Goal: Contribute content: Contribute content

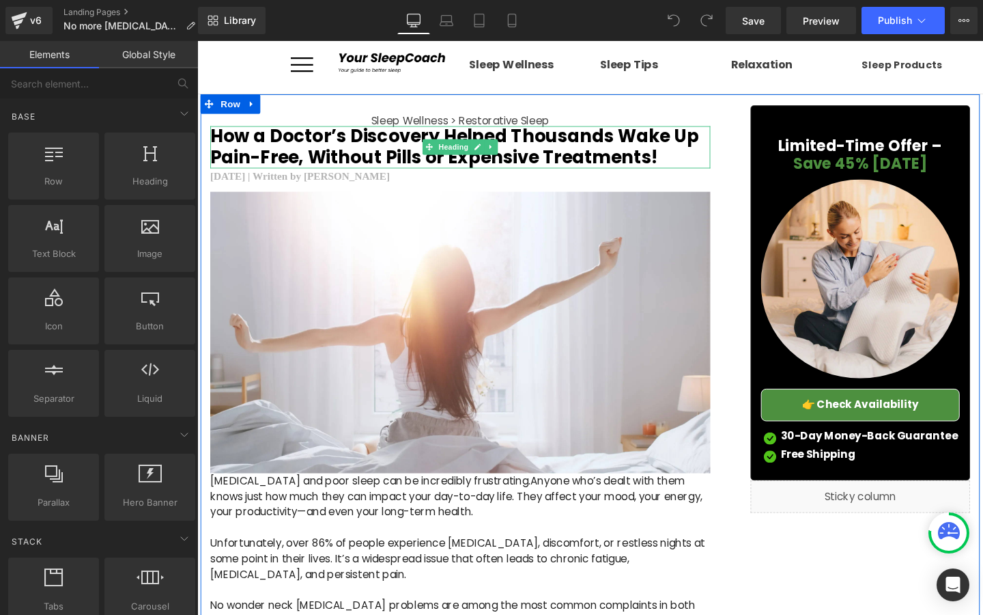
click at [410, 158] on h2 "How a Doctor’s Discovery Helped Thousands Wake Up Pain-Free, Without Pills or E…" at bounding box center [474, 152] width 526 height 44
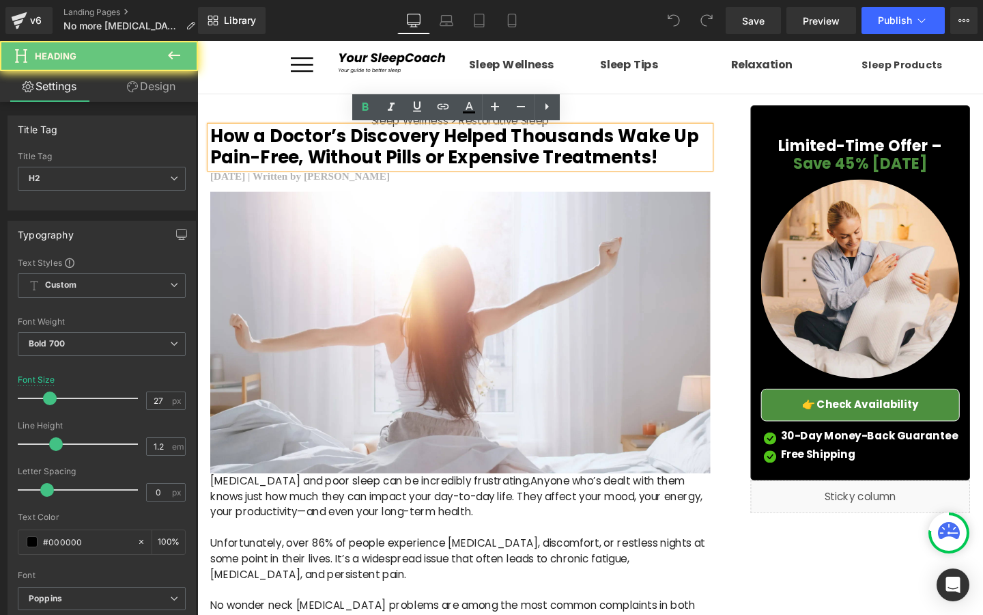
click at [362, 158] on h2 "How a Doctor’s Discovery Helped Thousands Wake Up Pain-Free, Without Pills or E…" at bounding box center [474, 152] width 526 height 44
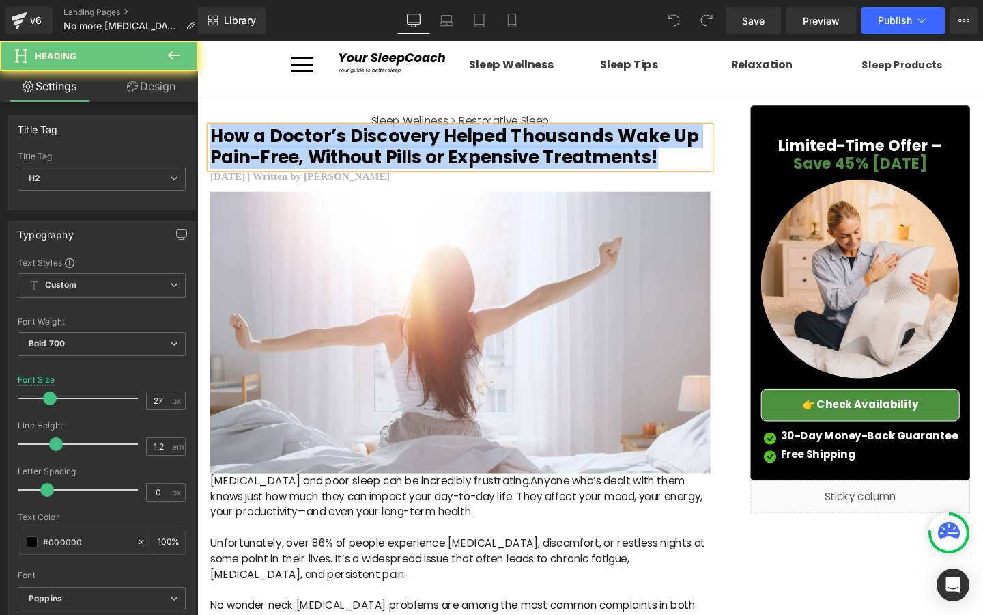
copy h2 "How a Doctor’s Discovery Helped Thousands Wake Up Pain-Free, Without Pills or E…"
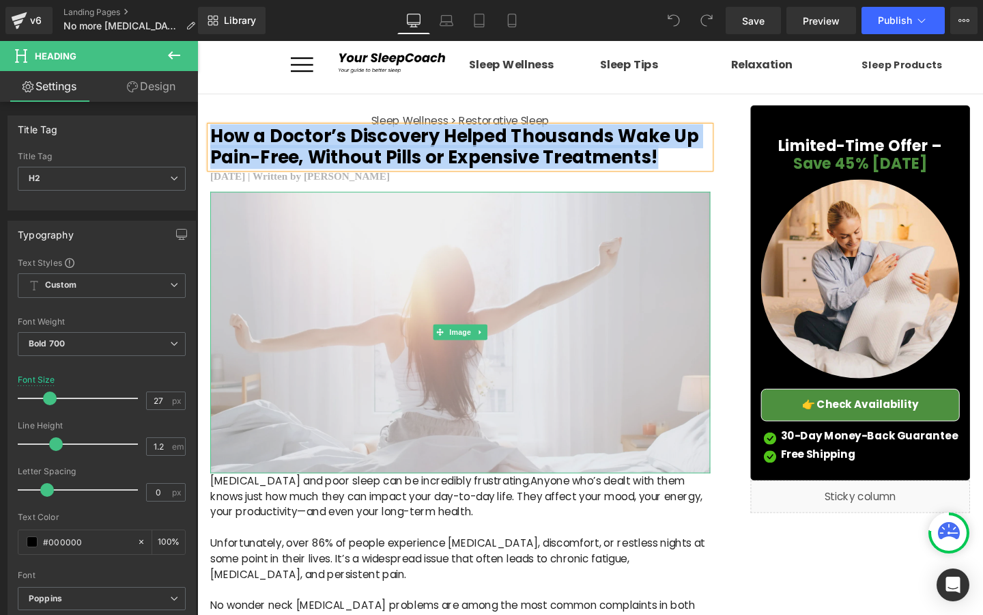
paste div
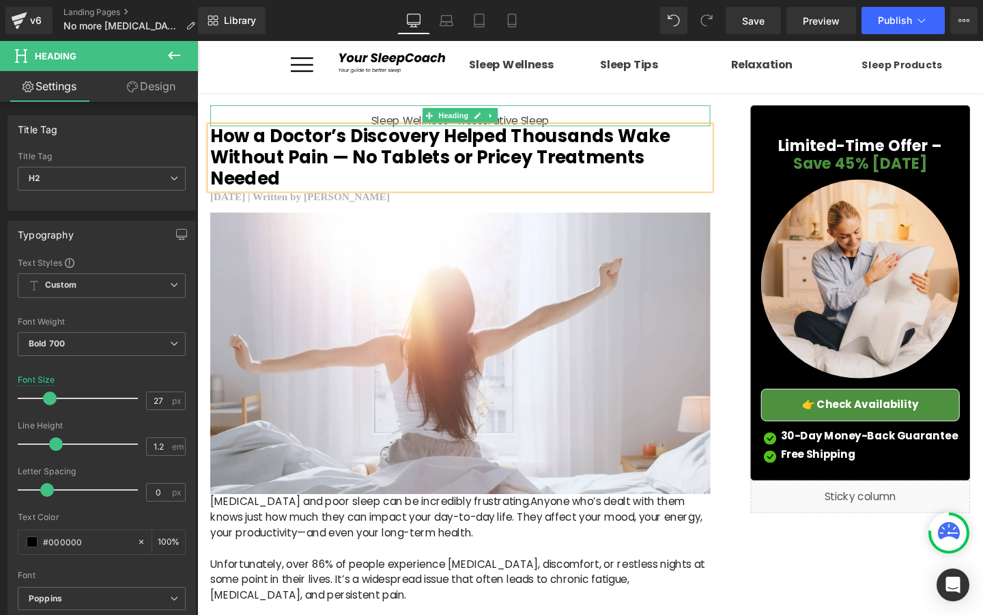
click at [399, 116] on div "Sleep Wellness > Restorative Sleep" at bounding box center [474, 120] width 526 height 22
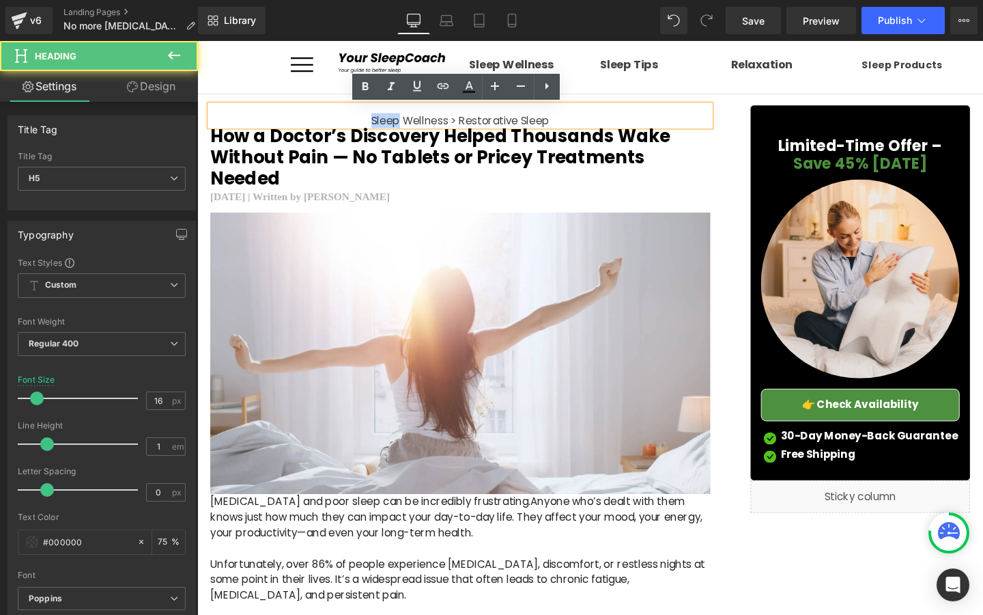
click at [399, 116] on div "Sleep Wellness > Restorative Sleep" at bounding box center [474, 120] width 526 height 22
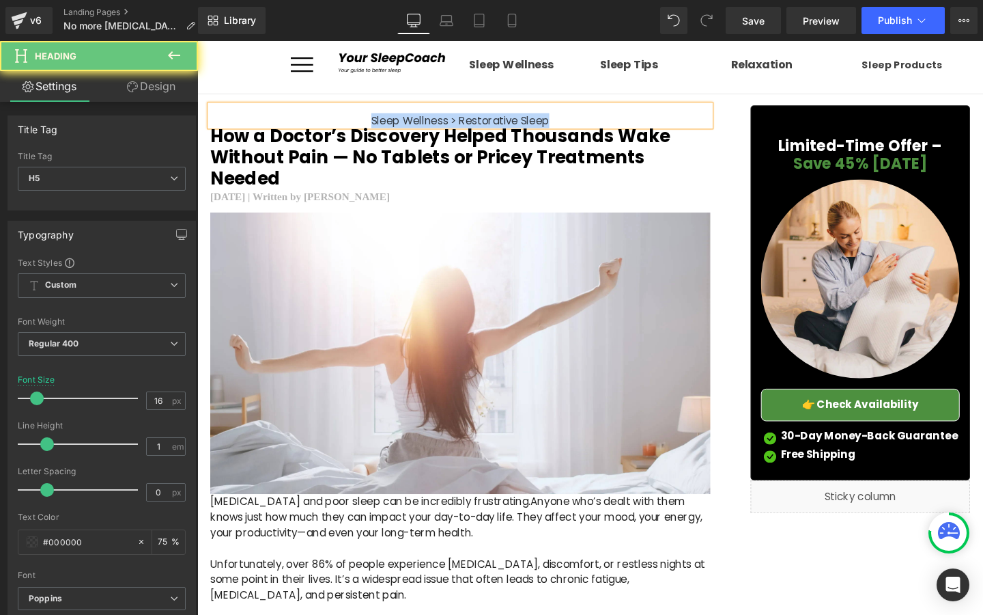
copy h5 "Sleep Wellness > Restorative Sleep"
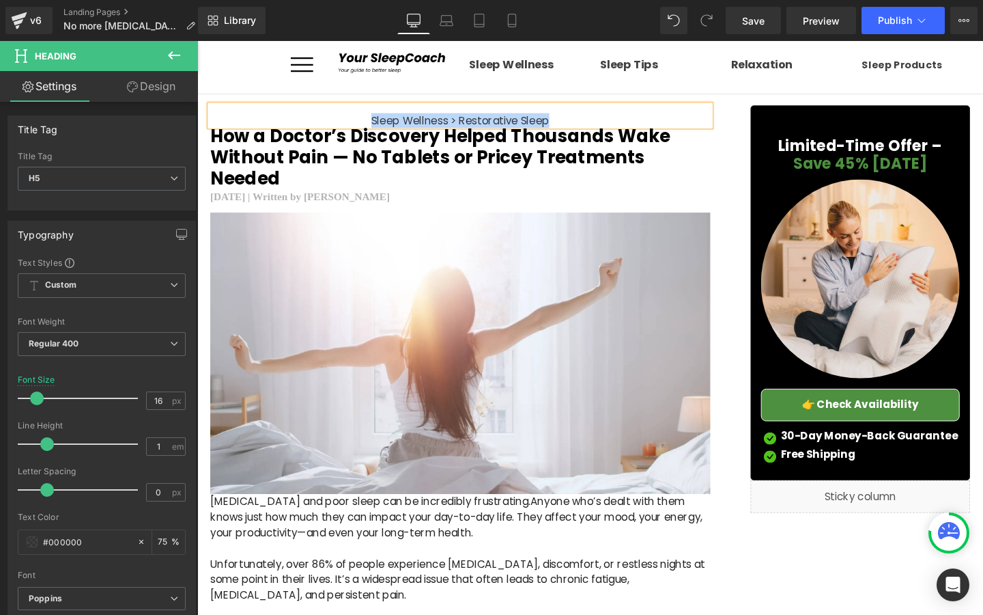
paste div
click at [252, 199] on b "[DATE] | Written by [PERSON_NAME]" at bounding box center [305, 205] width 188 height 12
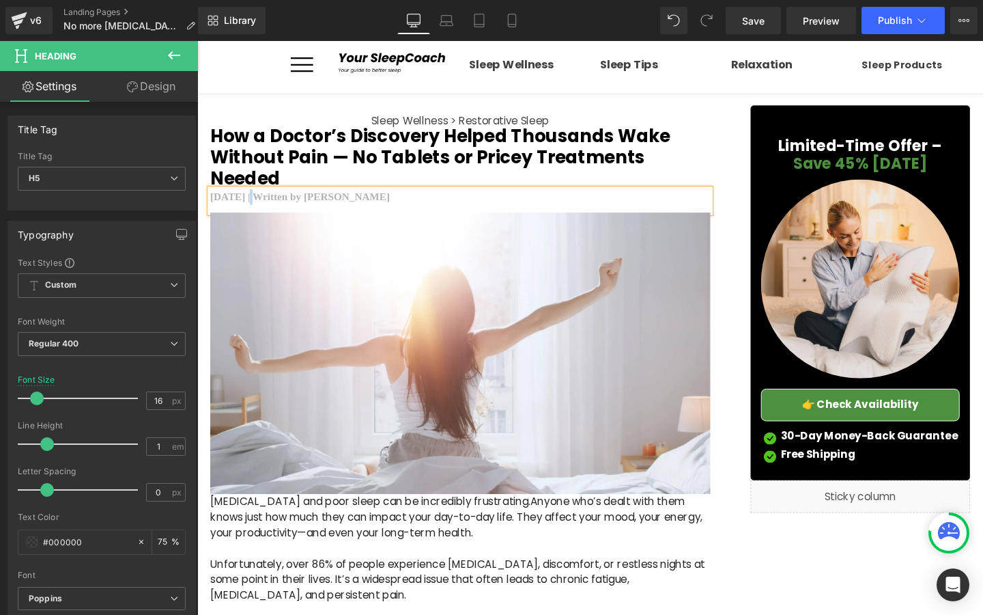
click at [252, 199] on b "[DATE] | Written by [PERSON_NAME]" at bounding box center [305, 205] width 188 height 12
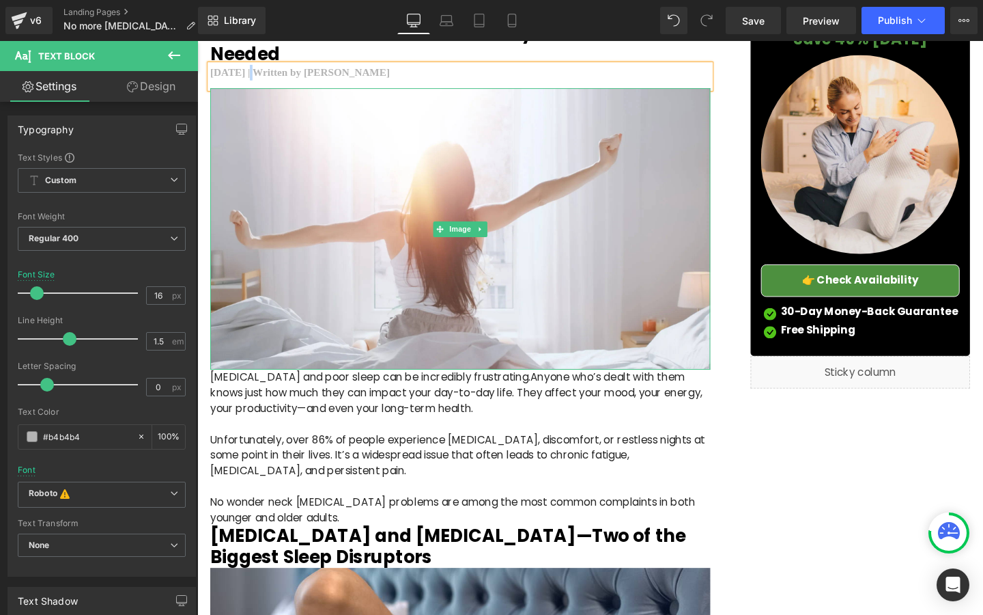
scroll to position [143, 0]
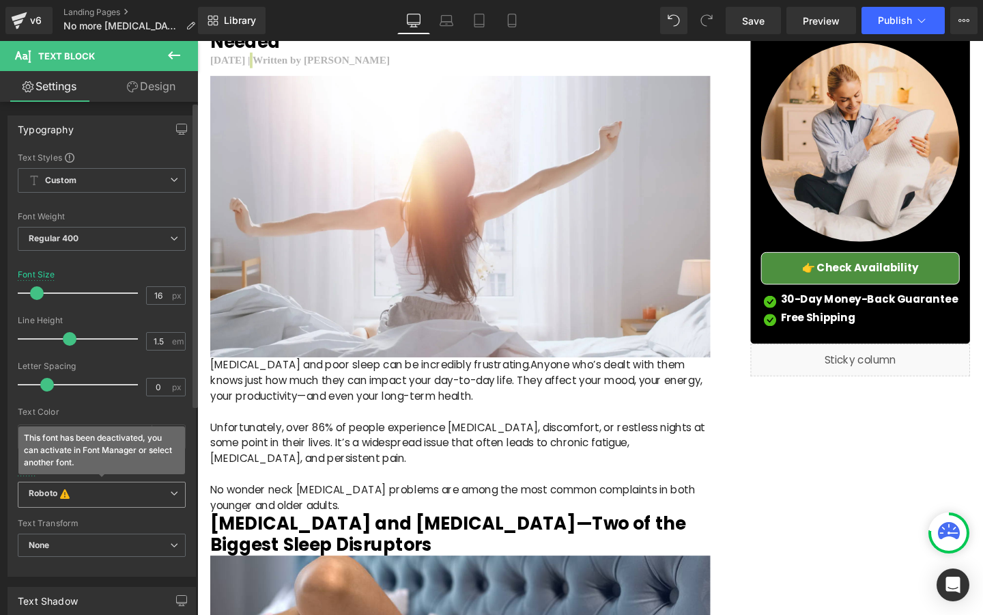
click at [156, 503] on span "Roboto This font has been deactivated, you can activate in Font Manager or sele…" at bounding box center [102, 494] width 168 height 26
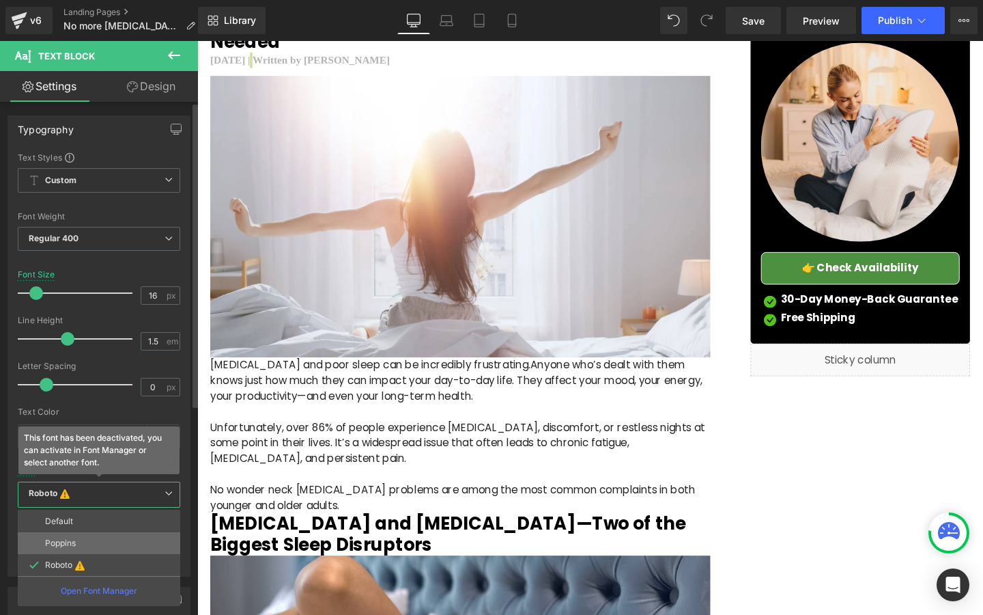
click at [136, 545] on li "Poppins" at bounding box center [99, 543] width 163 height 22
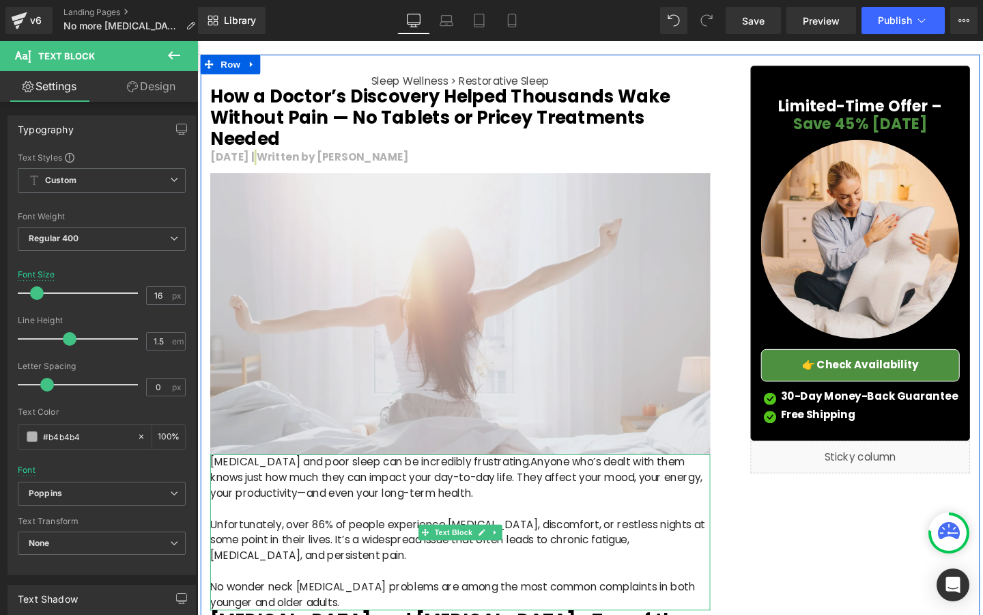
scroll to position [0, 0]
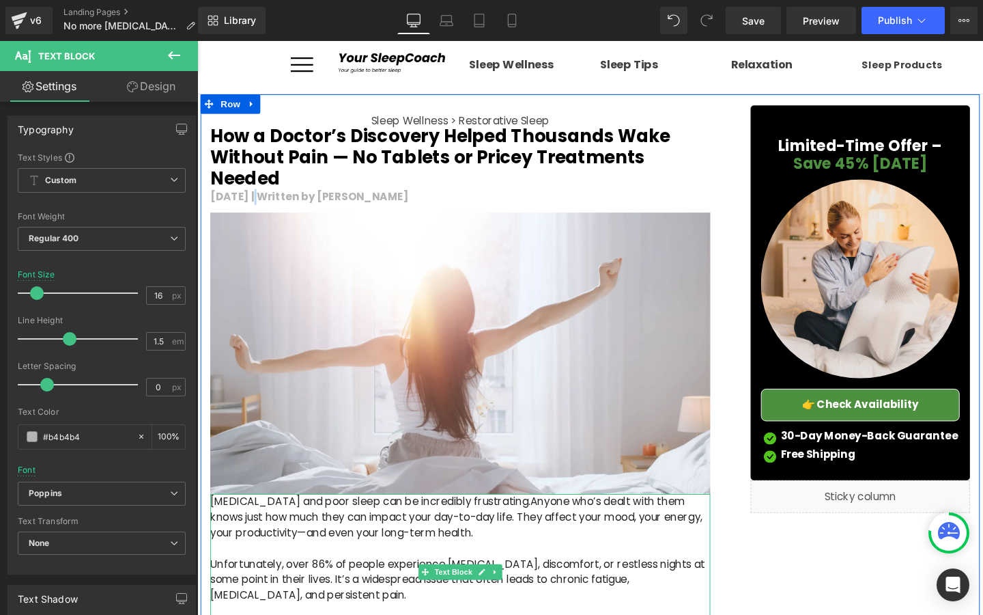
click at [395, 566] on p at bounding box center [474, 574] width 526 height 16
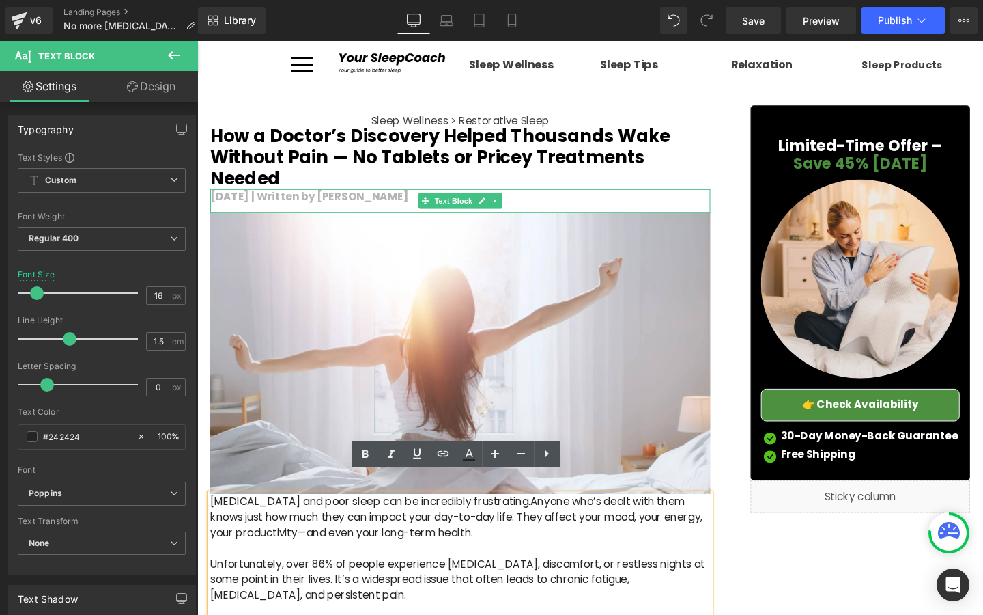
click at [336, 197] on b "[DATE] | Written by [PERSON_NAME]" at bounding box center [315, 205] width 208 height 16
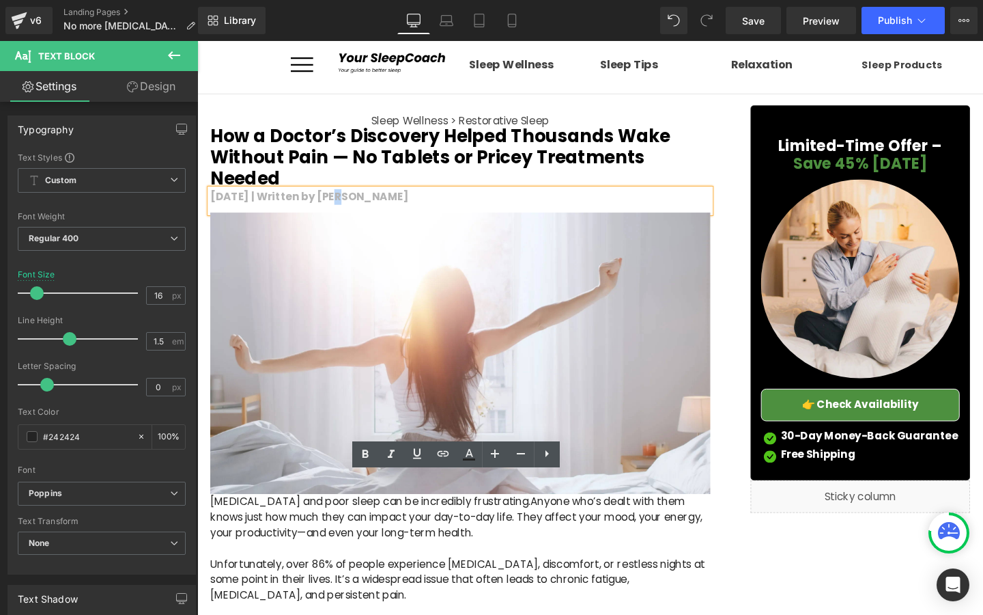
click at [336, 197] on b "[DATE] | Written by [PERSON_NAME]" at bounding box center [315, 205] width 208 height 16
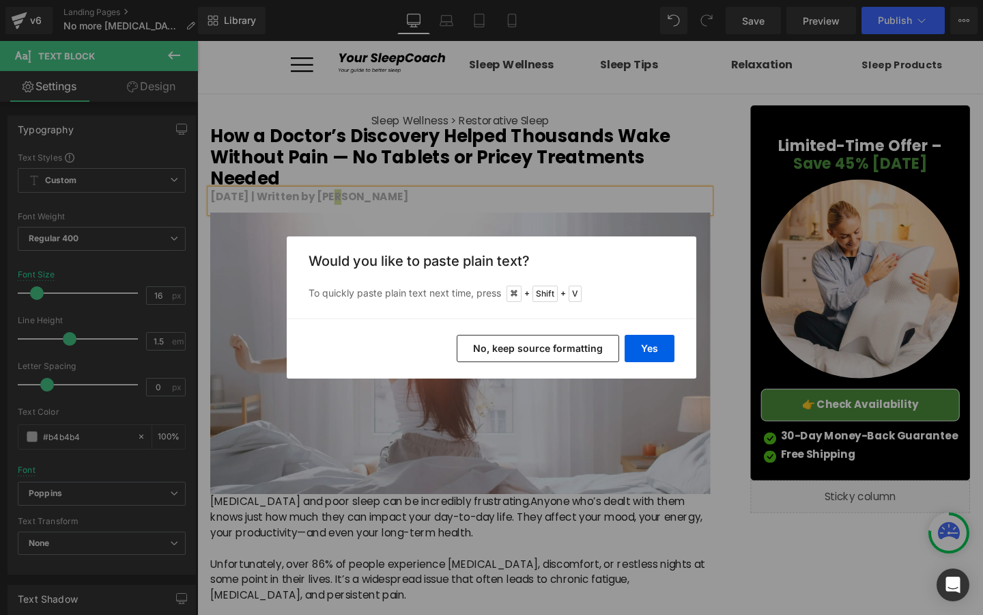
click at [574, 228] on div "Back to Library Insert Would you like to paste plain text? To quickly paste pla…" at bounding box center [491, 307] width 983 height 615
click at [626, 301] on p "To quickly paste plain text next time, press + Shift + V" at bounding box center [492, 293] width 366 height 16
click at [626, 233] on div "Back to Library Insert Would you like to paste plain text? To quickly paste pla…" at bounding box center [491, 307] width 983 height 615
click at [626, 210] on div "Back to Library Insert Would you like to paste plain text? To quickly paste pla…" at bounding box center [491, 307] width 983 height 615
click at [630, 349] on button "Yes" at bounding box center [650, 348] width 50 height 27
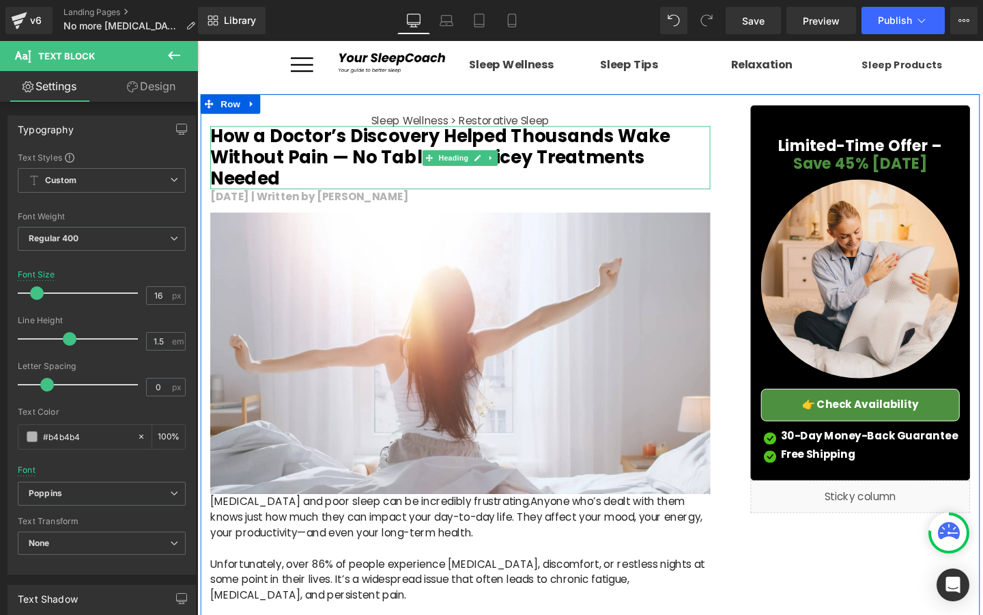
click at [341, 161] on h2 "How a Doctor’s Discovery Helped Thousands Wake Without Pain — No Tablets or Pri…" at bounding box center [474, 163] width 526 height 66
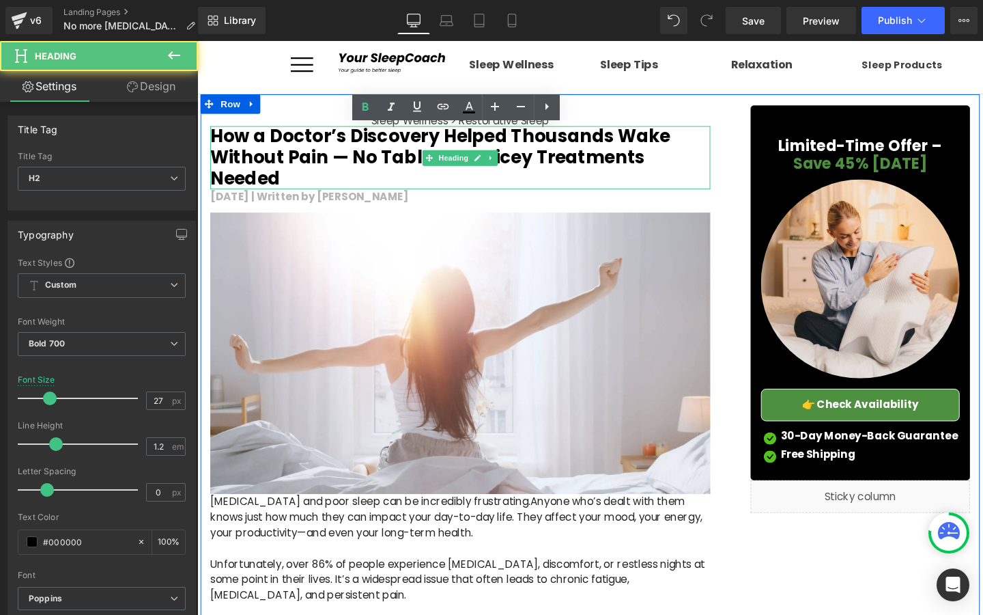
click at [341, 161] on h2 "How a Doctor’s Discovery Helped Thousands Wake Without Pain — No Tablets or Pri…" at bounding box center [474, 163] width 526 height 66
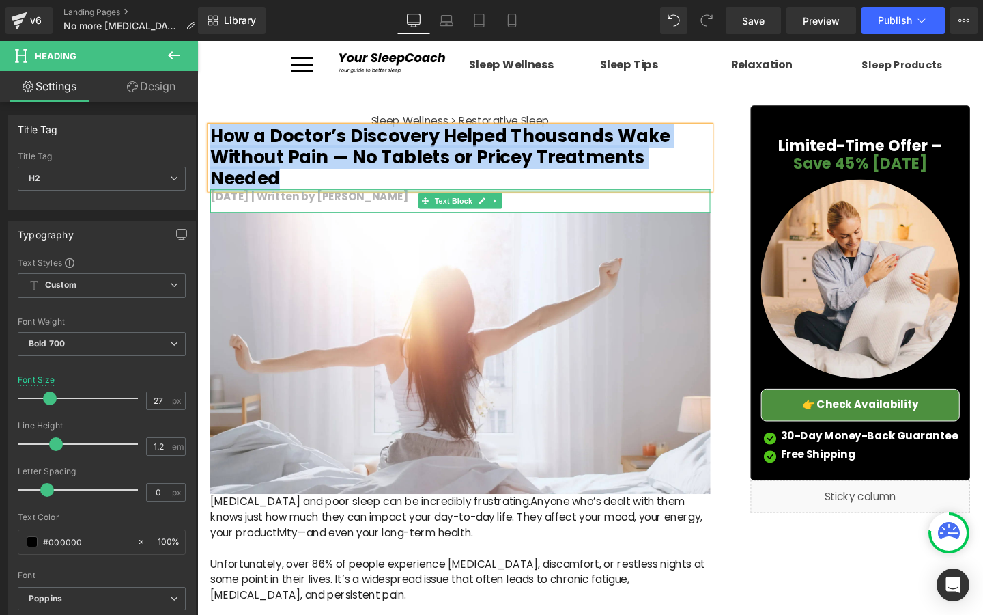
copy h2 "How a Doctor’s Discovery Helped Thousands Wake Without Pain — No Tablets or Pri…"
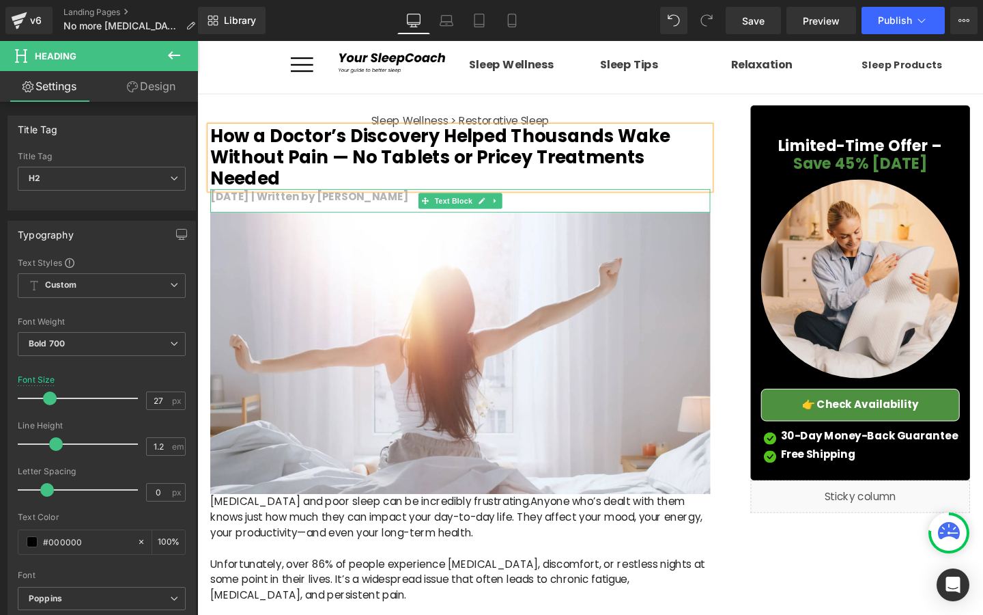
click at [287, 197] on b "[DATE] | Written by [PERSON_NAME]" at bounding box center [315, 205] width 208 height 16
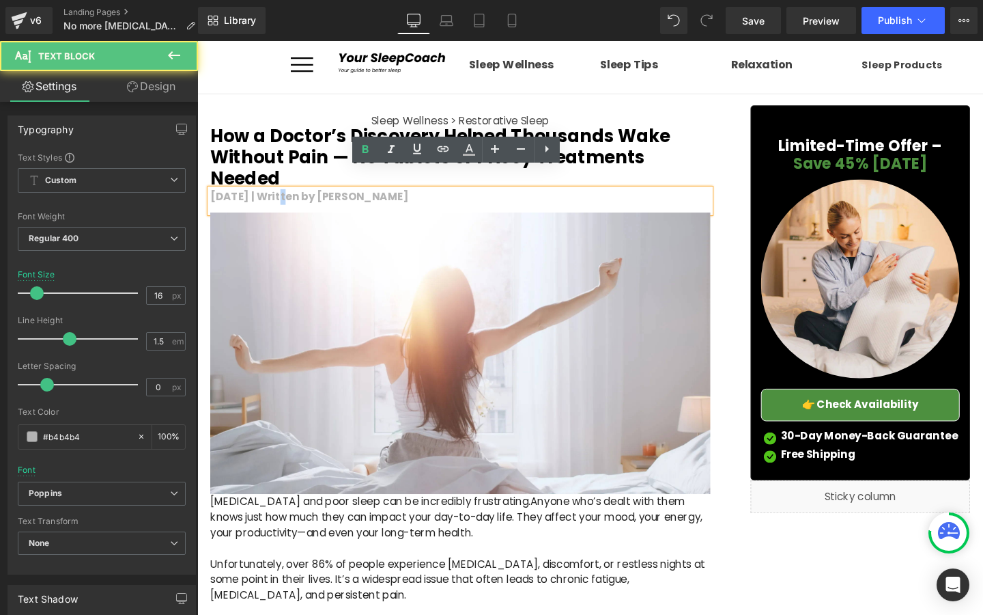
click at [287, 197] on b "[DATE] | Written by [PERSON_NAME]" at bounding box center [315, 205] width 208 height 16
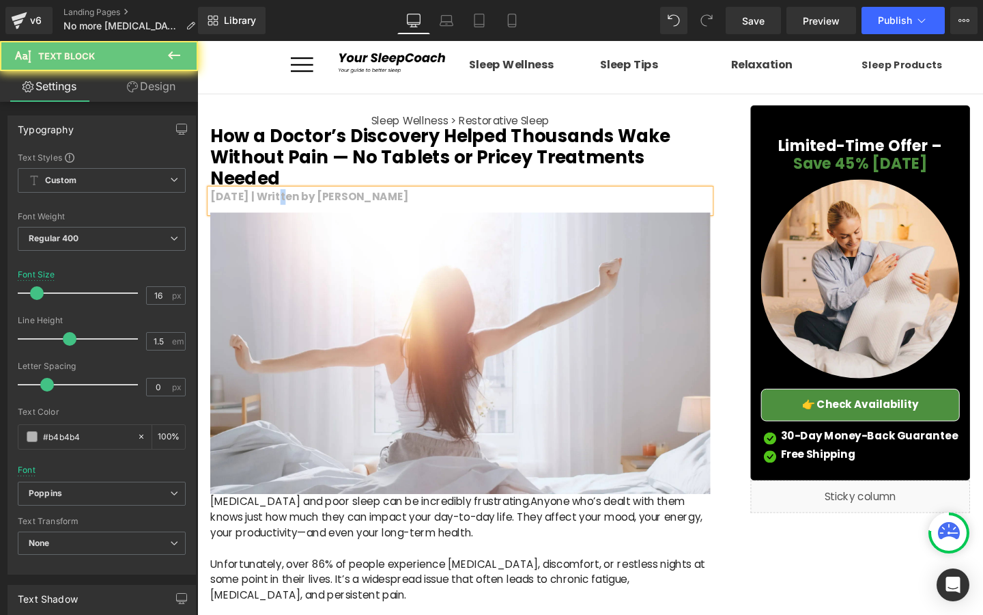
copy b "[DATE] | Written by [PERSON_NAME]"
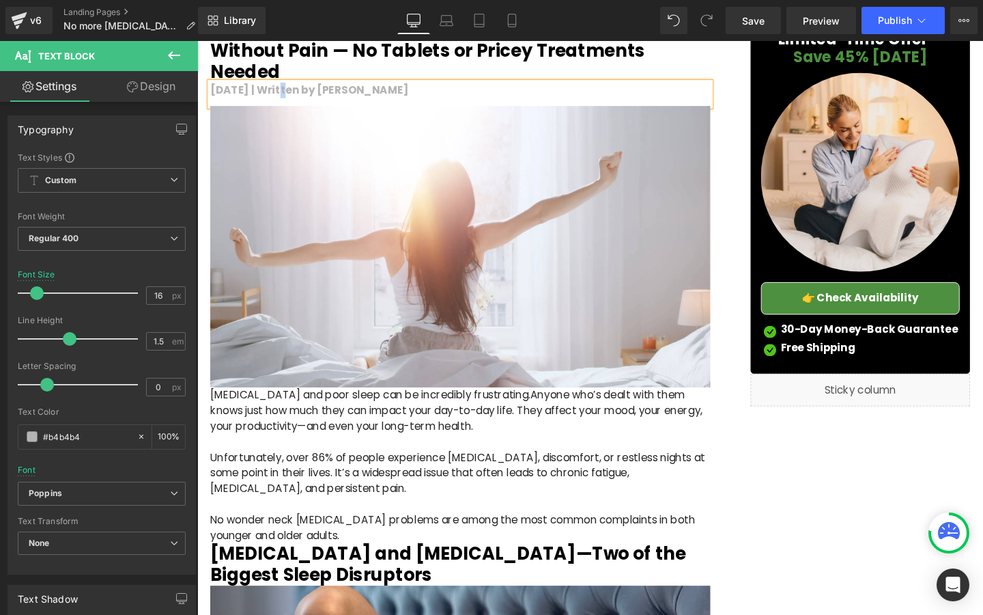
scroll to position [128, 0]
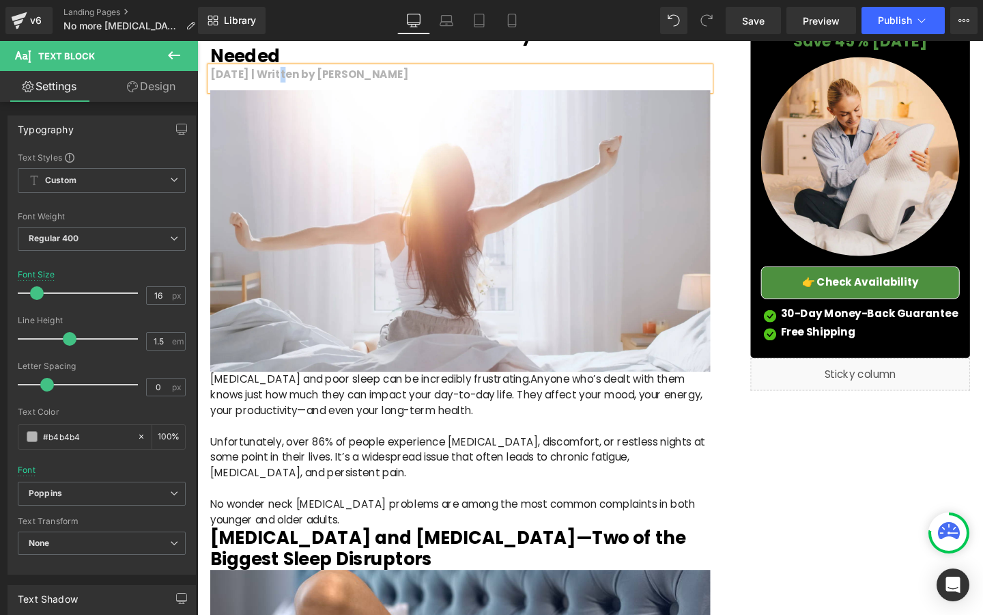
click at [303, 454] on p "Unfortunately, over 86% of people experience [MEDICAL_DATA], discomfort, or res…" at bounding box center [474, 487] width 526 height 66
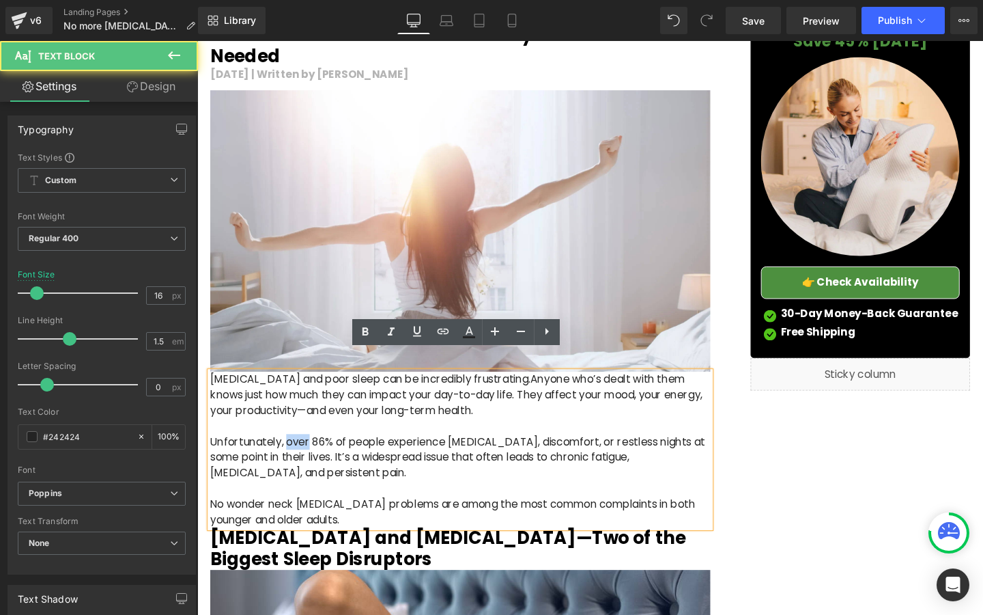
click at [303, 454] on p "Unfortunately, over 86% of people experience [MEDICAL_DATA], discomfort, or res…" at bounding box center [474, 487] width 526 height 66
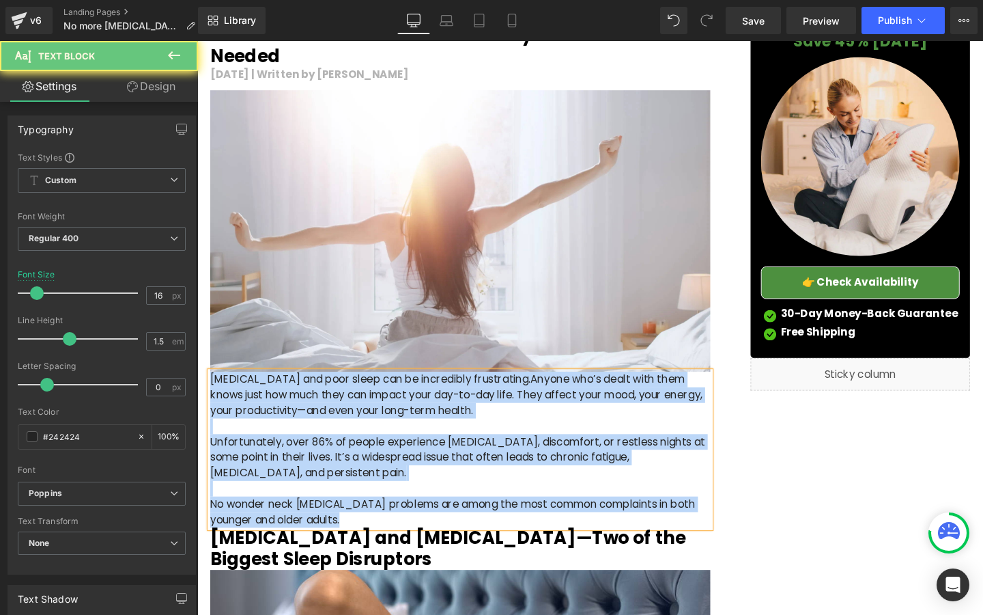
copy div "[MEDICAL_DATA] and poor sleep can be incredibly frustrating. Anyone who’s dealt…"
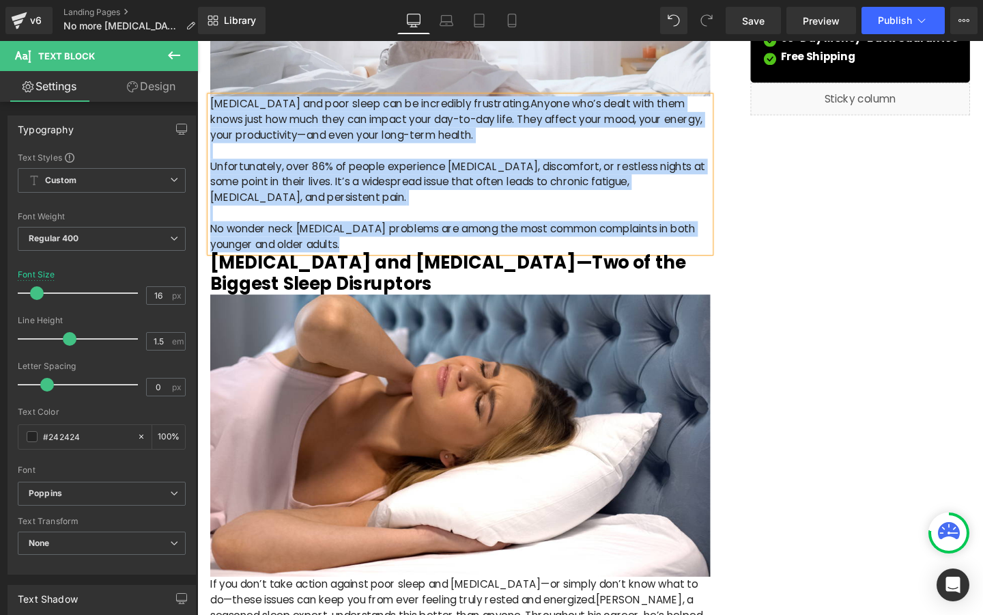
scroll to position [373, 0]
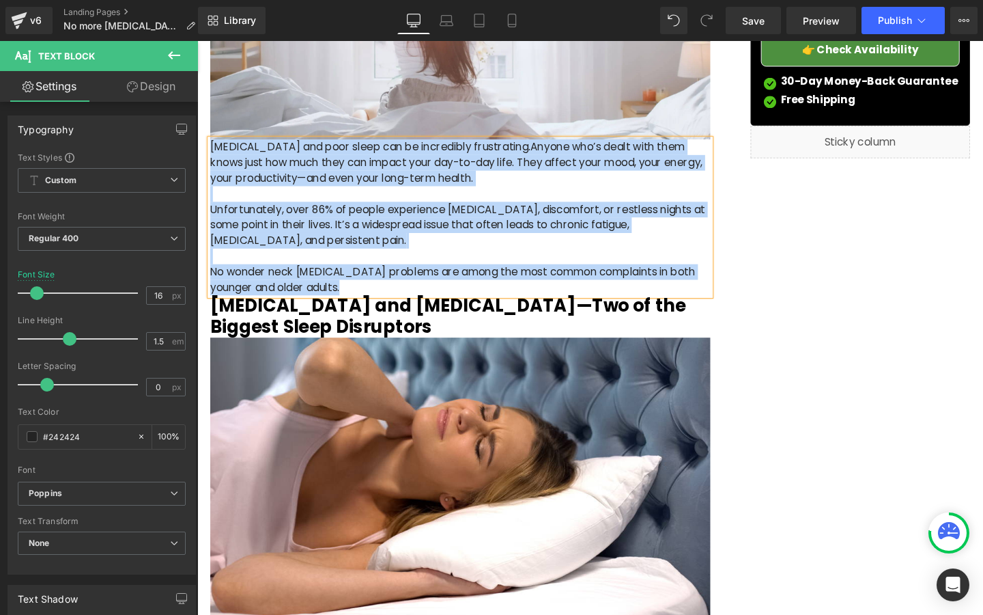
click at [416, 240] on p "Unfortunately, over 86% of people experience [MEDICAL_DATA], discomfort, or res…" at bounding box center [474, 243] width 526 height 66
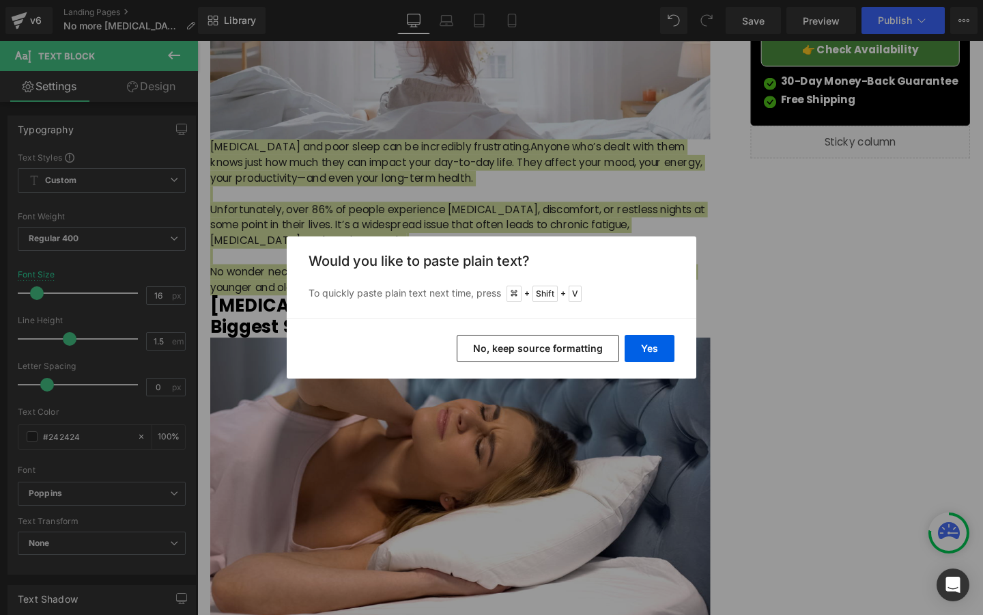
click at [597, 340] on button "No, keep source formatting" at bounding box center [538, 348] width 163 height 27
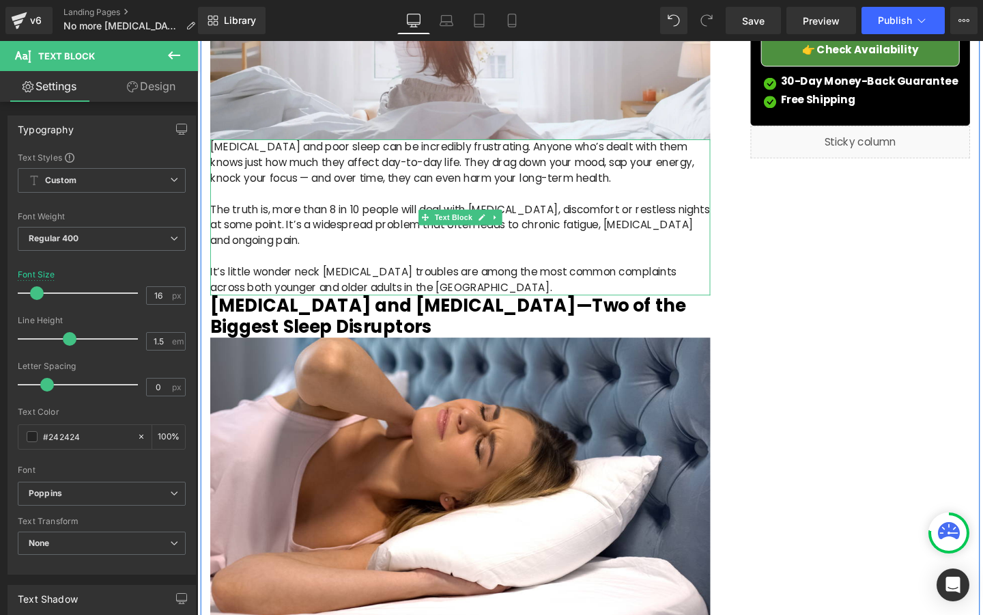
scroll to position [464, 0]
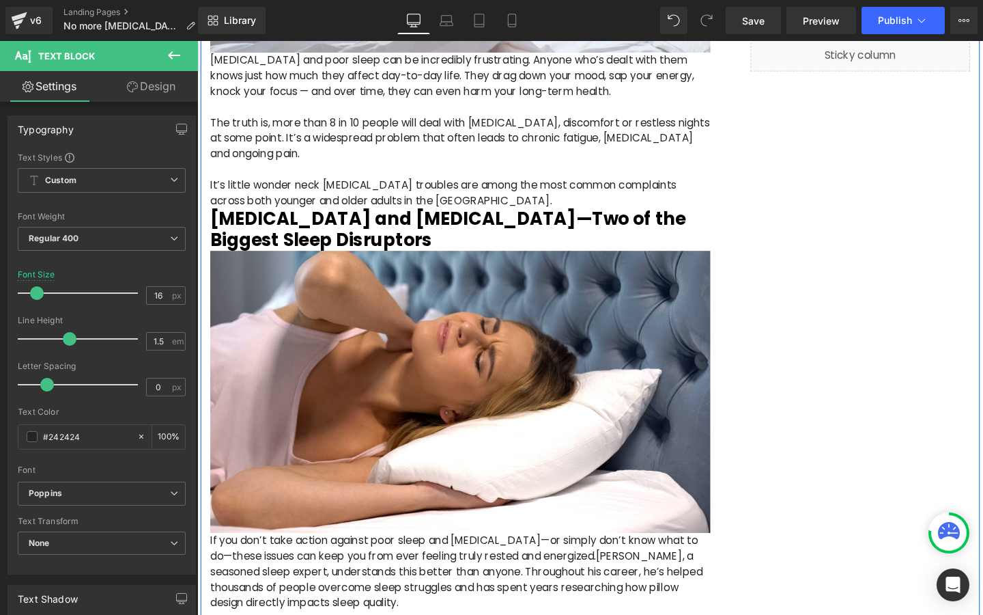
click at [468, 217] on h2 "[MEDICAL_DATA] and [MEDICAL_DATA]—Two of the Biggest Sleep Disruptors" at bounding box center [474, 239] width 526 height 44
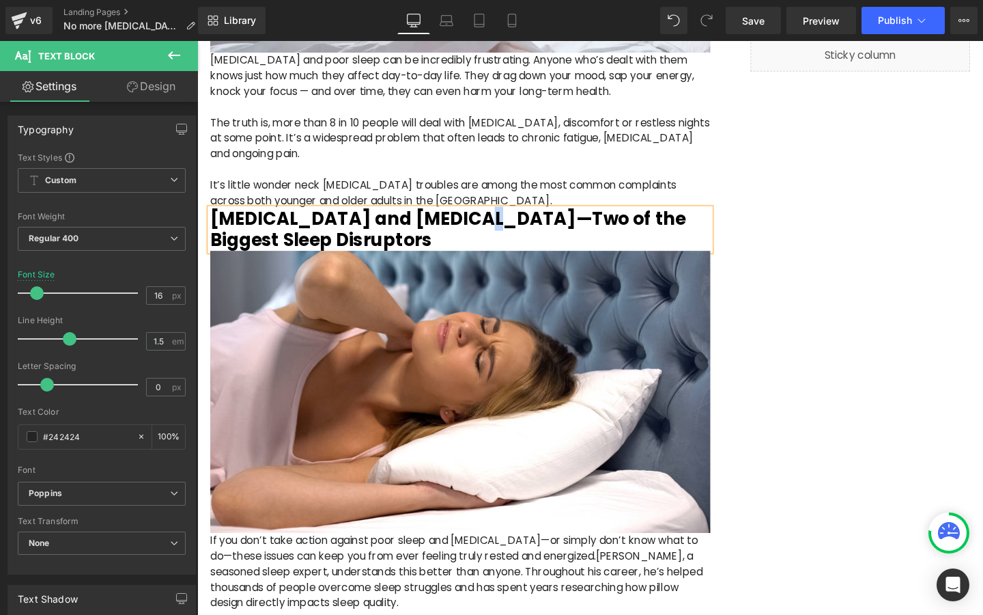
click at [468, 217] on h2 "[MEDICAL_DATA] and [MEDICAL_DATA]—Two of the Biggest Sleep Disruptors" at bounding box center [474, 239] width 526 height 44
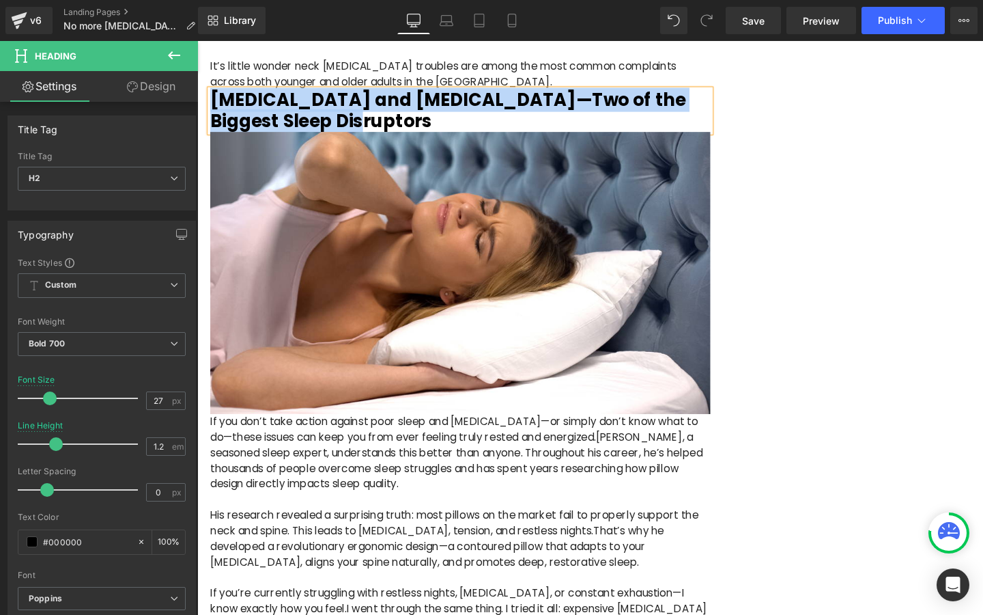
scroll to position [735, 0]
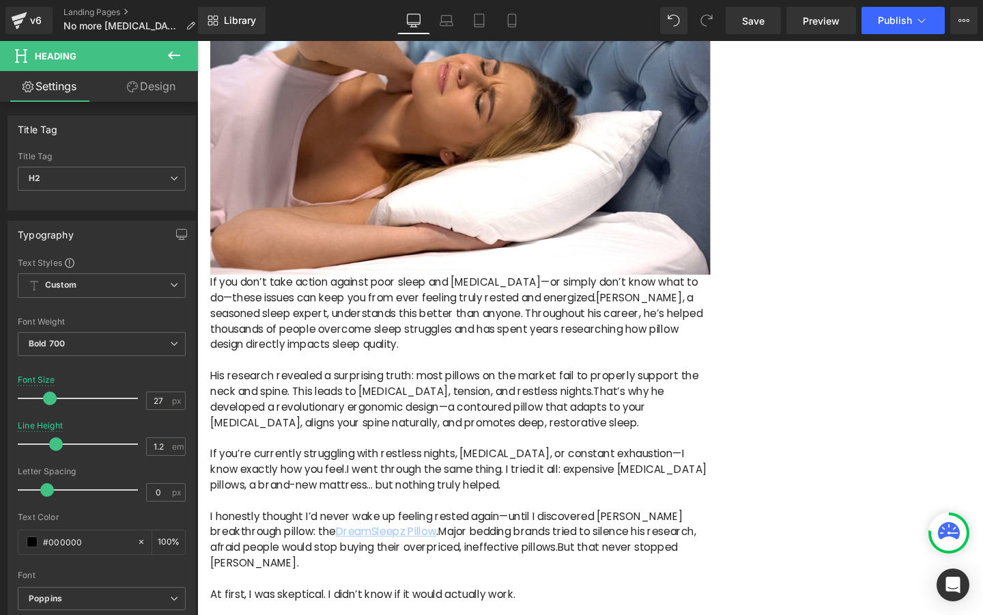
click at [395, 327] on span "[PERSON_NAME], a seasoned sleep expert, understands this better than anyone. Th…" at bounding box center [470, 335] width 518 height 65
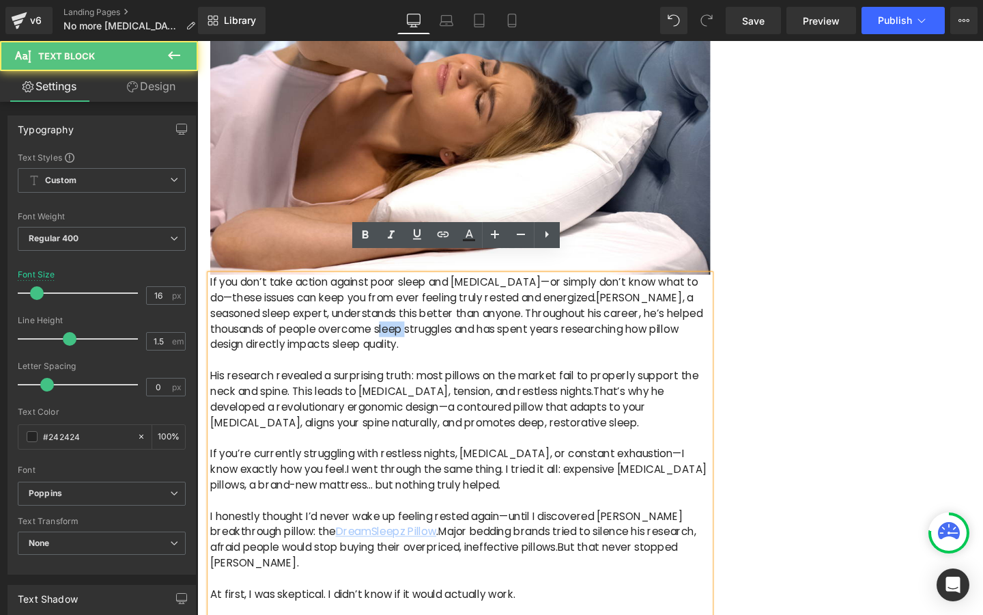
click at [395, 327] on span "[PERSON_NAME], a seasoned sleep expert, understands this better than anyone. Th…" at bounding box center [470, 335] width 518 height 65
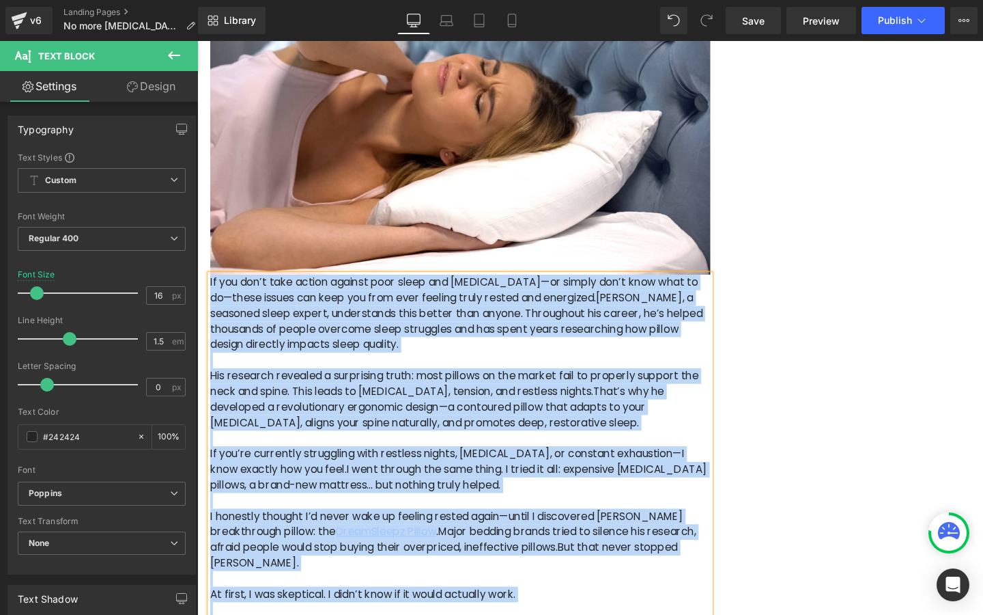
scroll to position [249, 0]
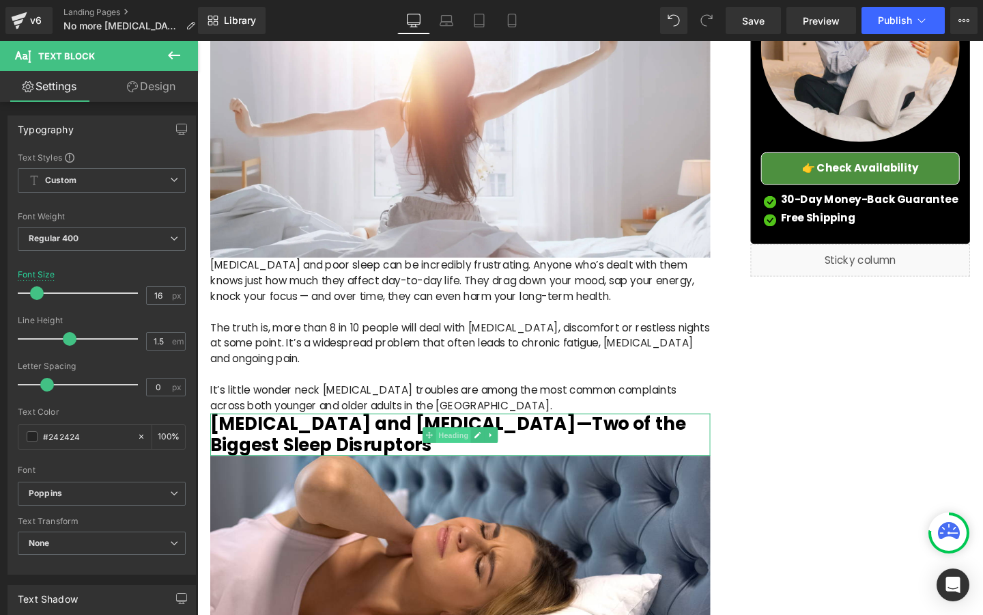
click at [455, 447] on span "Heading" at bounding box center [467, 455] width 37 height 16
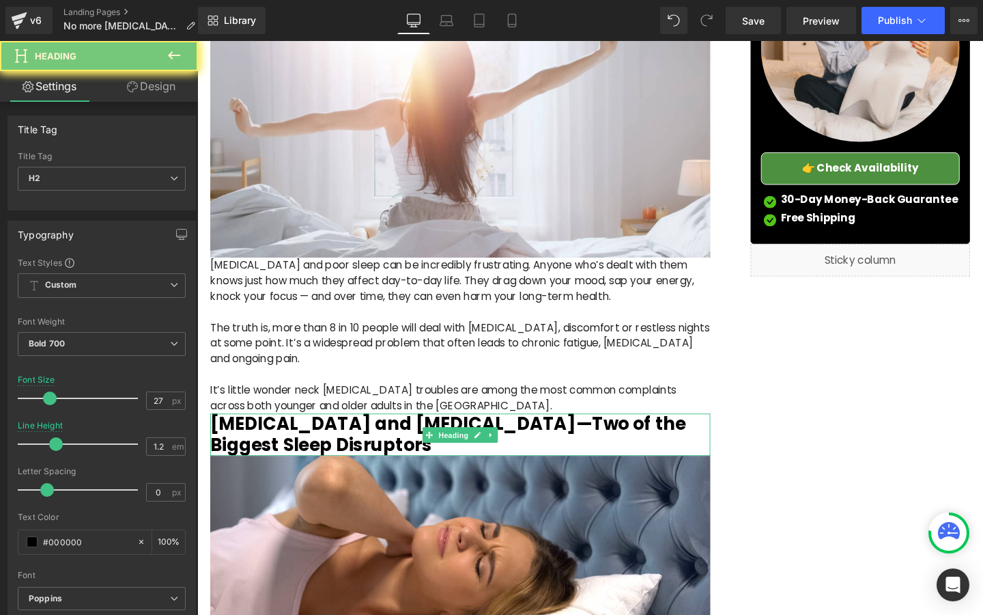
click at [384, 432] on h2 "[MEDICAL_DATA] and [MEDICAL_DATA]—Two of the Biggest Sleep Disruptors" at bounding box center [474, 454] width 526 height 44
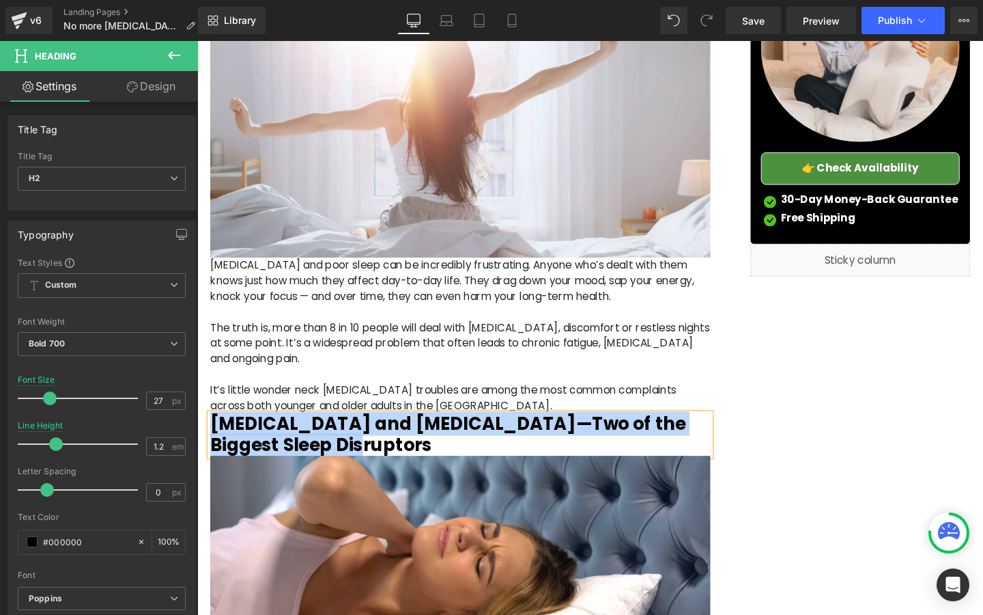
paste div
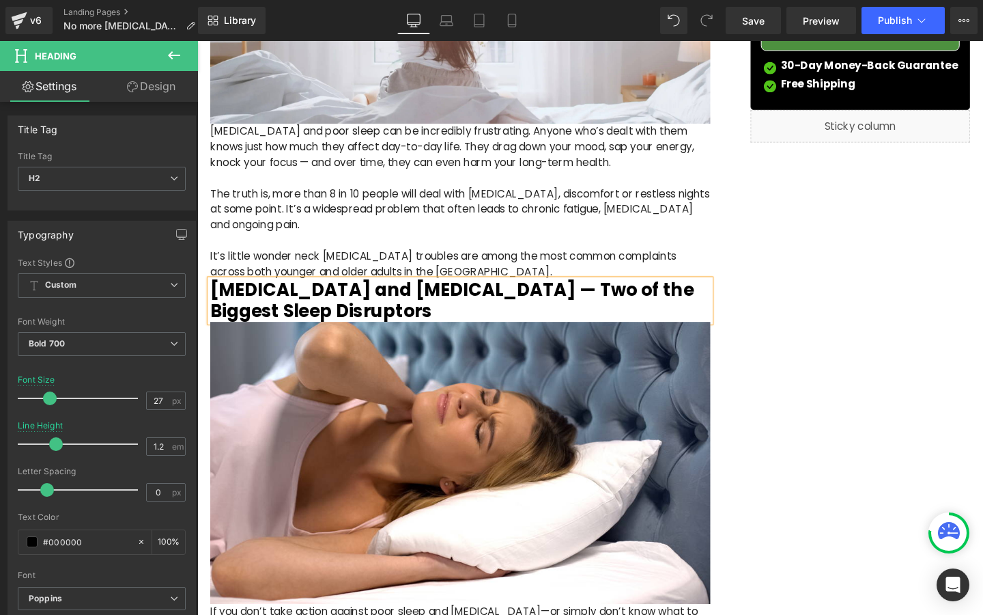
scroll to position [705, 0]
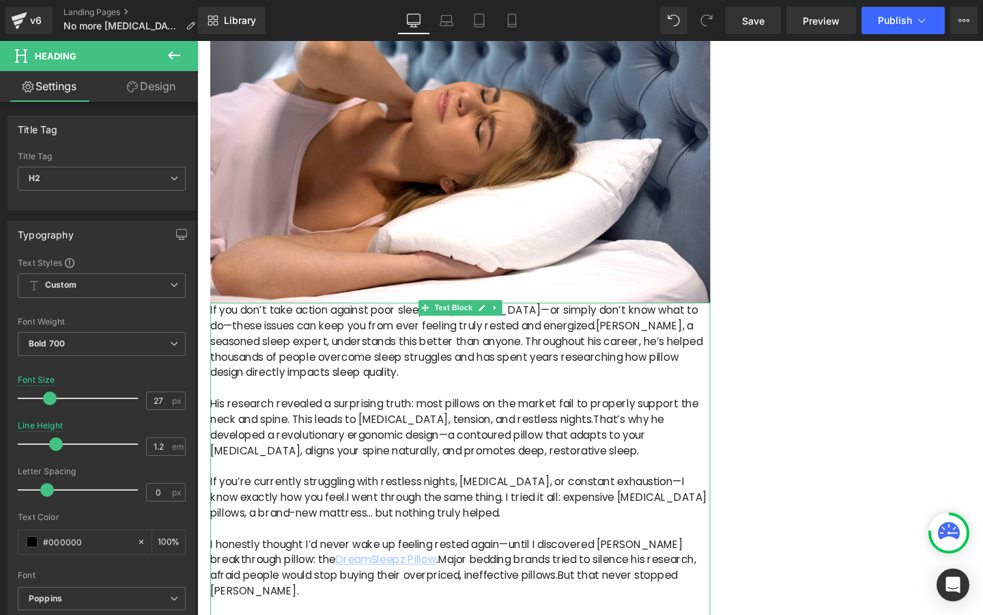
click at [412, 416] on p "His research revealed a surprising truth: most pillows on the market fail to pr…" at bounding box center [474, 448] width 526 height 66
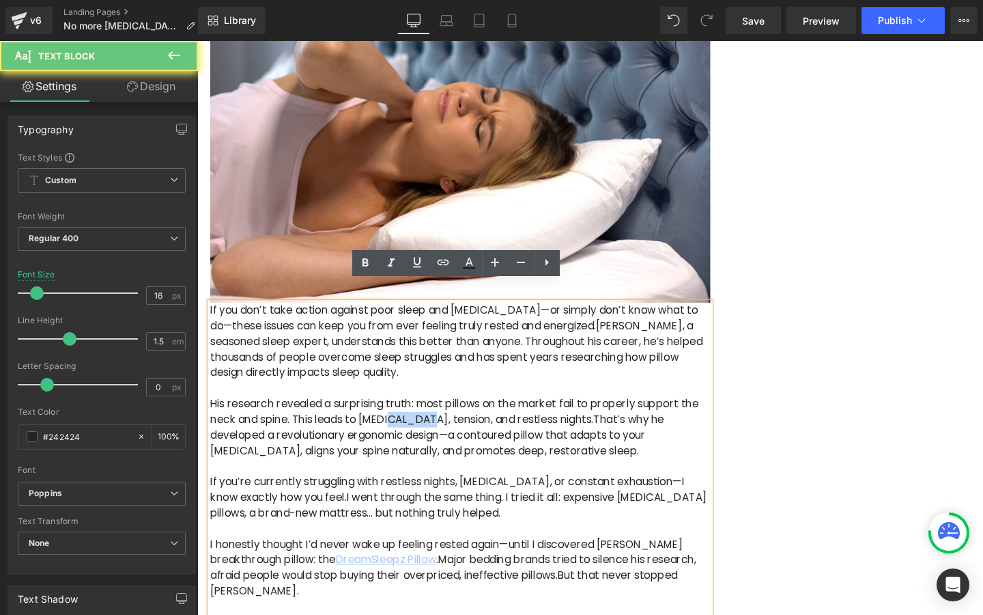
click at [412, 416] on p "His research revealed a surprising truth: most pillows on the market fail to pr…" at bounding box center [474, 448] width 526 height 66
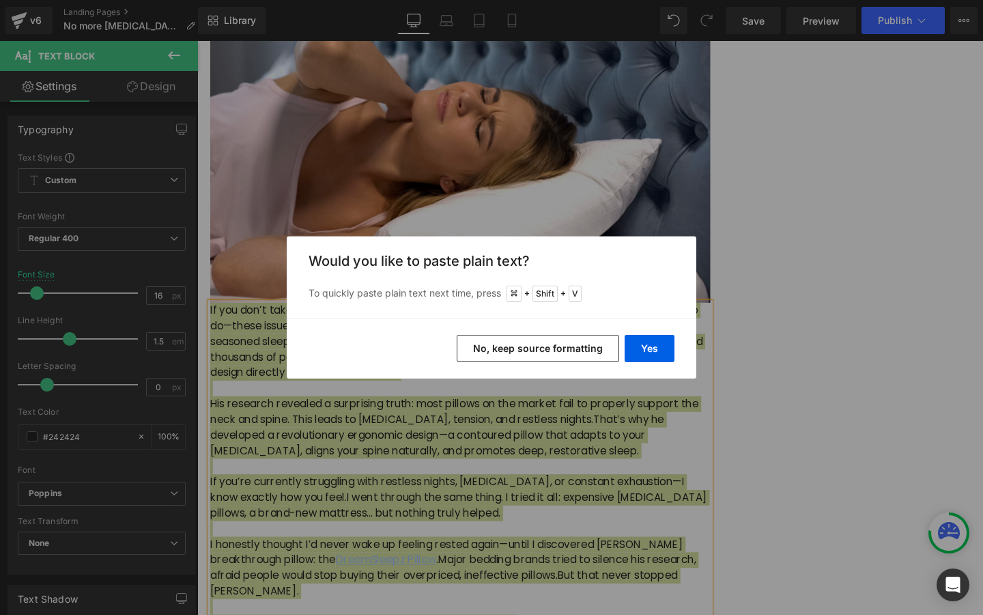
click at [507, 346] on button "No, keep source formatting" at bounding box center [538, 348] width 163 height 27
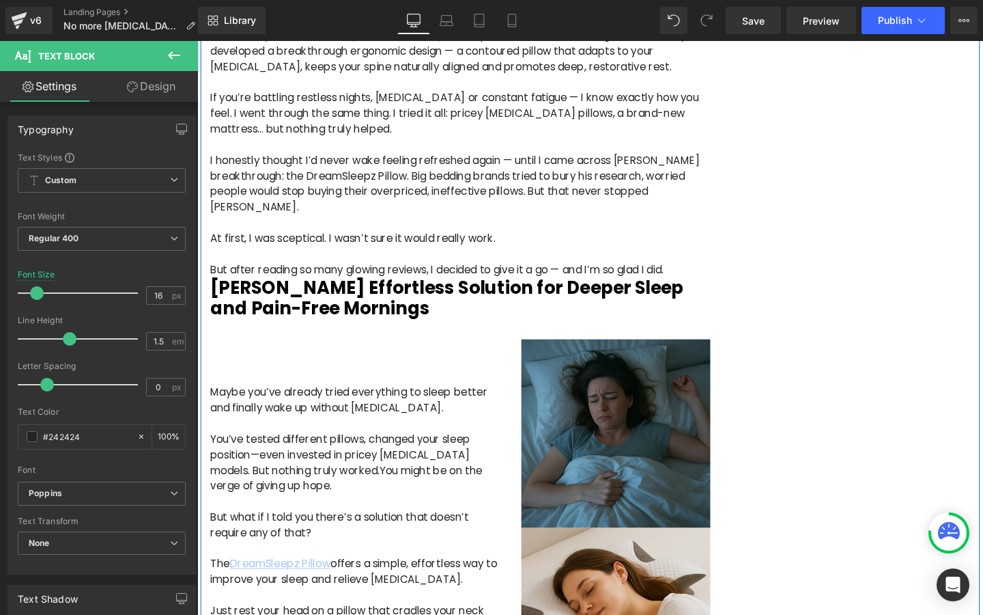
scroll to position [1106, 0]
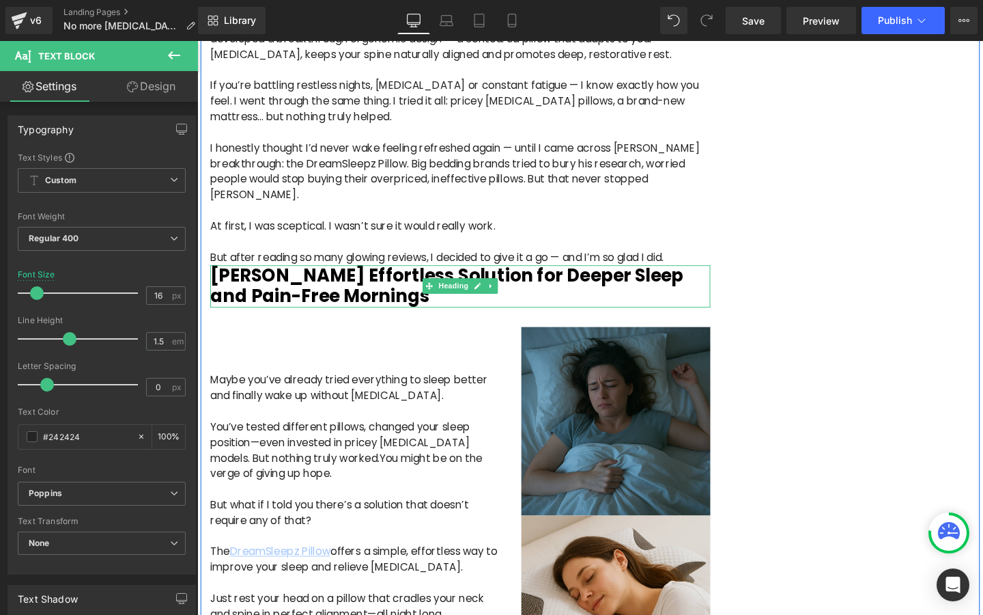
click at [382, 277] on h2 "[PERSON_NAME] Effortless Solution for Deeper Sleep and Pain-Free Mornings" at bounding box center [474, 299] width 526 height 44
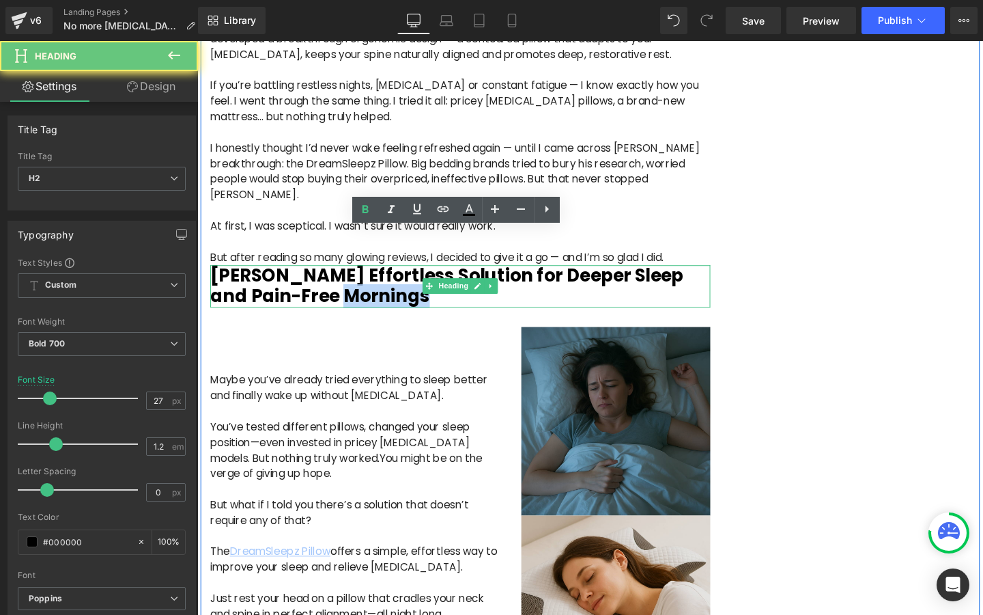
click at [382, 277] on h2 "[PERSON_NAME] Effortless Solution for Deeper Sleep and Pain-Free Mornings" at bounding box center [474, 299] width 526 height 44
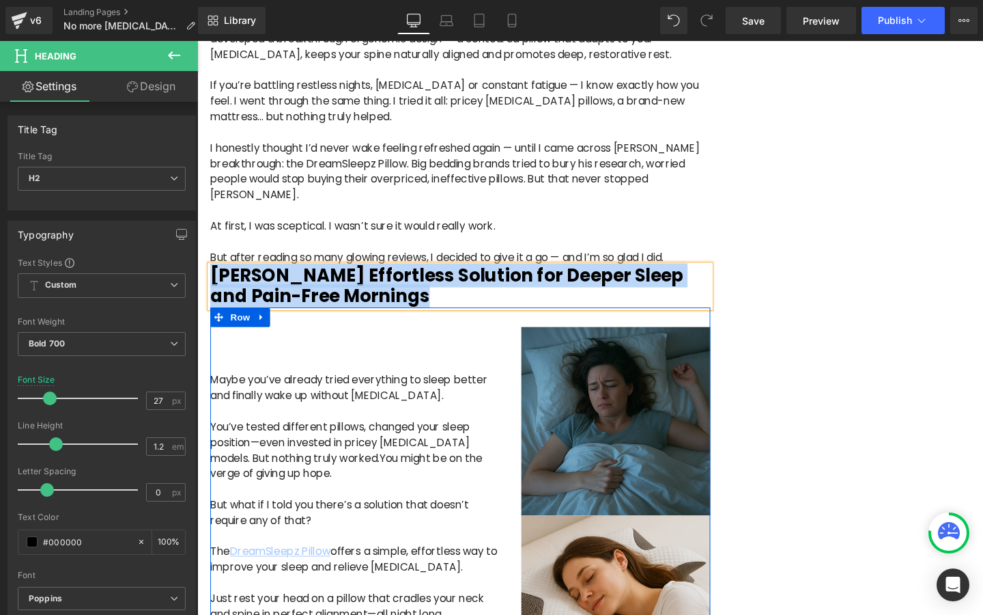
click at [301, 389] on p "Maybe you’ve already tried everything to sleep better and finally wake up witho…" at bounding box center [364, 446] width 307 height 115
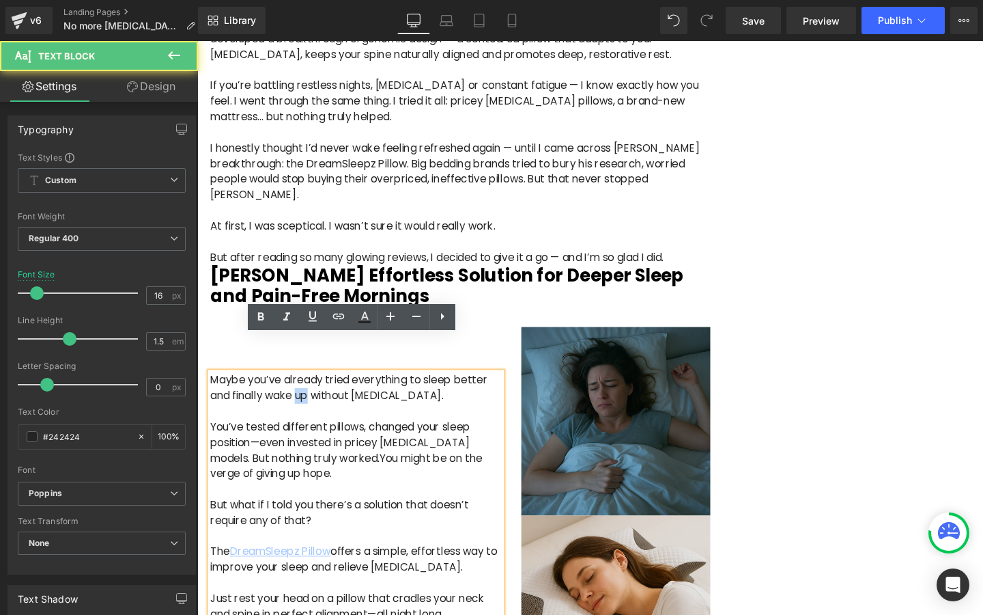
click at [301, 389] on p "Maybe you’ve already tried everything to sleep better and finally wake up witho…" at bounding box center [364, 446] width 307 height 115
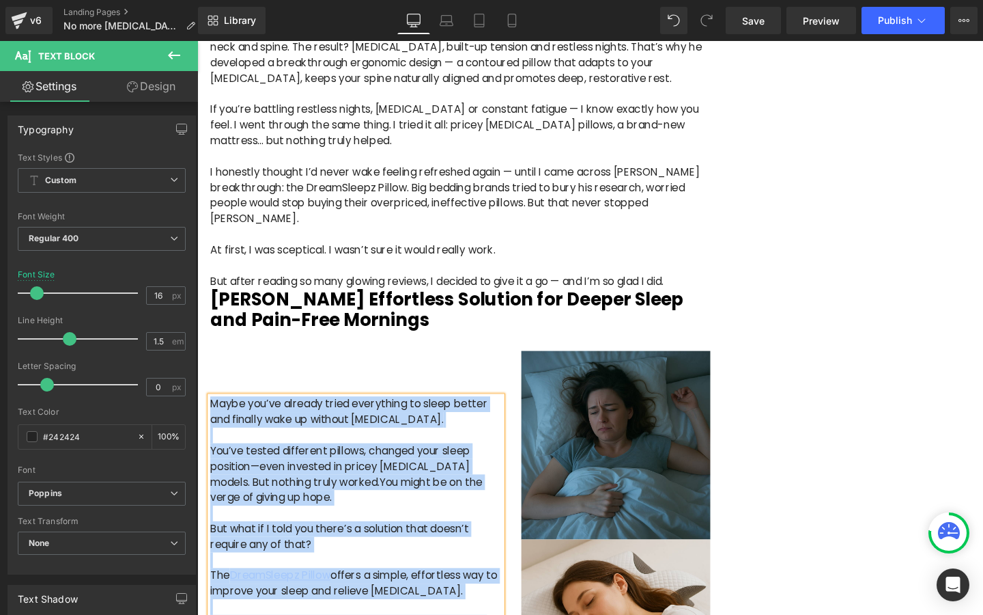
scroll to position [1076, 0]
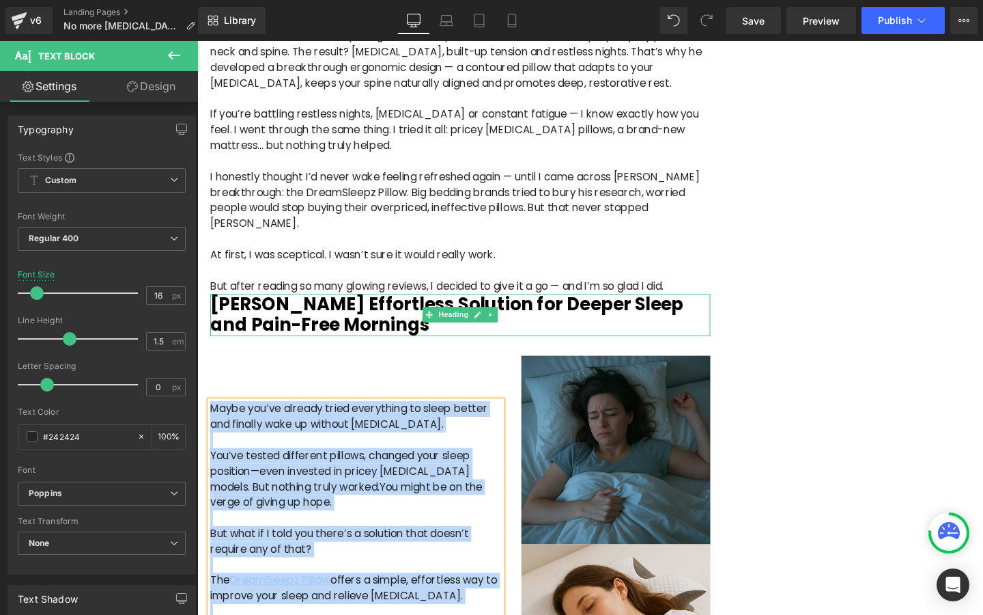
click at [419, 307] on h2 "[PERSON_NAME] Effortless Solution for Deeper Sleep and Pain-Free Mornings" at bounding box center [474, 329] width 526 height 44
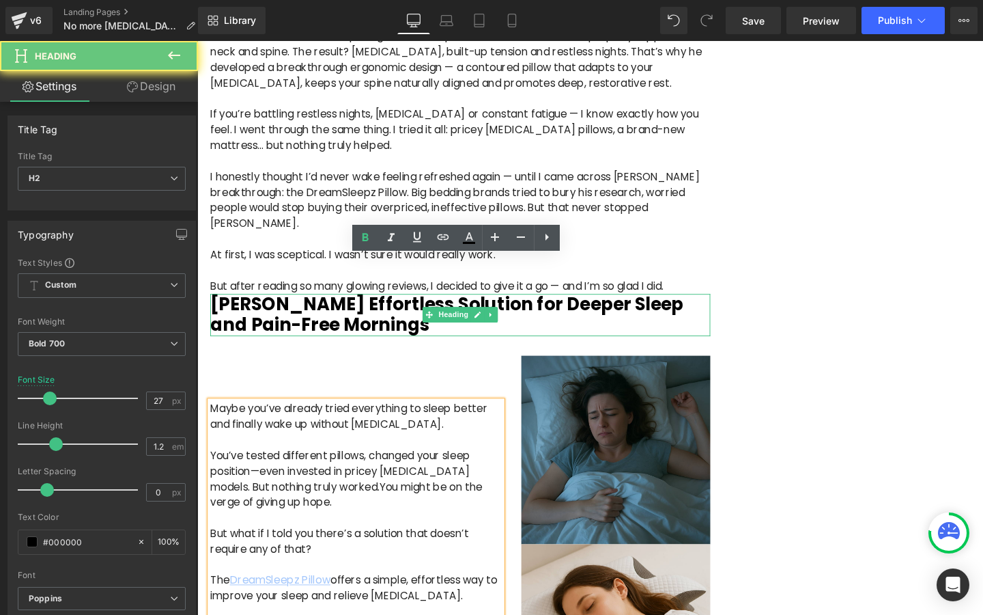
click at [419, 307] on h2 "[PERSON_NAME] Effortless Solution for Deeper Sleep and Pain-Free Mornings" at bounding box center [474, 329] width 526 height 44
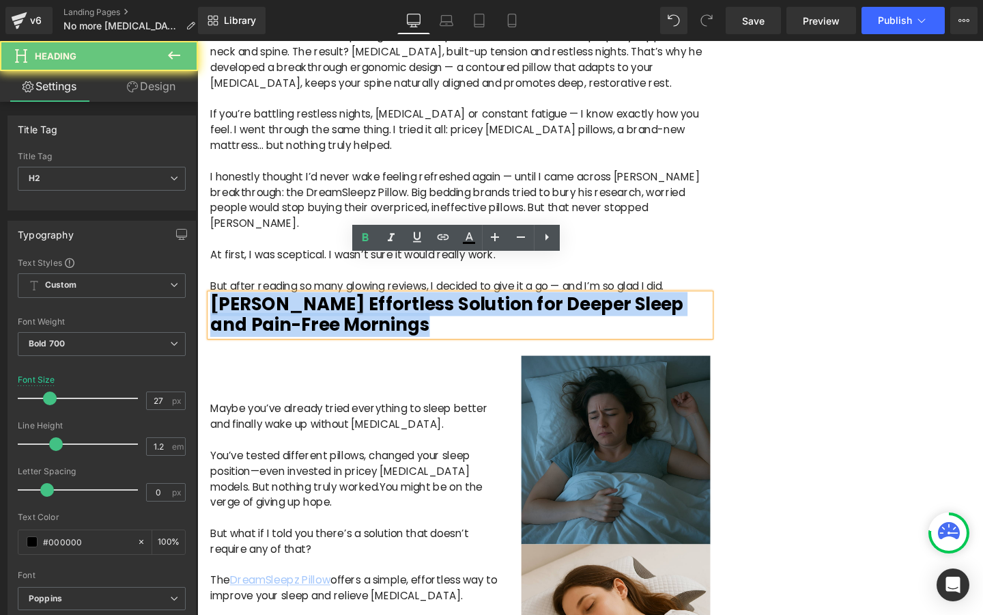
paste div
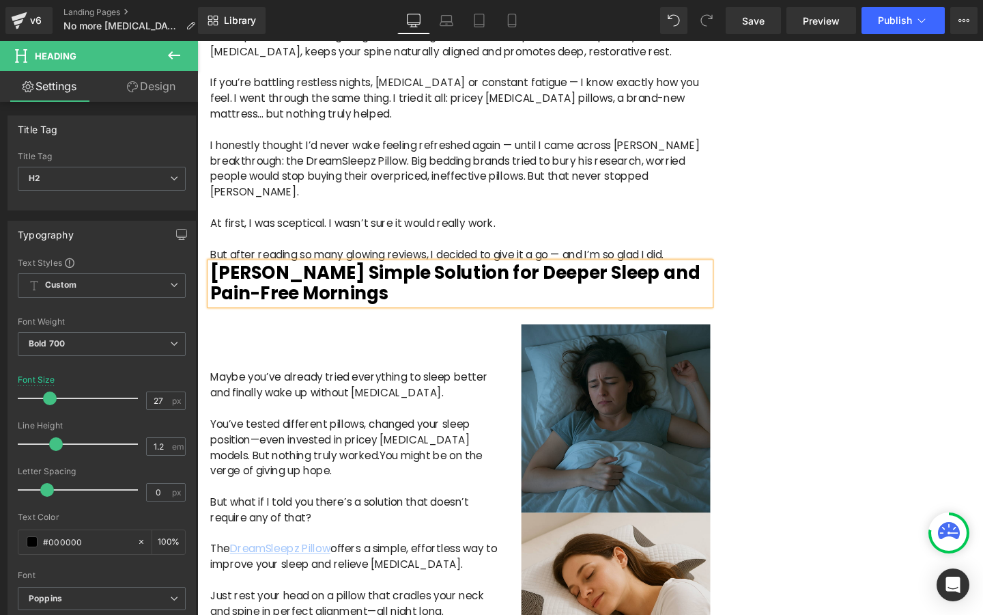
scroll to position [1138, 0]
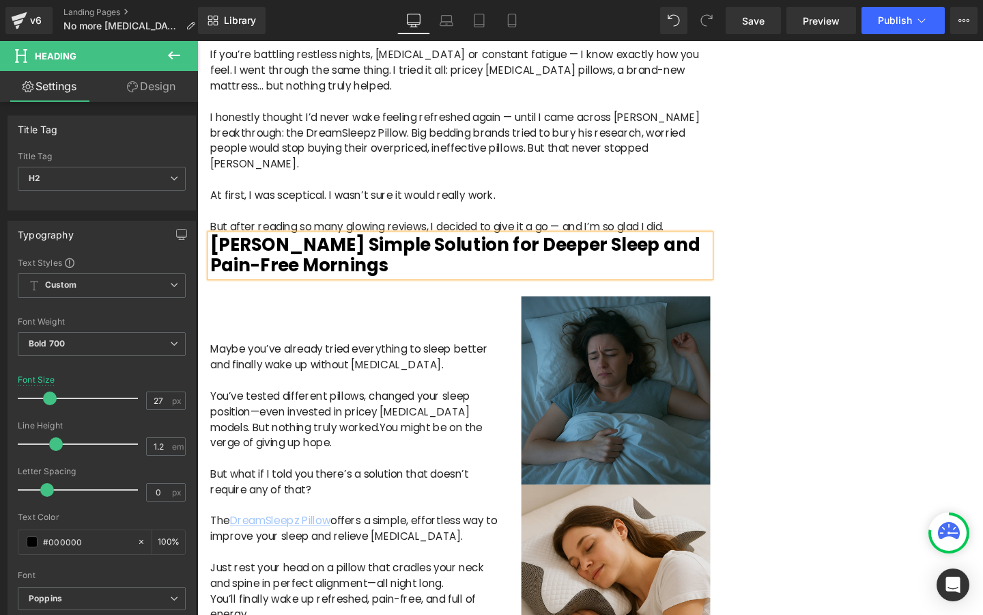
click at [434, 472] on p at bounding box center [364, 480] width 307 height 16
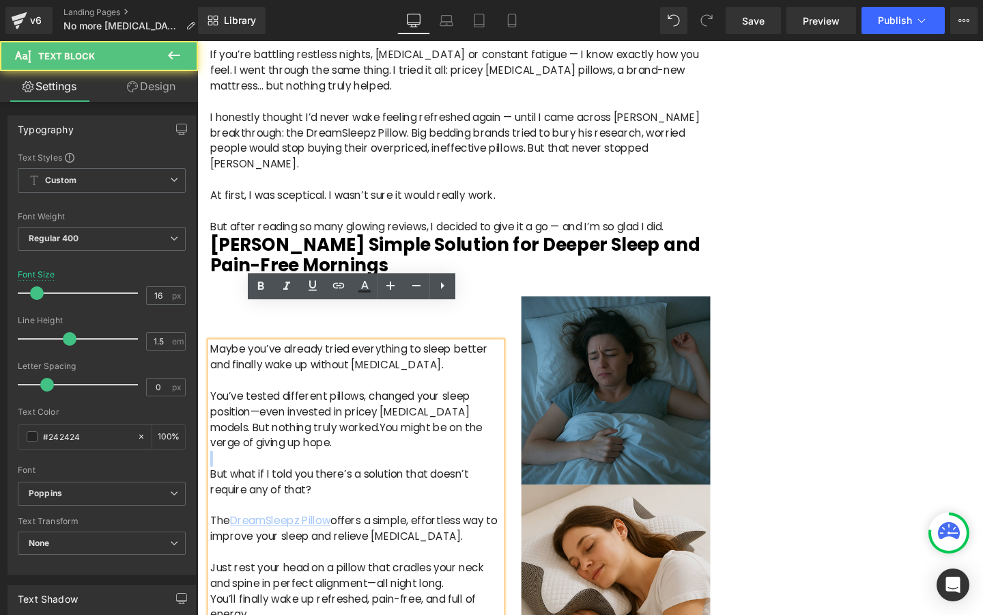
click at [434, 472] on p at bounding box center [364, 480] width 307 height 16
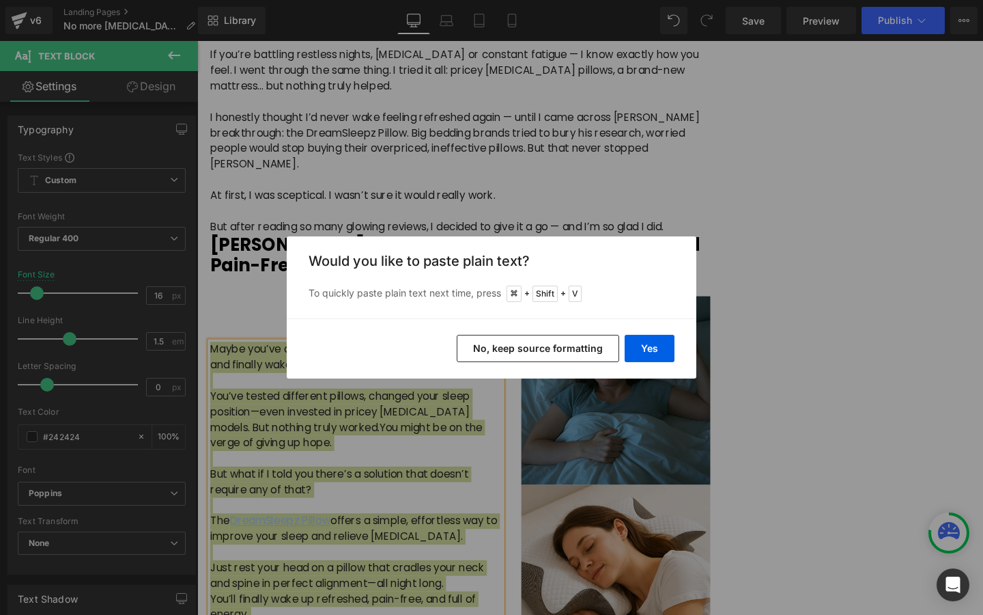
click at [514, 346] on button "No, keep source formatting" at bounding box center [538, 348] width 163 height 27
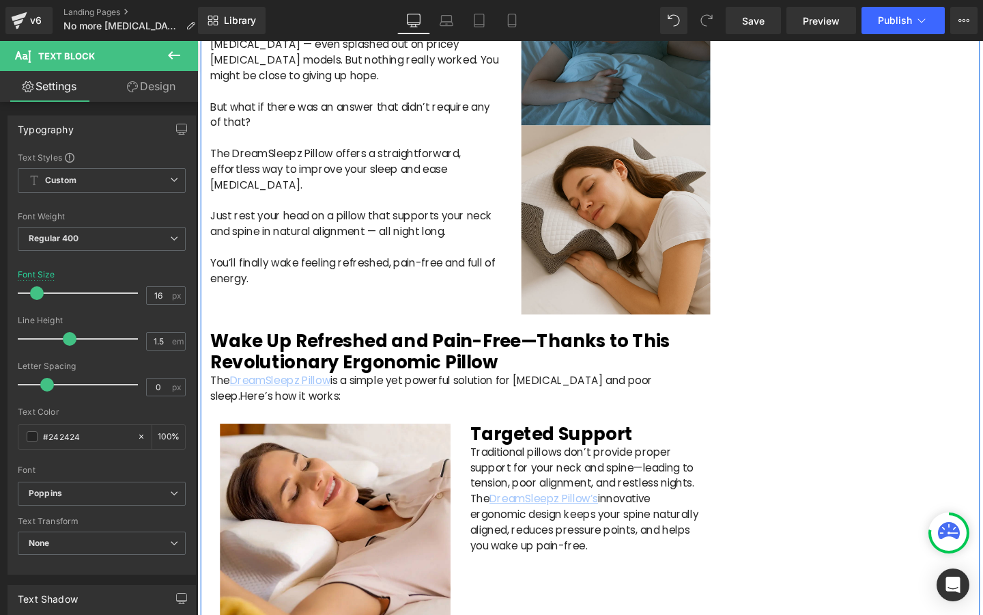
scroll to position [1524, 0]
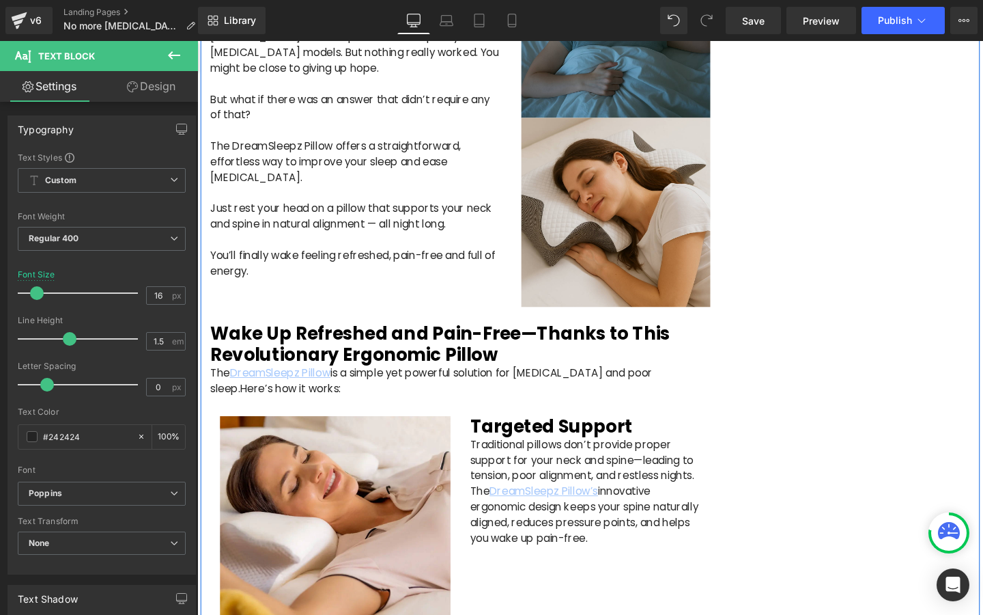
click at [443, 337] on h2 "Wake Up Refreshed and Pain-Free—Thanks to This Revolutionary Ergonomic Pillow" at bounding box center [474, 359] width 526 height 44
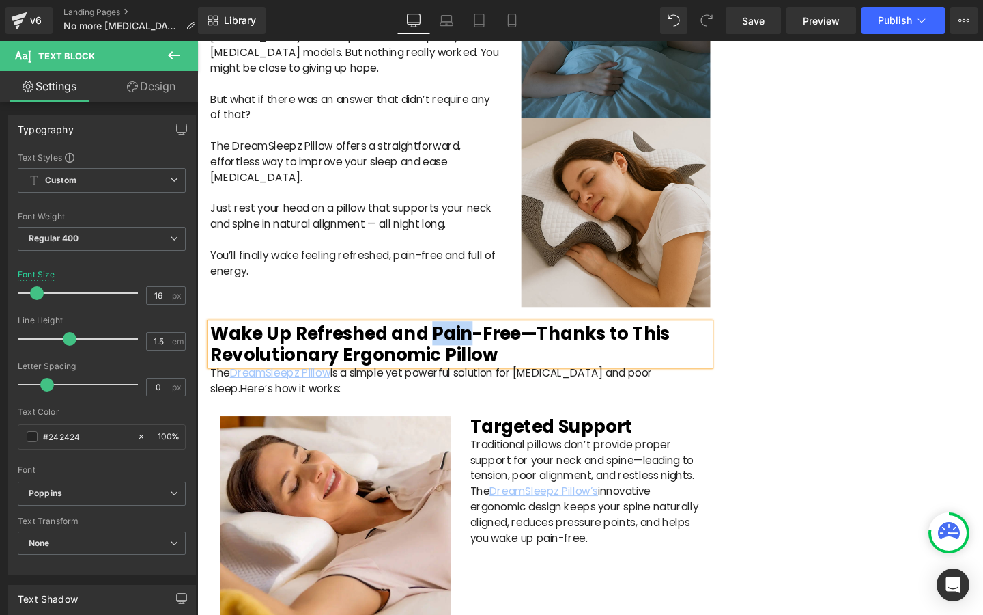
click at [443, 337] on h2 "Wake Up Refreshed and Pain-Free—Thanks to This Revolutionary Ergonomic Pillow" at bounding box center [474, 359] width 526 height 44
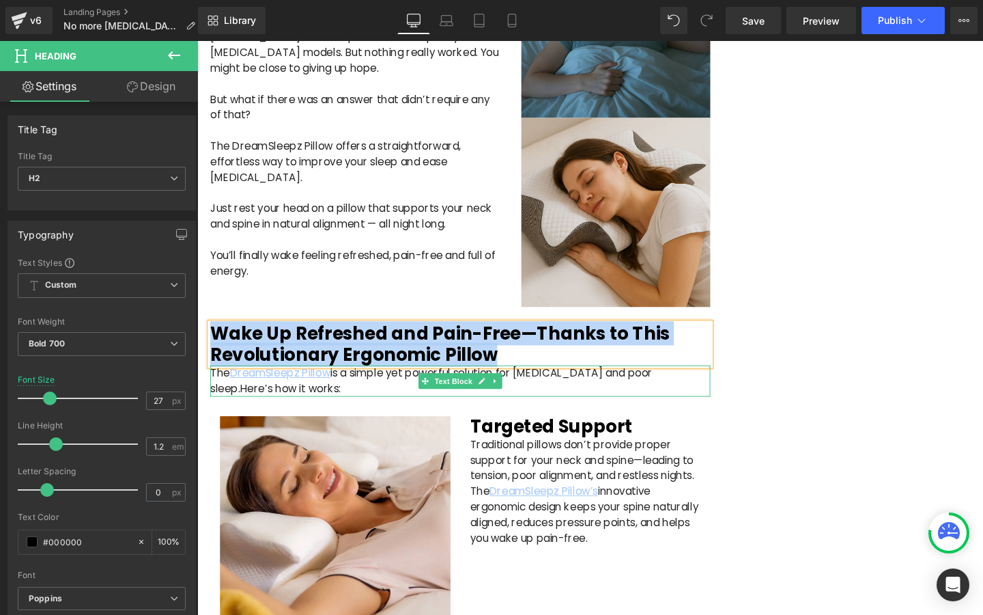
click at [382, 382] on p "The DreamSleepz Pillow is a simple yet powerful solution for [MEDICAL_DATA] and…" at bounding box center [474, 398] width 526 height 33
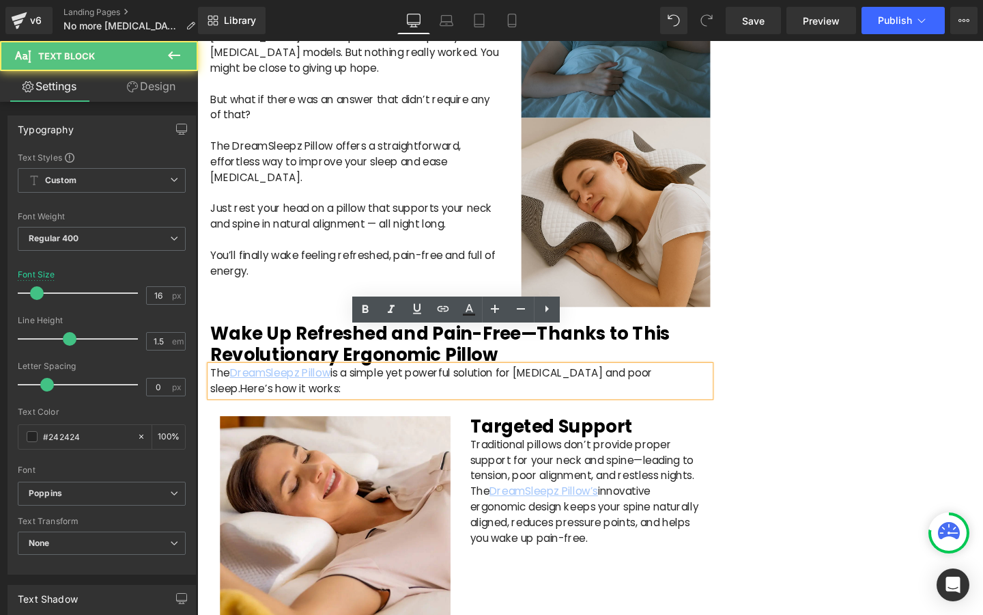
click at [382, 382] on p "The DreamSleepz Pillow is a simple yet powerful solution for [MEDICAL_DATA] and…" at bounding box center [474, 398] width 526 height 33
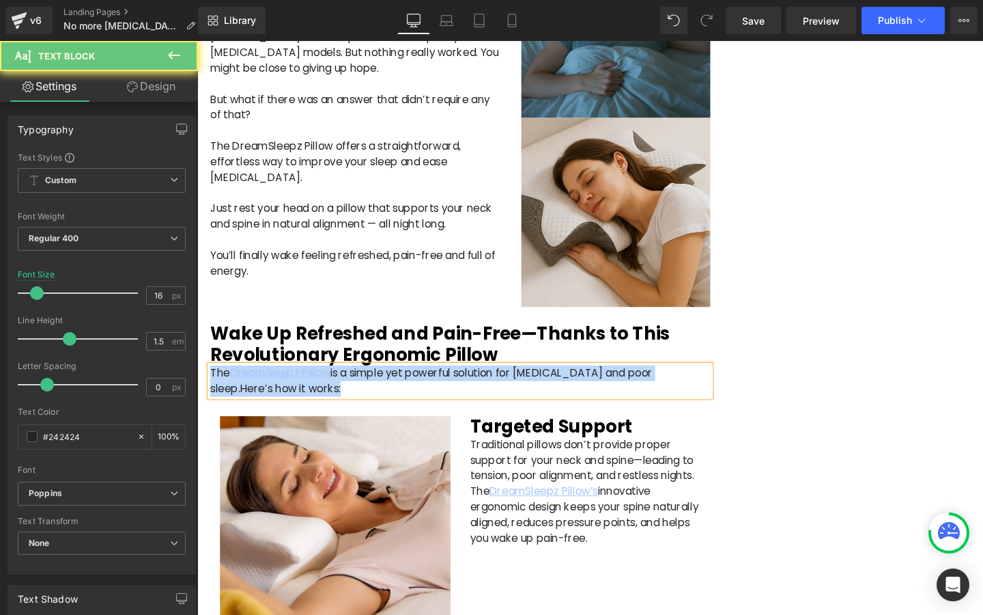
copy p "The DreamSleepz Pillow is a simple yet powerful solution for [MEDICAL_DATA] and…"
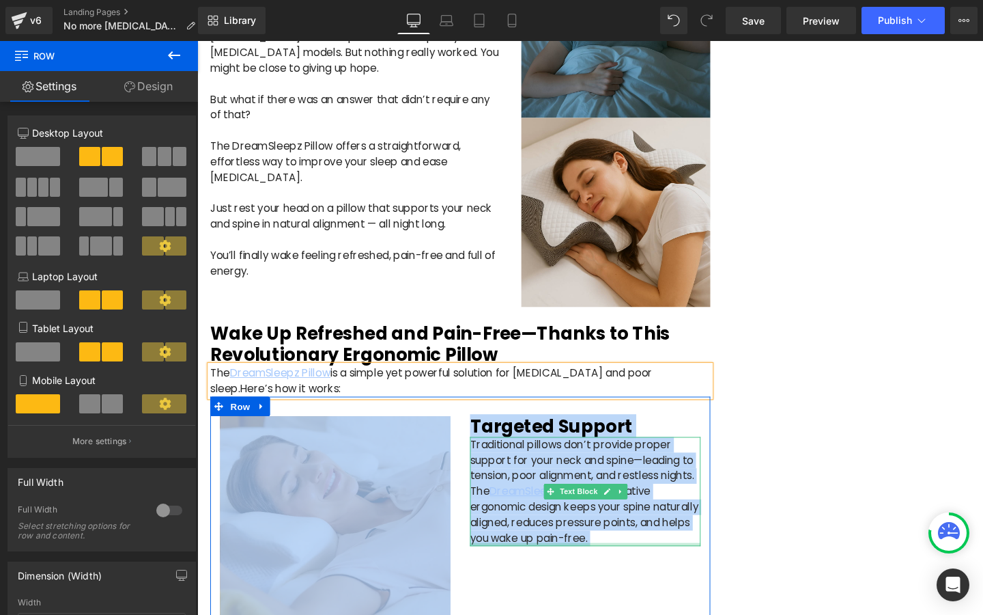
drag, startPoint x: 473, startPoint y: 401, endPoint x: 669, endPoint y: 533, distance: 235.6
click at [669, 533] on div "Image Targeted Support Heading Traditional pillows don’t provide proper support…" at bounding box center [474, 550] width 526 height 270
copy div "Image Targeted Support Heading Traditional pillows don’t provide proper support…"
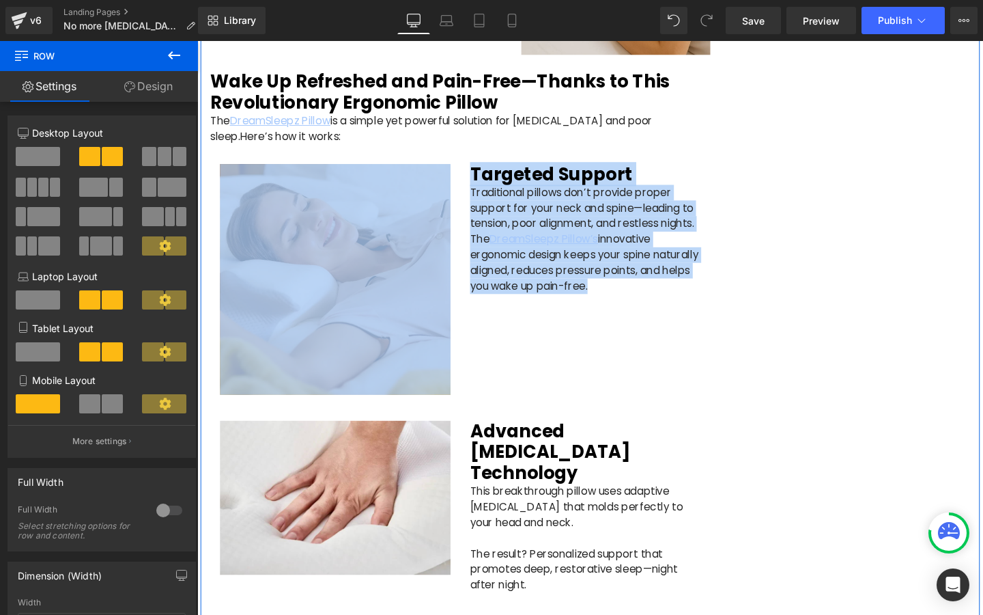
scroll to position [1881, 0]
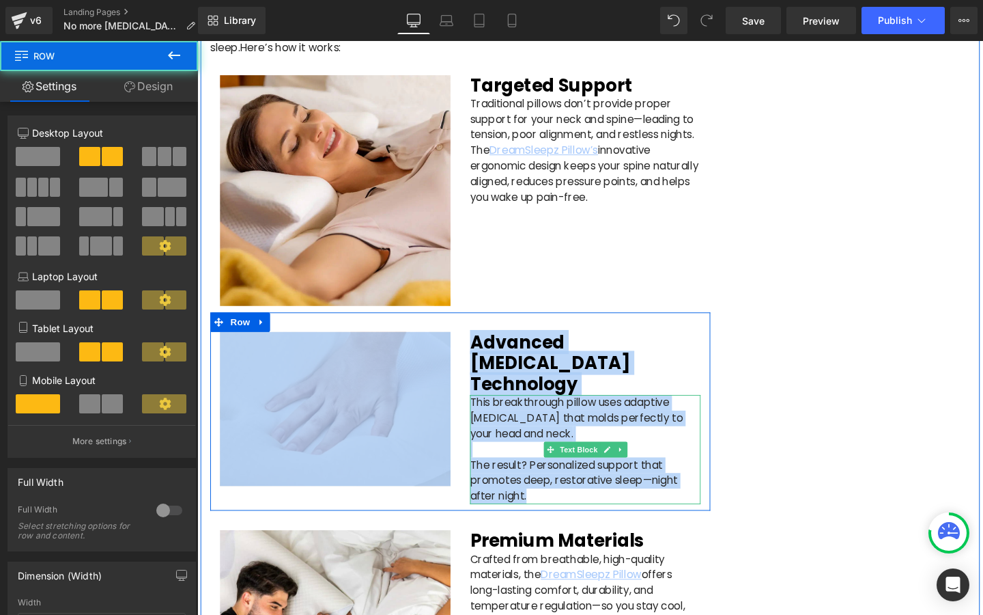
drag, startPoint x: 468, startPoint y: 306, endPoint x: 625, endPoint y: 456, distance: 217.3
click at [625, 456] on div "Image Advanced [MEDICAL_DATA] Technology Heading This breakthrough pillow uses …" at bounding box center [474, 430] width 526 height 208
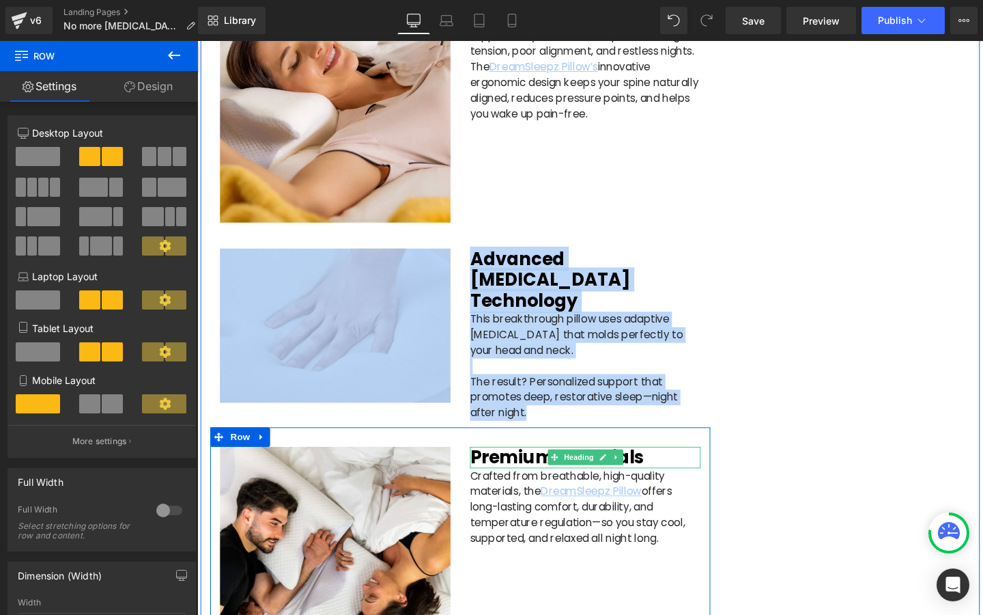
scroll to position [1979, 0]
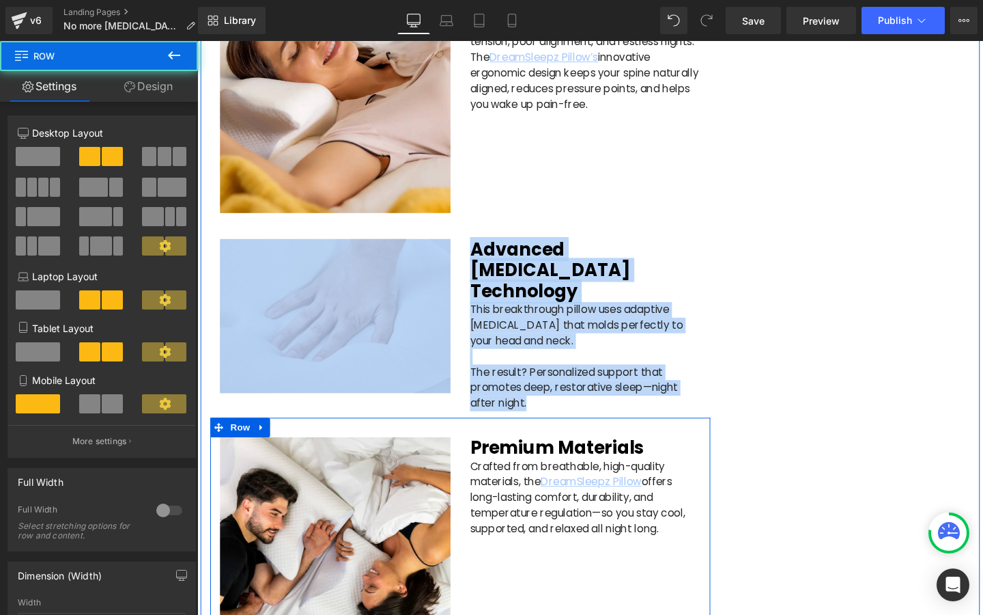
drag, startPoint x: 475, startPoint y: 408, endPoint x: 664, endPoint y: 538, distance: 229.2
click at [664, 538] on div "Image Premium Materials Heading Crafted from breathable, high-quality materials…" at bounding box center [474, 574] width 526 height 275
copy div "Premium Materials Heading Crafted from breathable, high-quality materials, the …"
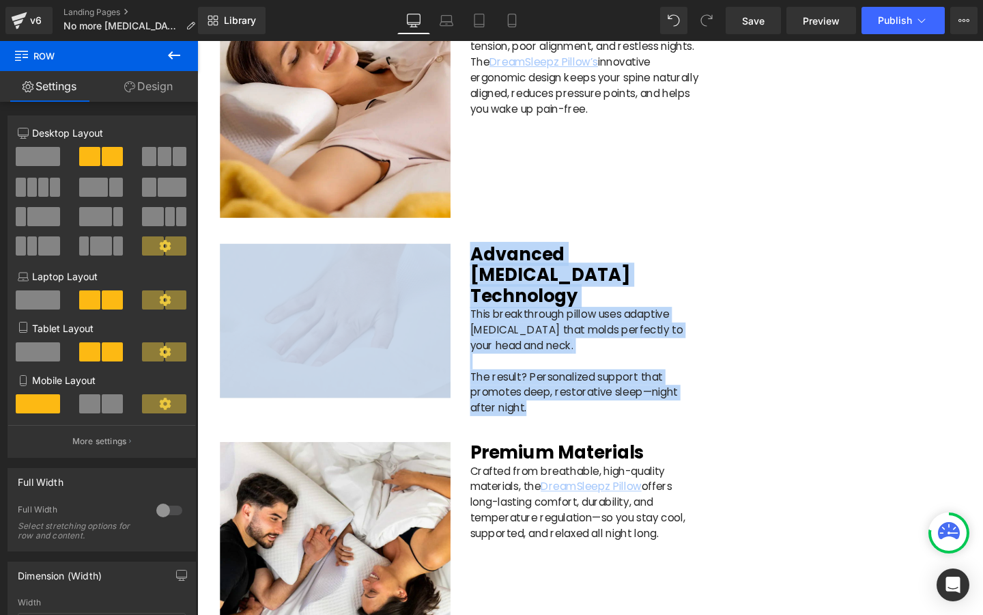
scroll to position [1609, 0]
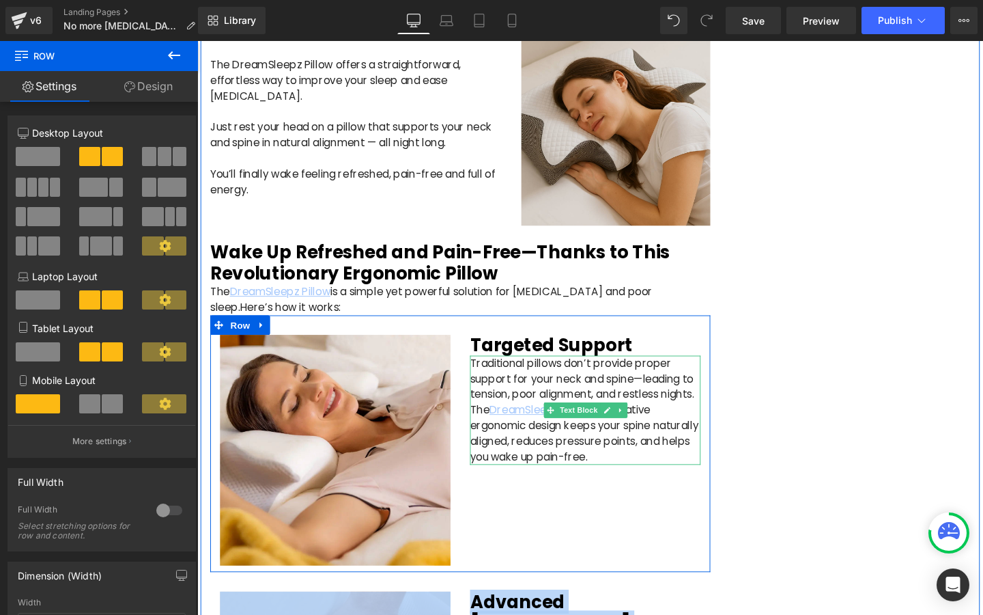
click at [497, 371] on p "Traditional pillows don’t provide proper support for your neck and spine—leadin…" at bounding box center [605, 395] width 242 height 49
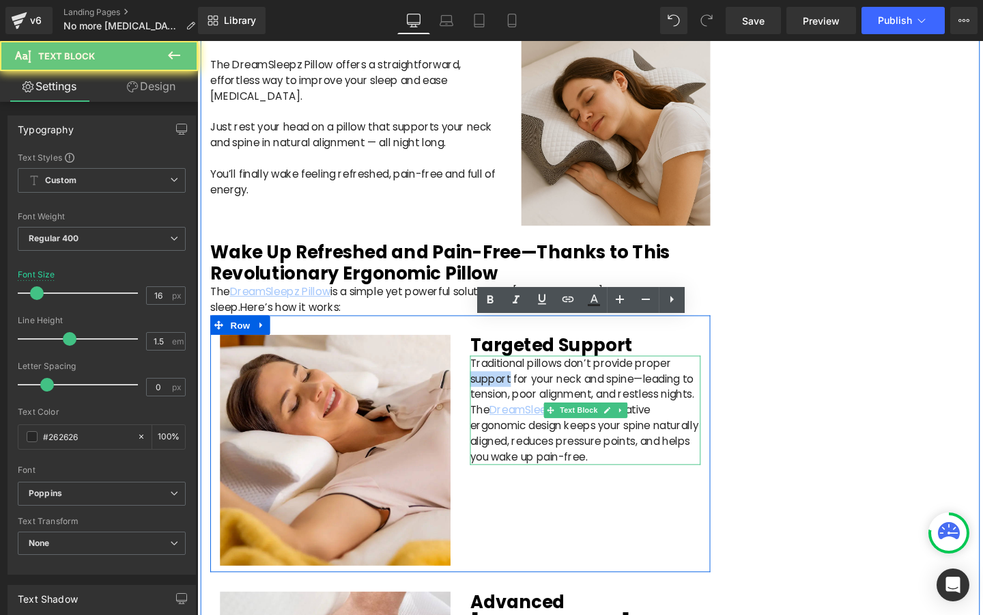
click at [497, 371] on p "Traditional pillows don’t provide proper support for your neck and spine—leadin…" at bounding box center [605, 395] width 242 height 49
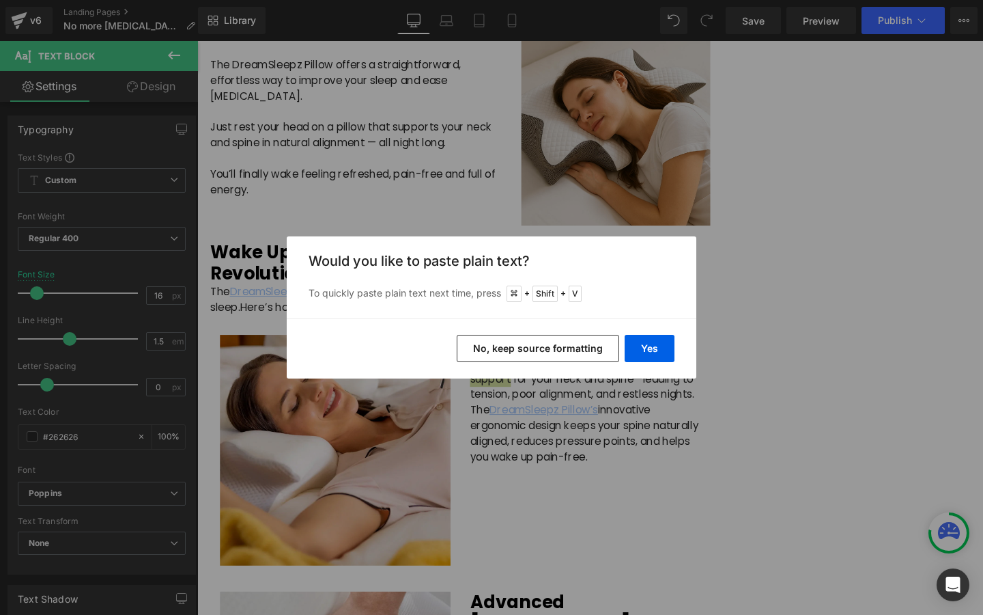
click at [574, 350] on button "No, keep source formatting" at bounding box center [538, 348] width 163 height 27
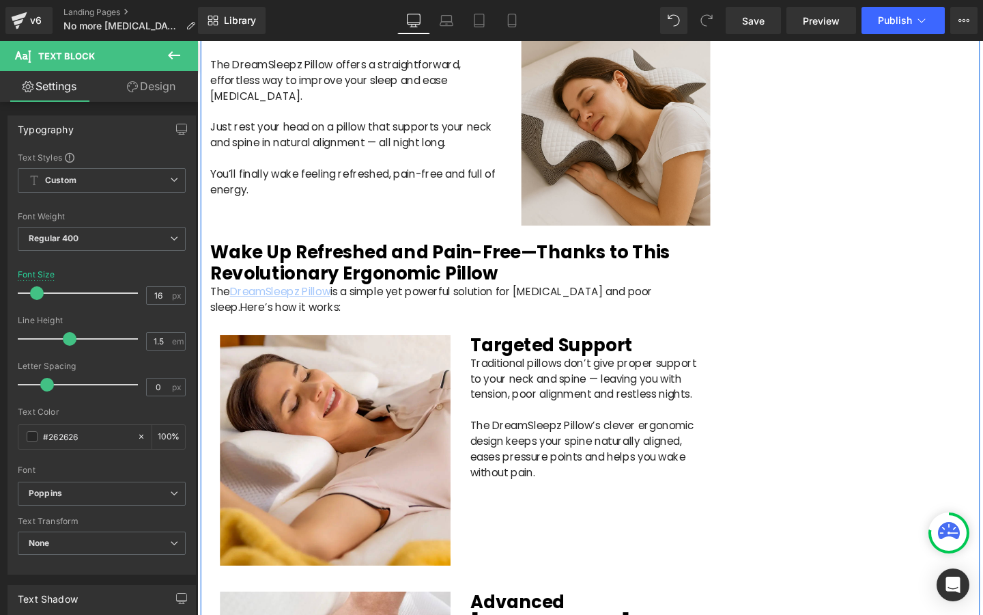
click at [421, 252] on h2 "Wake Up Refreshed and Pain-Free—Thanks to This Revolutionary Ergonomic Pillow" at bounding box center [474, 274] width 526 height 44
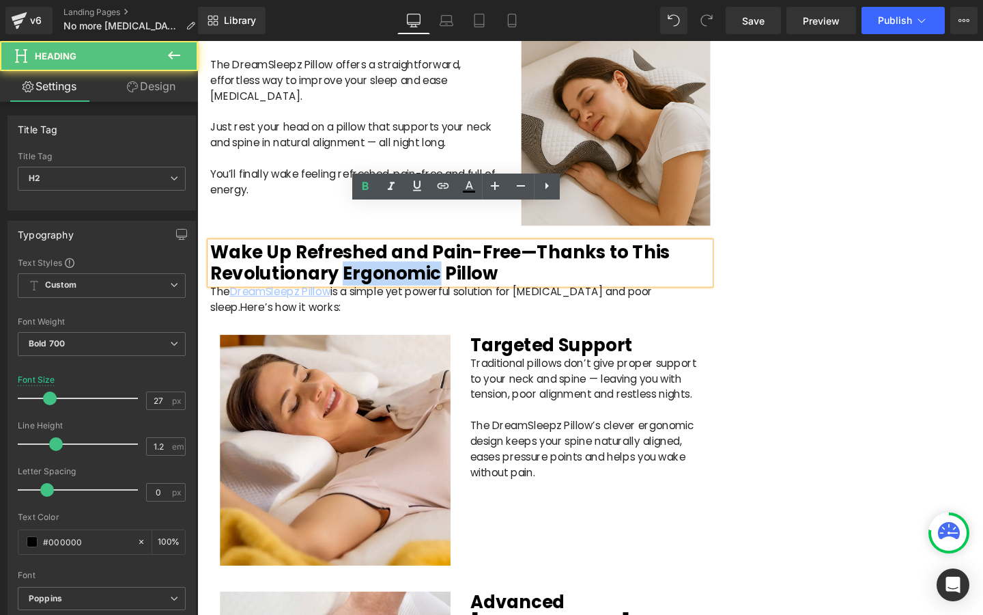
click at [421, 252] on h2 "Wake Up Refreshed and Pain-Free—Thanks to This Revolutionary Ergonomic Pillow" at bounding box center [474, 274] width 526 height 44
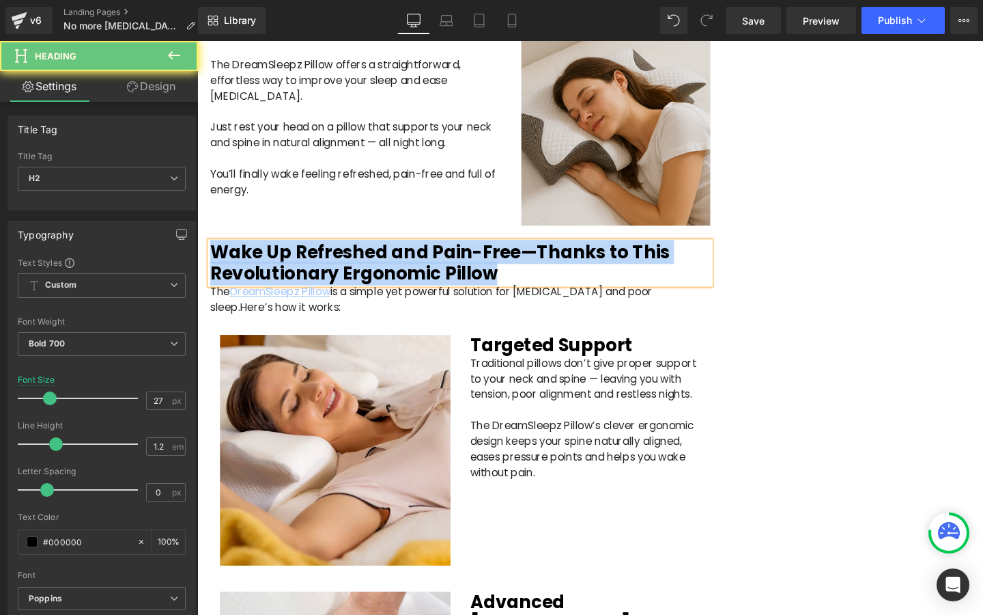
paste div
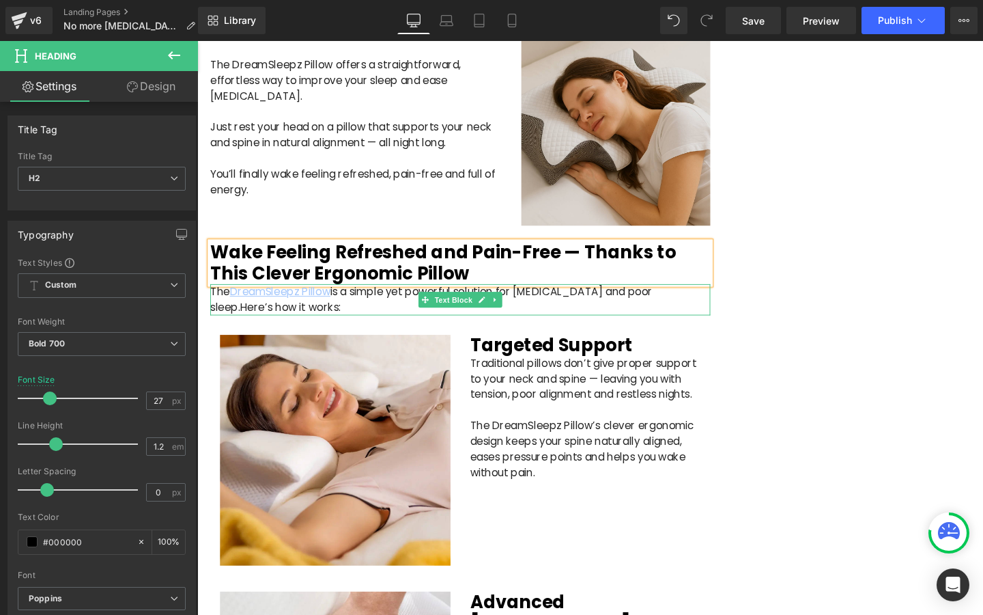
click at [423, 296] on p "The DreamSleepz Pillow is a simple yet powerful solution for [MEDICAL_DATA] and…" at bounding box center [474, 312] width 526 height 33
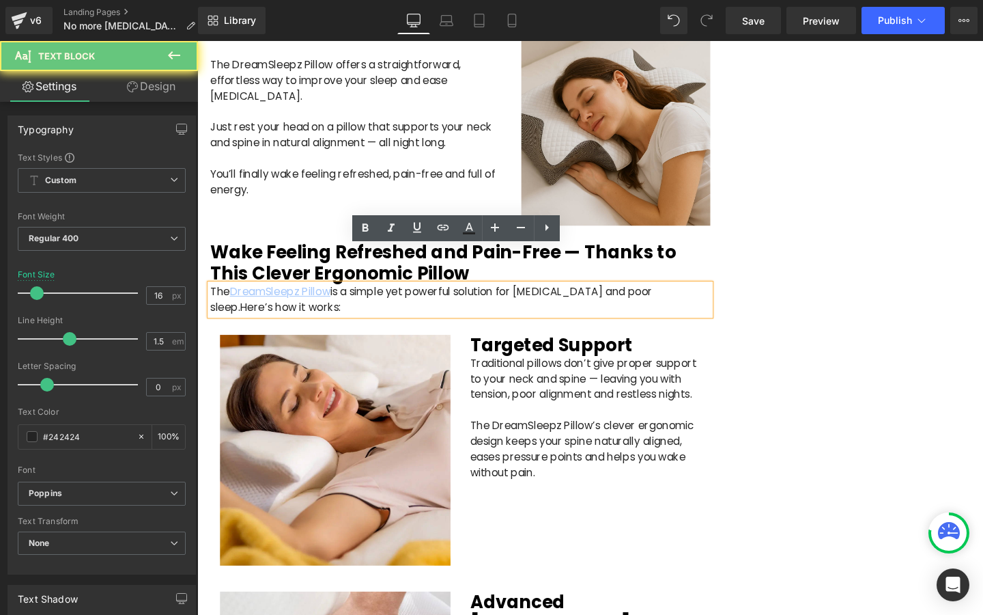
click at [423, 296] on p "The DreamSleepz Pillow is a simple yet powerful solution for [MEDICAL_DATA] and…" at bounding box center [474, 312] width 526 height 33
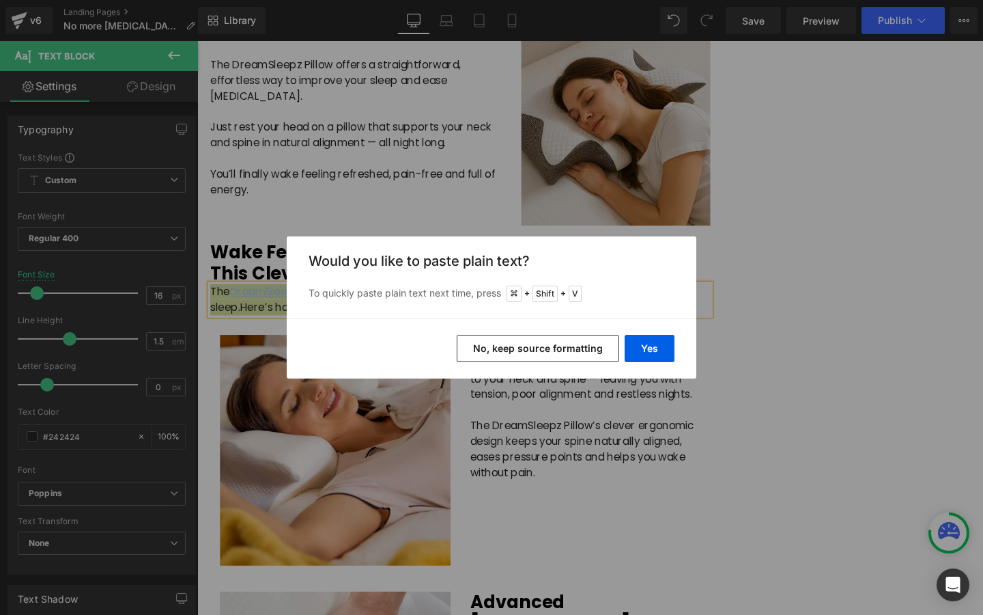
click at [561, 340] on button "No, keep source formatting" at bounding box center [538, 348] width 163 height 27
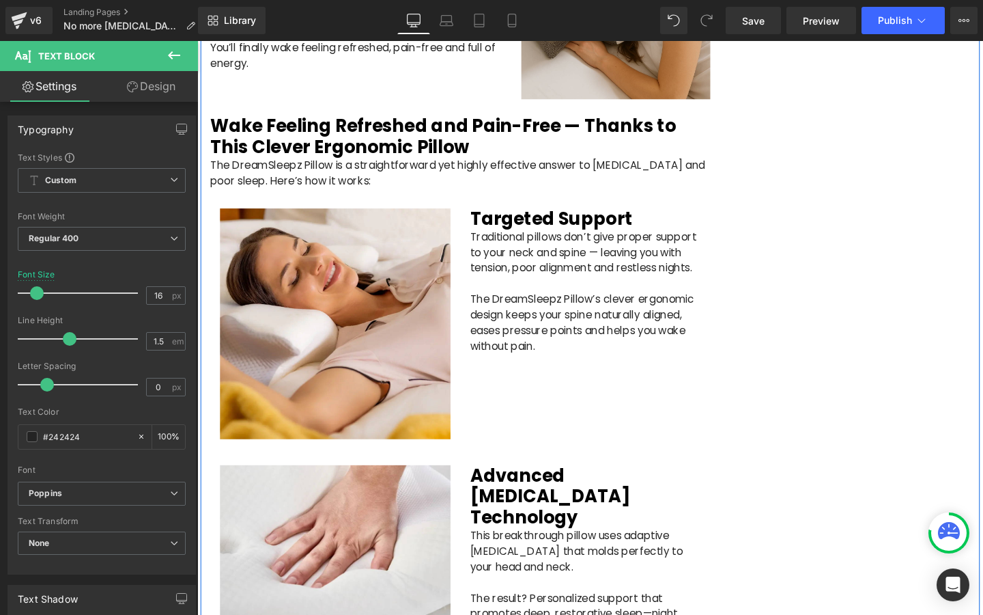
scroll to position [1843, 0]
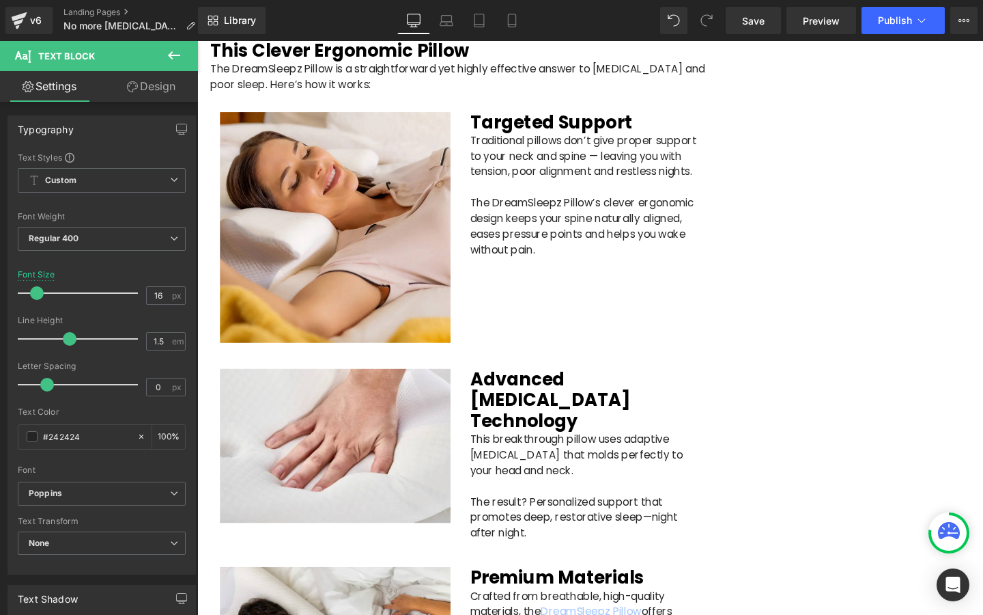
click at [556, 385] on h2 "Advanced [MEDICAL_DATA] Technology" at bounding box center [605, 418] width 242 height 66
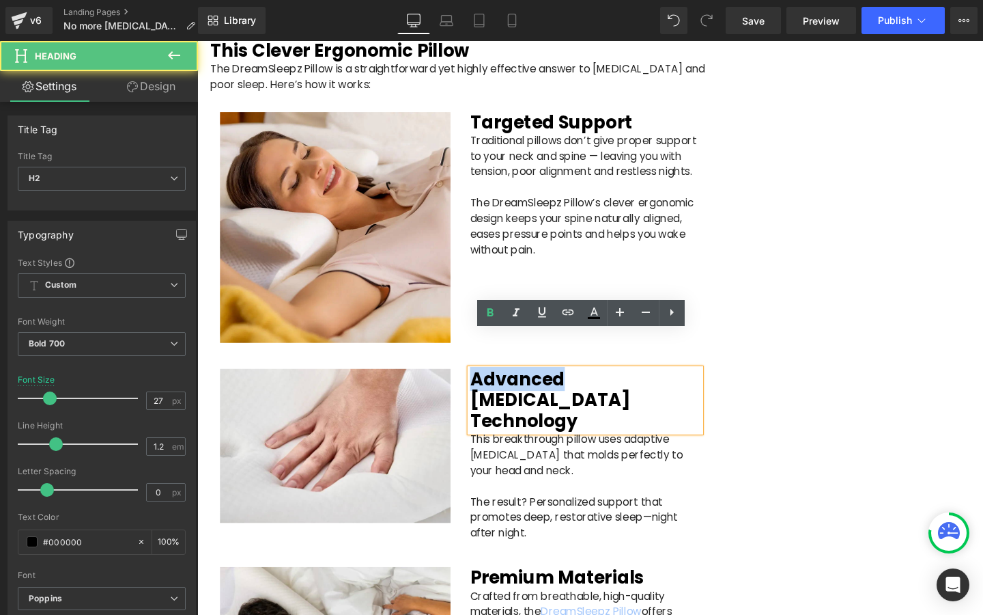
click at [556, 385] on h2 "Advanced [MEDICAL_DATA] Technology" at bounding box center [605, 418] width 242 height 66
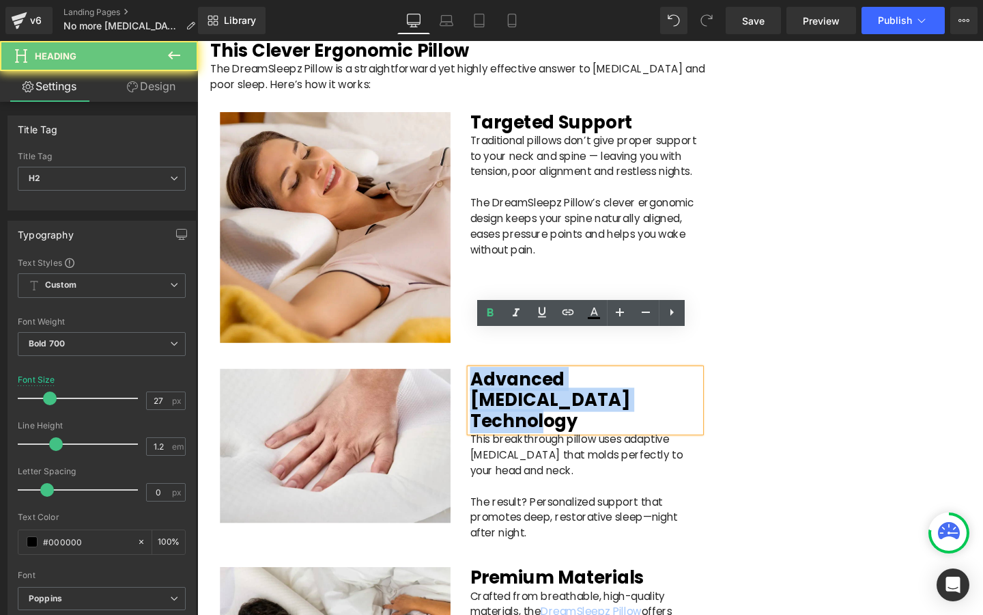
paste div
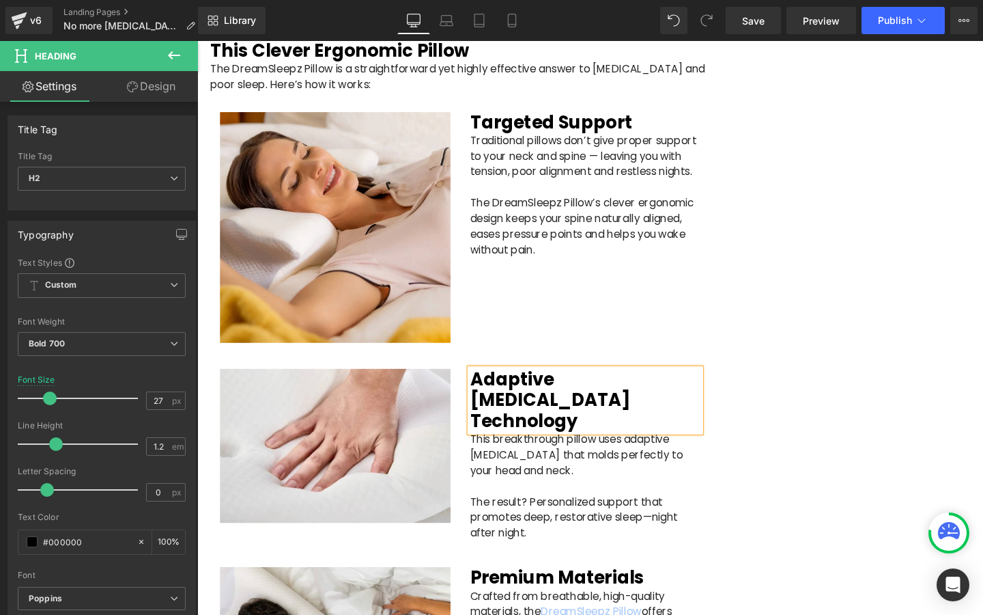
click at [530, 451] on p "This breakthrough pillow uses adaptive [MEDICAL_DATA] that molds perfectly to y…" at bounding box center [605, 484] width 242 height 66
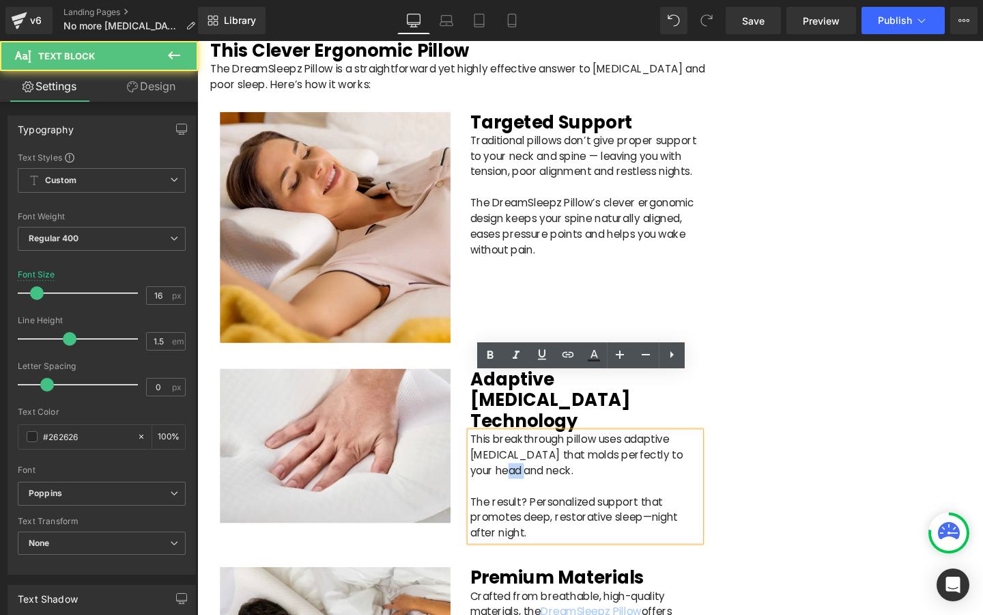
click at [530, 451] on p "This breakthrough pillow uses adaptive [MEDICAL_DATA] that molds perfectly to y…" at bounding box center [605, 484] width 242 height 66
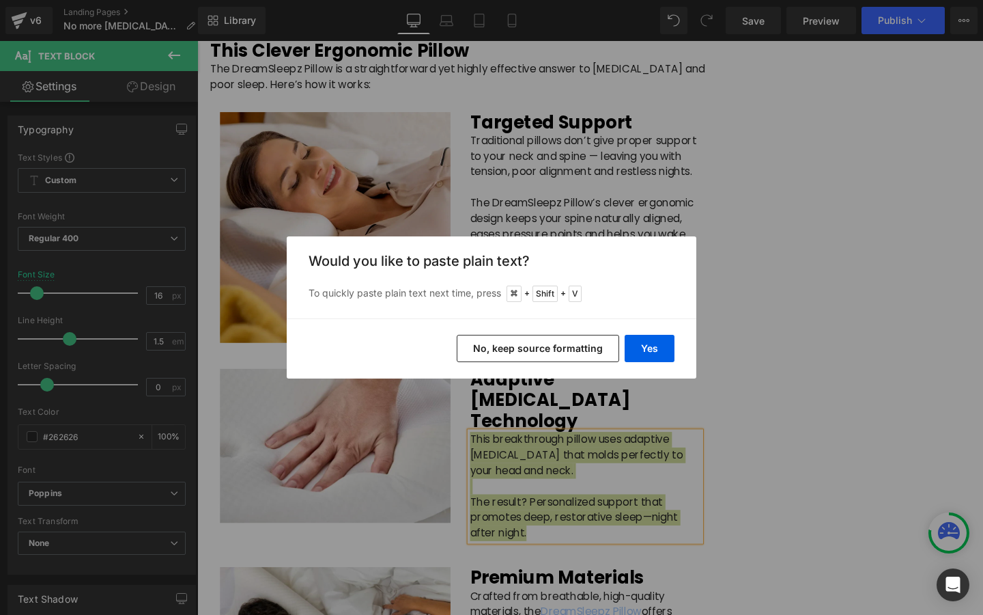
click at [553, 356] on button "No, keep source formatting" at bounding box center [538, 348] width 163 height 27
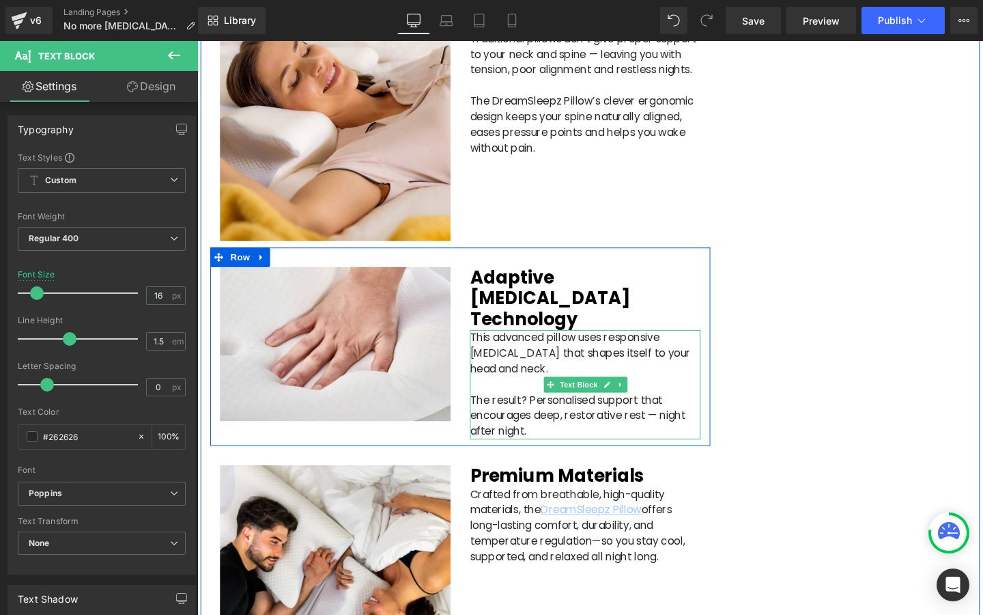
scroll to position [2066, 0]
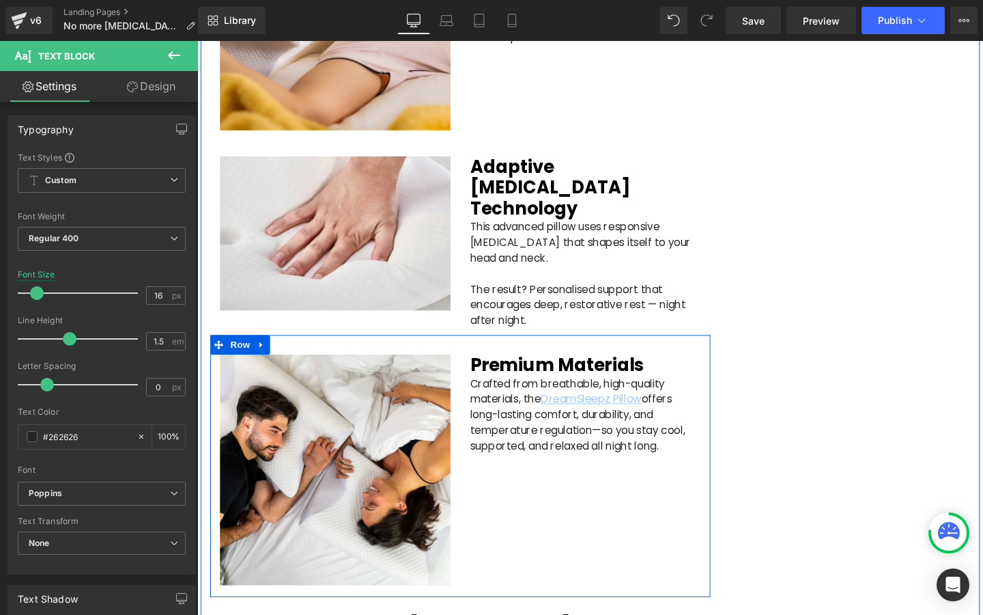
click at [505, 406] on p "Crafted from breathable, high-quality materials, the DreamSleepz Pillow offers …" at bounding box center [605, 434] width 242 height 82
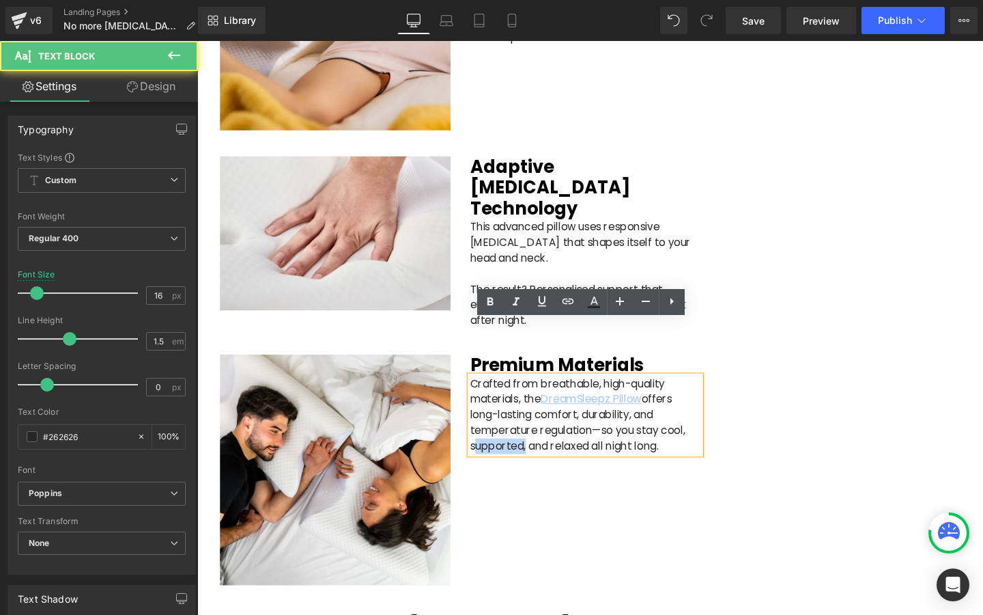
click at [505, 406] on p "Crafted from breathable, high-quality materials, the DreamSleepz Pillow offers …" at bounding box center [605, 434] width 242 height 82
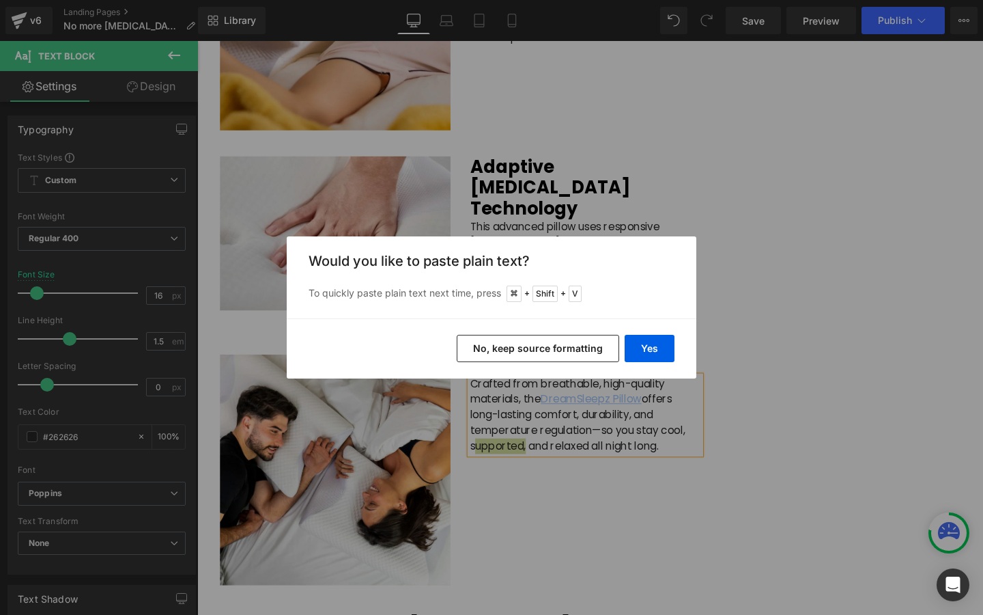
click at [531, 352] on button "No, keep source formatting" at bounding box center [538, 348] width 163 height 27
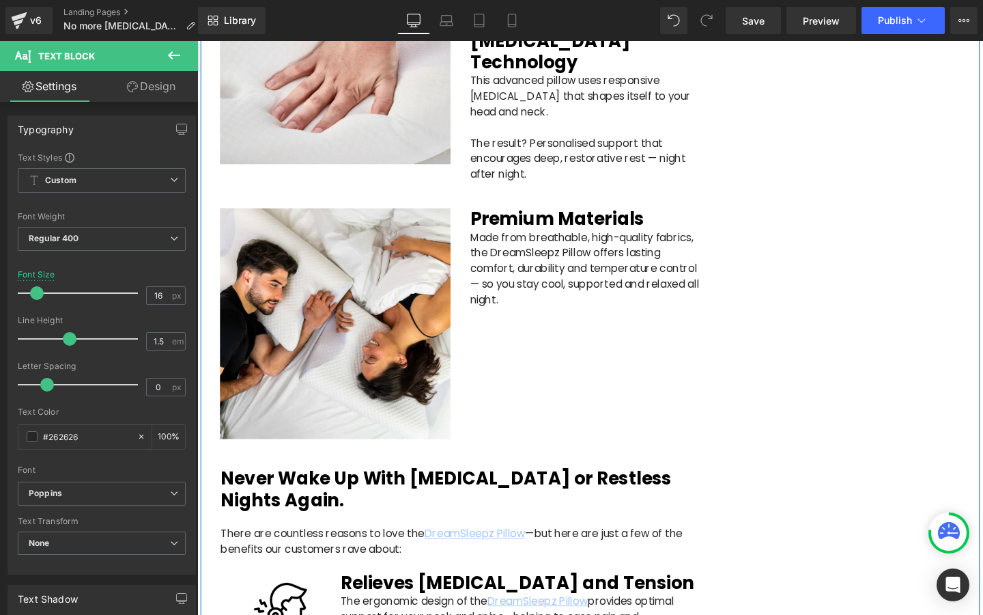
scroll to position [2230, 0]
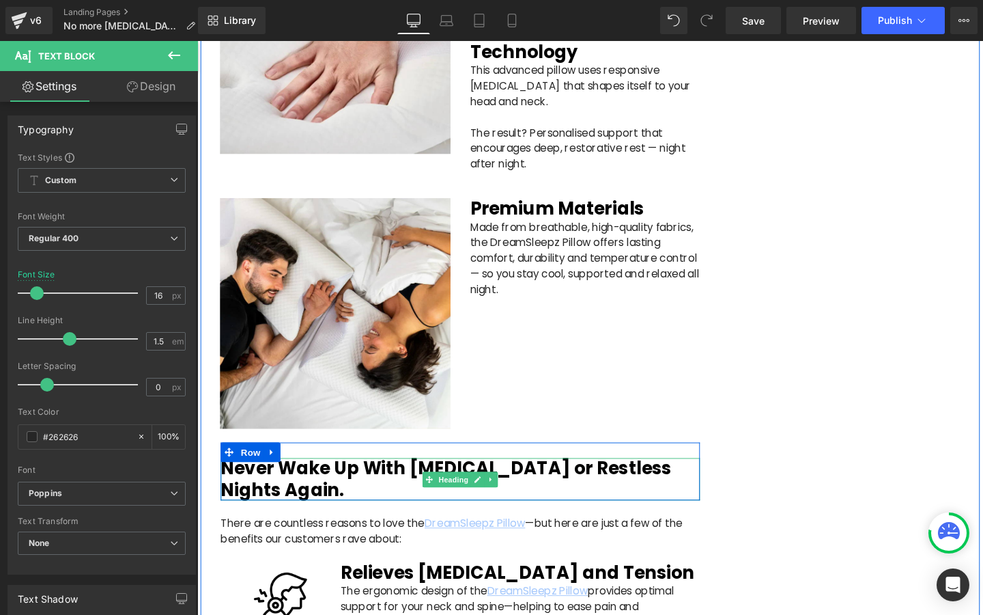
click at [328, 479] on h2 "Never Wake Up With [MEDICAL_DATA] or Restless Nights Again." at bounding box center [474, 501] width 504 height 44
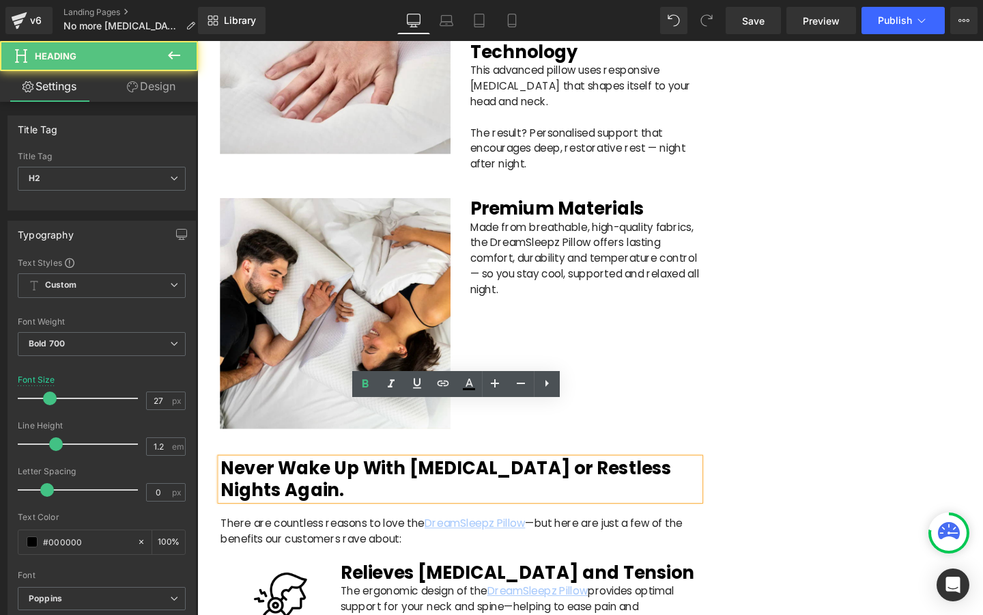
click at [328, 479] on h2 "Never Wake Up With [MEDICAL_DATA] or Restless Nights Again." at bounding box center [474, 501] width 504 height 44
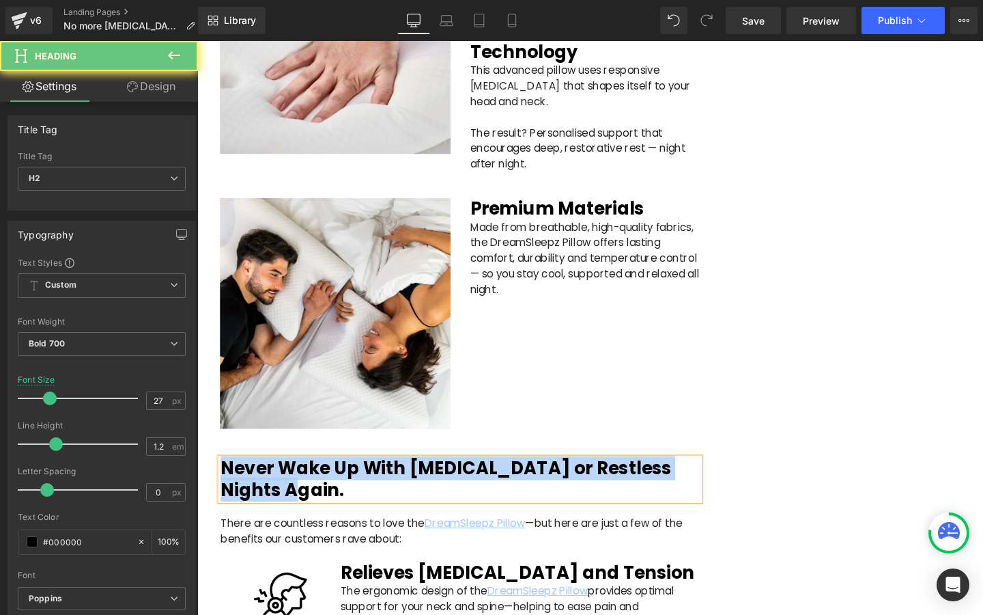
copy h2 "Never Wake Up With [MEDICAL_DATA] or Restless Nights Again."
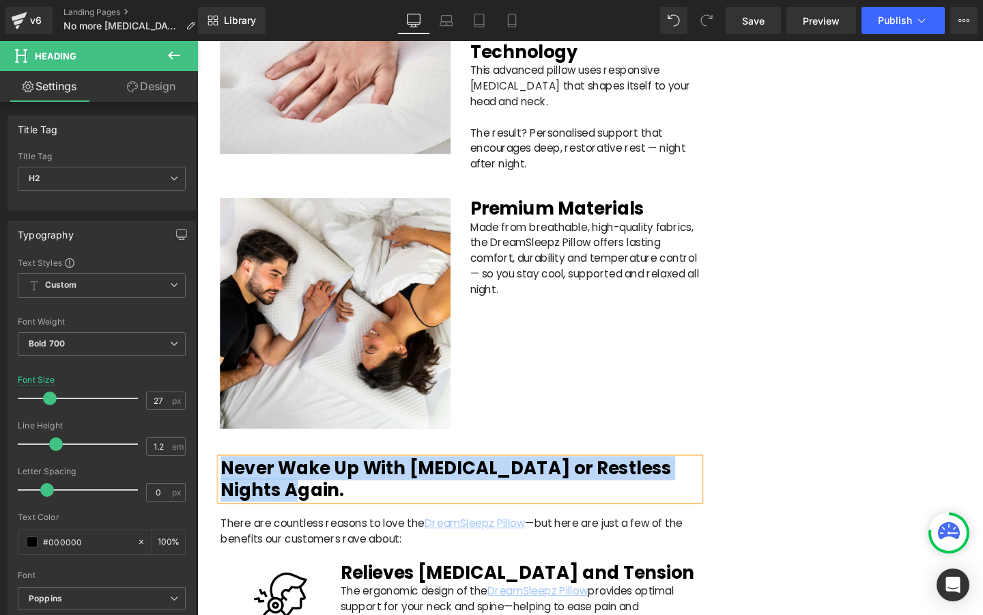
click at [197, 41] on div at bounding box center [197, 41] width 0 height 0
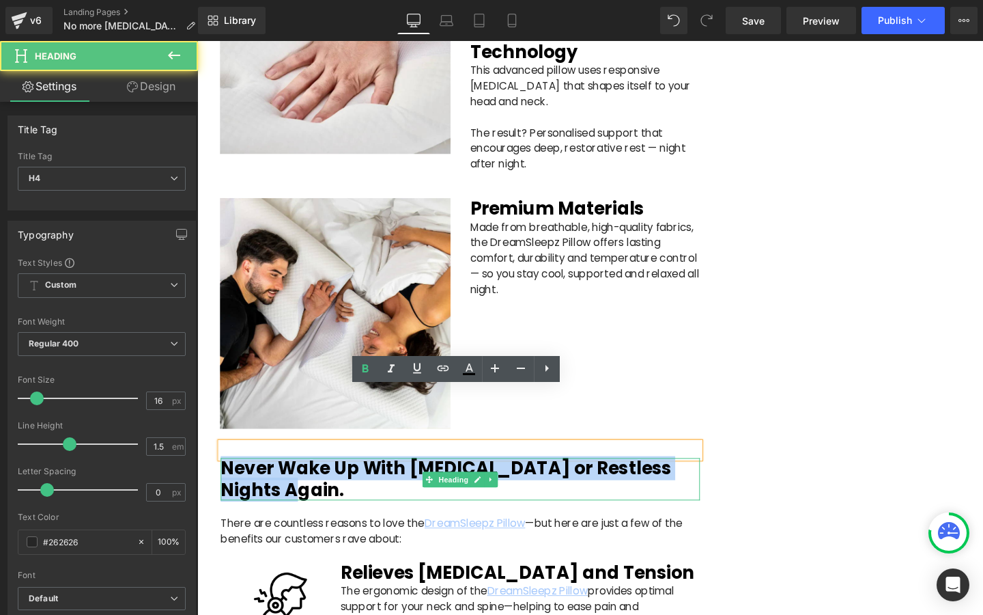
click at [226, 479] on h2 "Never Wake Up With [MEDICAL_DATA] or Restless Nights Again." at bounding box center [474, 501] width 504 height 44
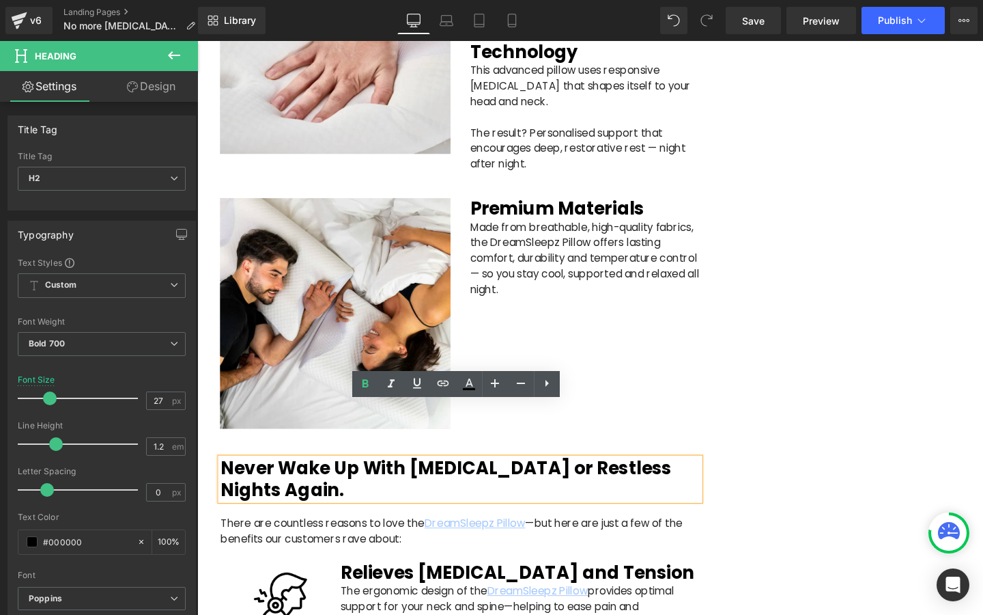
click at [205, 428] on div "Sleep Wellness > Restorative Sleep Heading How a Doctor’s Discovery Helped Thou…" at bounding box center [474, 189] width 546 height 4623
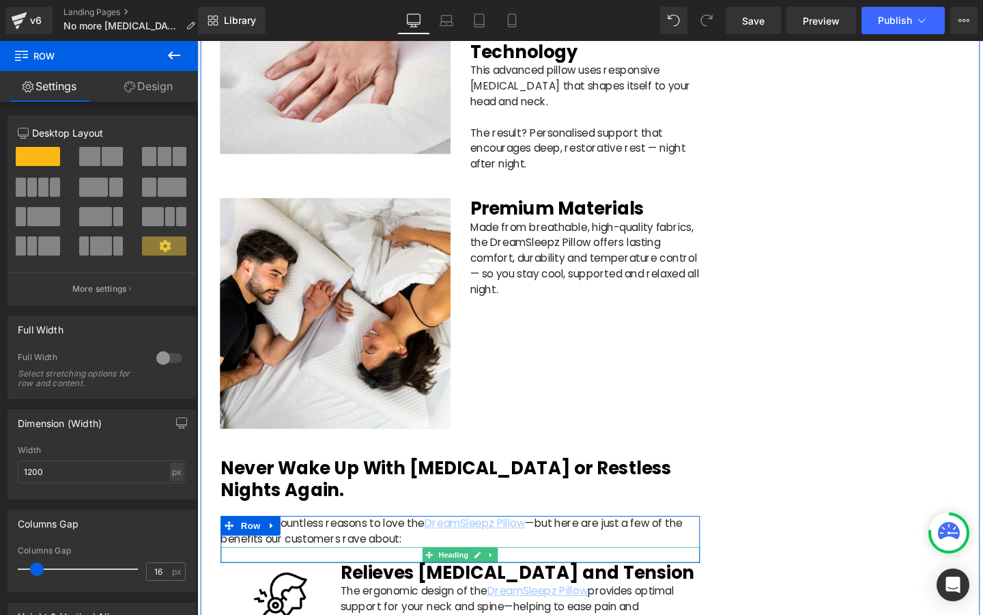
drag, startPoint x: 211, startPoint y: 427, endPoint x: 399, endPoint y: 517, distance: 208.6
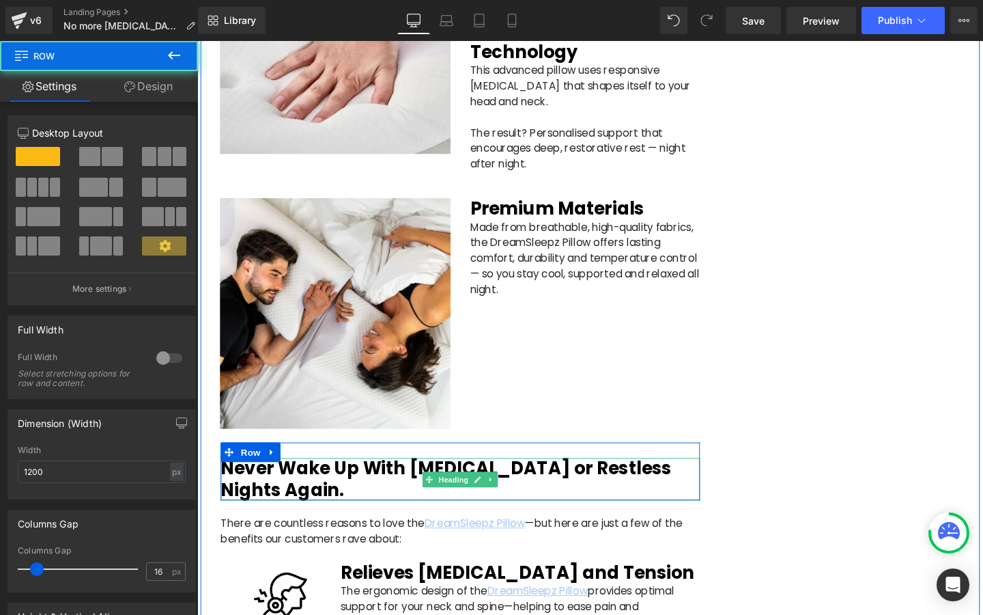
drag, startPoint x: 218, startPoint y: 430, endPoint x: 318, endPoint y: 450, distance: 102.3
drag, startPoint x: 219, startPoint y: 432, endPoint x: 303, endPoint y: 458, distance: 87.3
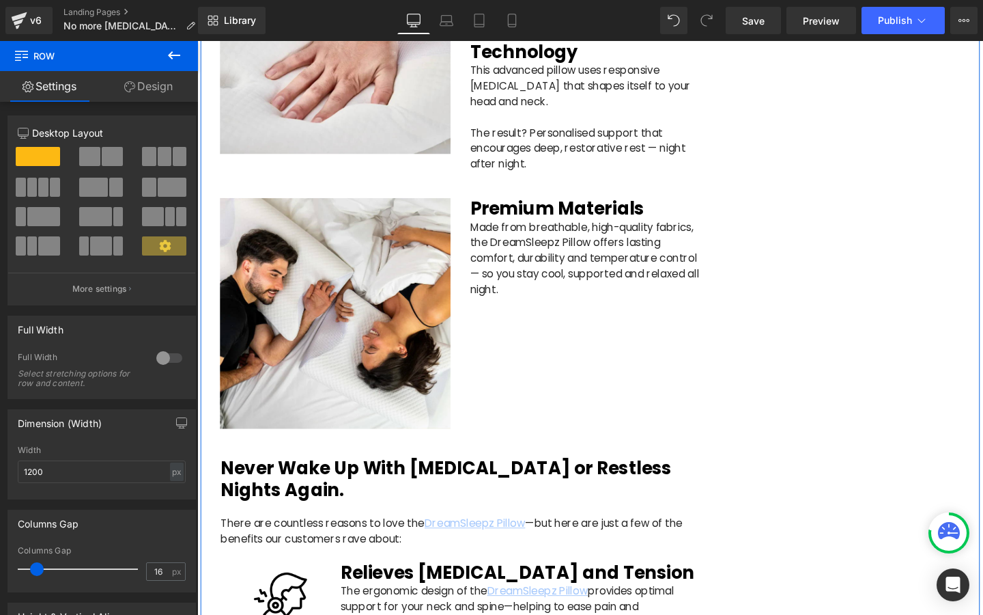
click at [890, 301] on div "Sleep Wellness > Restorative Sleep Heading How a Doctor’s Discovery Helped Thou…" at bounding box center [610, 194] width 819 height 4655
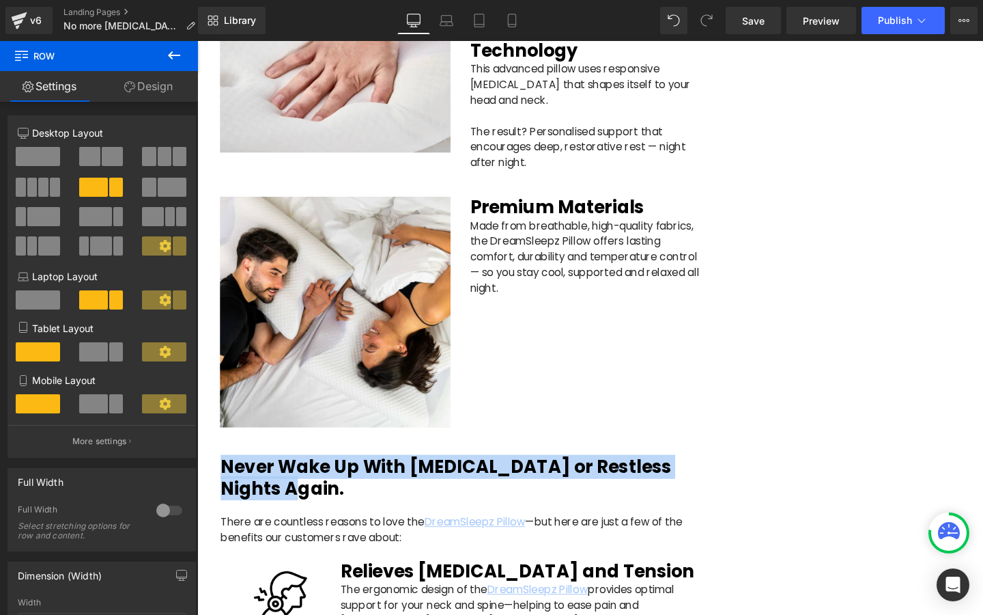
scroll to position [2234, 0]
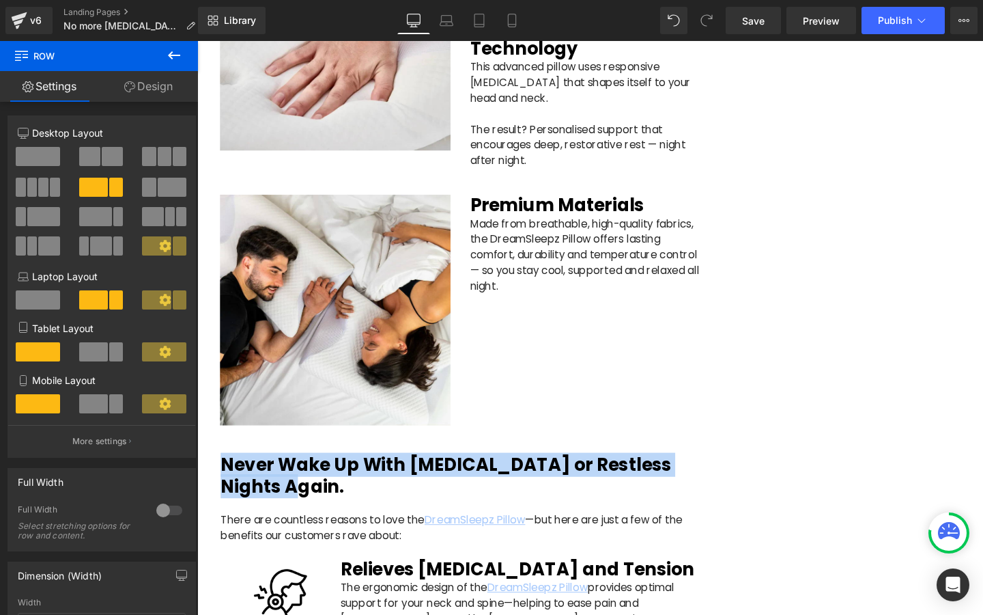
drag, startPoint x: 207, startPoint y: 425, endPoint x: 440, endPoint y: 516, distance: 250.8
click at [440, 516] on div "Sleep Wellness > Restorative Sleep Heading How a Doctor’s Discovery Helped Thou…" at bounding box center [474, 185] width 546 height 4623
copy h2 "Never Wake Up With [MEDICAL_DATA] or Restless Nights Again."
paste div
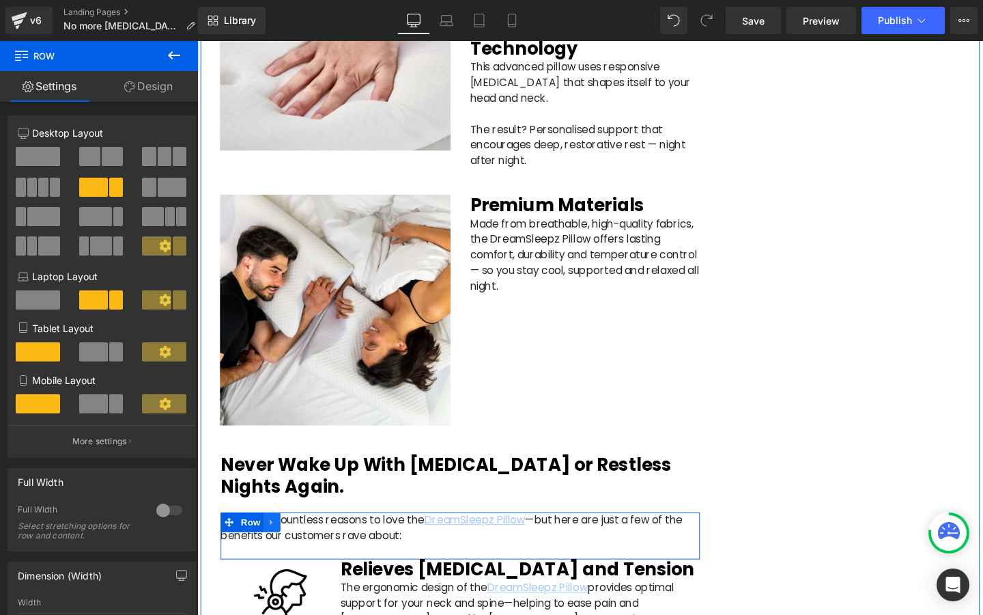
click at [277, 542] on icon at bounding box center [276, 547] width 10 height 10
click at [197, 41] on icon at bounding box center [197, 41] width 0 height 0
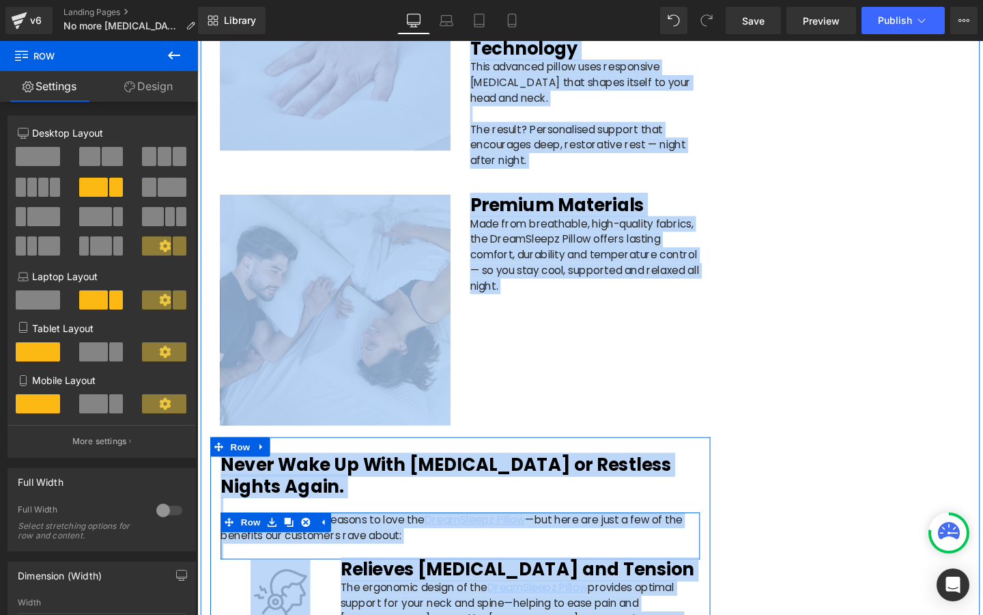
click at [411, 536] on p "There are countless reasons to love the DreamSleepz Pillow —but here are just a…" at bounding box center [474, 552] width 504 height 33
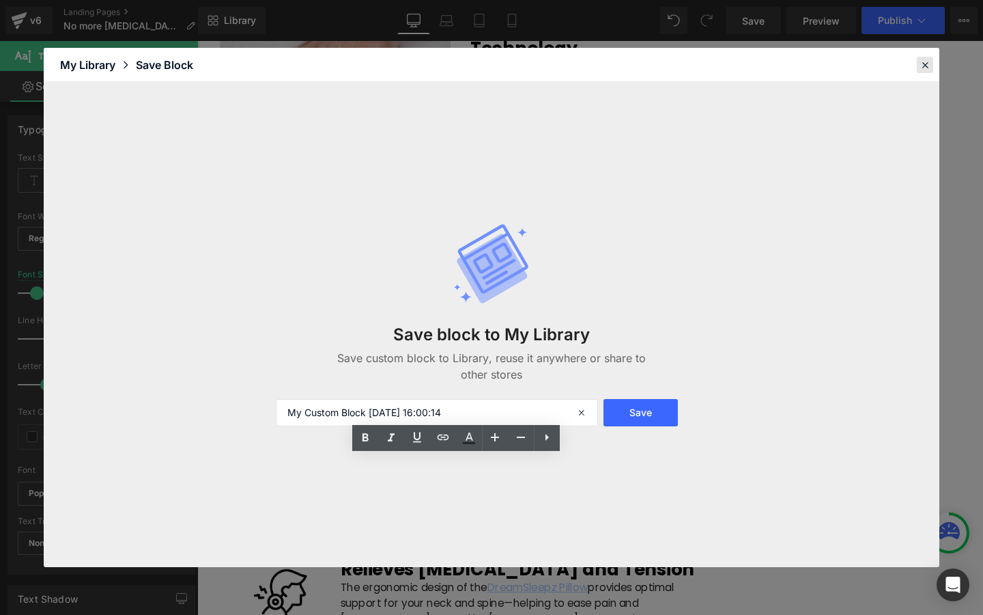
click at [920, 59] on icon at bounding box center [925, 65] width 12 height 12
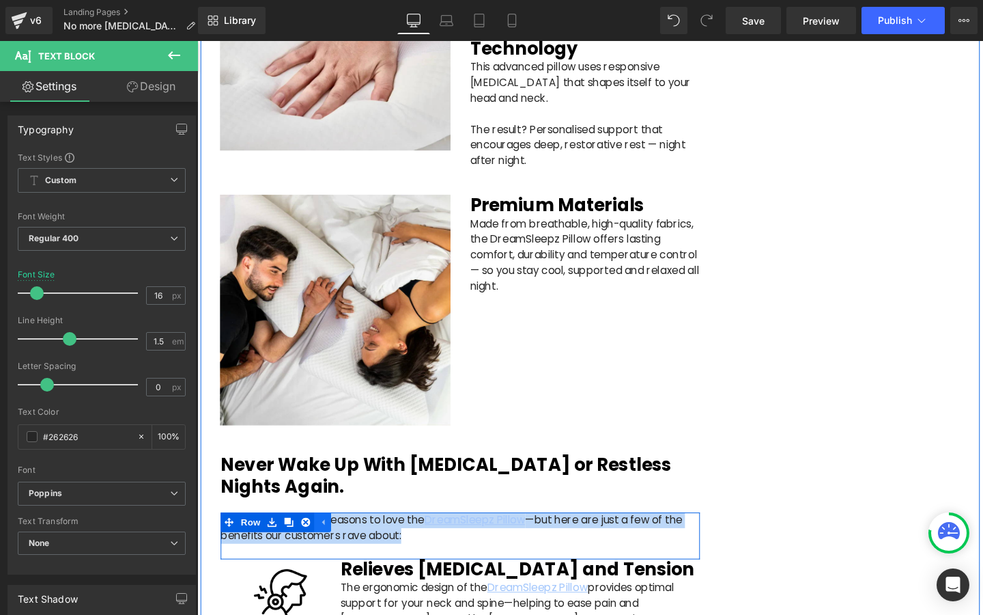
click at [332, 542] on icon at bounding box center [329, 547] width 10 height 10
click at [367, 536] on p "There are countless reasons to love the DreamSleepz Pillow —but here are just a…" at bounding box center [474, 552] width 504 height 33
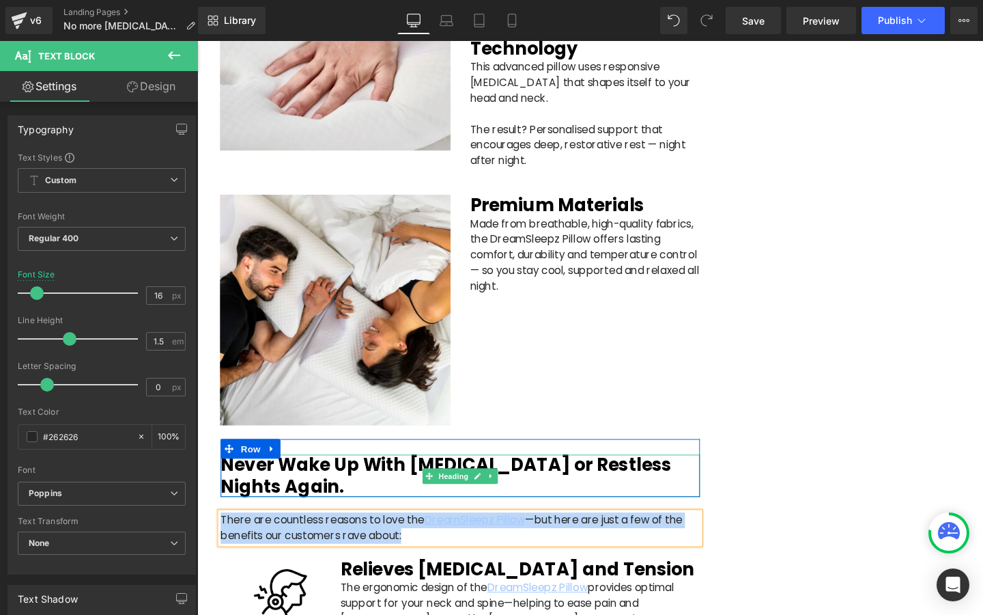
click at [281, 475] on h2 "Never Wake Up With [MEDICAL_DATA] or Restless Nights Again." at bounding box center [474, 497] width 504 height 44
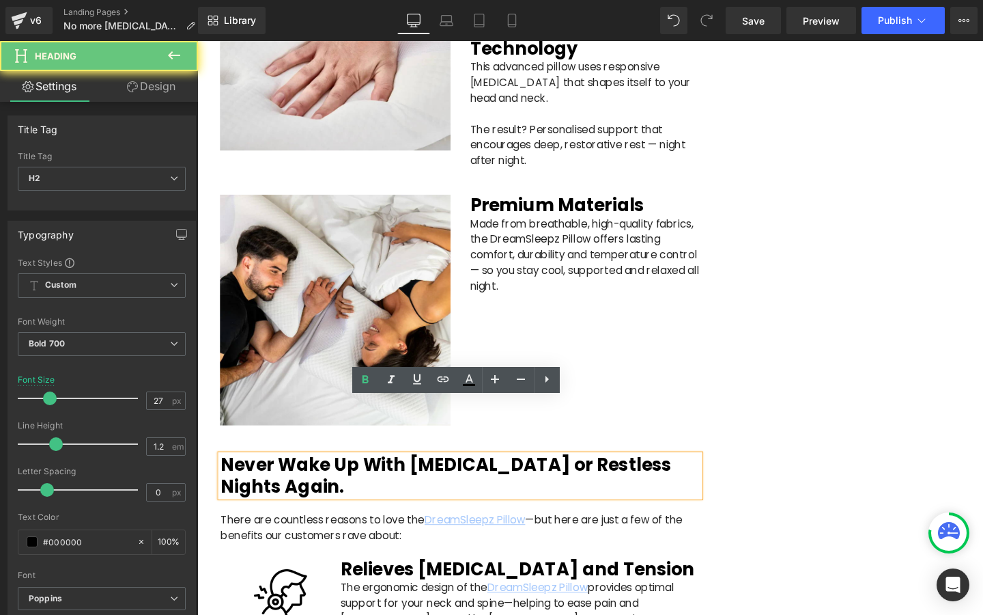
click at [281, 475] on h2 "Never Wake Up With [MEDICAL_DATA] or Restless Nights Again." at bounding box center [474, 497] width 504 height 44
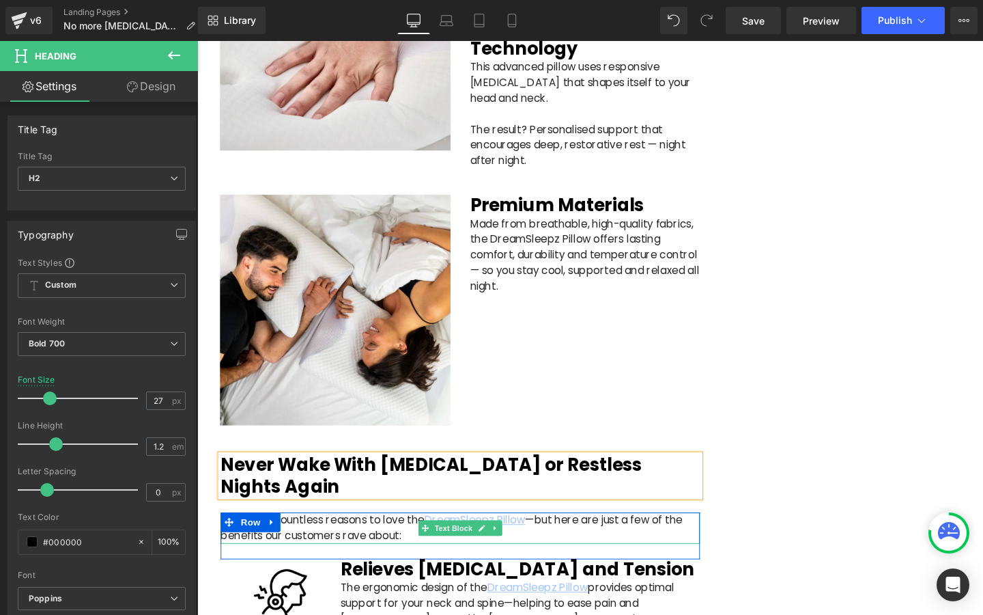
click at [362, 536] on p "There are countless reasons to love the DreamSleepz Pillow —but here are just a…" at bounding box center [474, 552] width 504 height 33
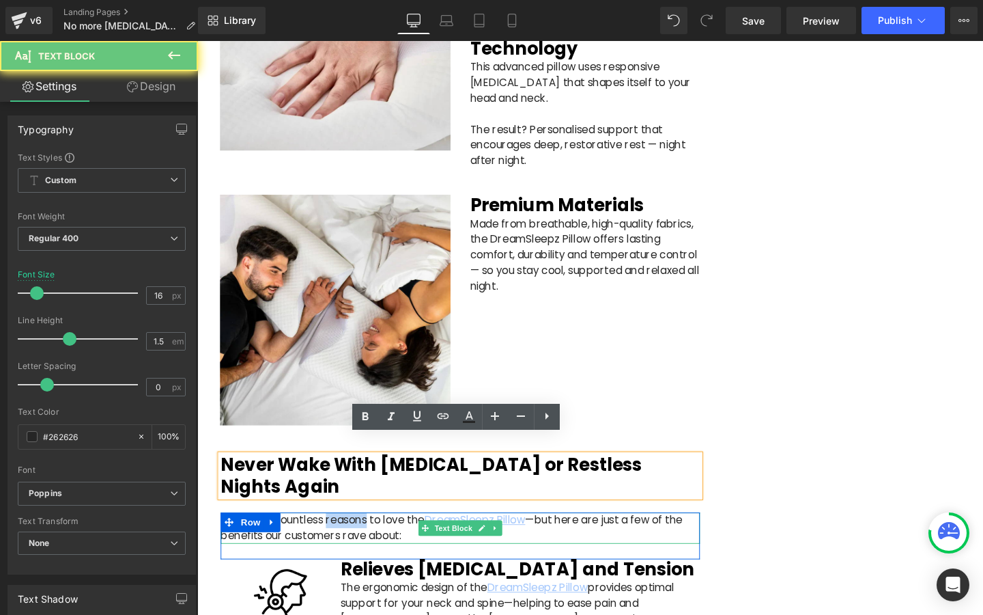
click at [362, 536] on p "There are countless reasons to love the DreamSleepz Pillow —but here are just a…" at bounding box center [474, 552] width 504 height 33
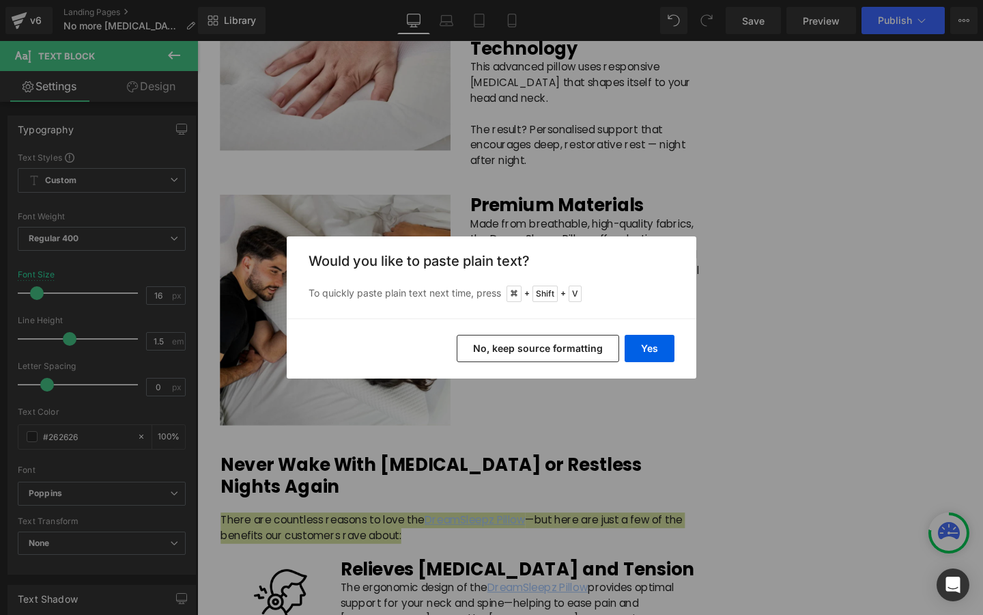
click at [515, 328] on div "Yes No, keep source formatting" at bounding box center [492, 348] width 410 height 60
click at [510, 343] on button "No, keep source formatting" at bounding box center [538, 348] width 163 height 27
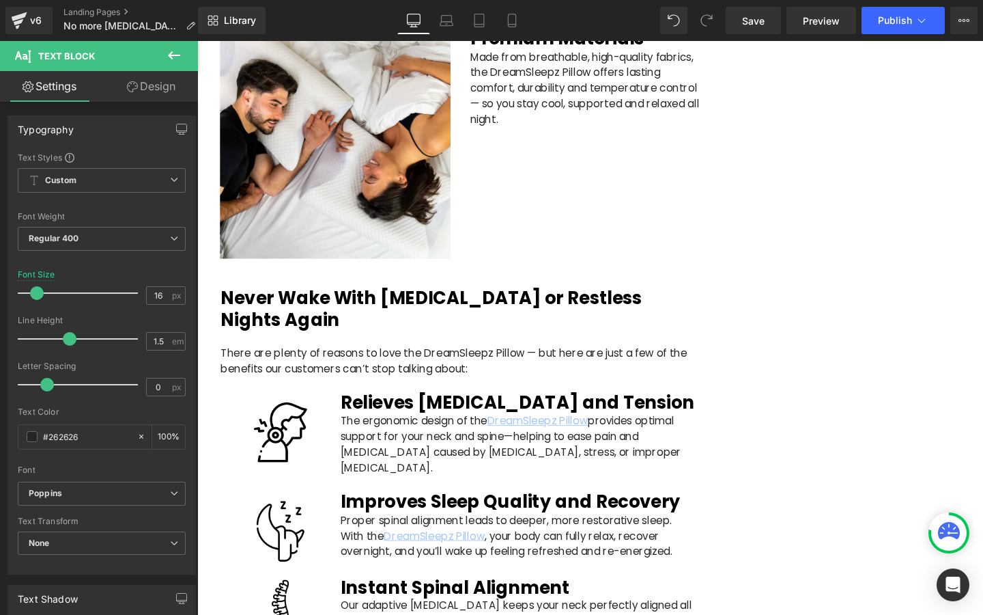
scroll to position [2426, 0]
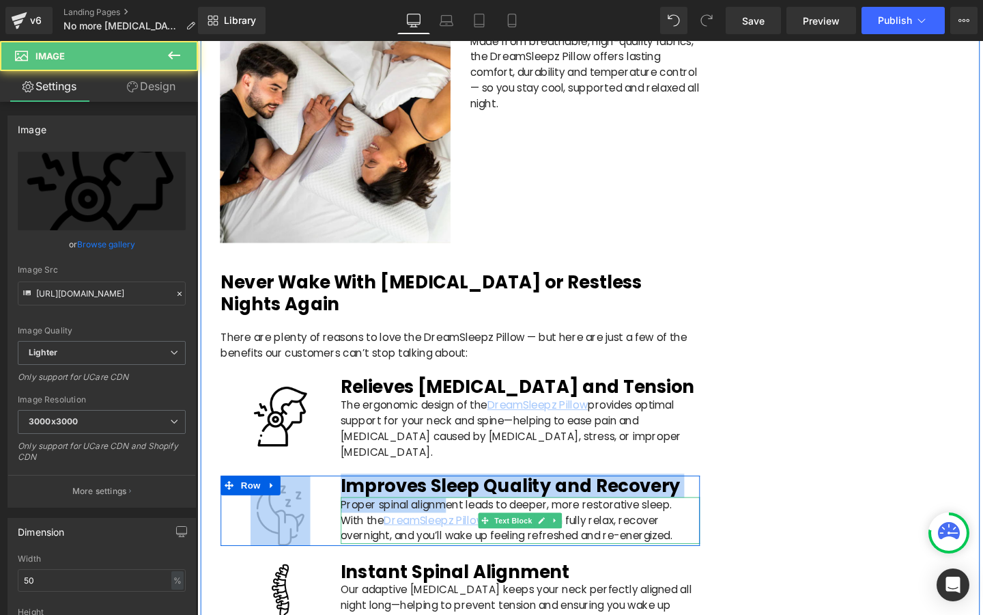
drag, startPoint x: 330, startPoint y: 315, endPoint x: 458, endPoint y: 430, distance: 171.7
click at [458, 430] on div "Heading Never Wake With [MEDICAL_DATA] or Restless Nights Again Heading Row Hea…" at bounding box center [474, 591] width 526 height 646
click at [374, 416] on p "The ergonomic design of the DreamSleepz Pillow provides optimal support for you…" at bounding box center [537, 457] width 378 height 82
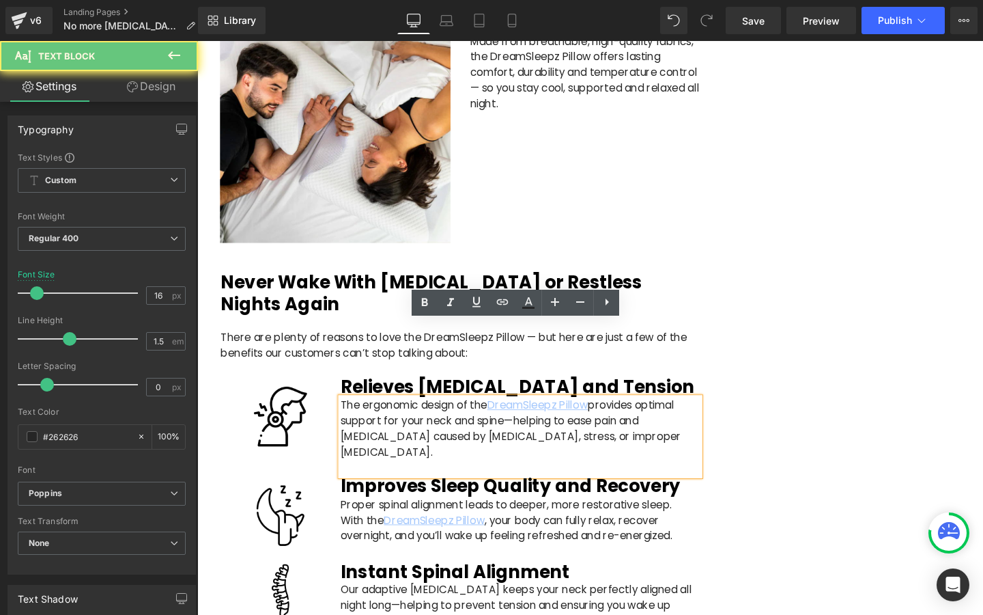
click at [385, 416] on div "The ergonomic design of the DreamSleepz Pillow provides optimal support for you…" at bounding box center [537, 457] width 378 height 82
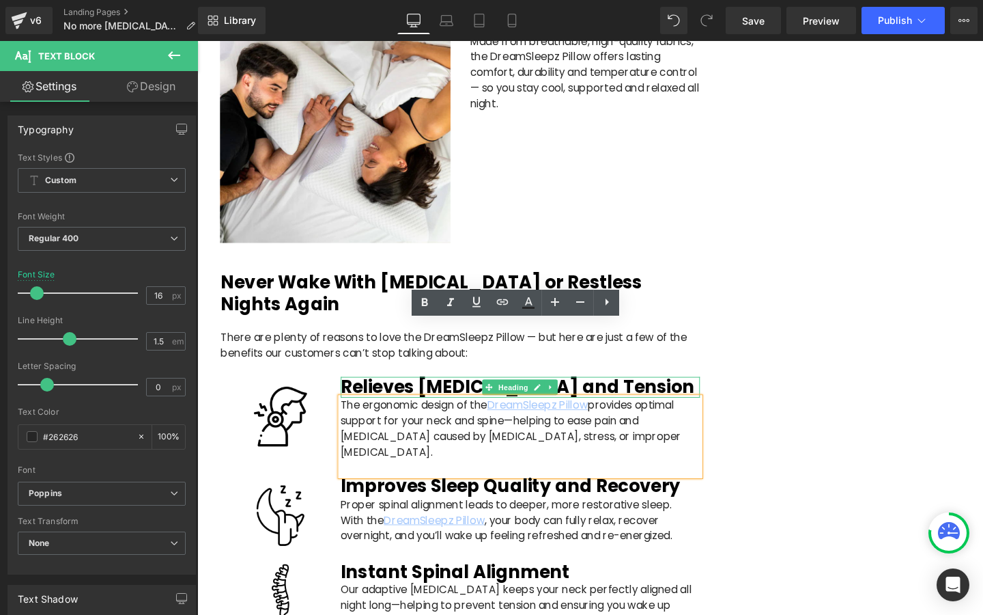
click at [387, 394] on h2 "Relieves [MEDICAL_DATA] and Tension" at bounding box center [537, 405] width 378 height 22
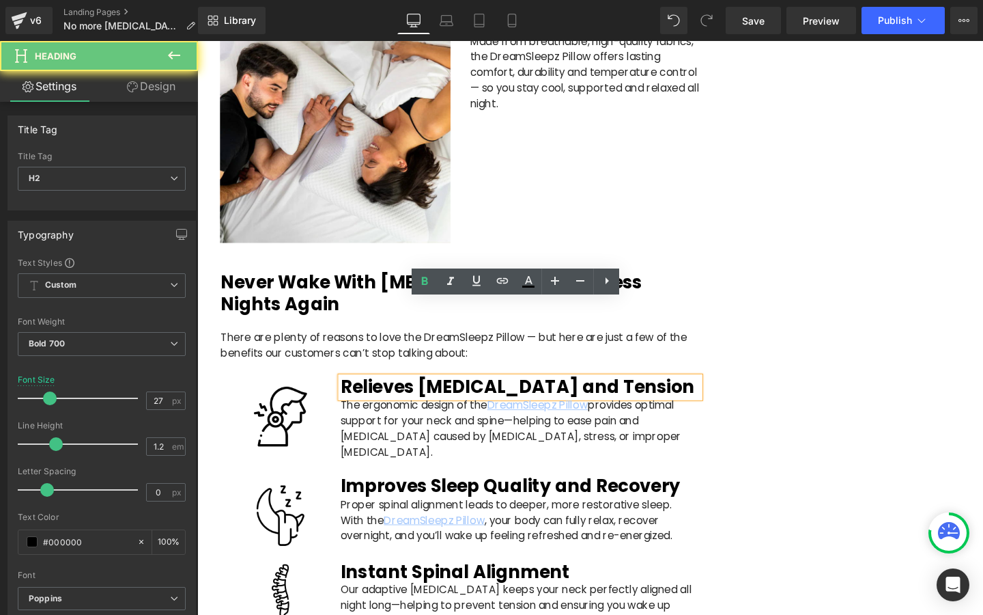
click at [387, 394] on h2 "Relieves [MEDICAL_DATA] and Tension" at bounding box center [537, 405] width 378 height 22
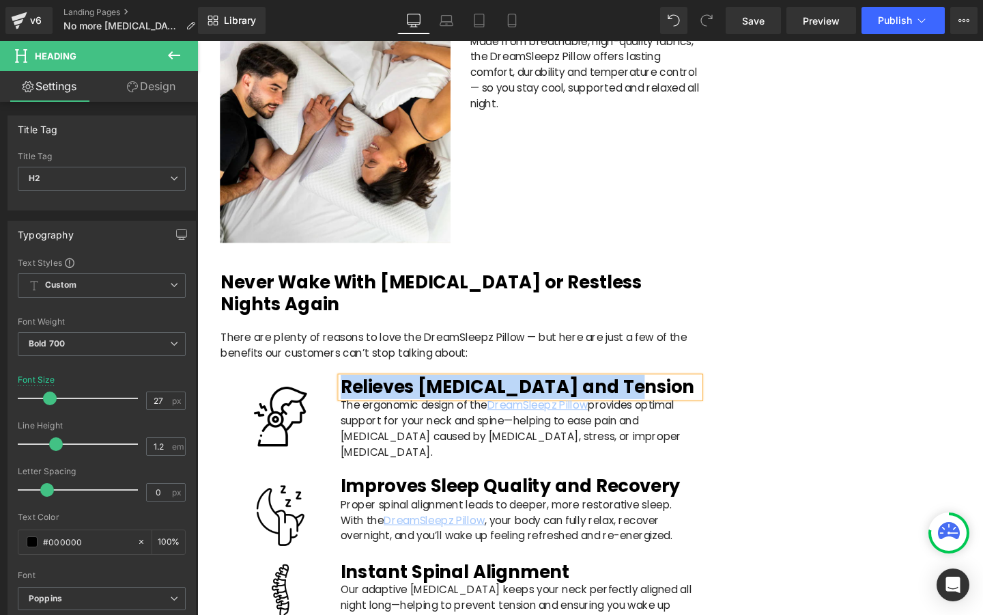
click at [371, 416] on p "The ergonomic design of the DreamSleepz Pillow provides optimal support for you…" at bounding box center [537, 457] width 378 height 82
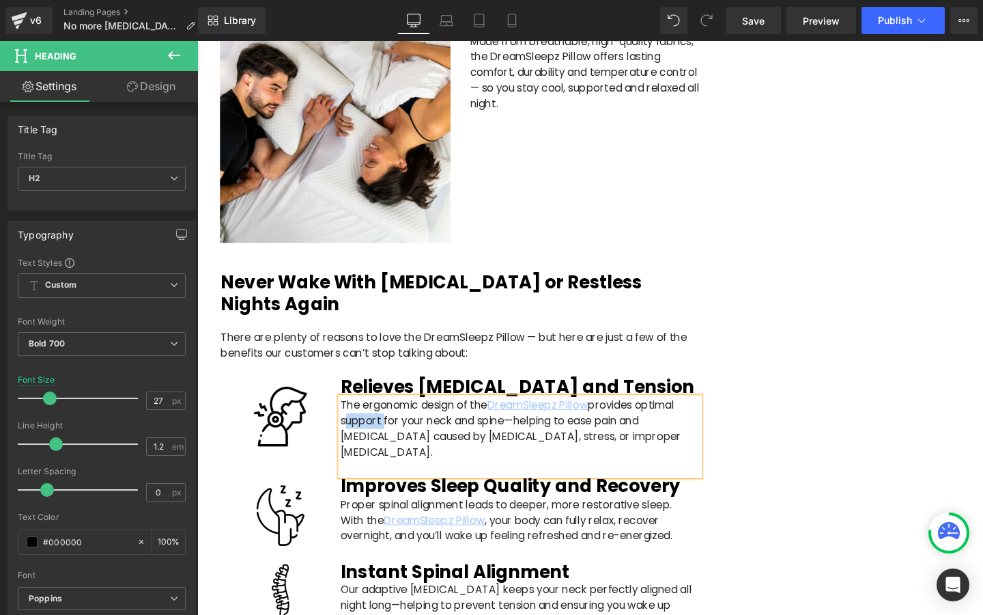
click at [371, 416] on p "The ergonomic design of the DreamSleepz Pillow provides optimal support for you…" at bounding box center [537, 457] width 378 height 82
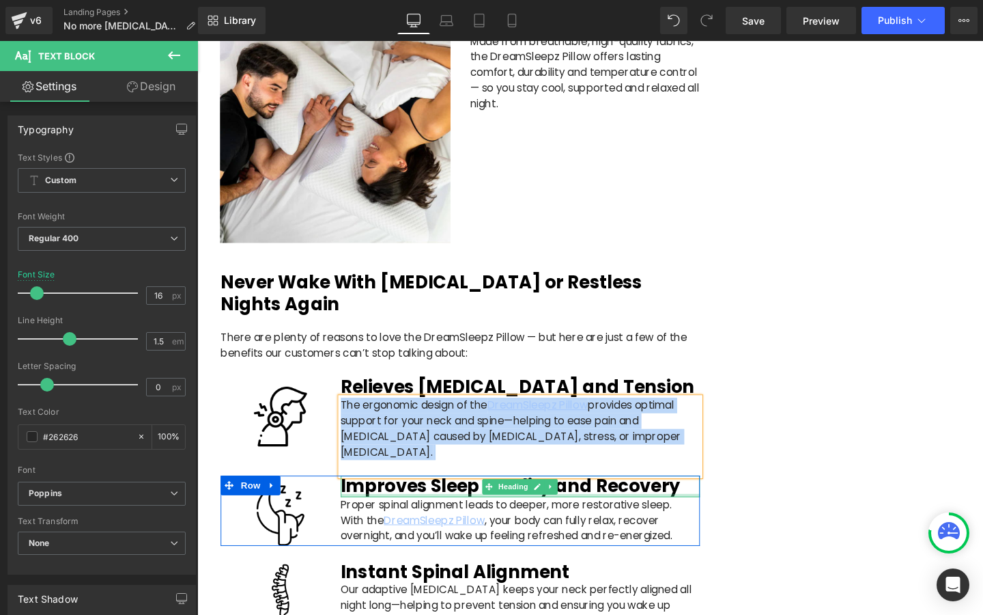
click at [379, 517] on div at bounding box center [537, 518] width 378 height 3
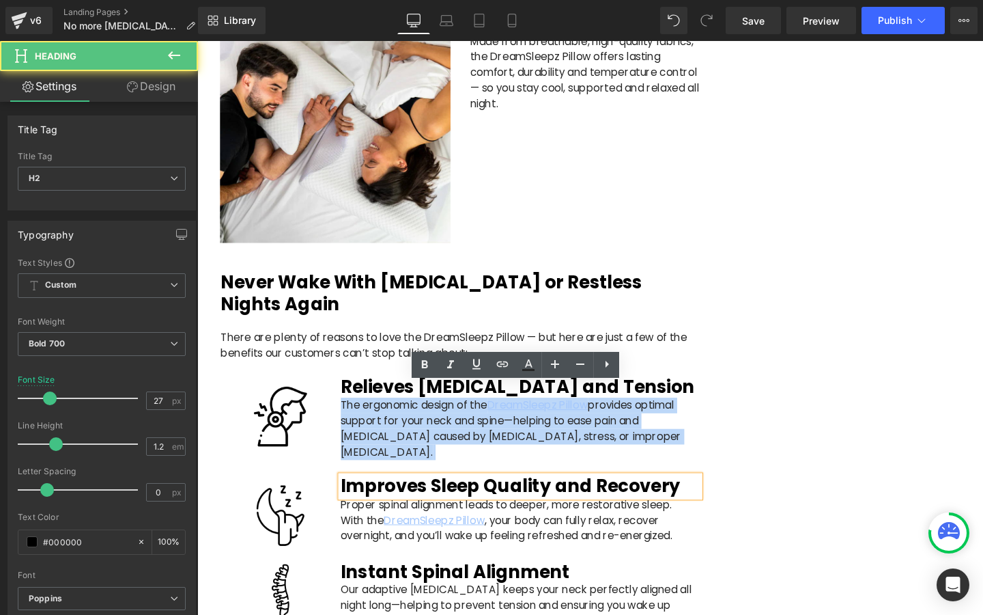
click at [379, 498] on h2 "Improves Sleep Quality and Recovery" at bounding box center [537, 509] width 378 height 22
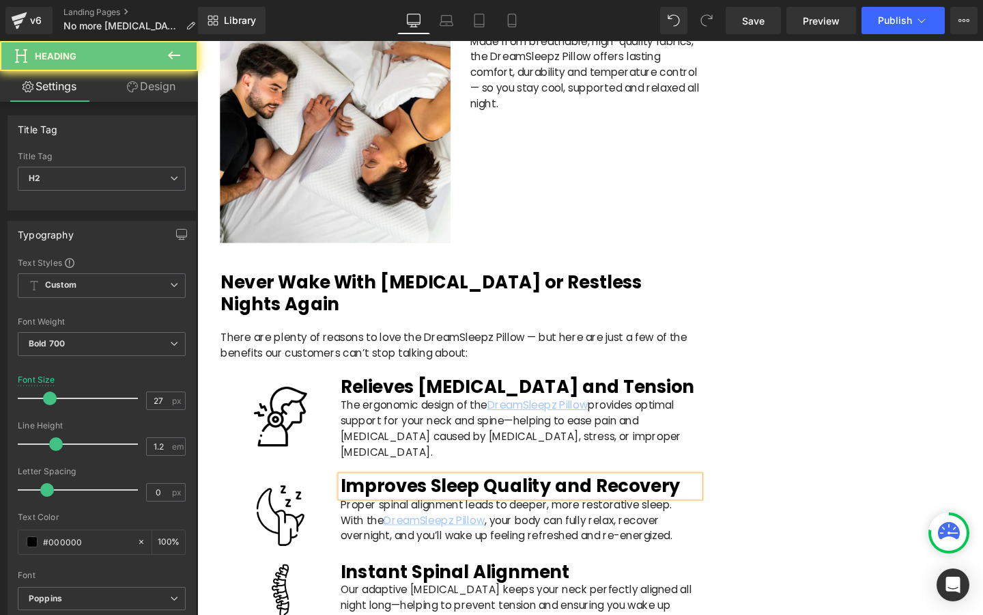
click at [379, 498] on h2 "Improves Sleep Quality and Recovery" at bounding box center [537, 509] width 378 height 22
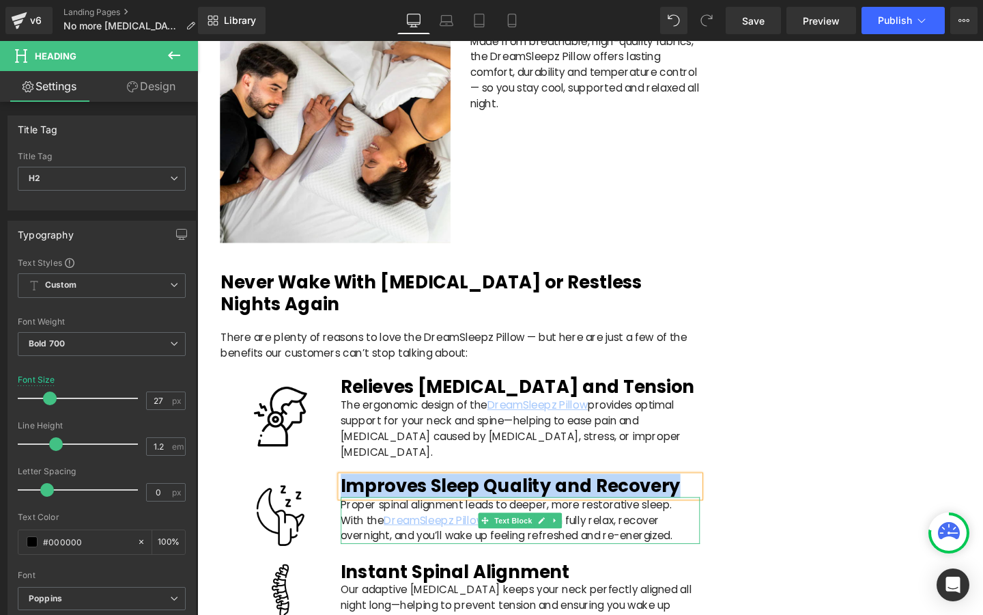
click at [367, 537] on p "With the DreamSleepz Pillow , your body can fully relax, recover overnight, and…" at bounding box center [537, 553] width 378 height 33
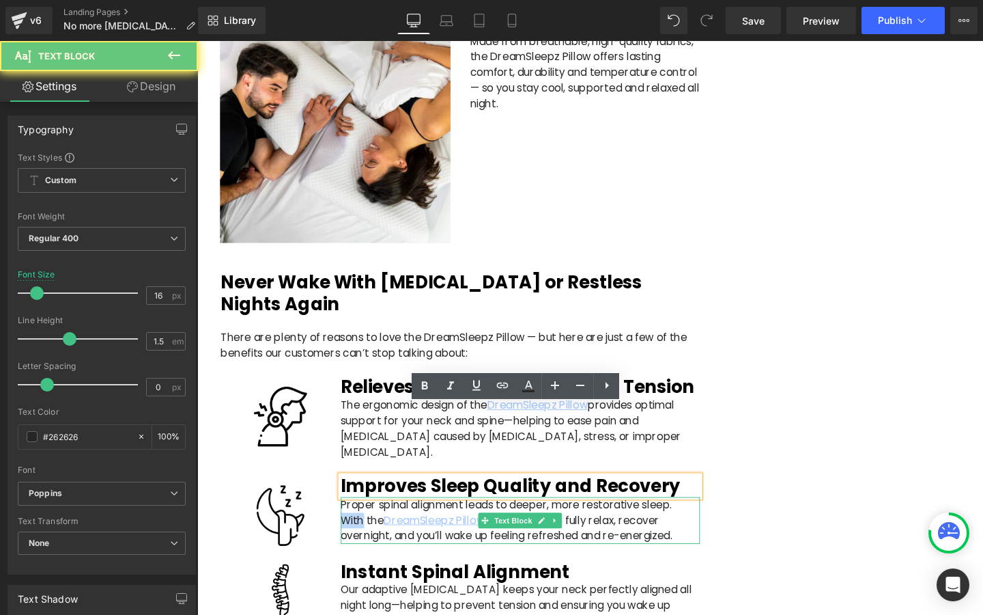
click at [367, 537] on p "With the DreamSleepz Pillow , your body can fully relax, recover overnight, and…" at bounding box center [537, 553] width 378 height 33
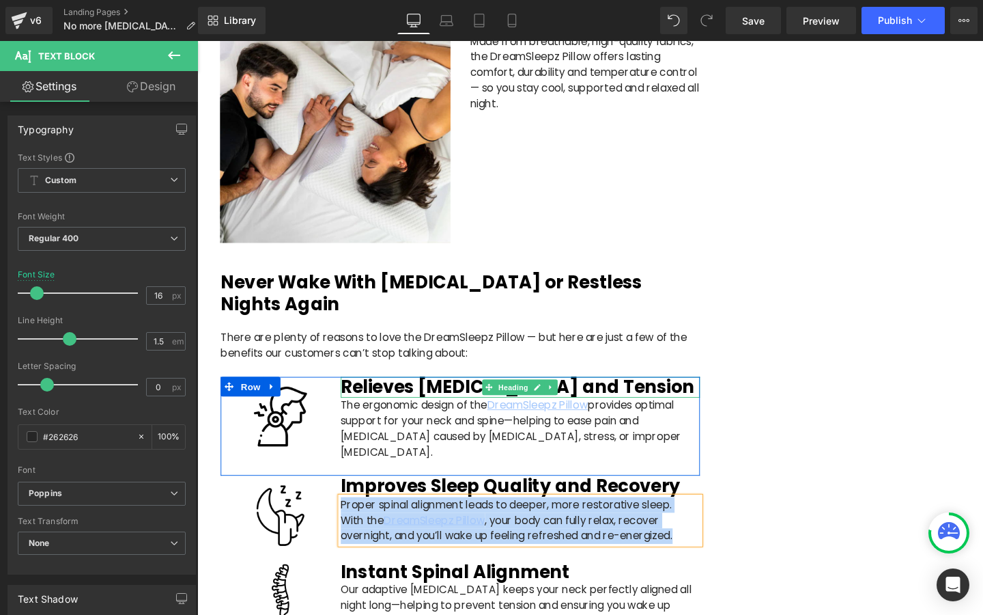
click at [389, 394] on h2 "Relieves [MEDICAL_DATA] and Tension" at bounding box center [537, 405] width 378 height 22
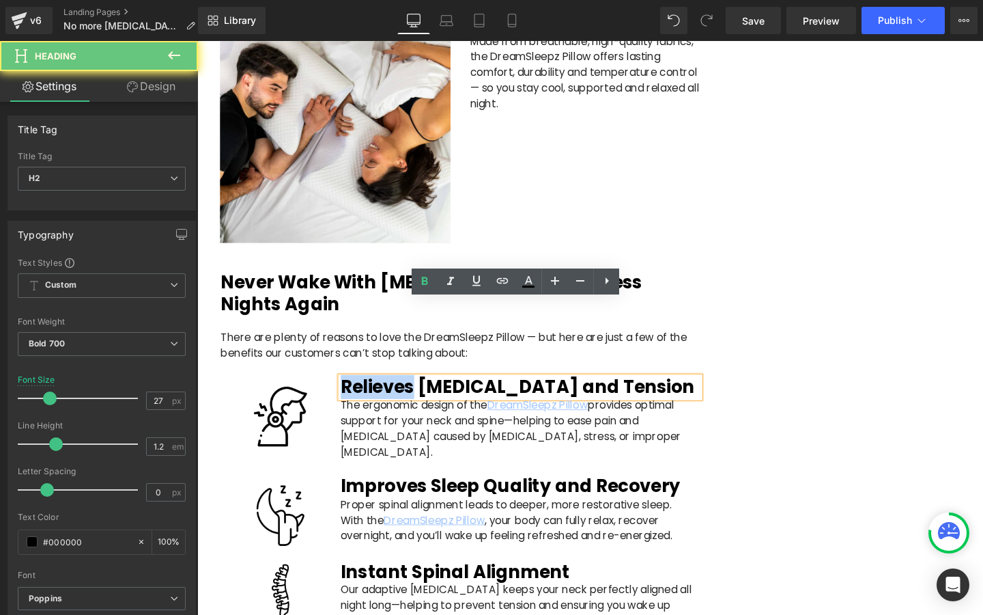
click at [389, 394] on h2 "Relieves [MEDICAL_DATA] and Tension" at bounding box center [537, 405] width 378 height 22
paste div
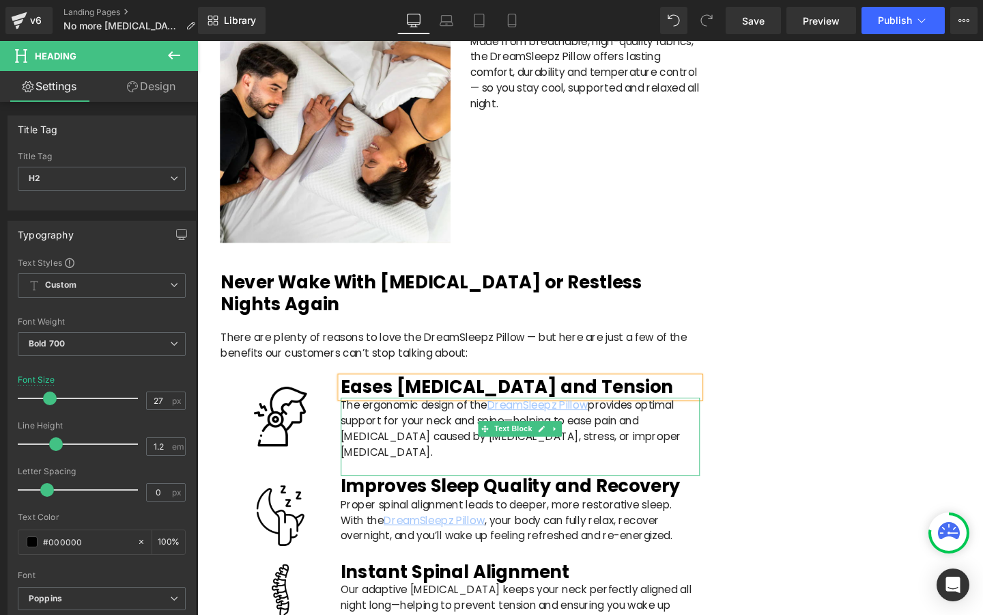
click at [407, 416] on p "The ergonomic design of the DreamSleepz Pillow provides optimal support for you…" at bounding box center [537, 457] width 378 height 82
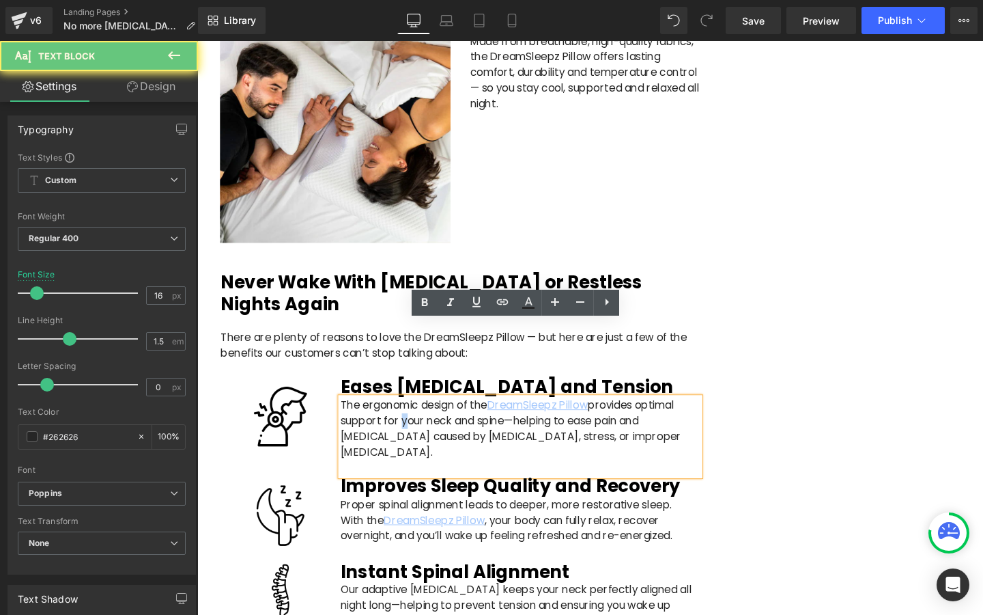
click at [407, 416] on p "The ergonomic design of the DreamSleepz Pillow provides optimal support for you…" at bounding box center [537, 457] width 378 height 82
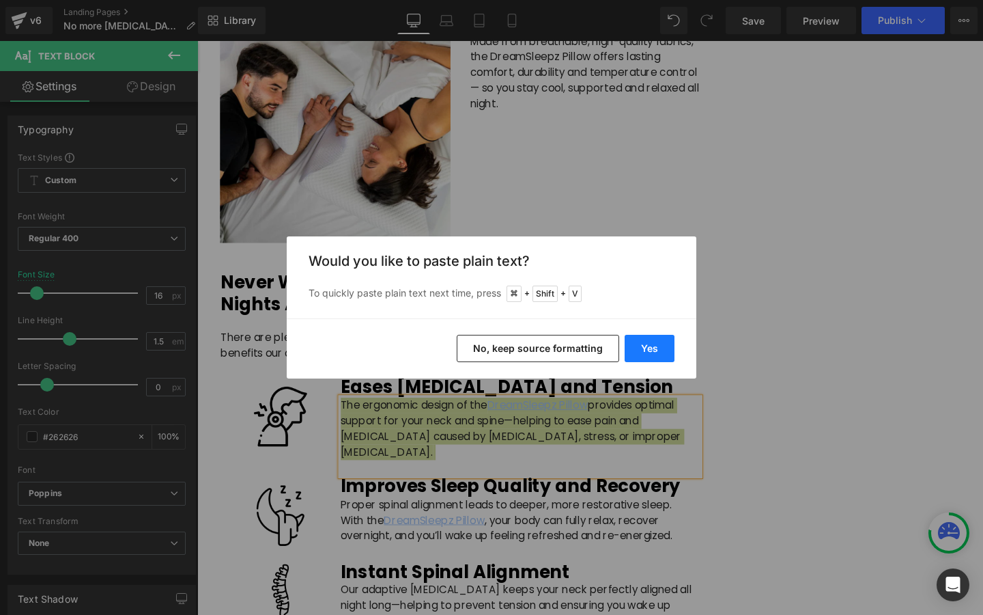
click at [645, 347] on button "Yes" at bounding box center [650, 348] width 50 height 27
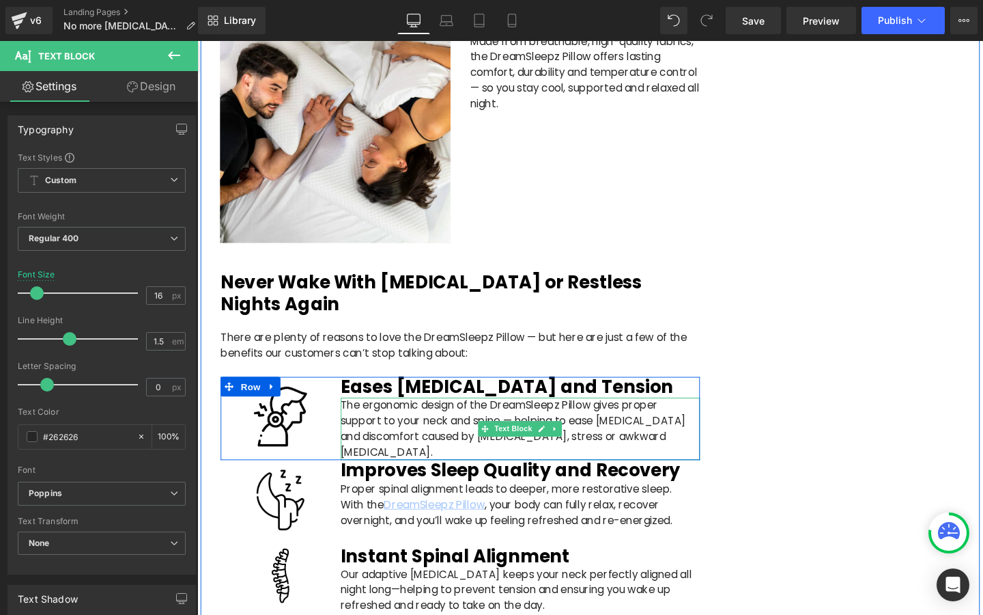
click at [531, 416] on p "The ergonomic design of the DreamSleepz Pillow gives proper support to your nec…" at bounding box center [537, 449] width 378 height 66
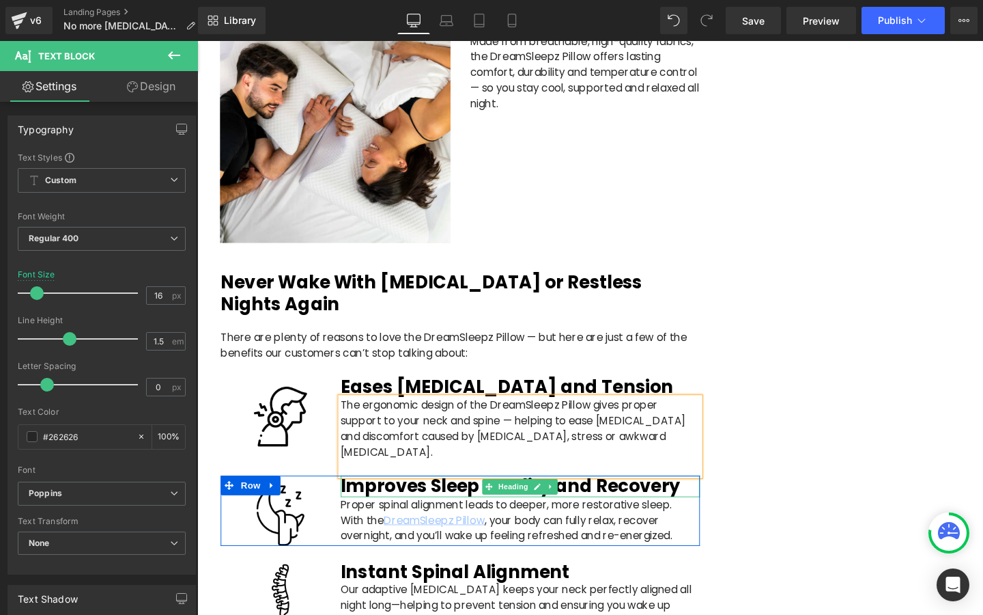
click at [363, 498] on h2 "Improves Sleep Quality and Recovery" at bounding box center [537, 509] width 378 height 22
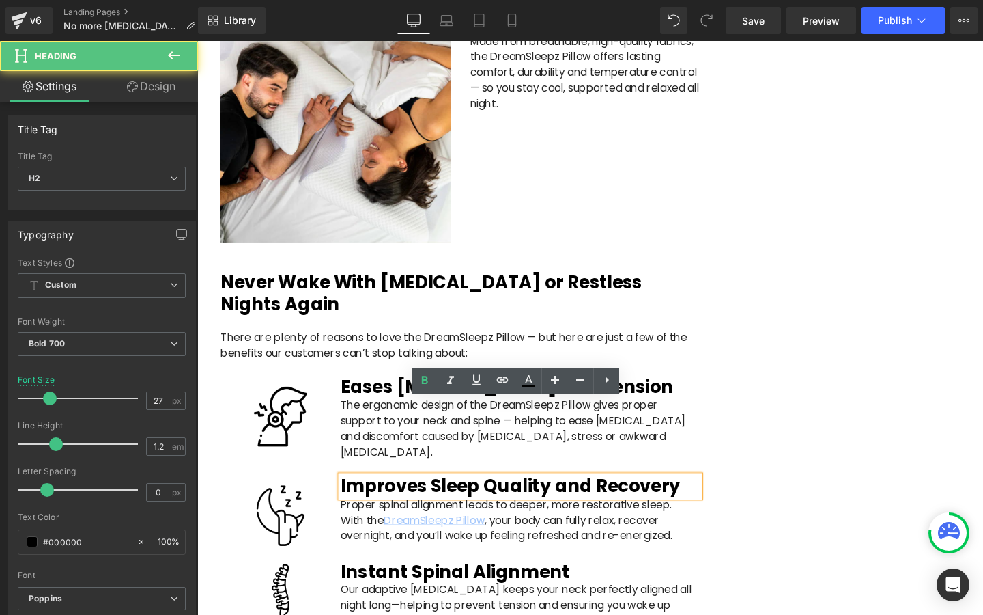
click at [363, 498] on h2 "Improves Sleep Quality and Recovery" at bounding box center [537, 509] width 378 height 22
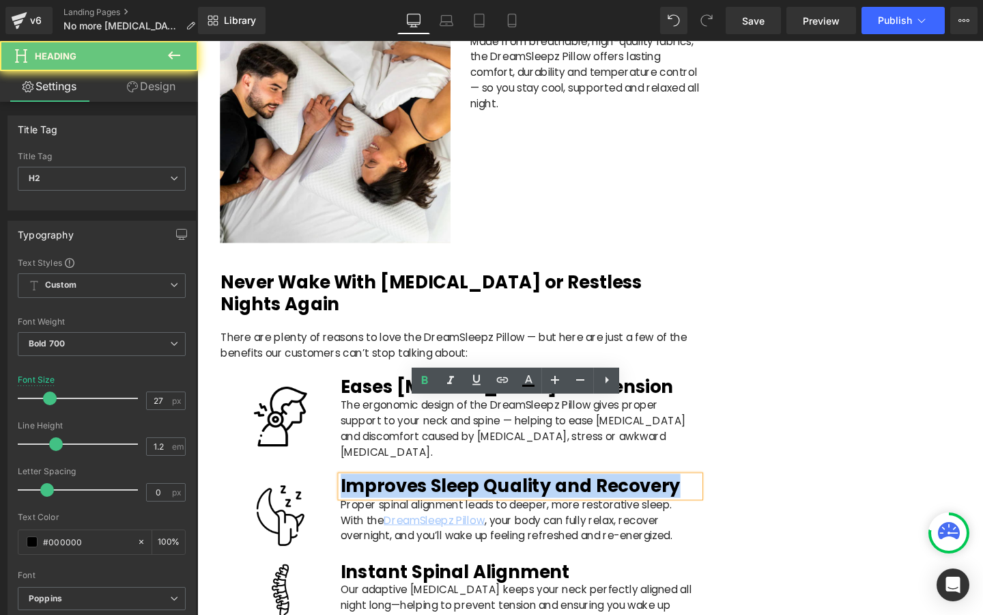
paste div
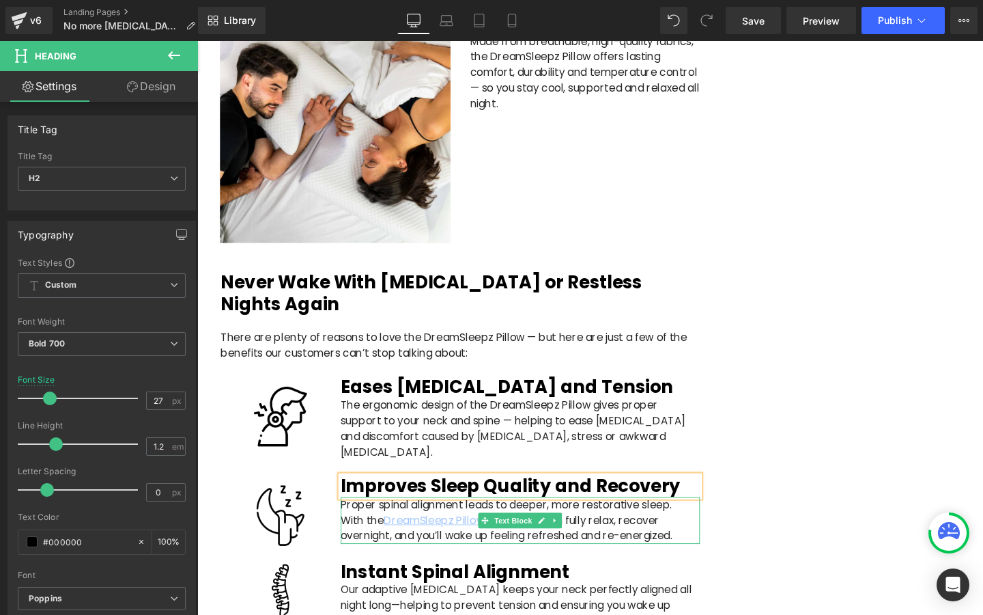
click at [369, 537] on p "With the DreamSleepz Pillow , your body can fully relax, recover overnight, and…" at bounding box center [537, 553] width 378 height 33
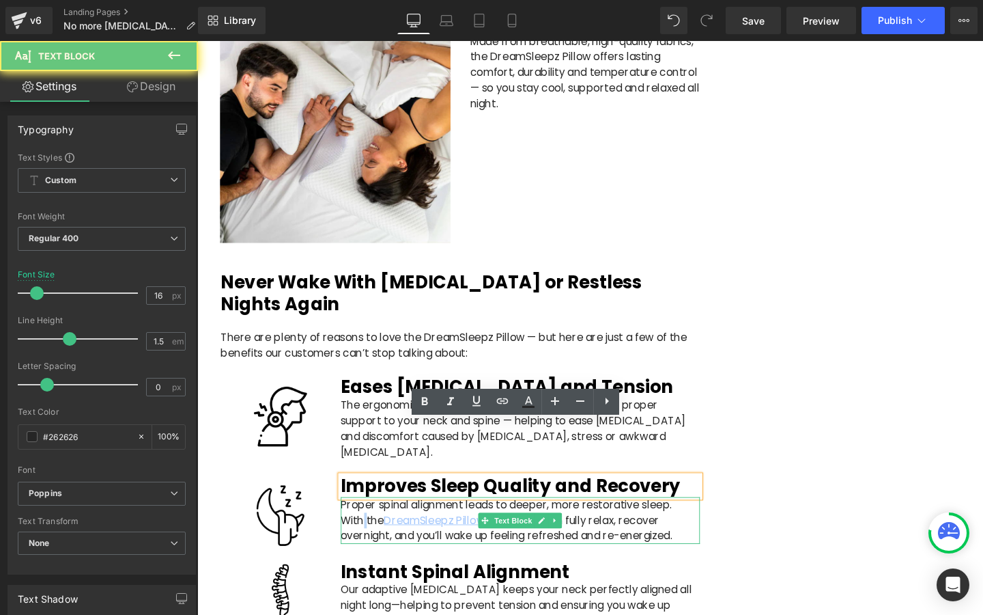
click at [369, 537] on p "With the DreamSleepz Pillow , your body can fully relax, recover overnight, and…" at bounding box center [537, 553] width 378 height 33
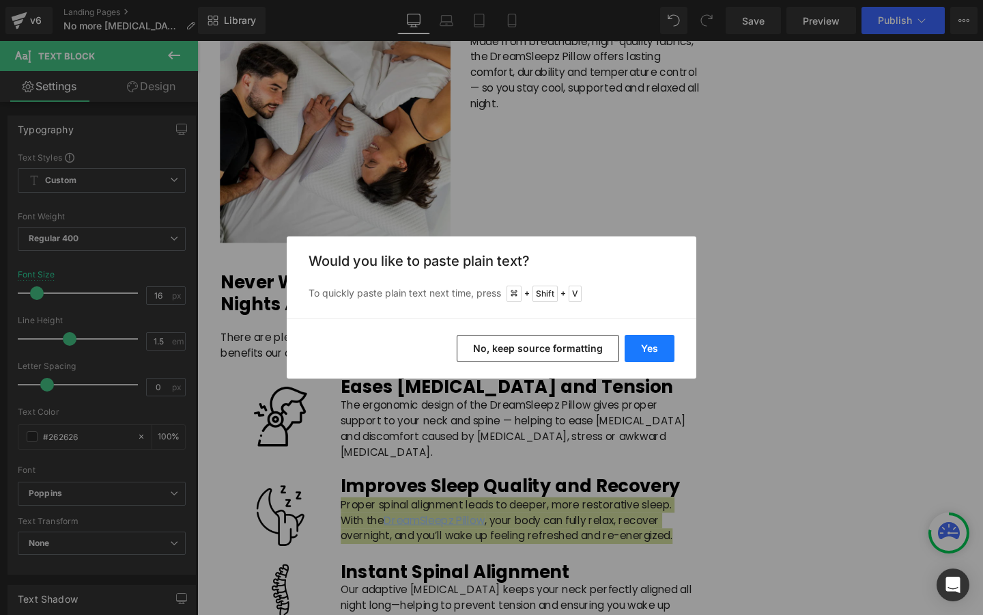
click at [635, 343] on button "Yes" at bounding box center [650, 348] width 50 height 27
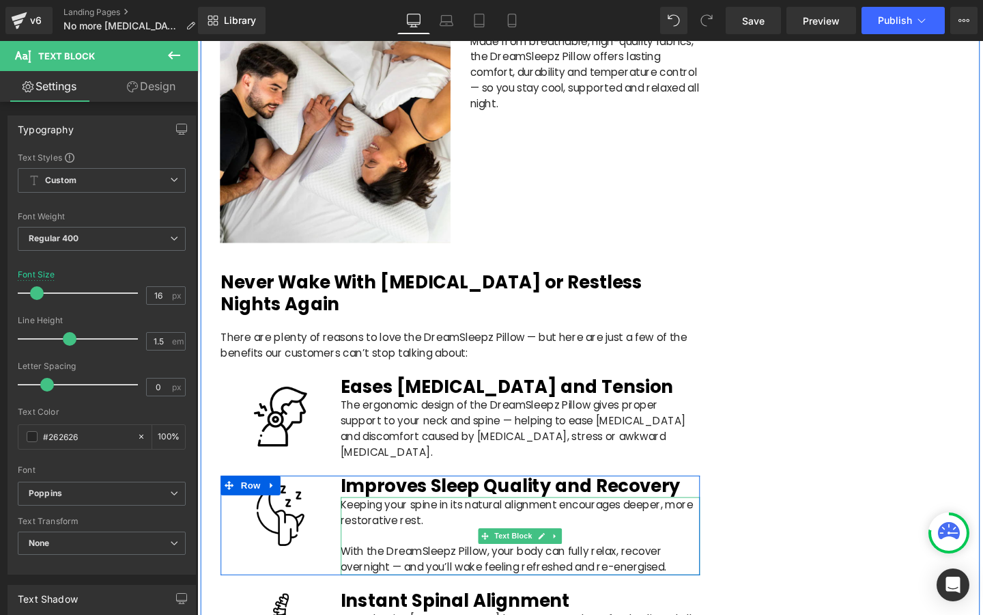
click at [386, 553] on p at bounding box center [537, 561] width 378 height 16
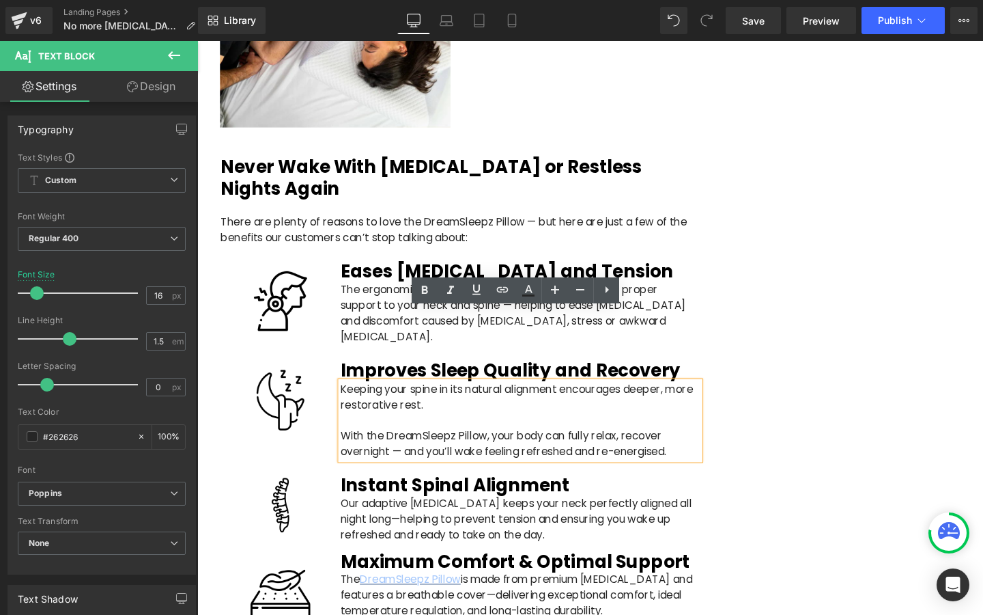
scroll to position [2566, 0]
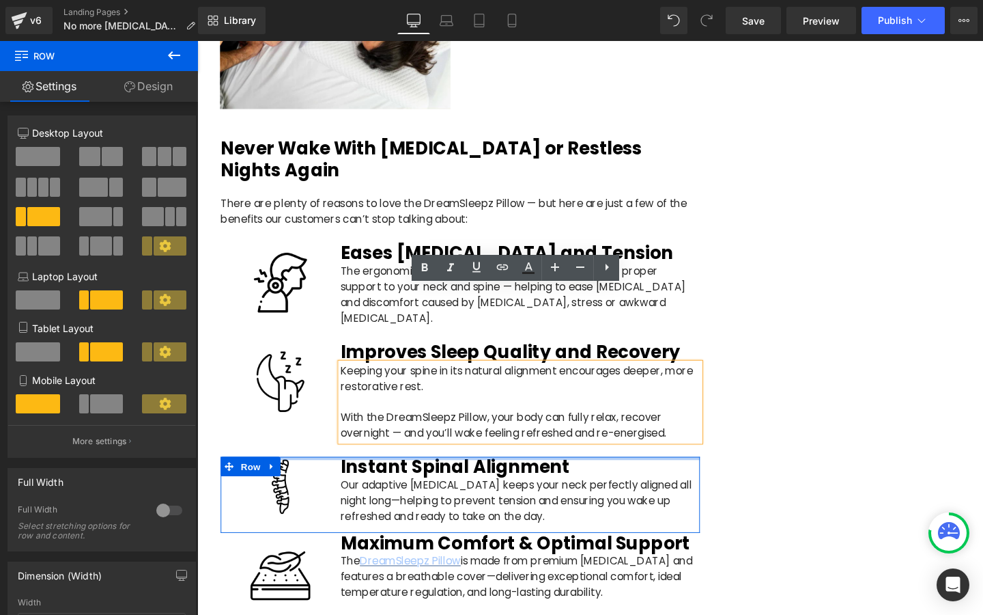
drag, startPoint x: 349, startPoint y: 398, endPoint x: 510, endPoint y: 471, distance: 176.7
click at [510, 478] on div "Image Heading Instant Spinal Alignment Heading Our adaptive [MEDICAL_DATA] keep…" at bounding box center [474, 518] width 504 height 80
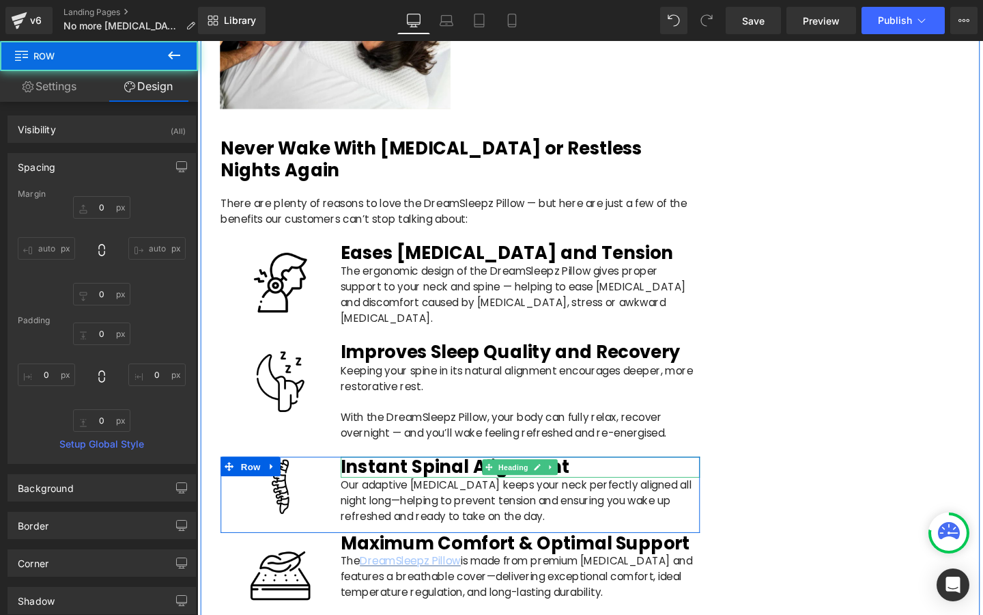
click at [367, 478] on h2 "Instant Spinal Alignment" at bounding box center [537, 489] width 378 height 22
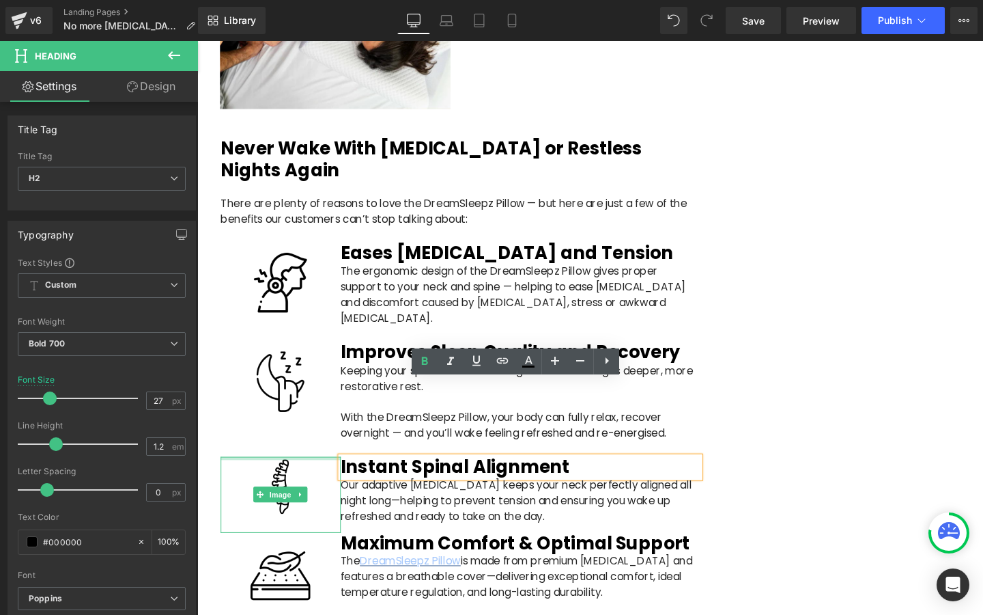
click at [335, 478] on div at bounding box center [285, 479] width 126 height 3
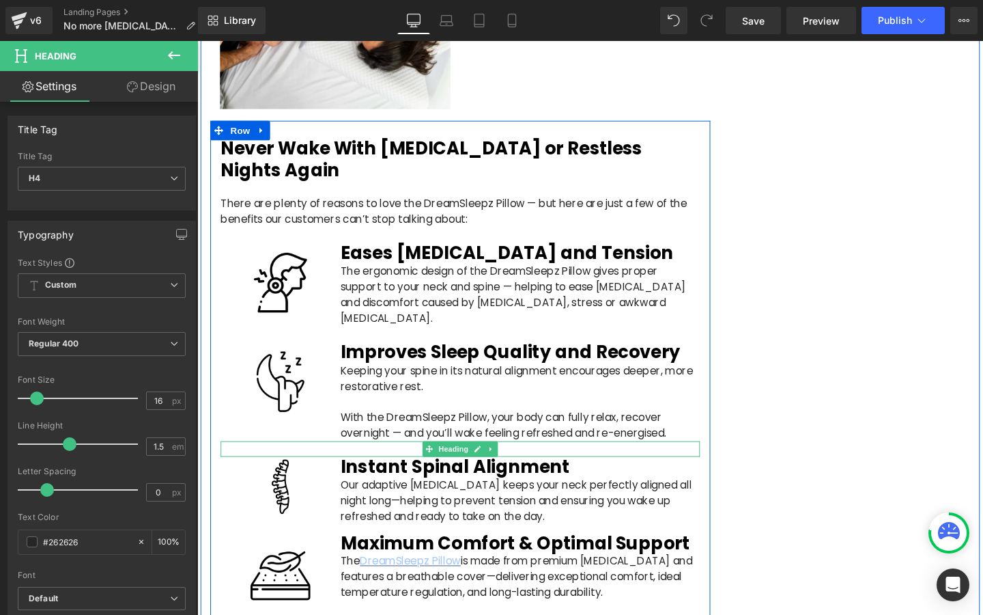
click at [339, 462] on div "Heading" at bounding box center [474, 470] width 504 height 16
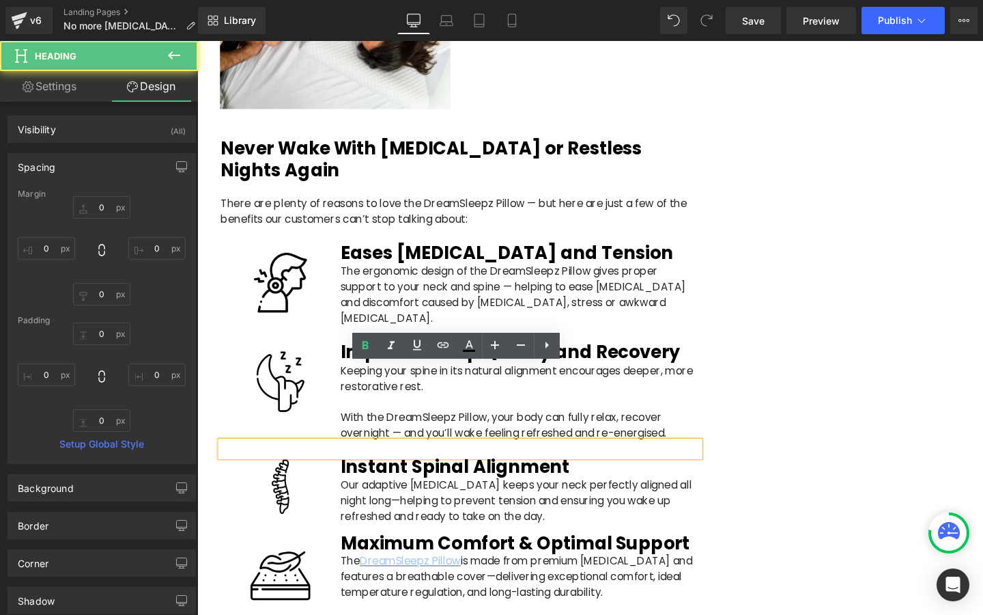
click at [367, 478] on h2 "Instant Spinal Alignment" at bounding box center [537, 489] width 378 height 22
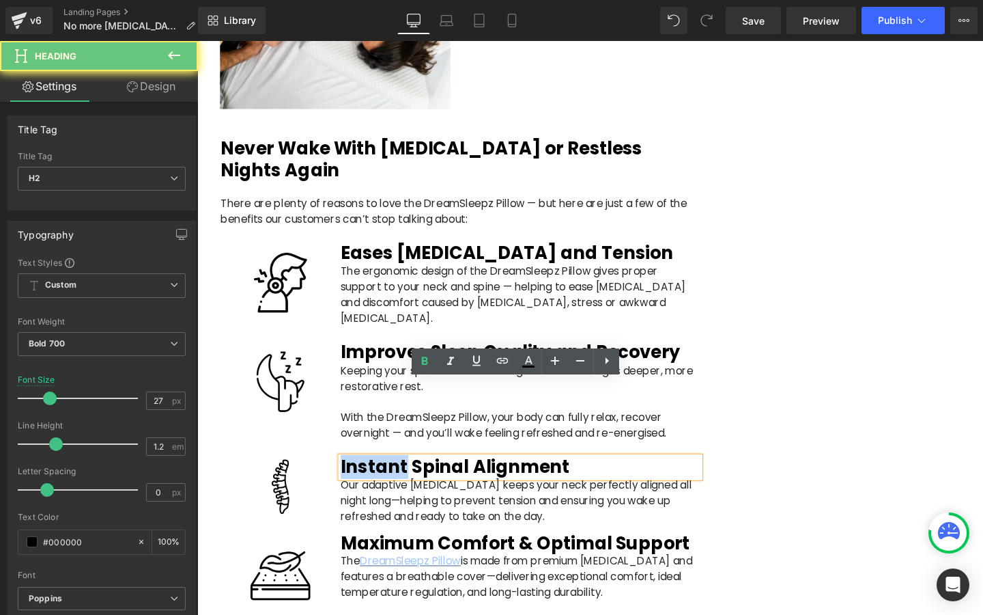
click at [367, 478] on h2 "Instant Spinal Alignment" at bounding box center [537, 489] width 378 height 22
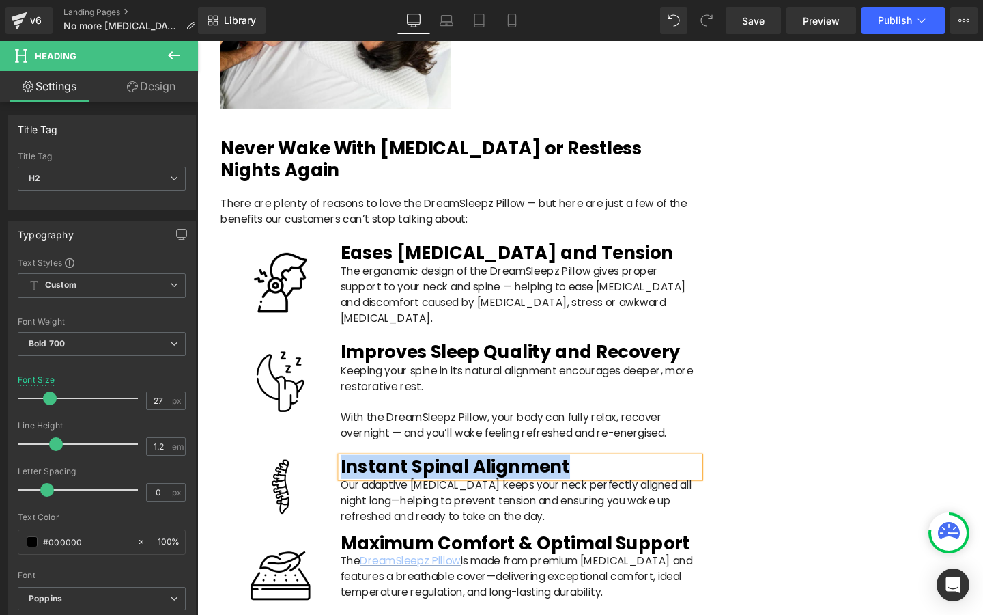
click at [403, 500] on p "Our adaptive [MEDICAL_DATA] keeps your neck perfectly aligned all night long—he…" at bounding box center [537, 524] width 378 height 49
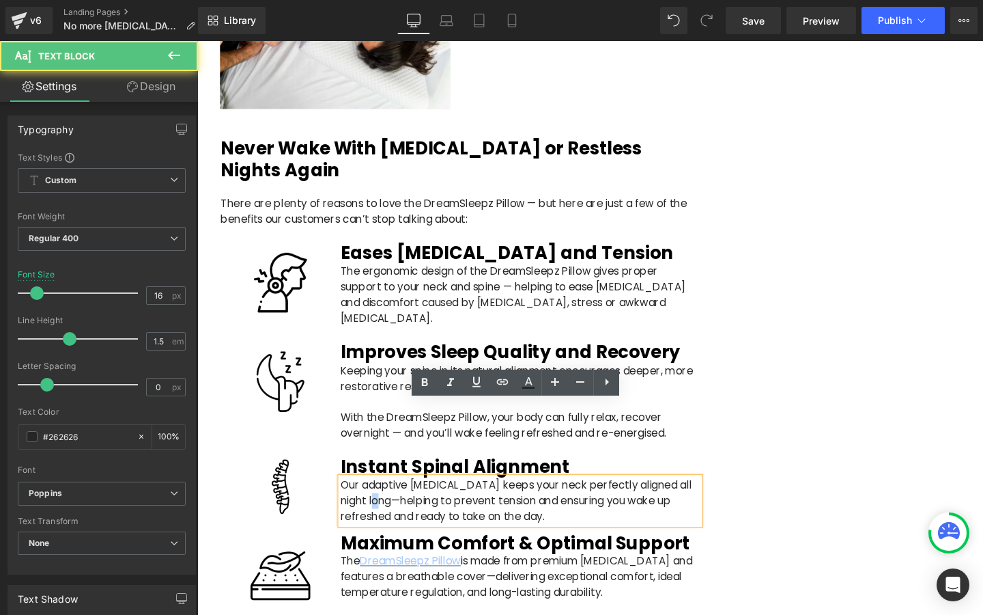
click at [403, 500] on p "Our adaptive [MEDICAL_DATA] keeps your neck perfectly aligned all night long—he…" at bounding box center [537, 524] width 378 height 49
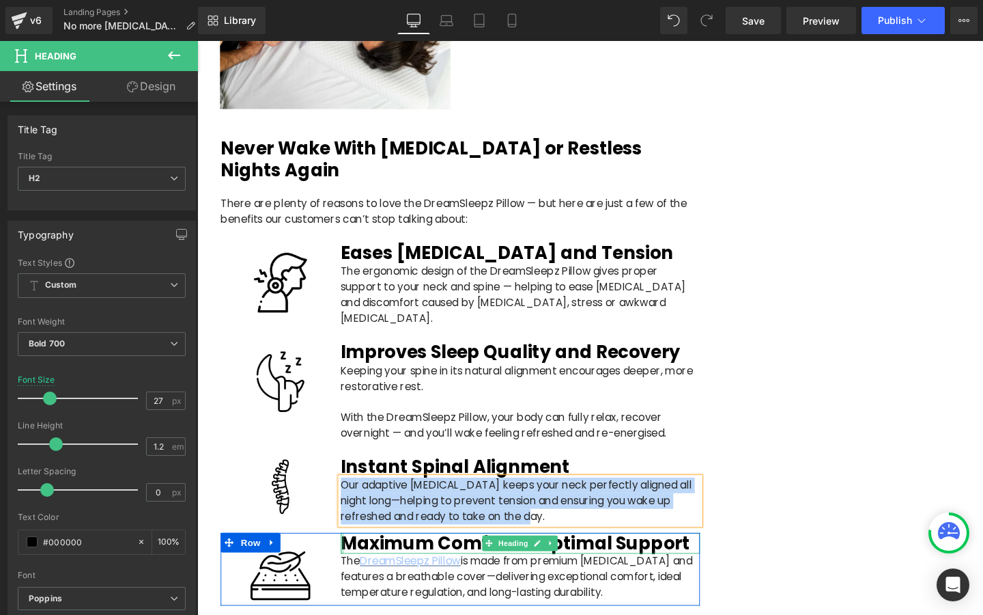
drag, startPoint x: 350, startPoint y: 482, endPoint x: 341, endPoint y: 487, distance: 10.7
click at [341, 558] on div "Image Heading Maximum Comfort & Optimal Support Heading The DreamSleepz Pillow …" at bounding box center [474, 596] width 504 height 76
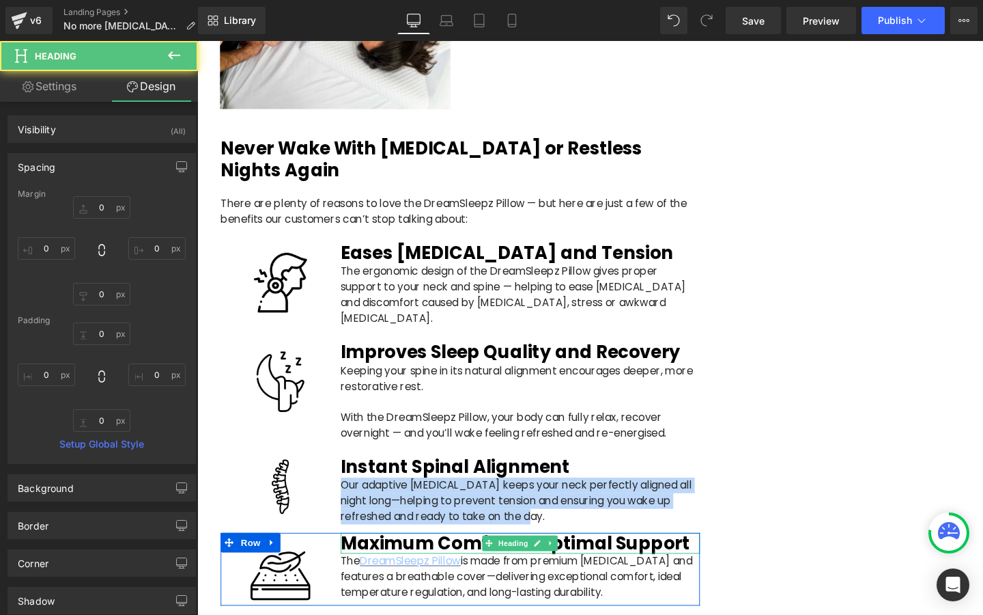
click at [384, 558] on h2 "Maximum Comfort & Optimal Support" at bounding box center [537, 569] width 378 height 22
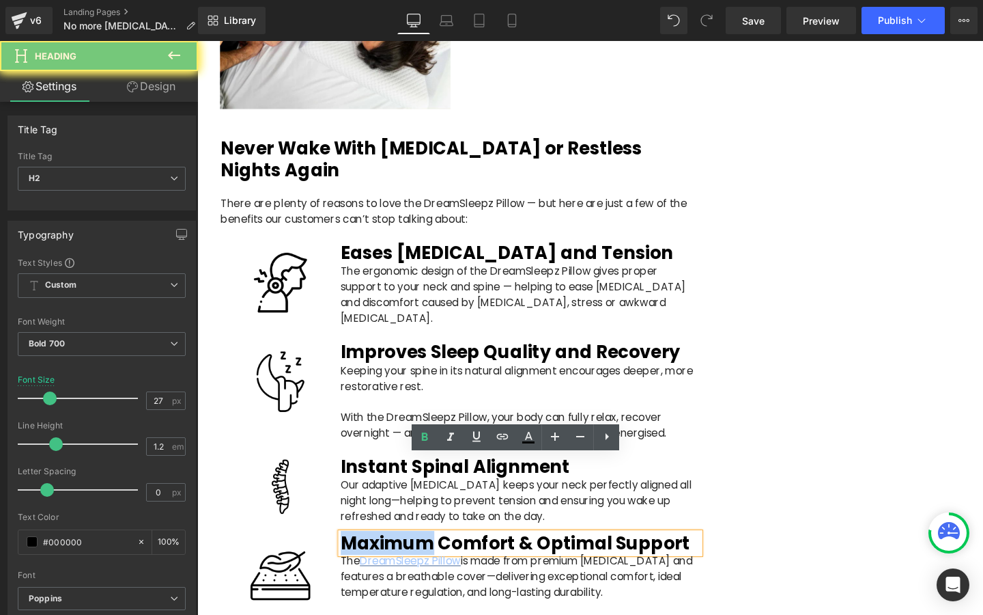
click at [384, 558] on h2 "Maximum Comfort & Optimal Support" at bounding box center [537, 569] width 378 height 22
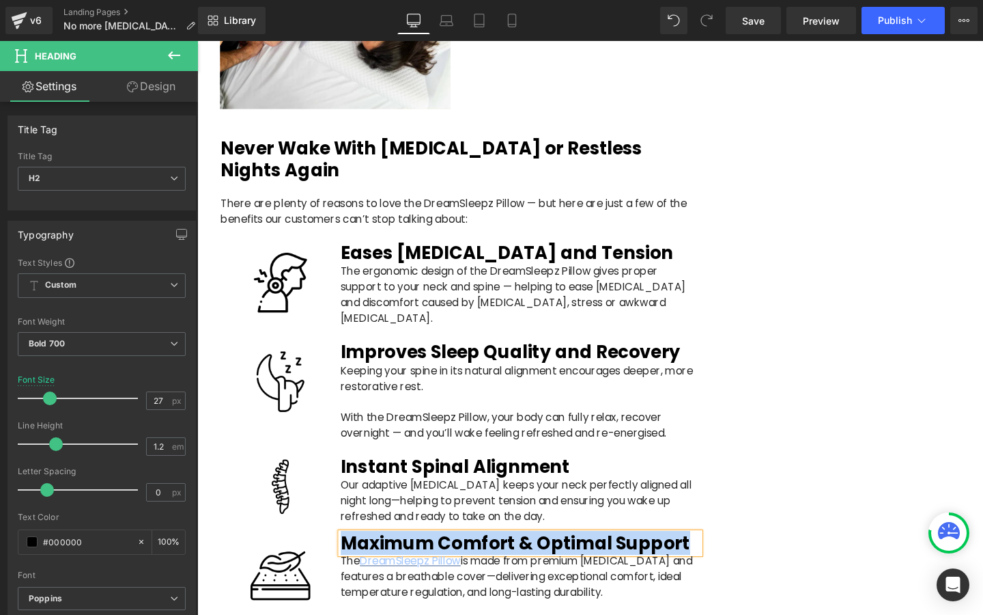
click at [387, 580] on p "The DreamSleepz Pillow is made from premium [MEDICAL_DATA] and features a breat…" at bounding box center [537, 604] width 378 height 49
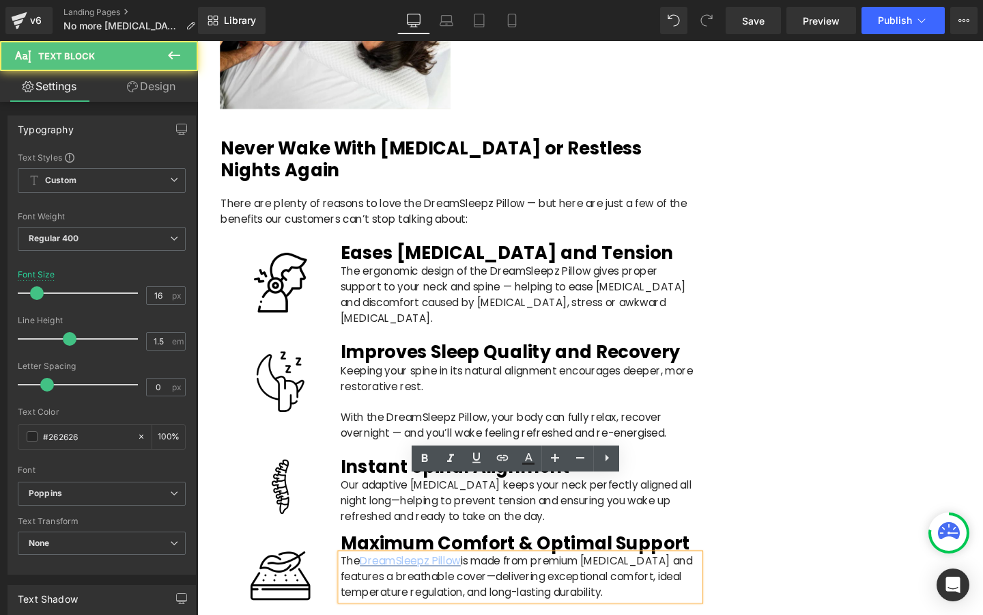
click at [387, 580] on p "The DreamSleepz Pillow is made from premium [MEDICAL_DATA] and features a breat…" at bounding box center [537, 604] width 378 height 49
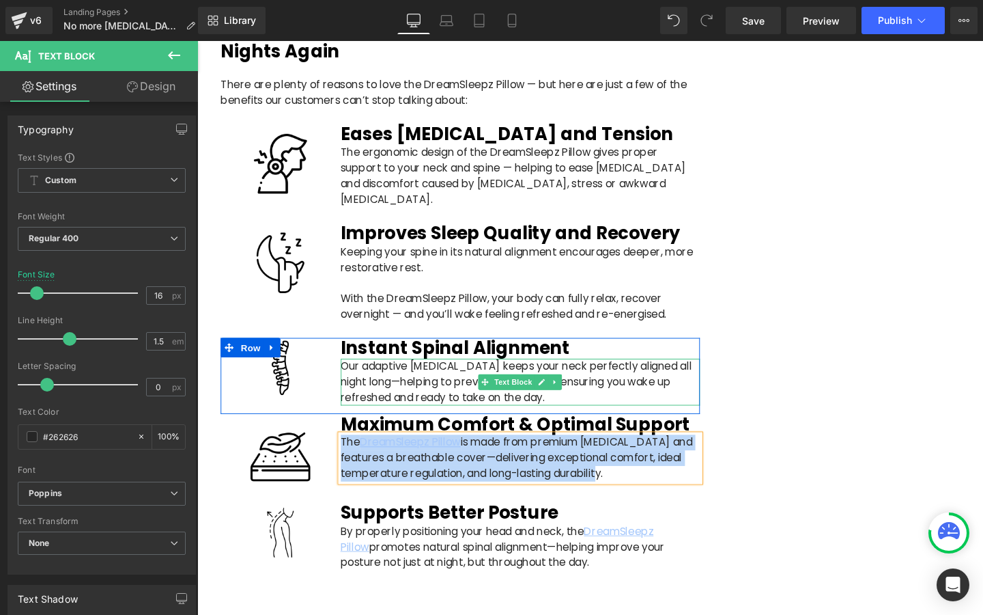
scroll to position [2725, 0]
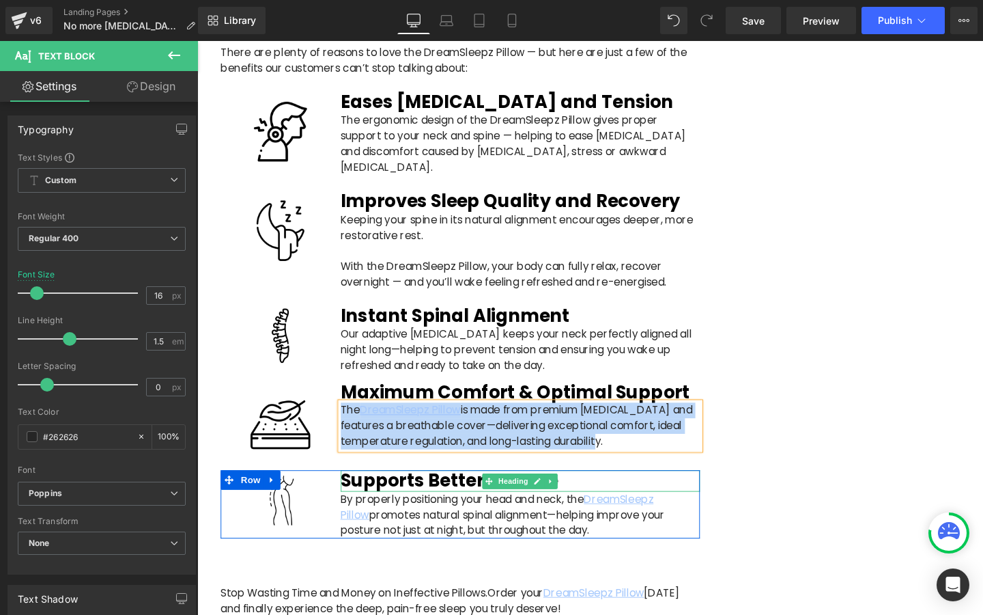
click at [423, 492] on h2 "Supports Better Posture" at bounding box center [537, 503] width 378 height 22
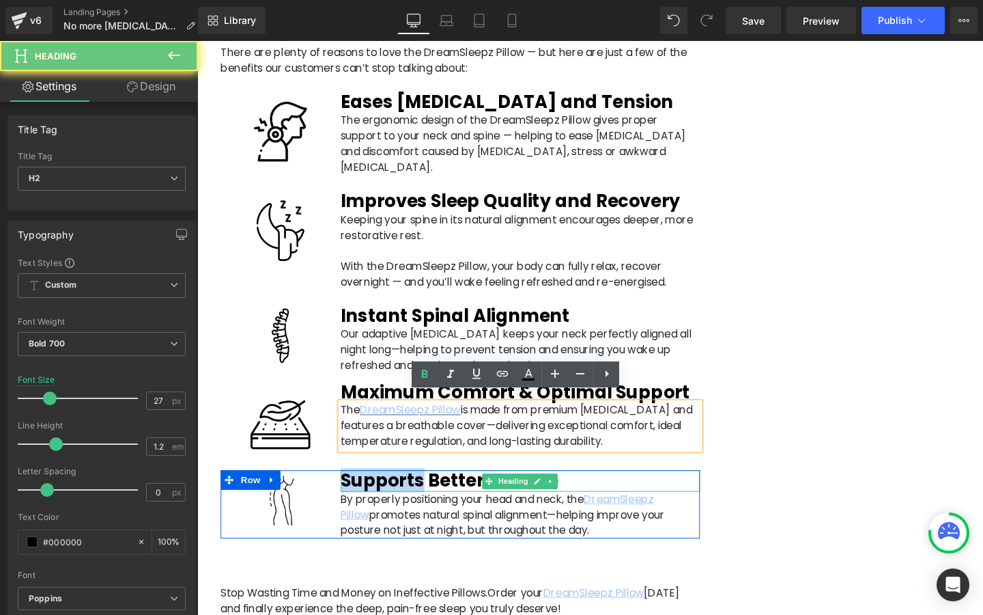
click at [423, 492] on h2 "Supports Better Posture" at bounding box center [537, 503] width 378 height 22
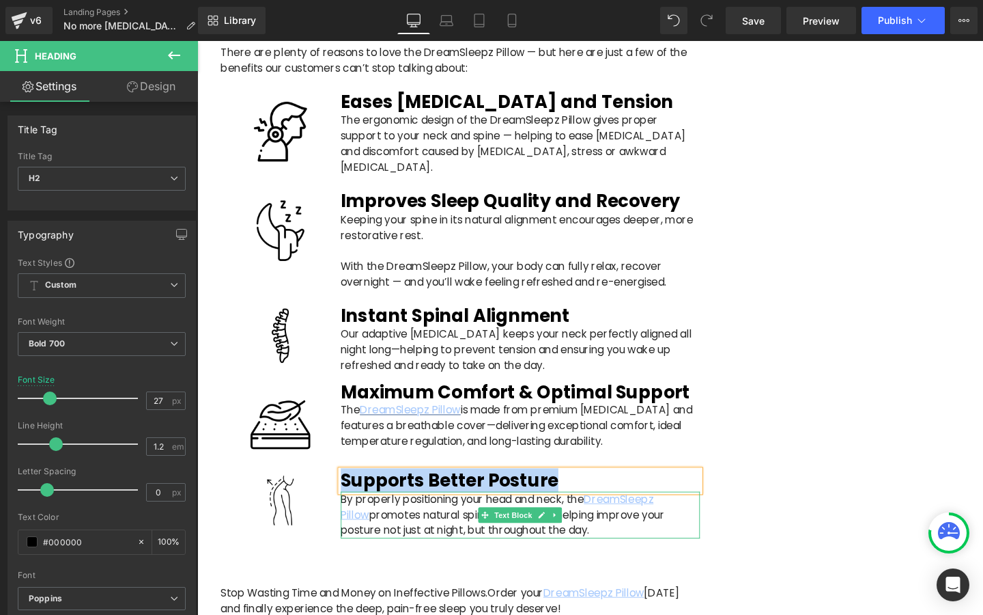
click at [420, 514] on p "By properly positioning your head and neck, the DreamSleepz Pillow promotes nat…" at bounding box center [537, 538] width 378 height 49
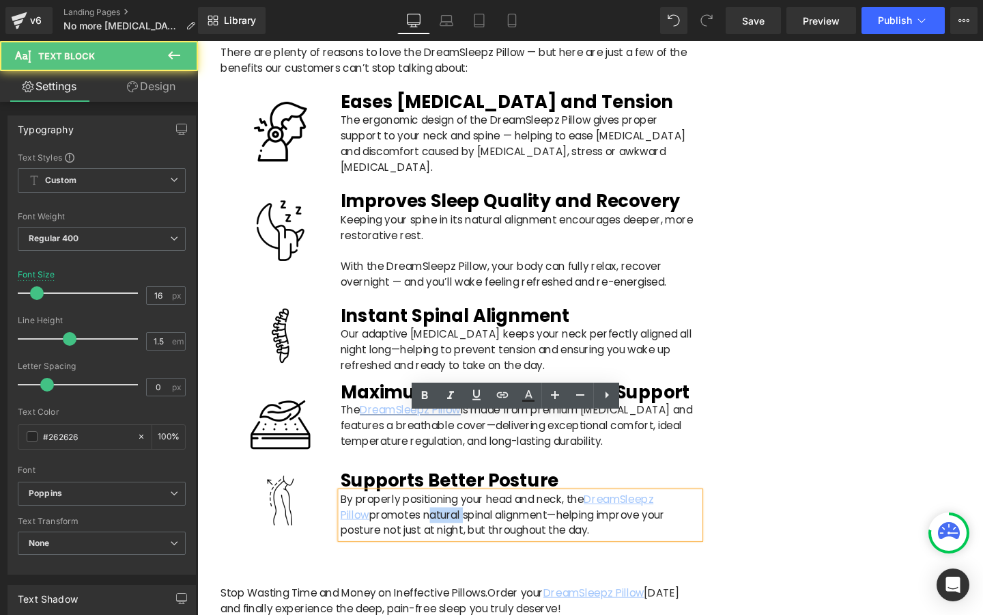
click at [420, 514] on p "By properly positioning your head and neck, the DreamSleepz Pillow promotes nat…" at bounding box center [537, 538] width 378 height 49
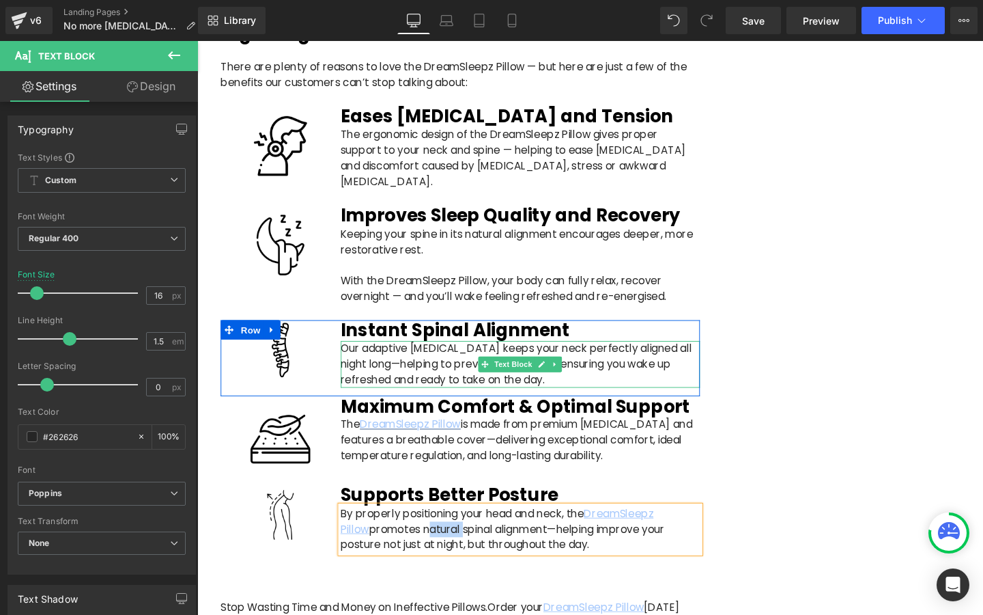
scroll to position [2696, 0]
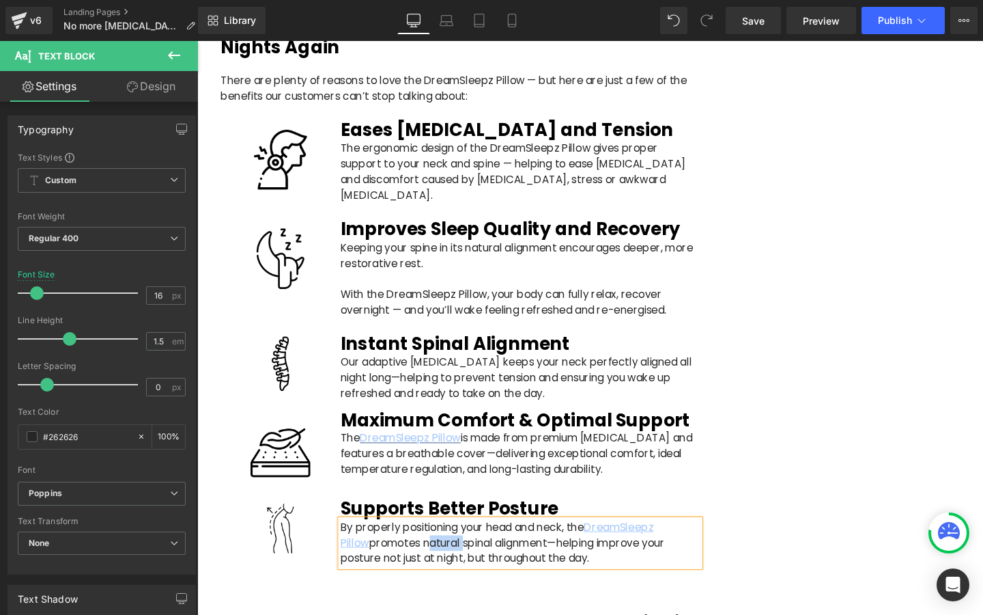
click at [418, 370] on p "Our adaptive [MEDICAL_DATA] keeps your neck perfectly aligned all night long—he…" at bounding box center [537, 394] width 378 height 49
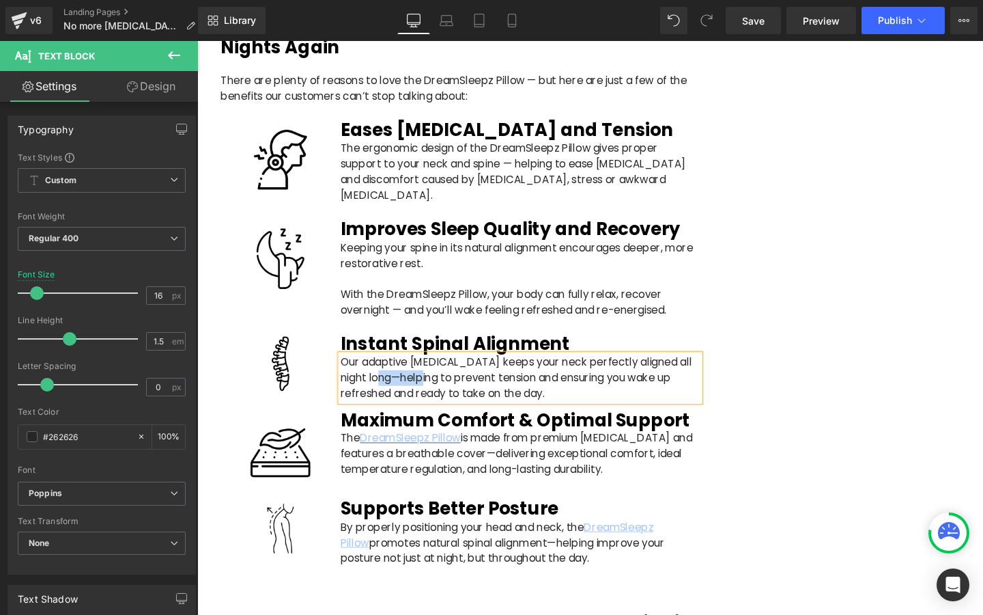
click at [418, 370] on p "Our adaptive [MEDICAL_DATA] keeps your neck perfectly aligned all night long—he…" at bounding box center [537, 394] width 378 height 49
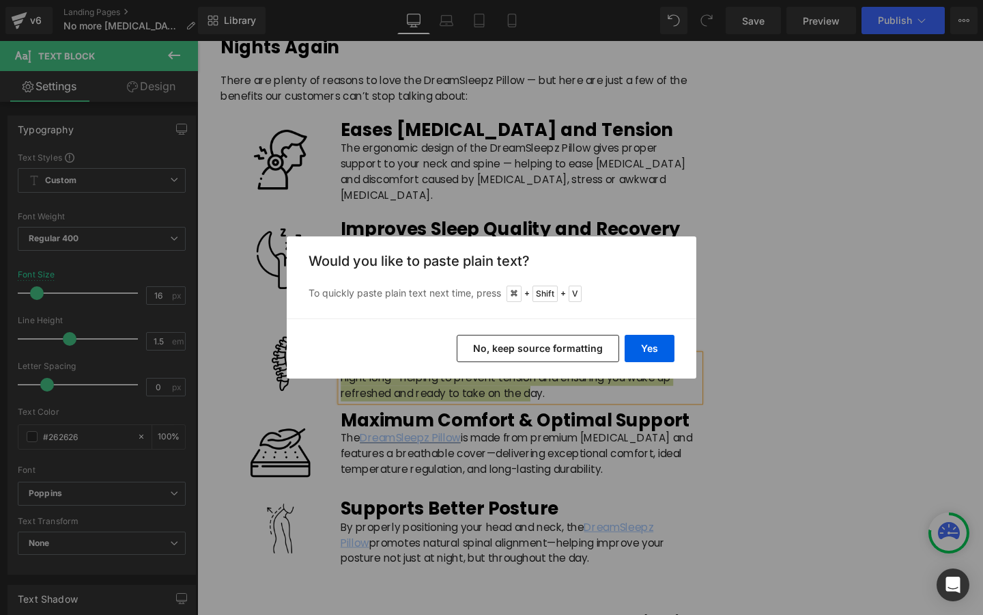
click at [576, 352] on button "No, keep source formatting" at bounding box center [538, 348] width 163 height 27
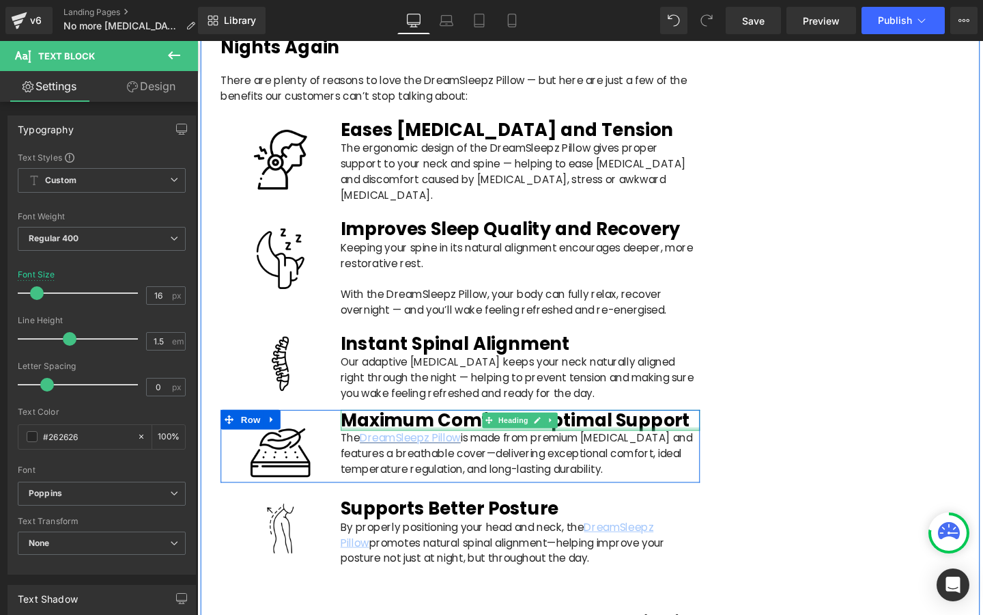
click at [374, 447] on div at bounding box center [537, 448] width 378 height 3
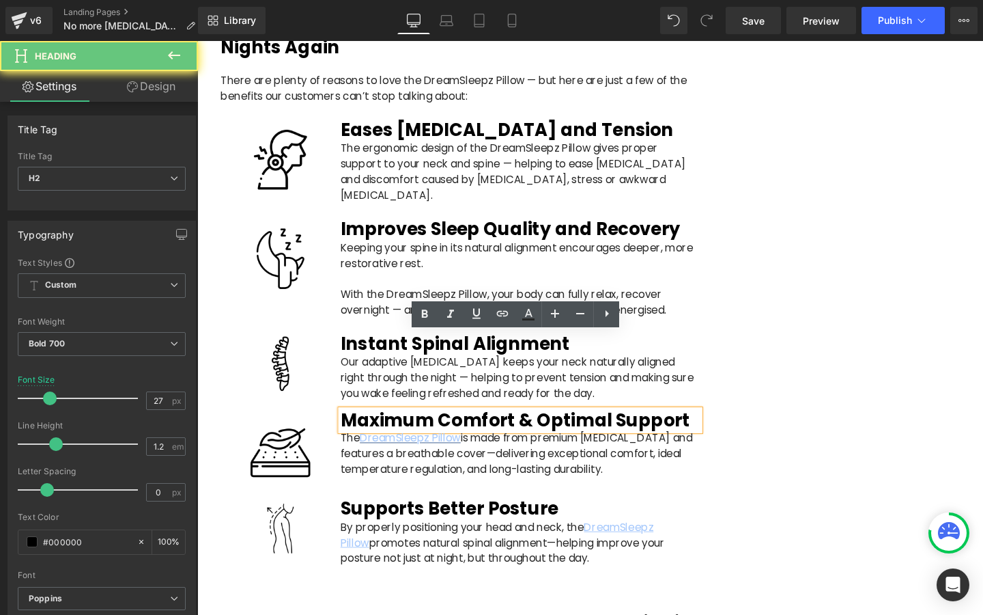
click at [374, 428] on h2 "Maximum Comfort & Optimal Support" at bounding box center [537, 439] width 378 height 22
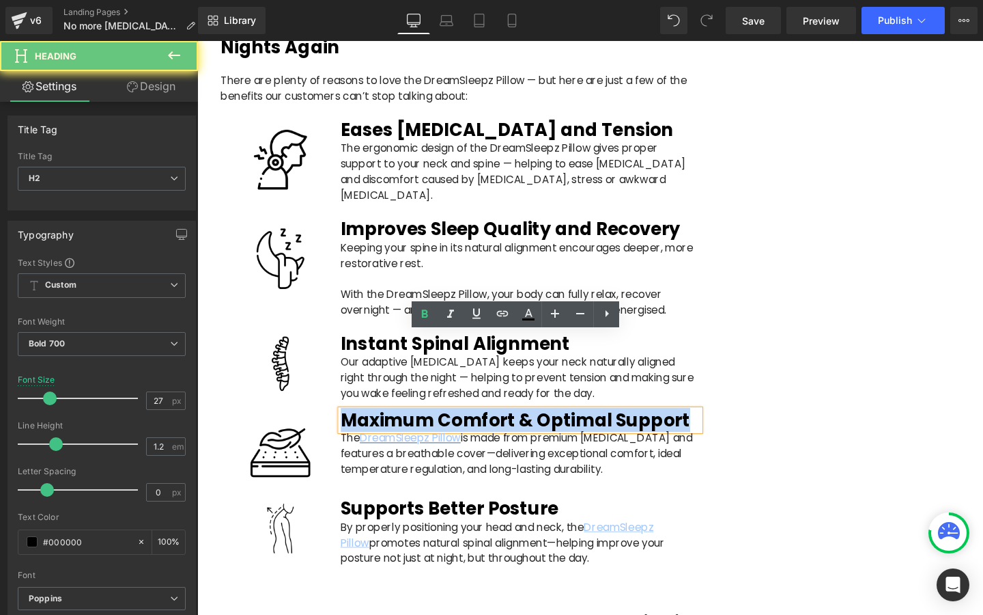
paste div
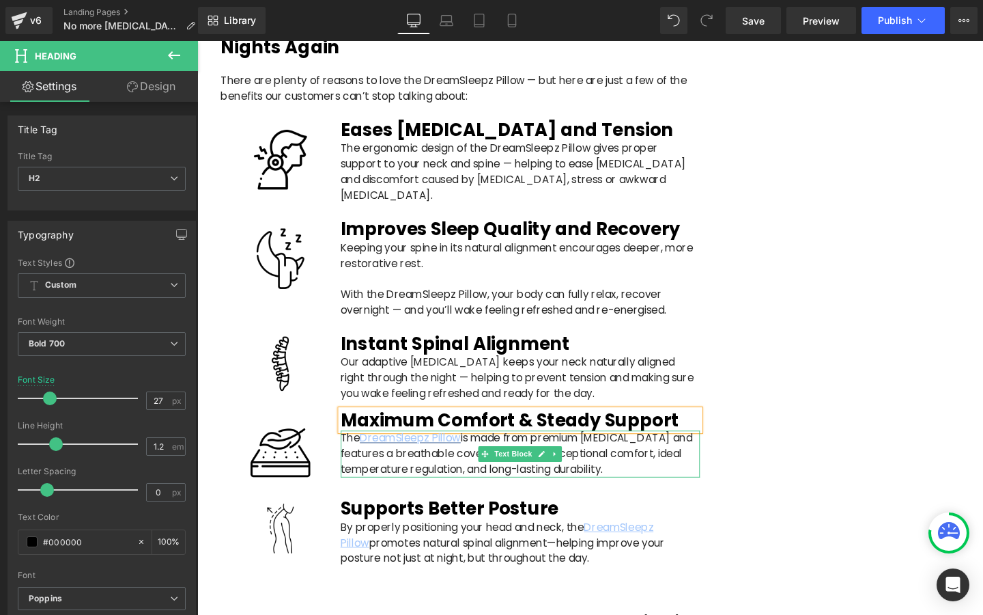
click at [388, 450] on p "The DreamSleepz Pillow is made from premium [MEDICAL_DATA] and features a breat…" at bounding box center [537, 474] width 378 height 49
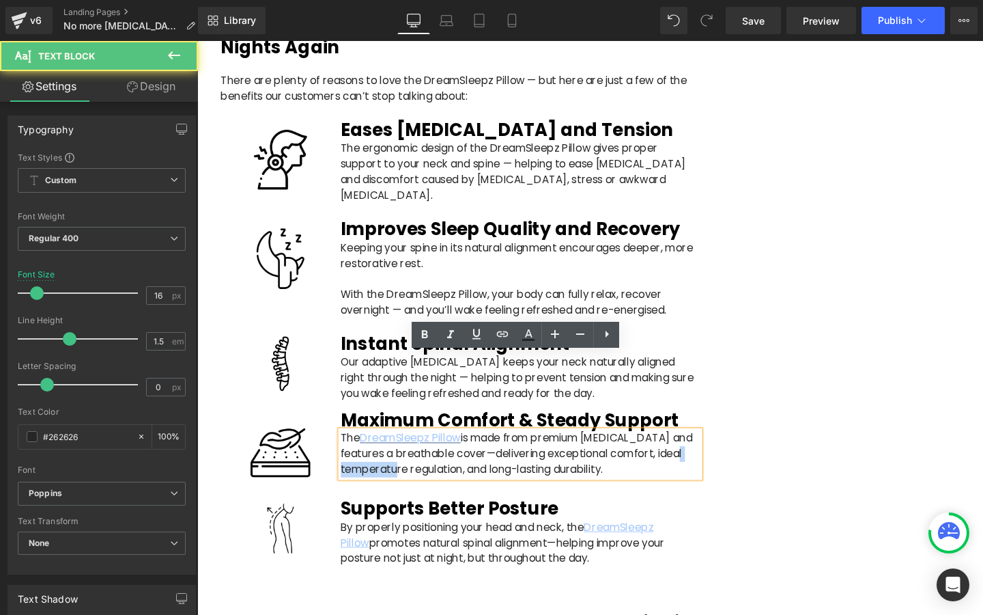
click at [388, 450] on p "The DreamSleepz Pillow is made from premium [MEDICAL_DATA] and features a breat…" at bounding box center [537, 474] width 378 height 49
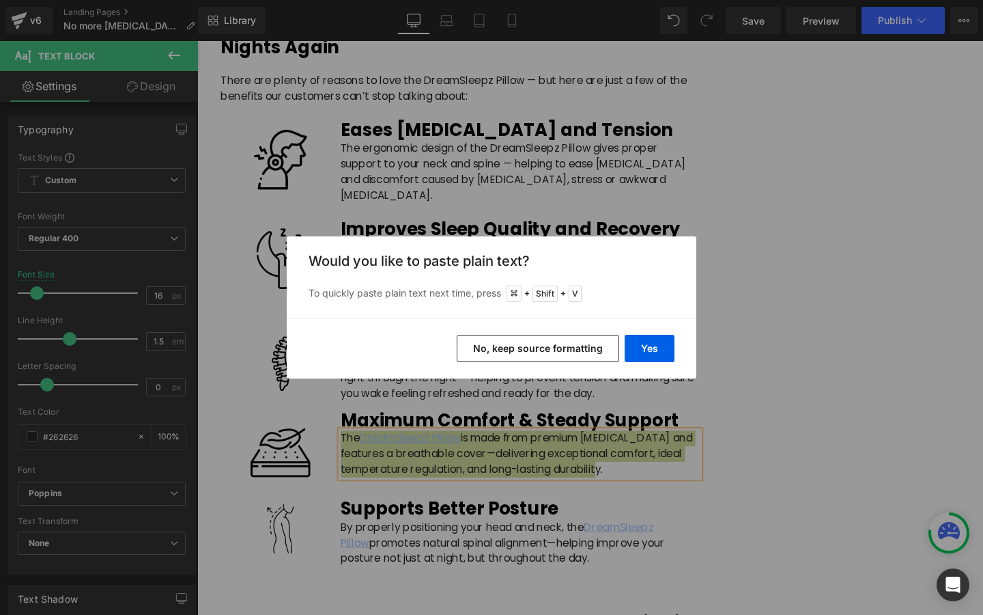
click at [478, 354] on button "No, keep source formatting" at bounding box center [538, 348] width 163 height 27
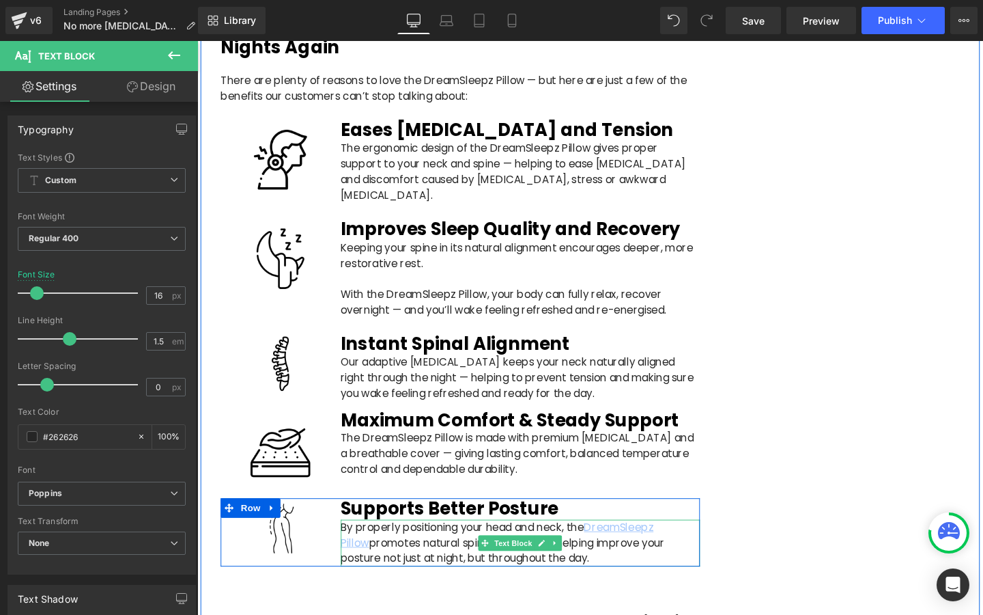
click at [434, 544] on p "By properly positioning your head and neck, the DreamSleepz Pillow promotes nat…" at bounding box center [537, 568] width 378 height 49
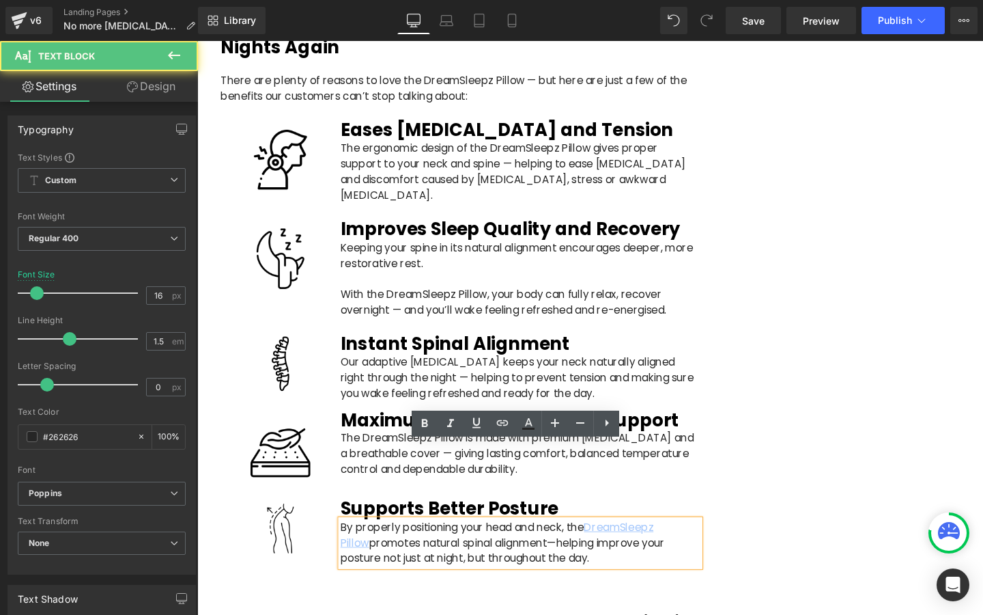
click at [434, 544] on p "By properly positioning your head and neck, the DreamSleepz Pillow promotes nat…" at bounding box center [537, 568] width 378 height 49
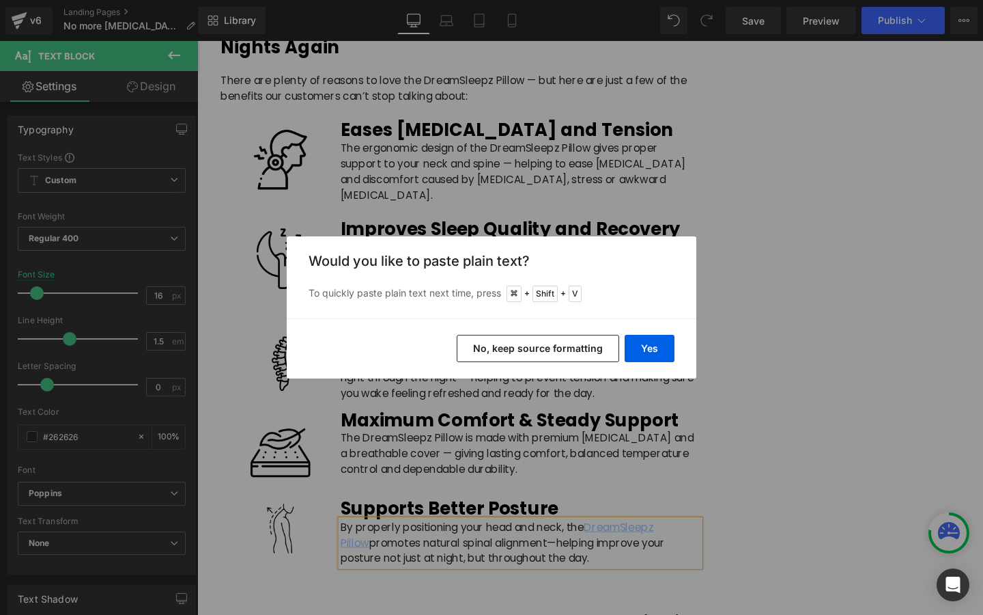
click at [518, 343] on button "No, keep source formatting" at bounding box center [538, 348] width 163 height 27
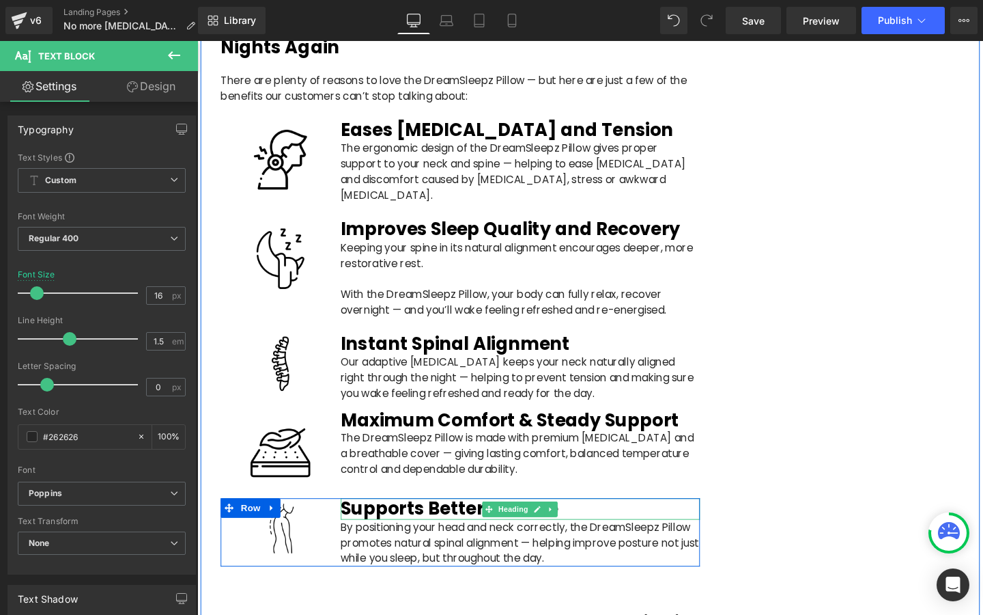
scroll to position [2891, 0]
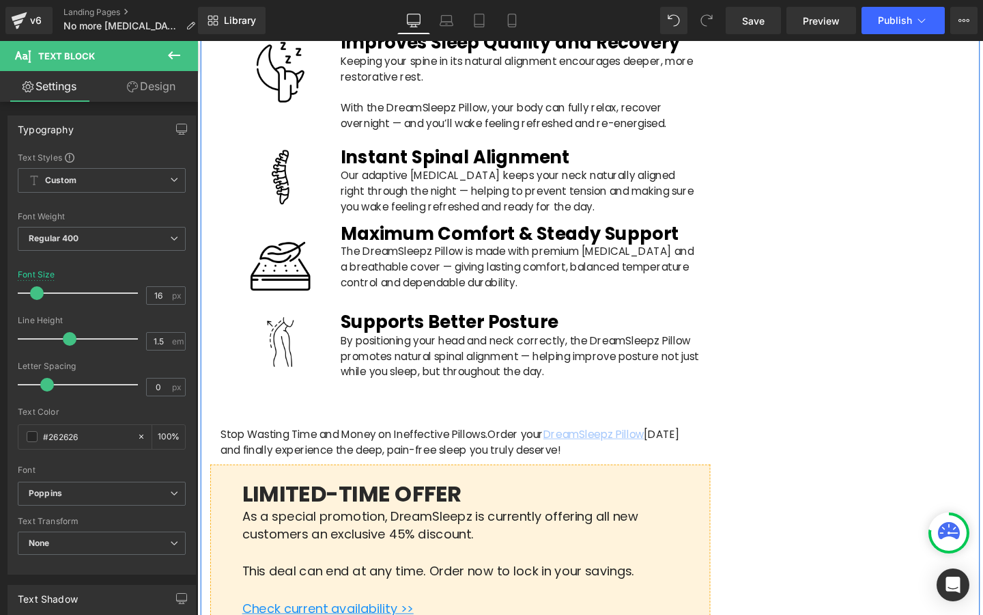
click at [389, 430] on div "Heading" at bounding box center [474, 438] width 504 height 16
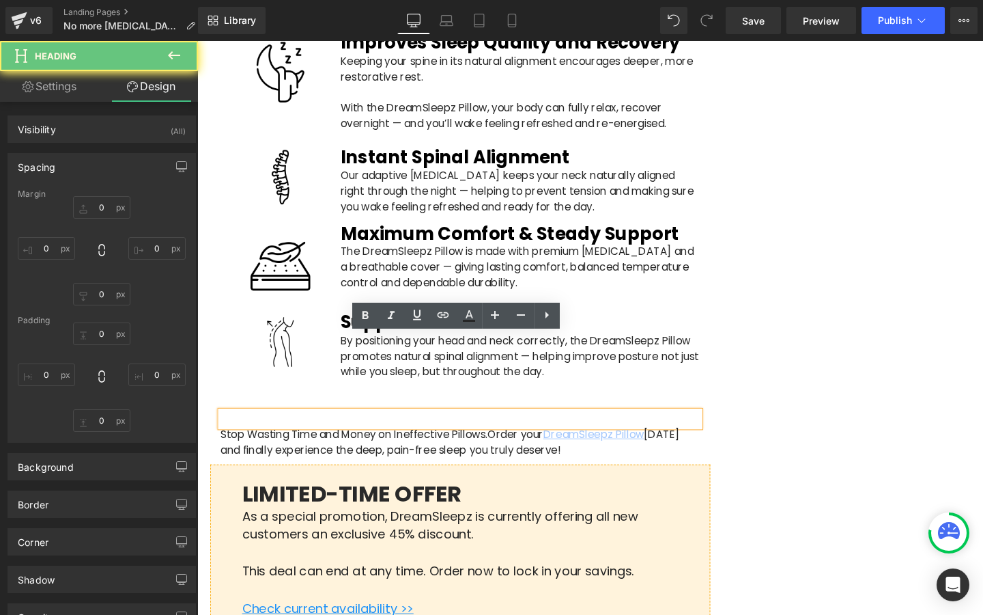
click at [384, 447] on p "Stop Wasting Time and Money on Ineffective Pillows. Order your DreamSleepz Pill…" at bounding box center [474, 463] width 504 height 33
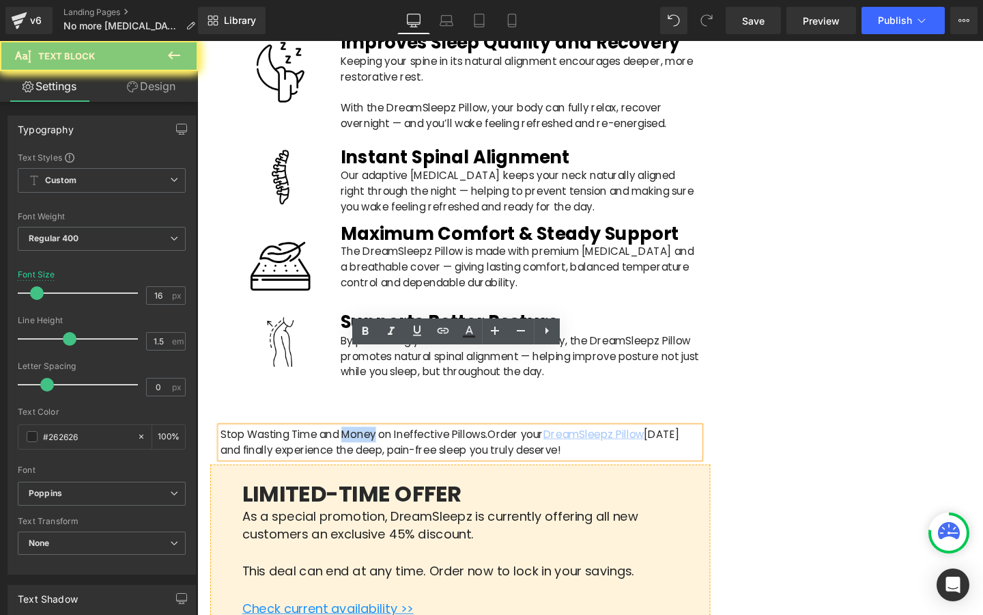
click at [384, 447] on p "Stop Wasting Time and Money on Ineffective Pillows. Order your DreamSleepz Pill…" at bounding box center [474, 463] width 504 height 33
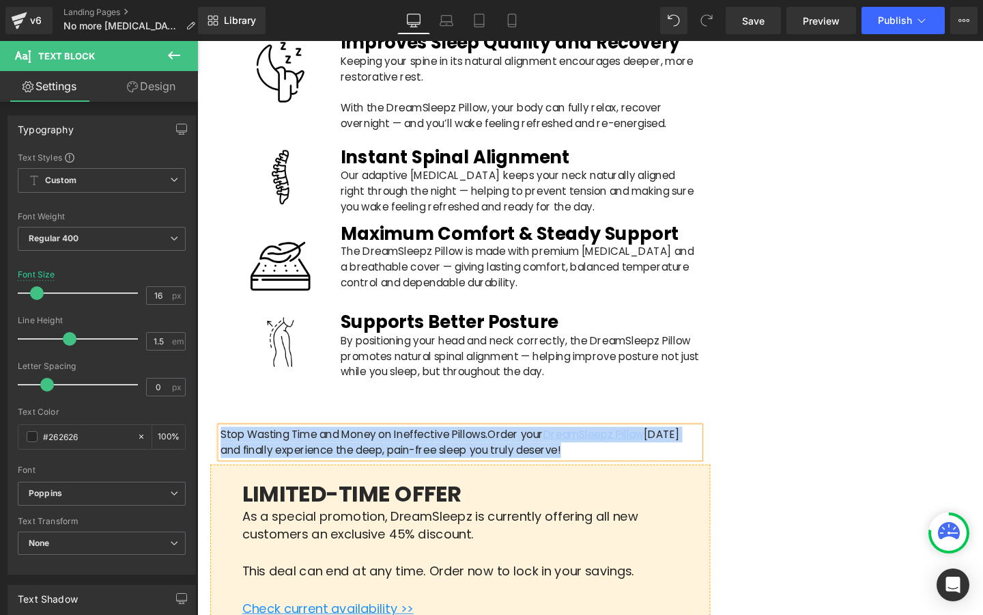
click at [355, 503] on h1 "LIMITED-TIME OFFER" at bounding box center [473, 517] width 459 height 28
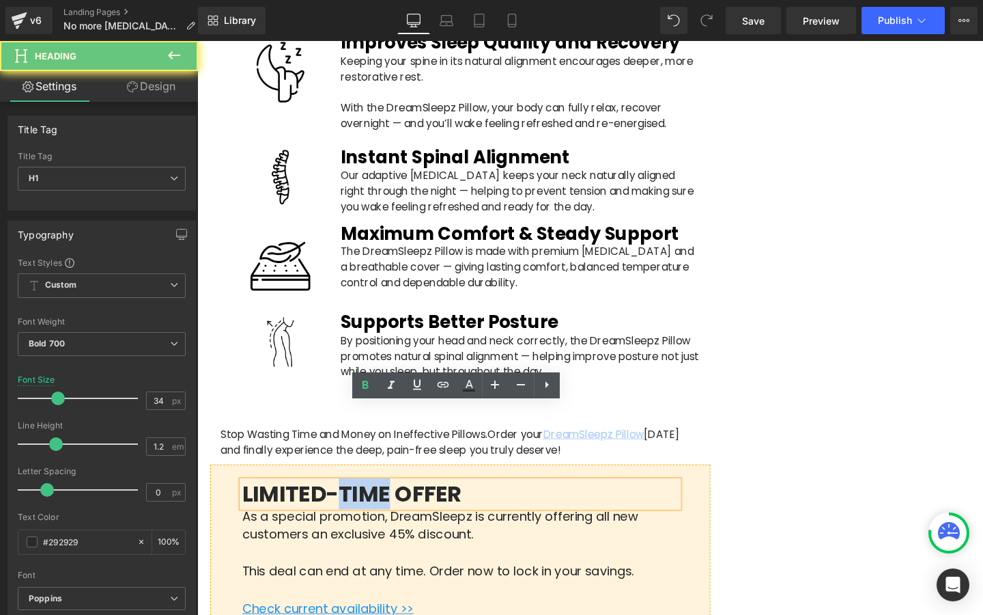
click at [355, 503] on h1 "LIMITED-TIME OFFER" at bounding box center [473, 517] width 459 height 28
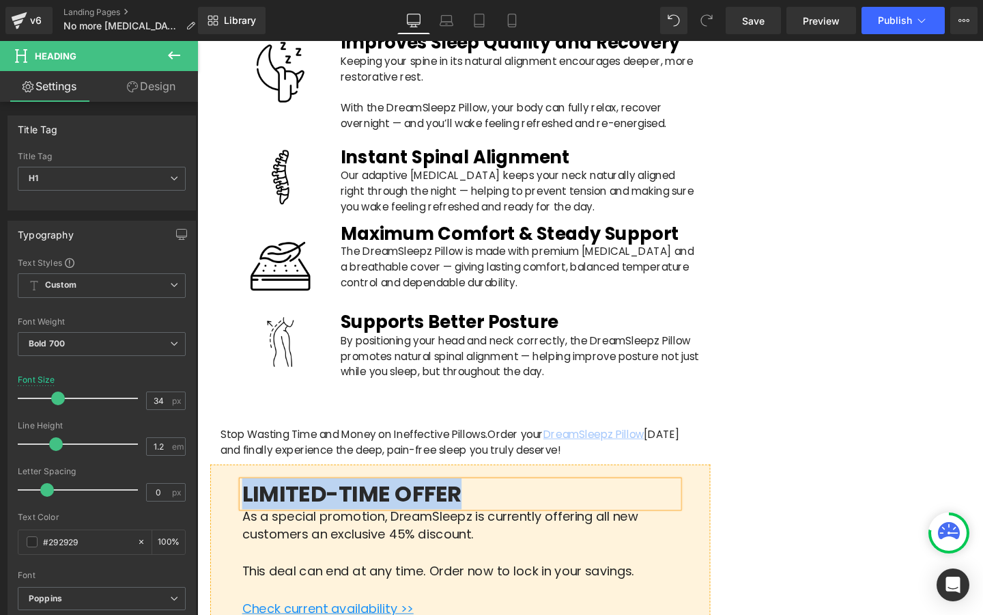
click at [286, 447] on p "Stop Wasting Time and Money on Ineffective Pillows. Order your DreamSleepz Pill…" at bounding box center [474, 463] width 504 height 33
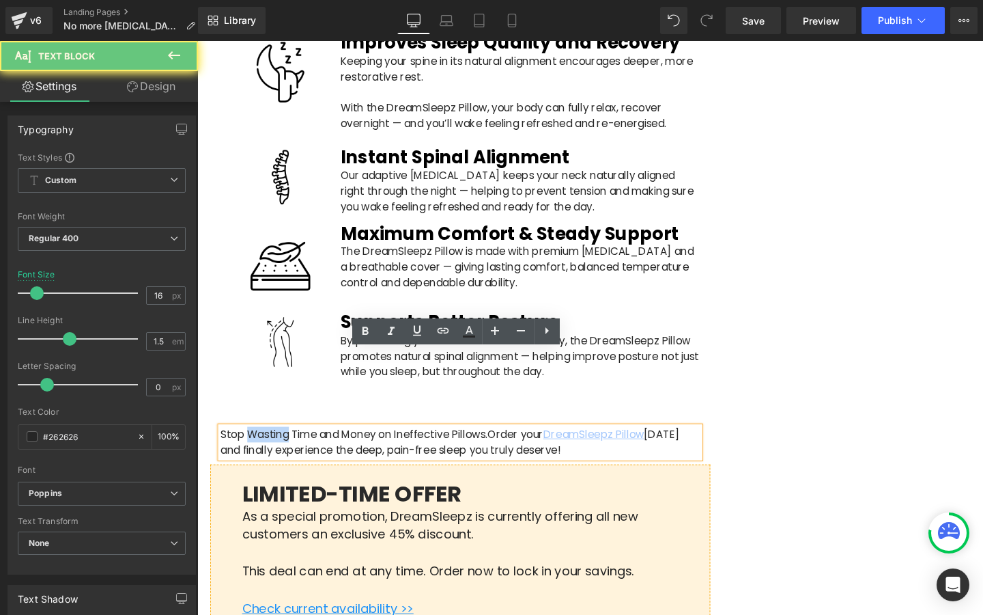
click at [286, 447] on p "Stop Wasting Time and Money on Ineffective Pillows. Order your DreamSleepz Pill…" at bounding box center [474, 463] width 504 height 33
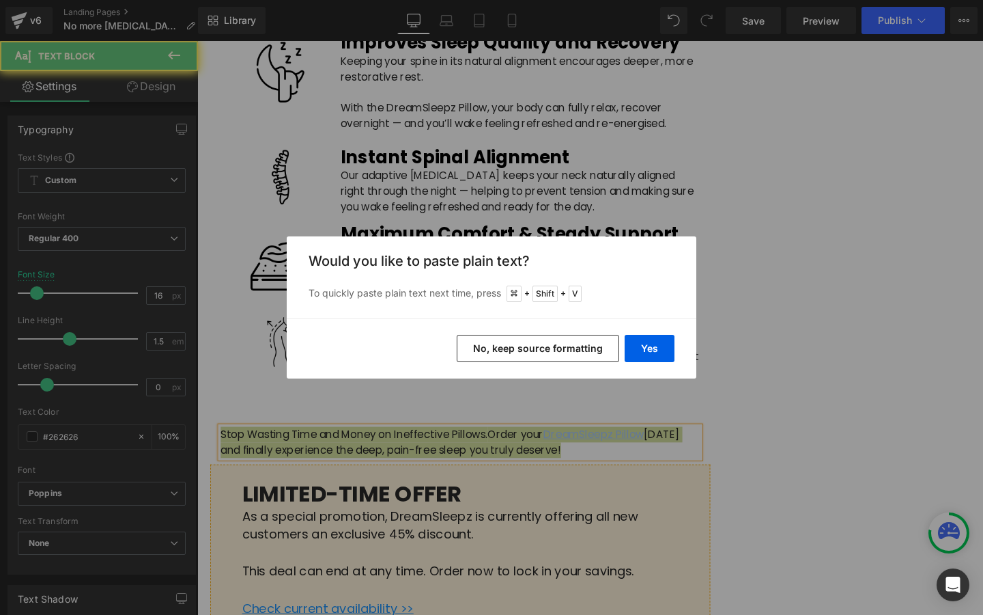
click at [503, 337] on button "No, keep source formatting" at bounding box center [538, 348] width 163 height 27
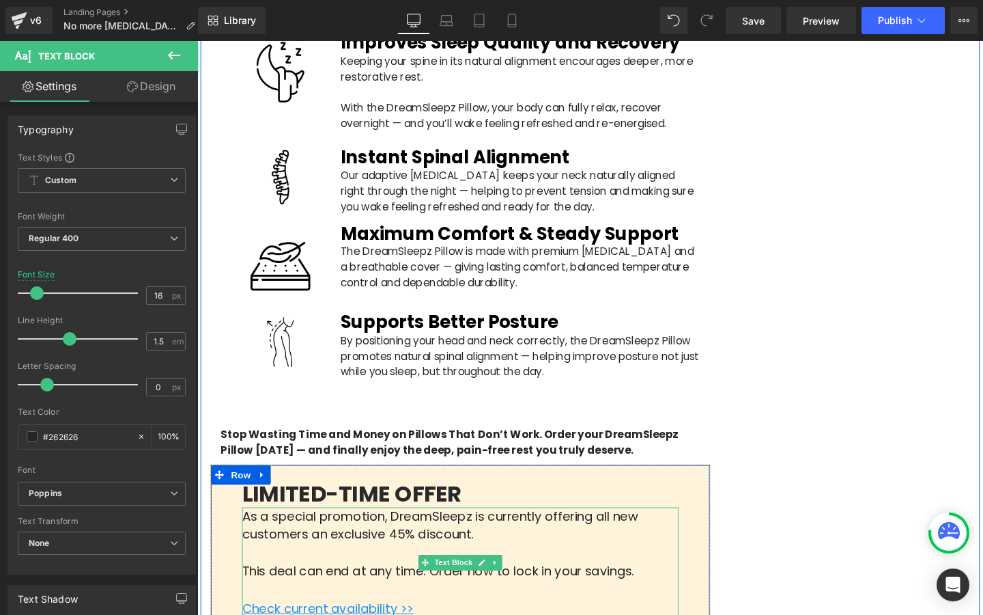
click at [253, 531] on font "As a special promotion, DreamSleepz is currently offering all new customers an …" at bounding box center [452, 550] width 417 height 38
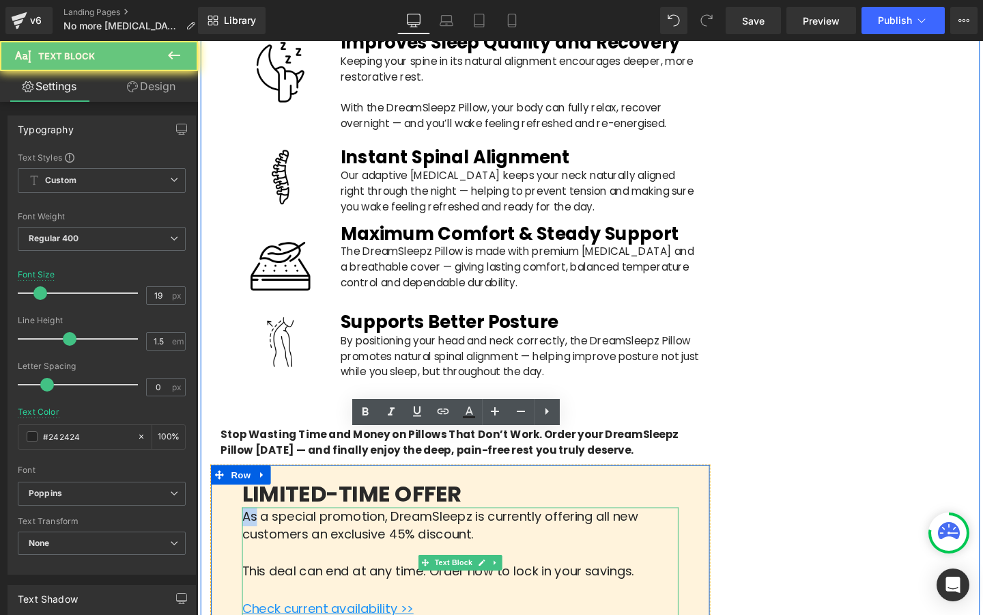
click at [253, 531] on font "As a special promotion, DreamSleepz is currently offering all new customers an …" at bounding box center [452, 550] width 417 height 38
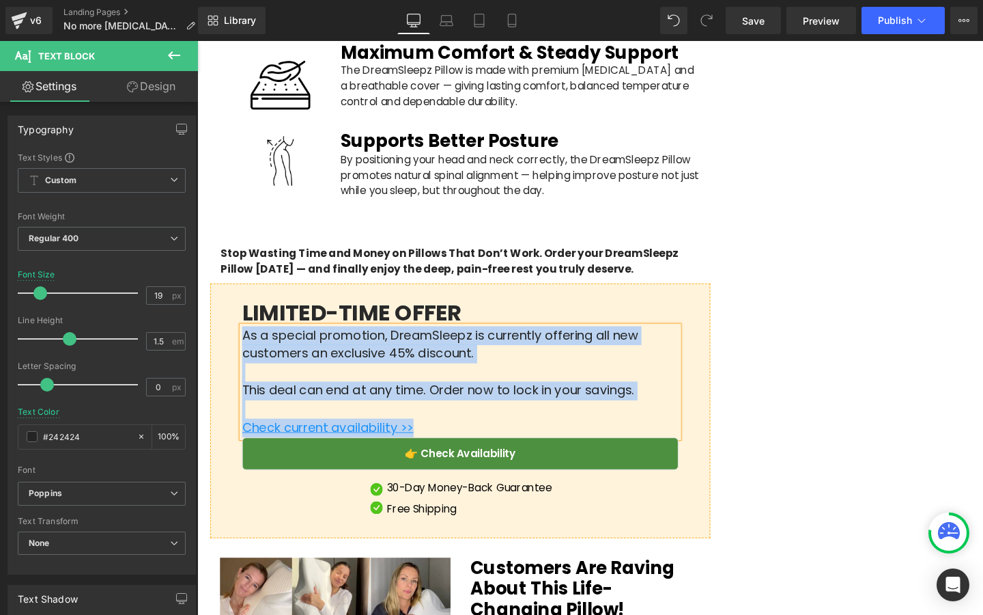
scroll to position [3206, 0]
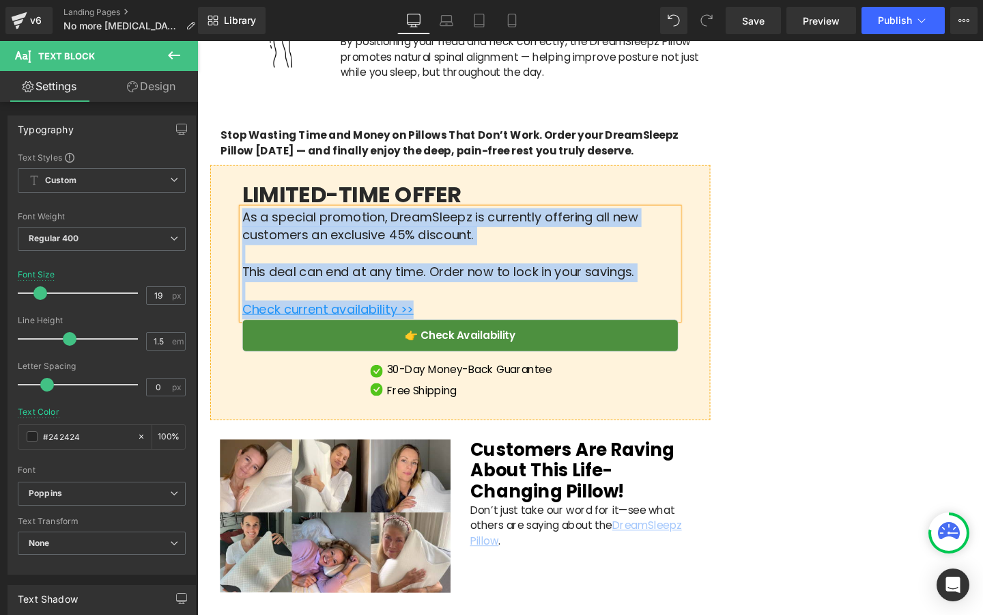
click at [361, 378] on div "Image 30-Day Money-Back Guarantee Text Block Image Free Shipping Text Block" at bounding box center [473, 400] width 459 height 44
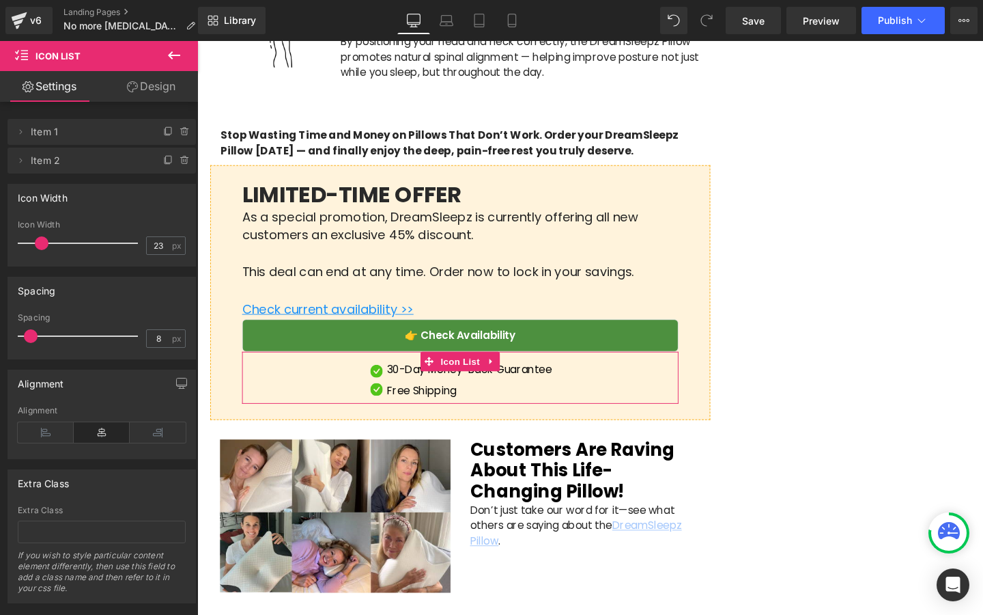
click at [129, 95] on link "Design" at bounding box center [151, 86] width 99 height 31
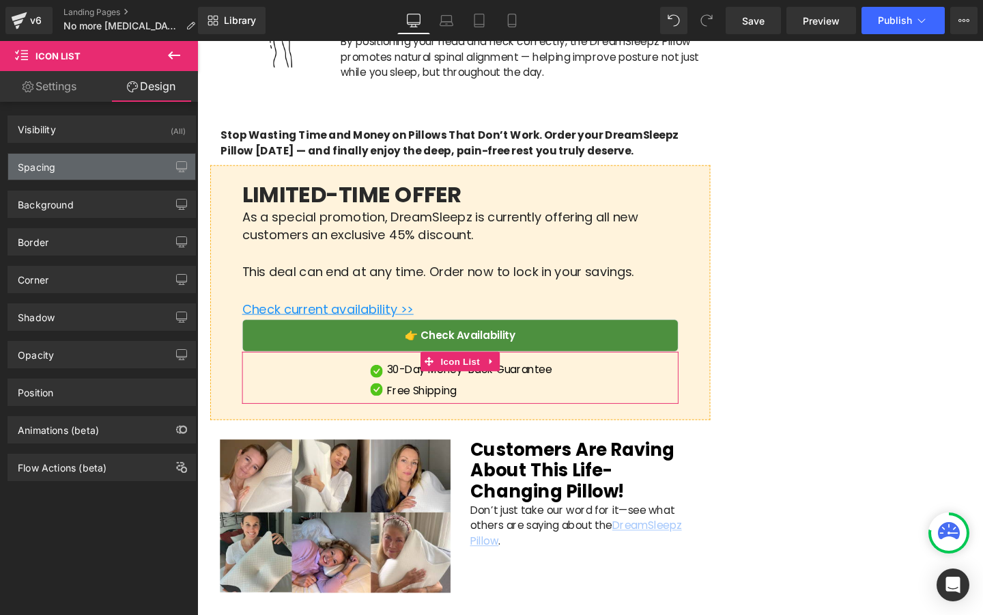
click at [108, 163] on div "Spacing" at bounding box center [101, 167] width 187 height 26
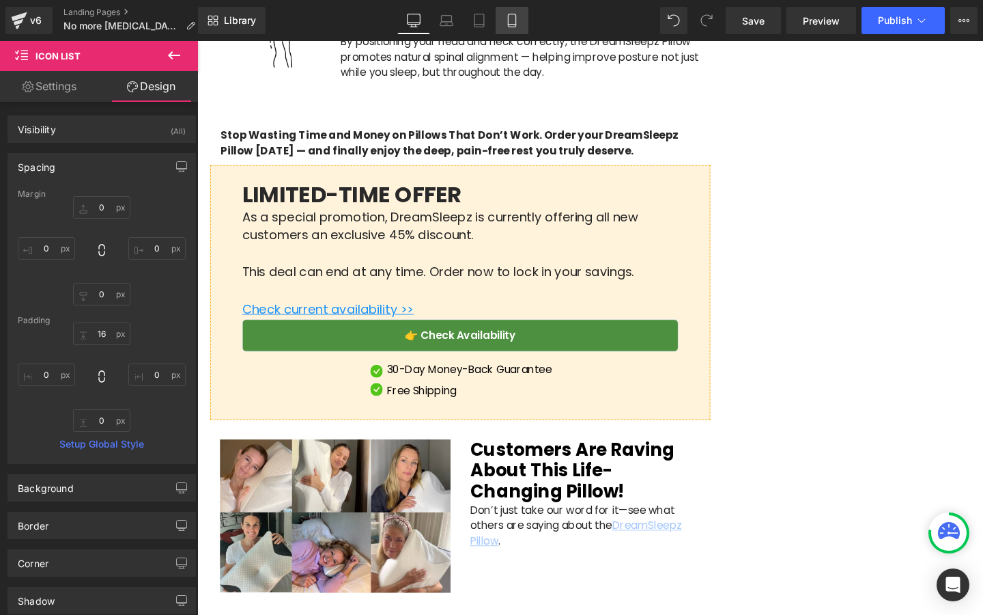
click at [503, 27] on link "Mobile" at bounding box center [512, 20] width 33 height 27
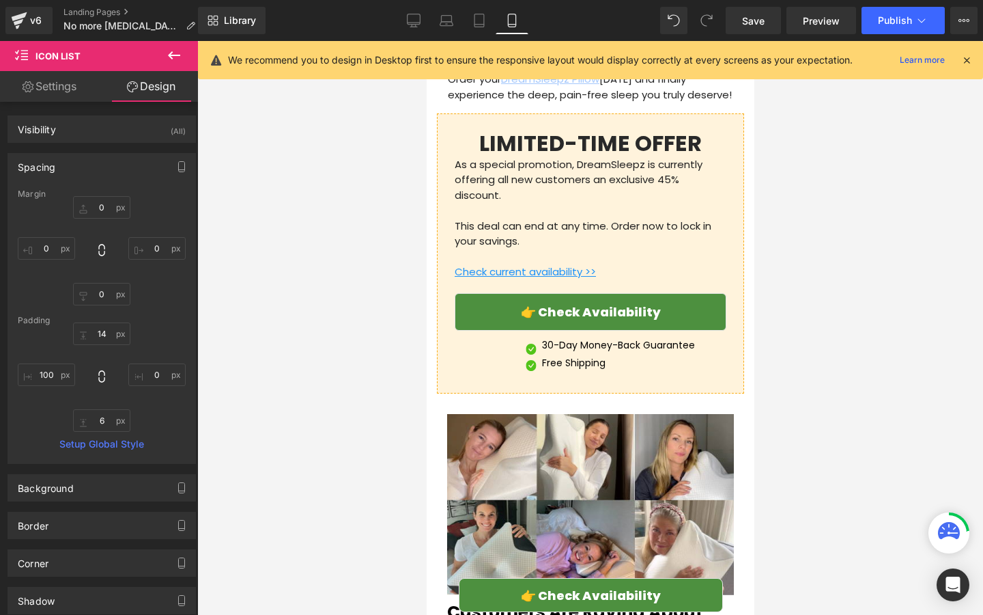
scroll to position [4236, 0]
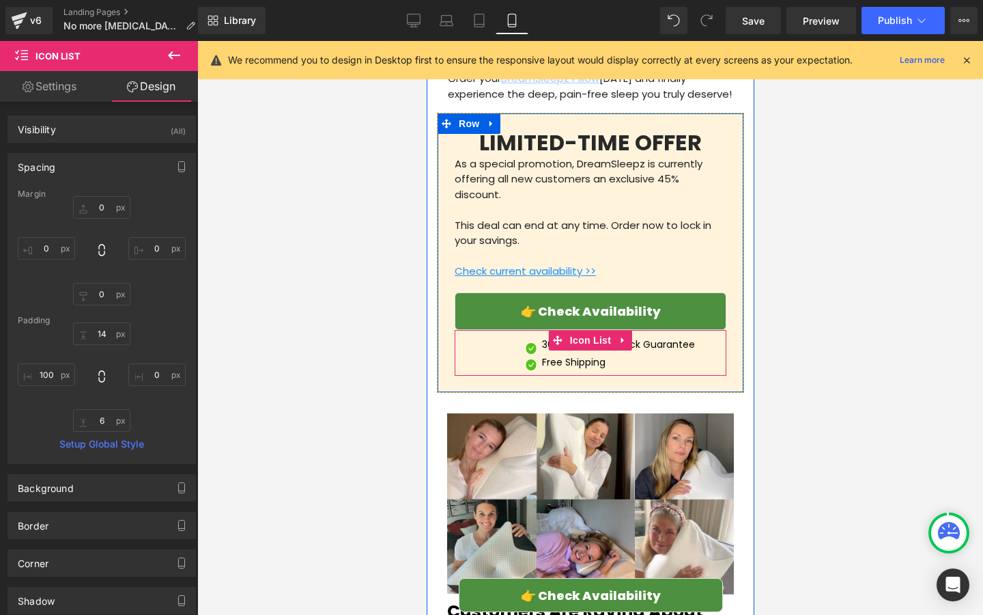
click at [500, 330] on div "Image 30-Day Money-Back Guarantee Text Block Image Free Shipping Text Block Ico…" at bounding box center [590, 353] width 272 height 46
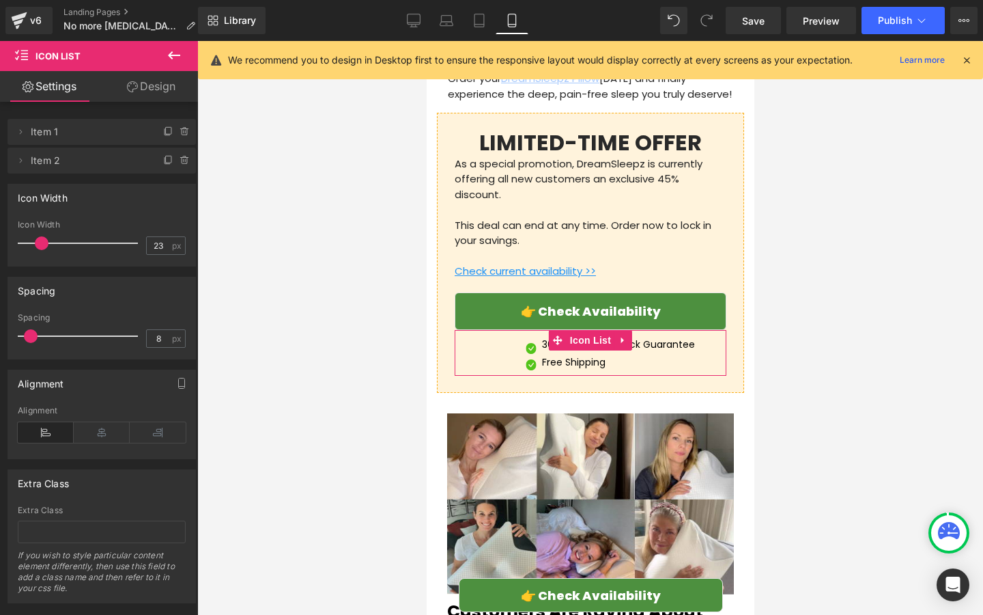
click at [146, 96] on link "Design" at bounding box center [151, 86] width 99 height 31
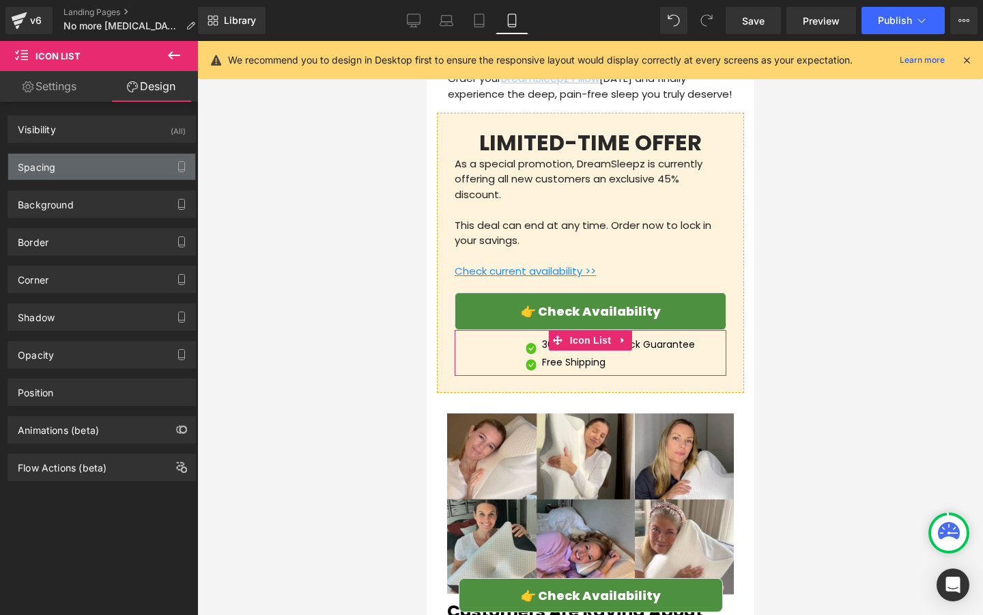
click at [102, 174] on div "Spacing" at bounding box center [101, 167] width 187 height 26
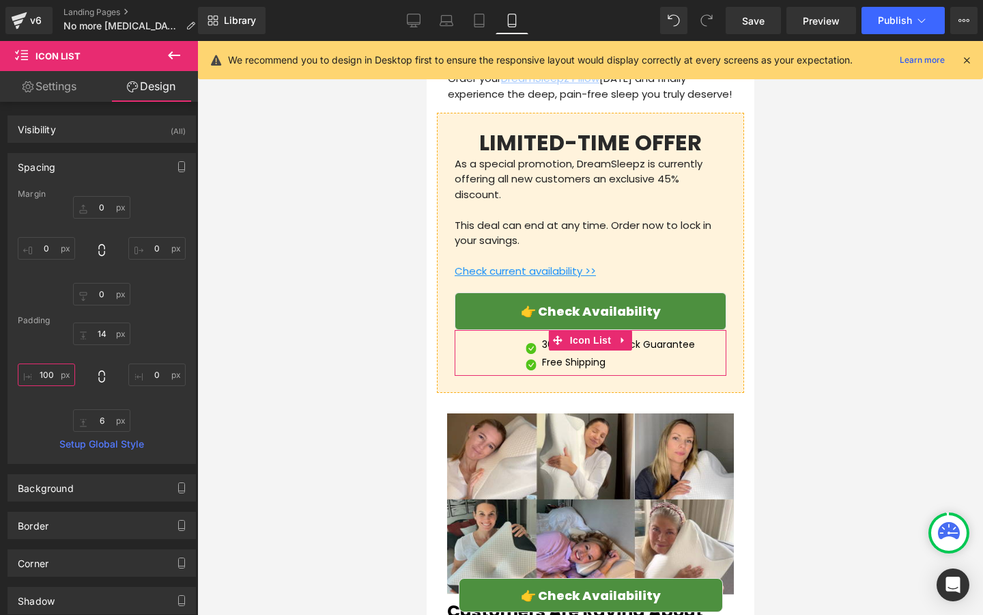
click at [60, 368] on input "100" at bounding box center [46, 374] width 57 height 23
type input "0"
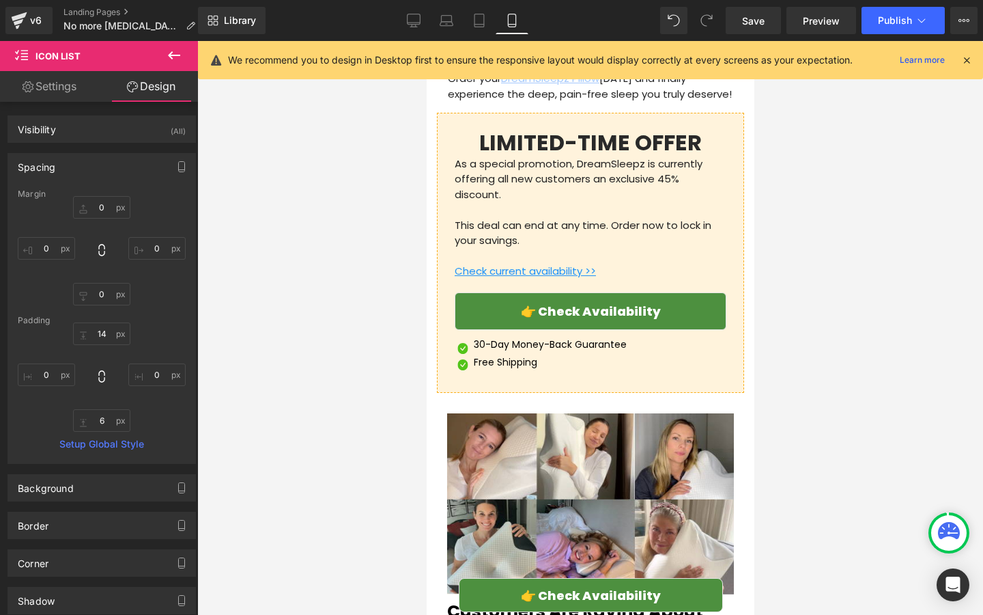
click at [297, 364] on div at bounding box center [590, 328] width 786 height 574
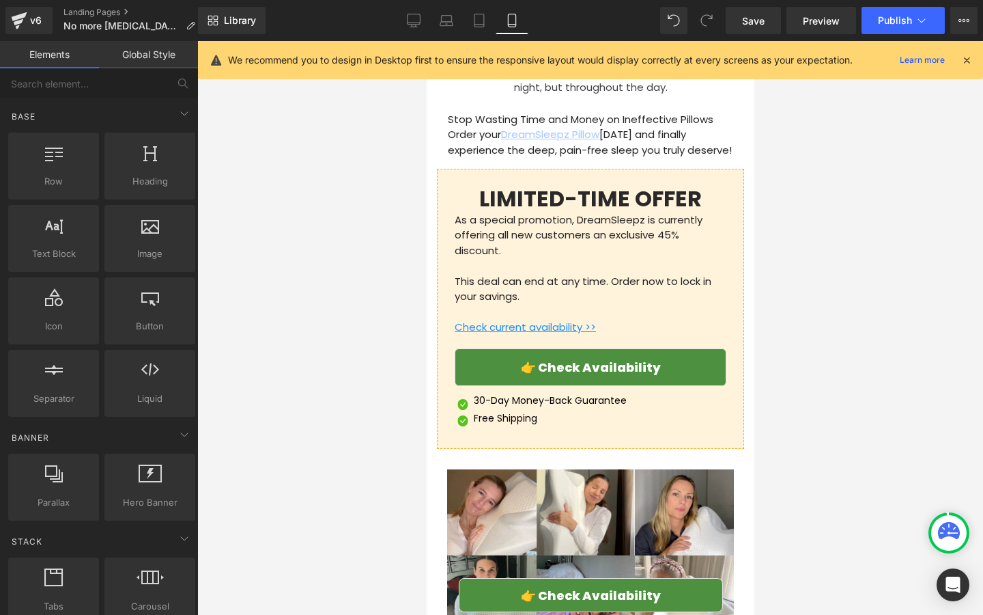
scroll to position [4175, 0]
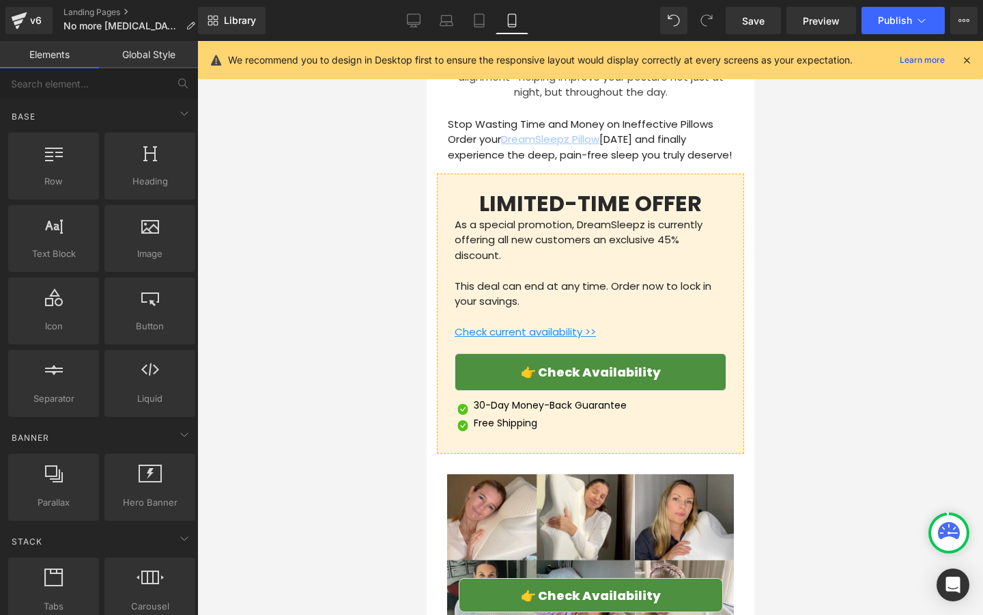
click at [577, 263] on p "This deal can end at any time. Order now to lock in your savings." at bounding box center [590, 286] width 272 height 46
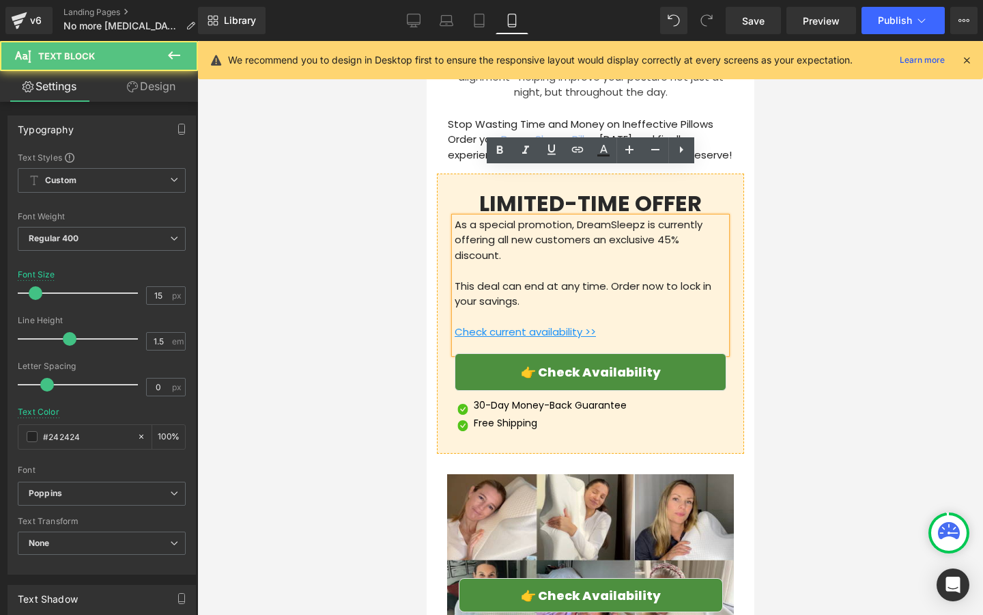
click at [572, 309] on p "Check current availability >>" at bounding box center [590, 324] width 272 height 31
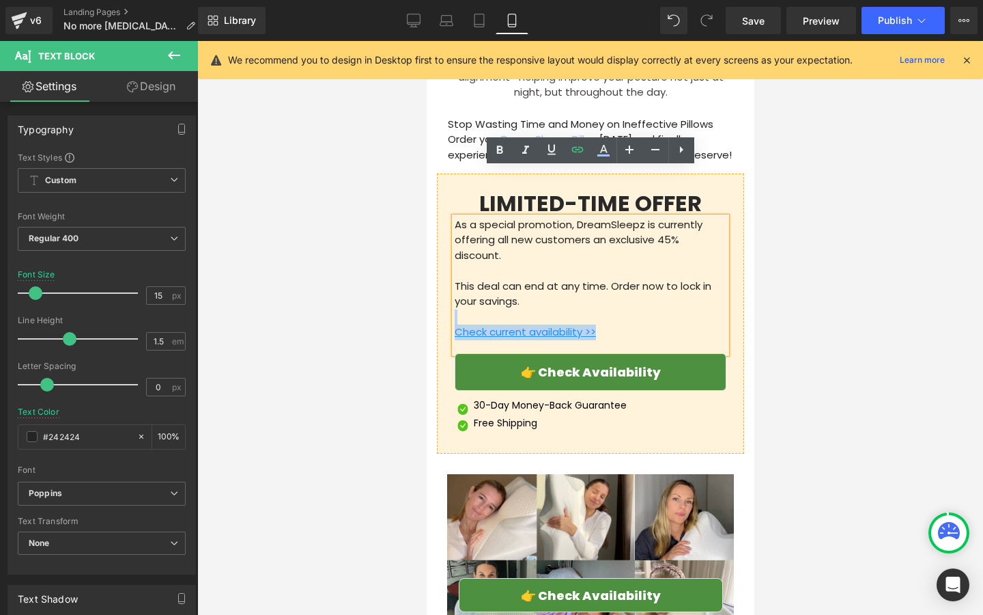
drag, startPoint x: 534, startPoint y: 247, endPoint x: 453, endPoint y: 181, distance: 104.8
click at [454, 217] on div "As a special promotion, DreamSleepz is currently offering all new customers an …" at bounding box center [590, 285] width 272 height 136
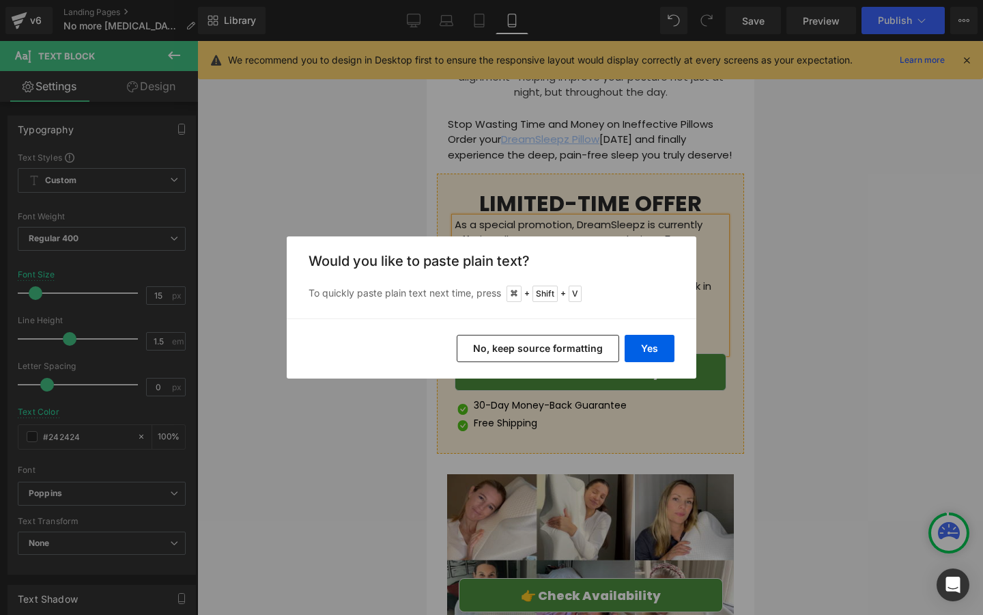
click at [531, 345] on button "No, keep source formatting" at bounding box center [538, 348] width 163 height 27
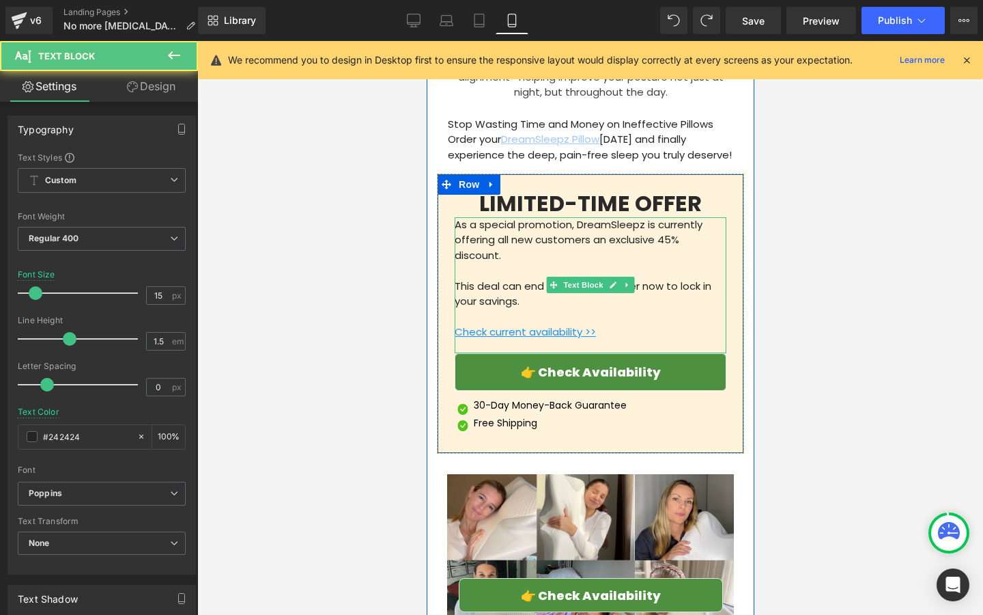
click at [528, 263] on p "This deal can end at any time. Order now to lock in your savings." at bounding box center [590, 286] width 272 height 46
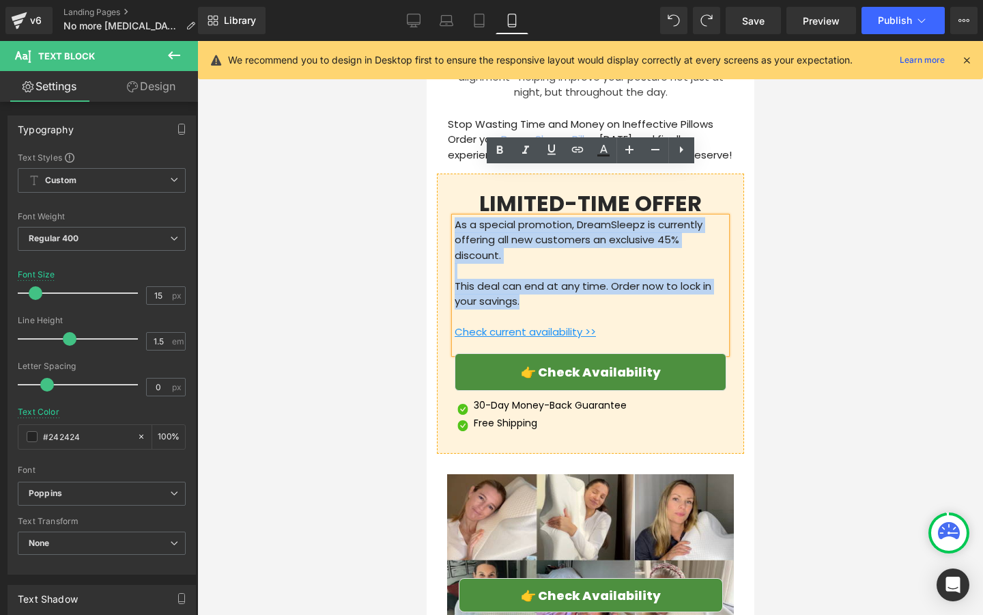
drag, startPoint x: 528, startPoint y: 253, endPoint x: 459, endPoint y: 182, distance: 98.5
click at [459, 217] on div "As a special promotion, DreamSleepz is currently offering all new customers an …" at bounding box center [590, 285] width 272 height 136
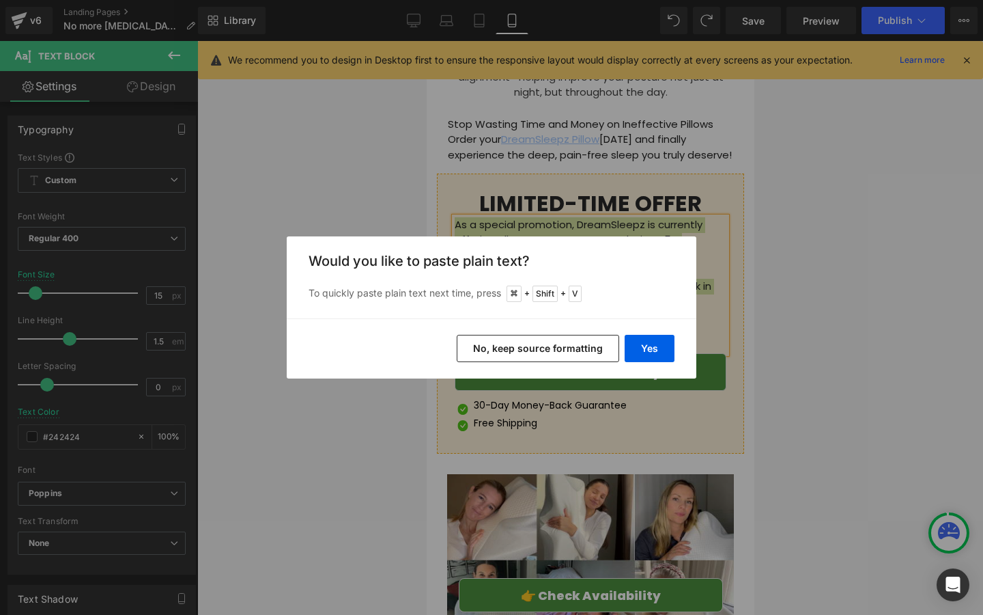
click at [559, 343] on button "No, keep source formatting" at bounding box center [538, 348] width 163 height 27
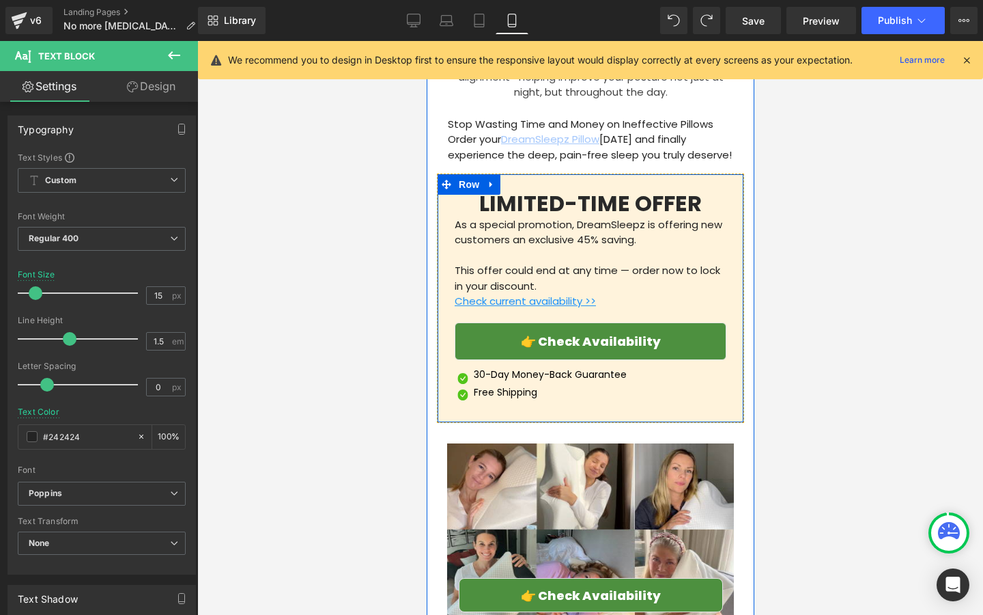
click at [489, 369] on p "30-Day Money-Back Guarantee" at bounding box center [549, 374] width 153 height 10
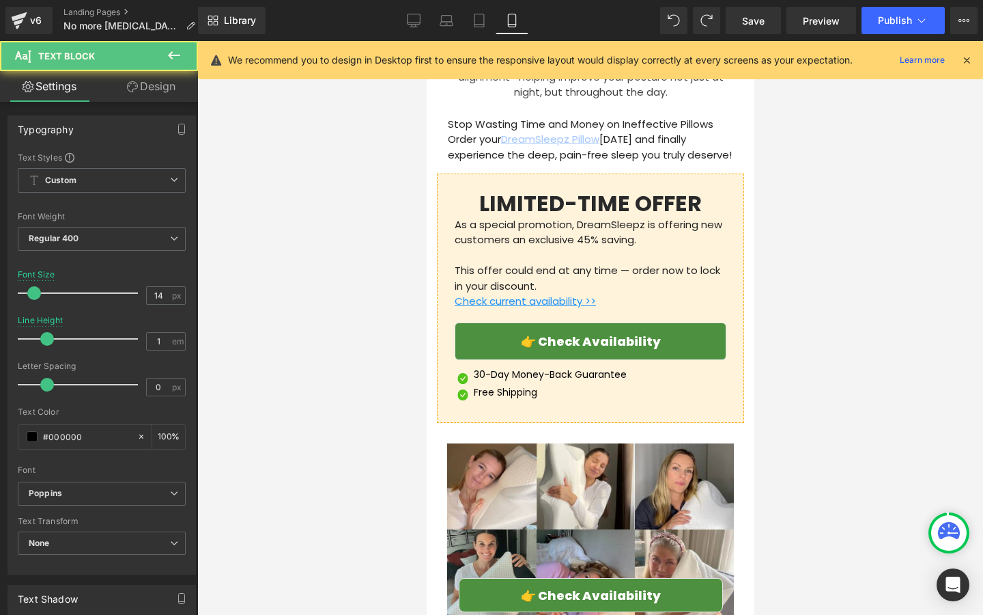
click at [146, 84] on link "Design" at bounding box center [151, 86] width 99 height 31
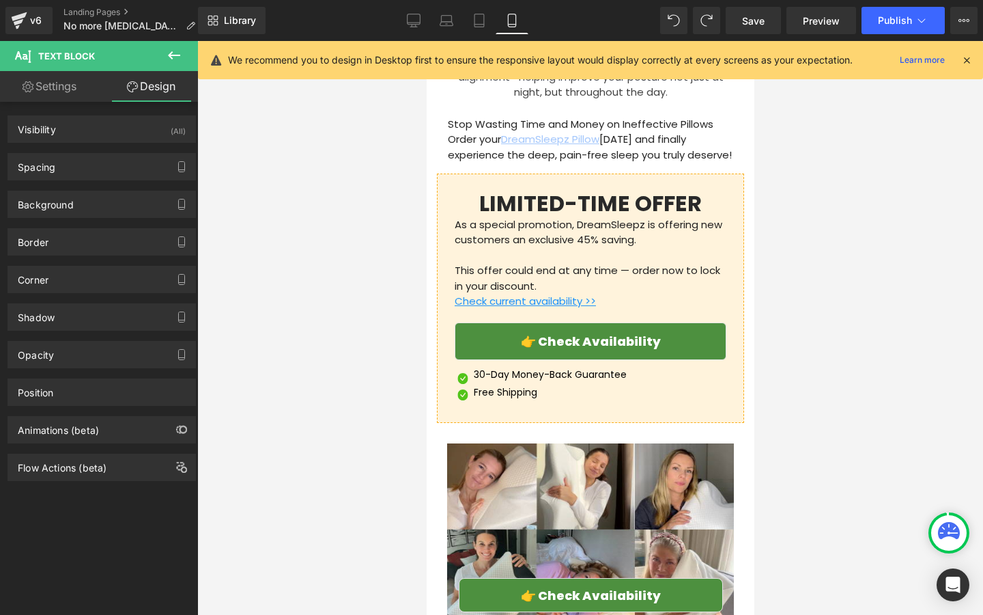
click at [102, 143] on div "Spacing [GEOGRAPHIC_DATA] 0 0 0 0 [GEOGRAPHIC_DATA] 0 0 5 5 Setup Global Style" at bounding box center [102, 162] width 204 height 38
click at [102, 158] on div "Spacing" at bounding box center [101, 167] width 187 height 26
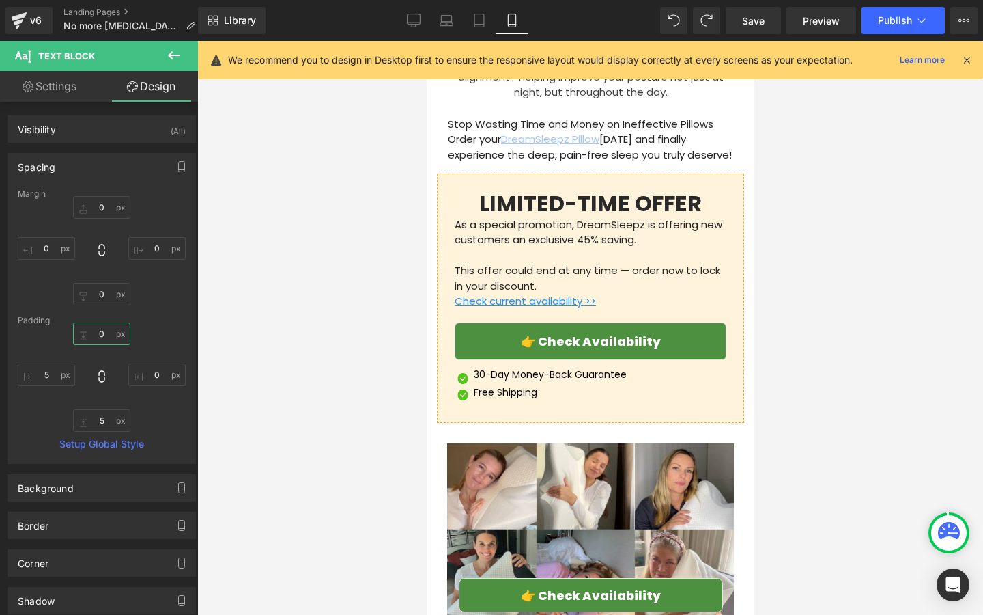
click at [98, 329] on input "0" at bounding box center [101, 333] width 57 height 23
type input "5"
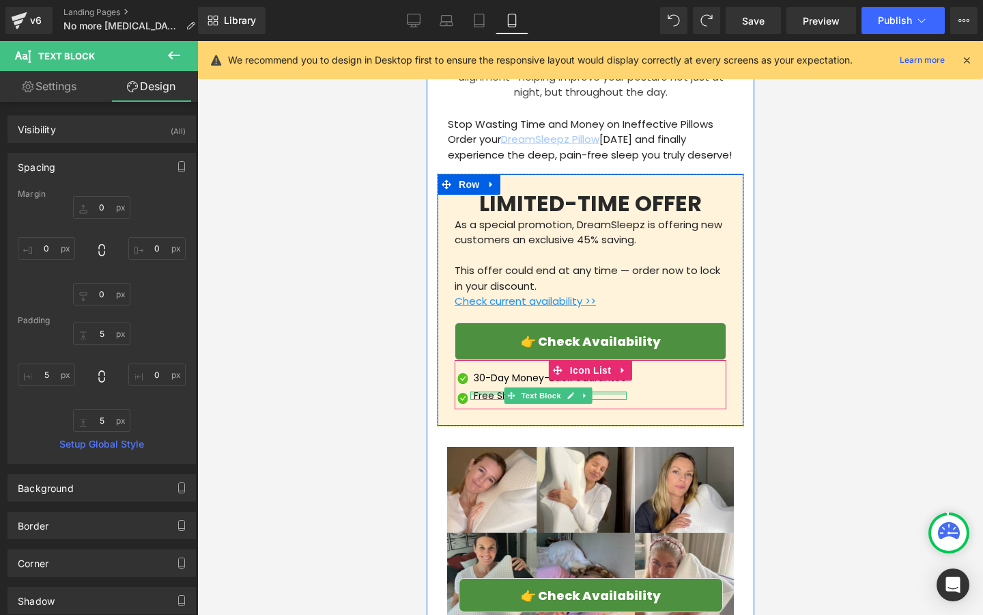
click at [487, 391] on div at bounding box center [548, 392] width 156 height 3
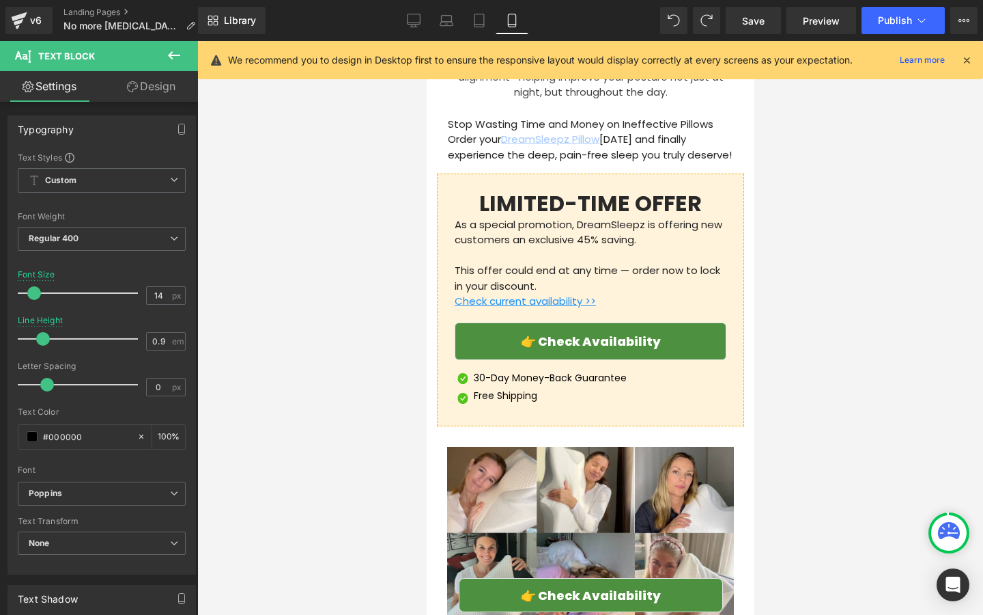
click at [131, 94] on link "Design" at bounding box center [151, 86] width 99 height 31
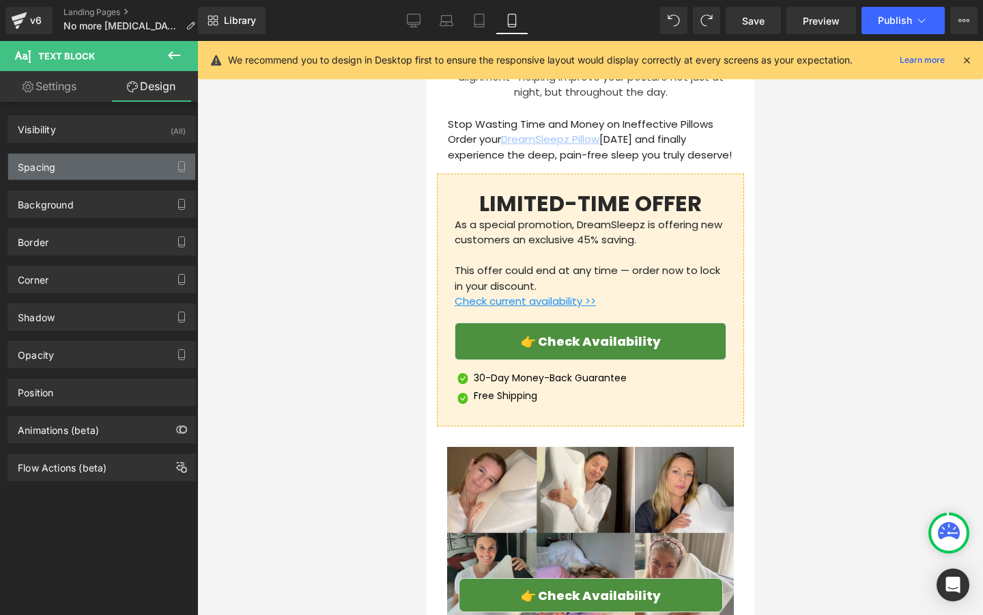
click at [96, 169] on div "Spacing" at bounding box center [101, 167] width 187 height 26
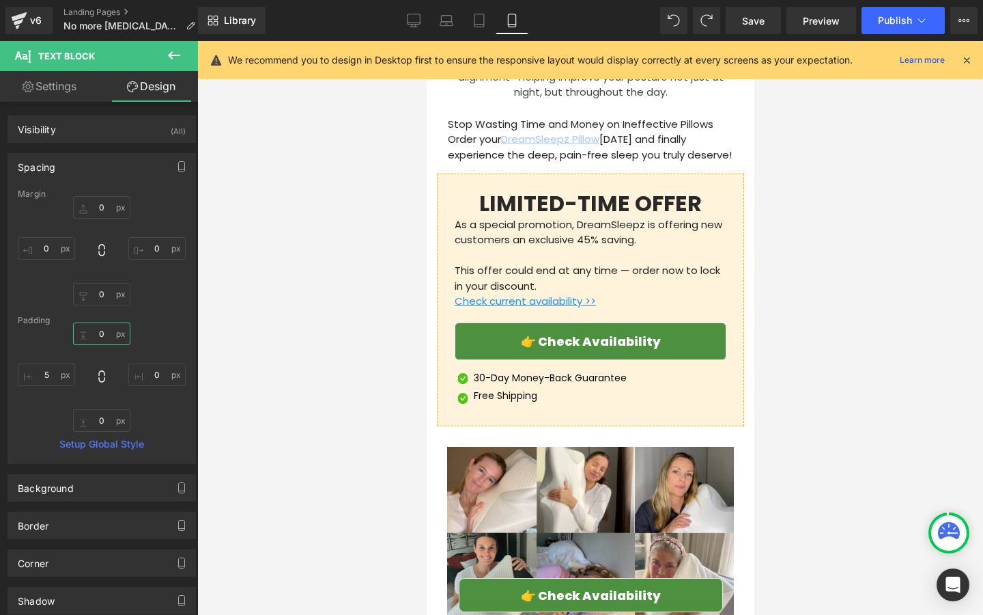
click at [98, 337] on input "0" at bounding box center [101, 333] width 57 height 23
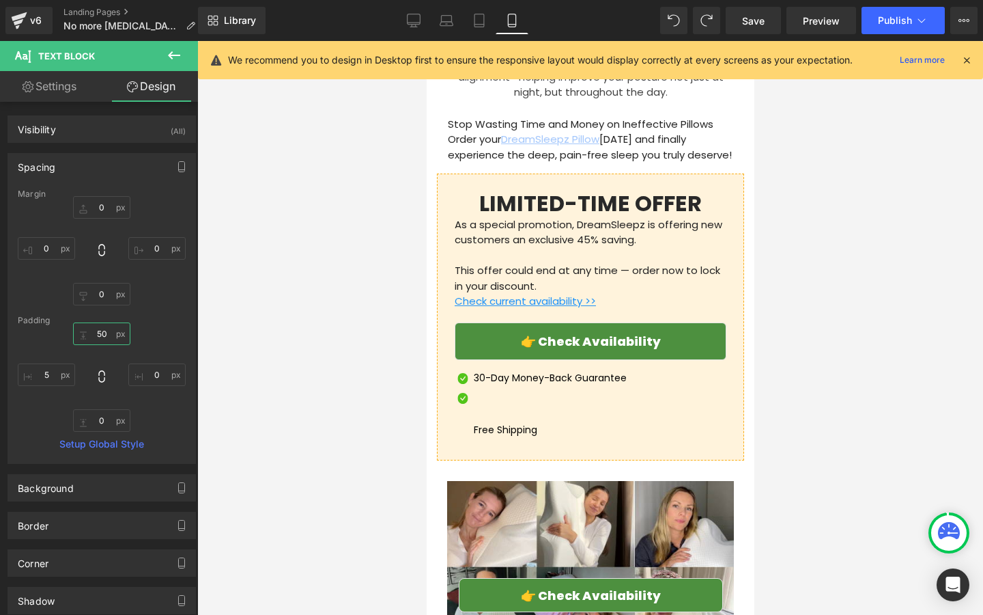
type input "5"
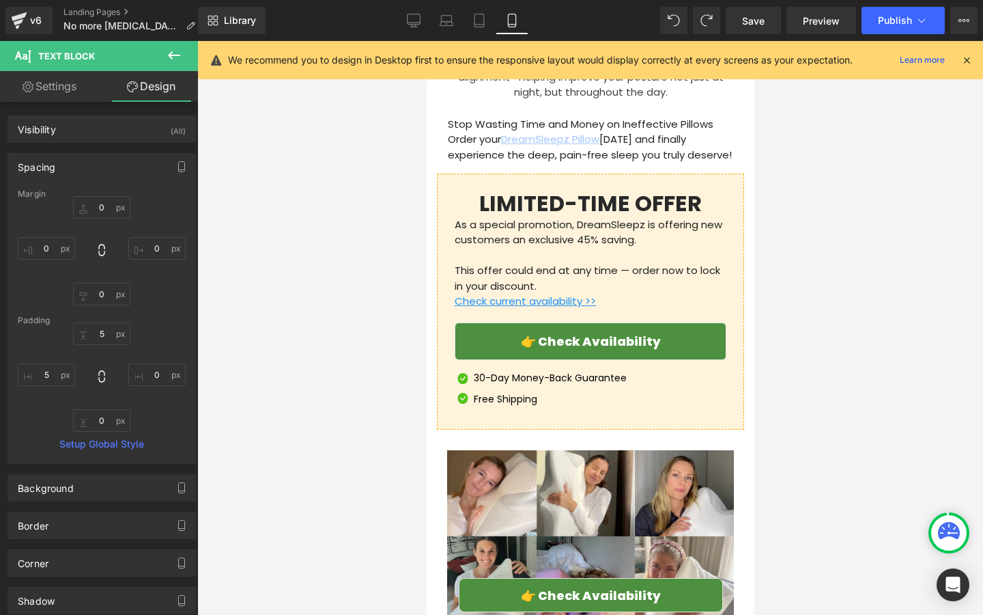
click at [319, 307] on div at bounding box center [590, 328] width 786 height 574
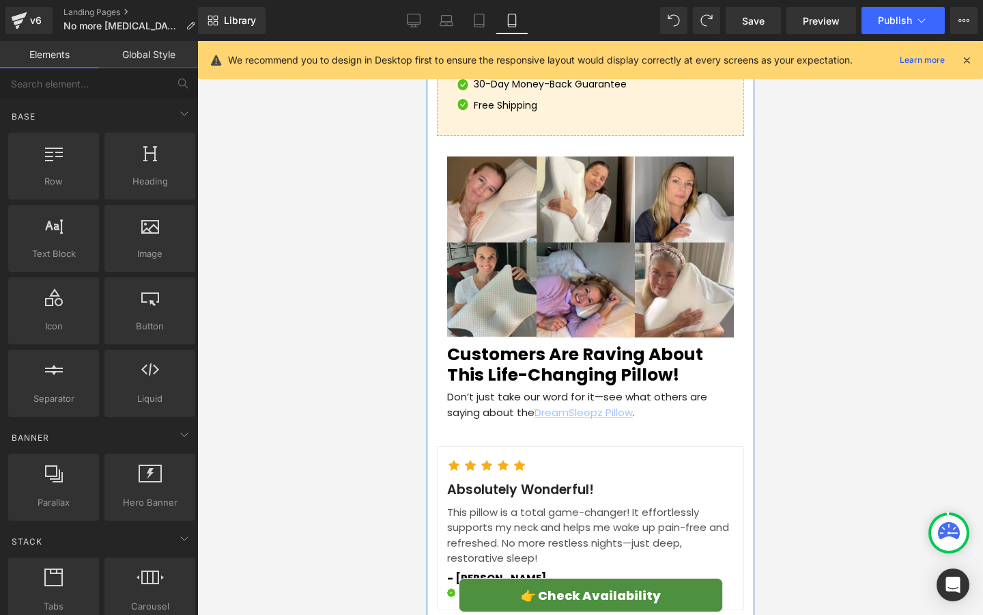
scroll to position [4471, 0]
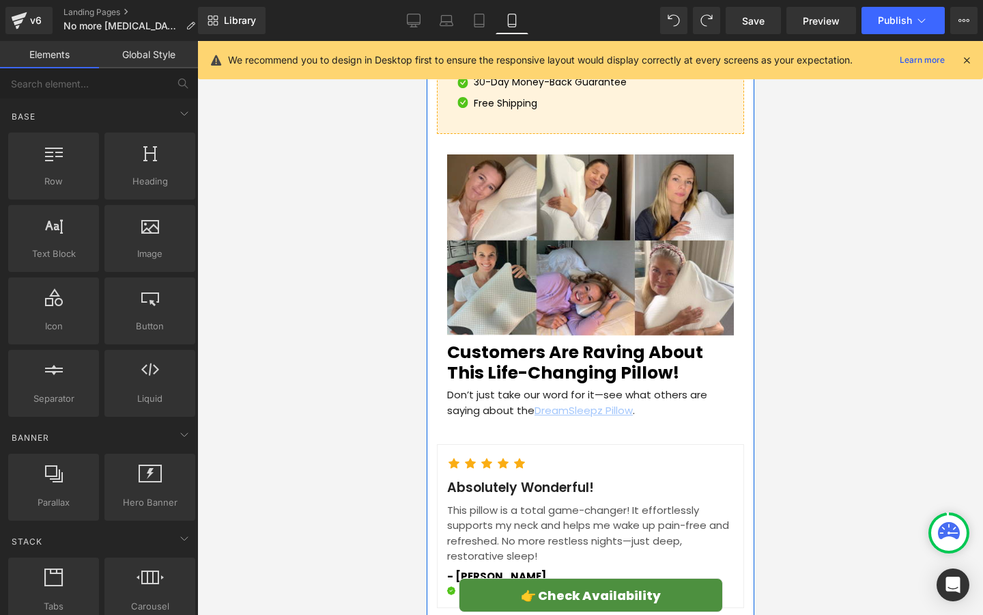
click at [491, 342] on h2 "Customers Are Raving About This Life-Changing Pillow!" at bounding box center [590, 362] width 287 height 41
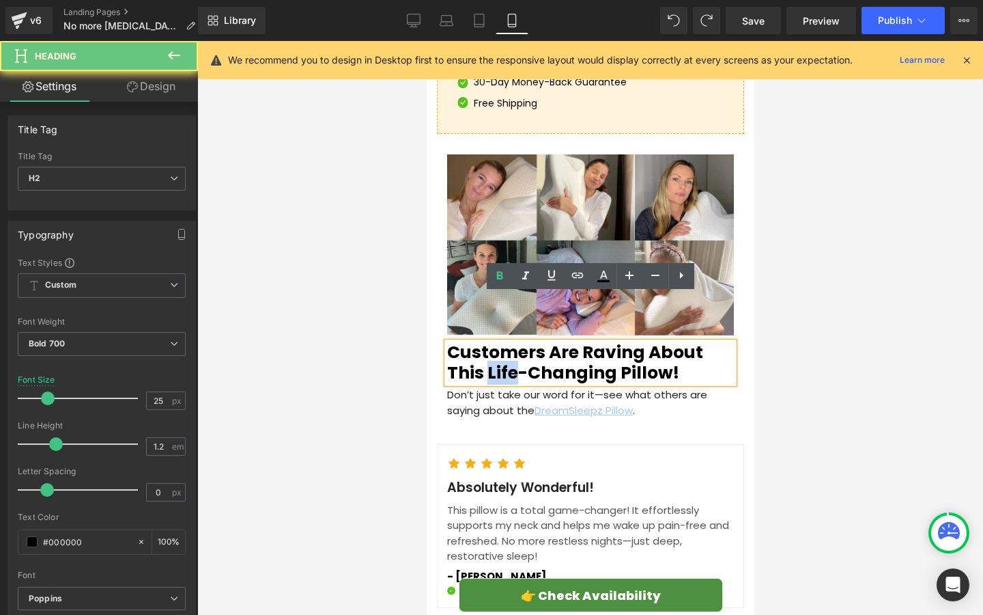
click at [491, 342] on h2 "Customers Are Raving About This Life-Changing Pillow!" at bounding box center [590, 362] width 287 height 41
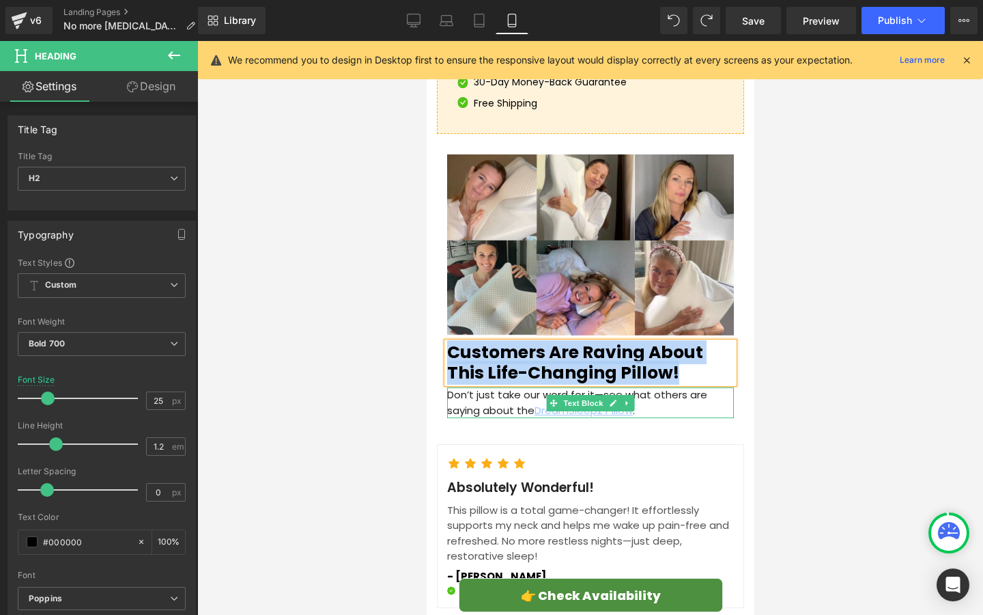
click at [475, 387] on p "Don’t just take our word for it—see what others are saying about the DreamSleep…" at bounding box center [590, 402] width 287 height 31
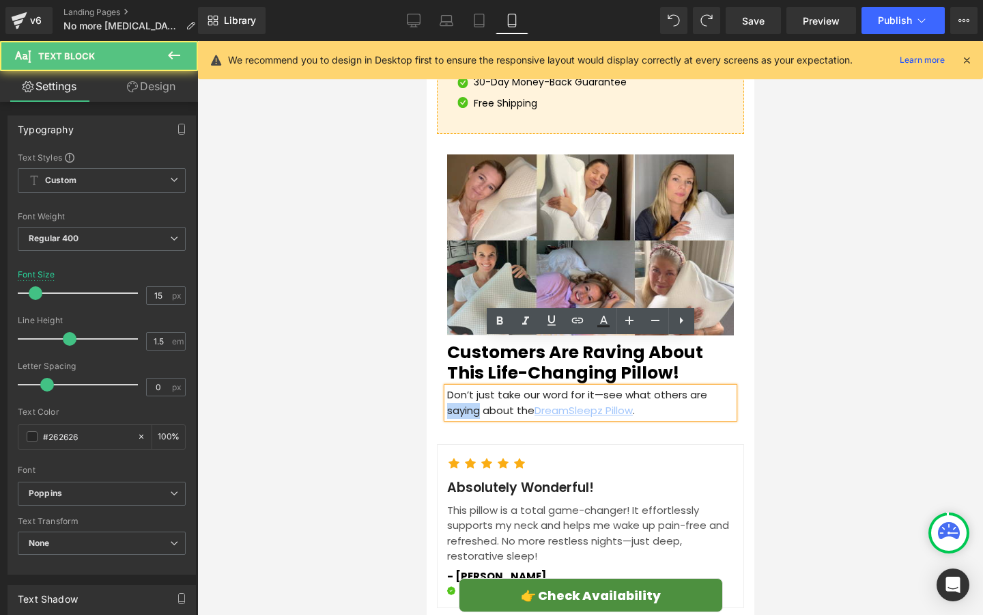
click at [475, 387] on p "Don’t just take our word for it—see what others are saying about the DreamSleep…" at bounding box center [590, 402] width 287 height 31
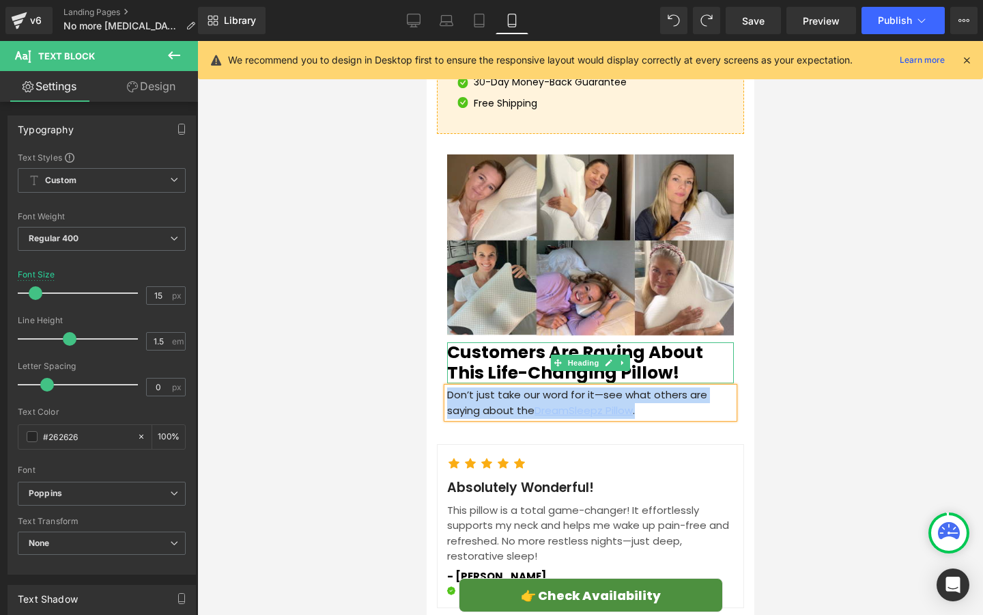
scroll to position [4485, 0]
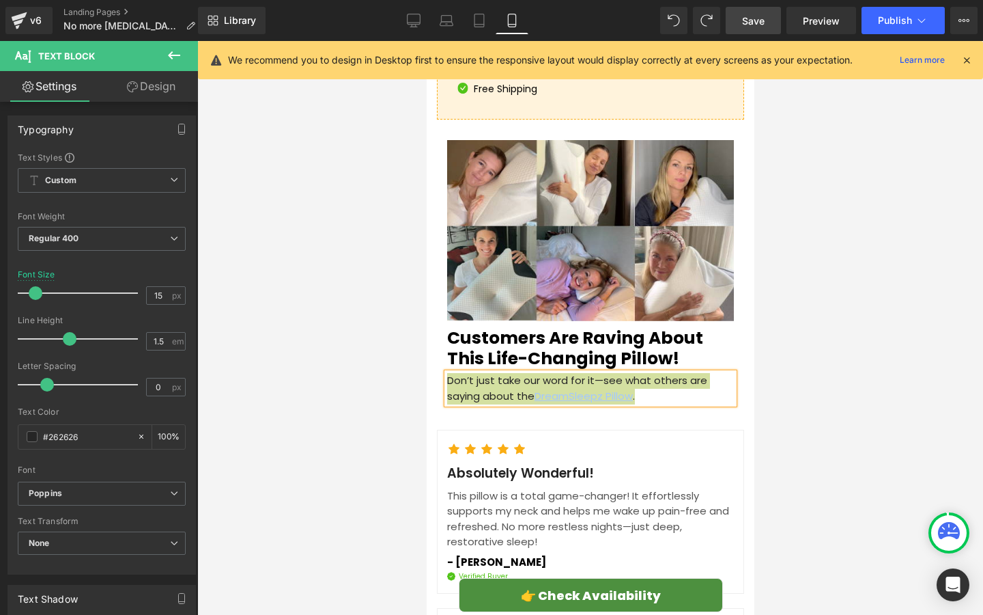
drag, startPoint x: 764, startPoint y: 29, endPoint x: 251, endPoint y: 85, distance: 516.5
click at [764, 29] on link "Save" at bounding box center [753, 20] width 55 height 27
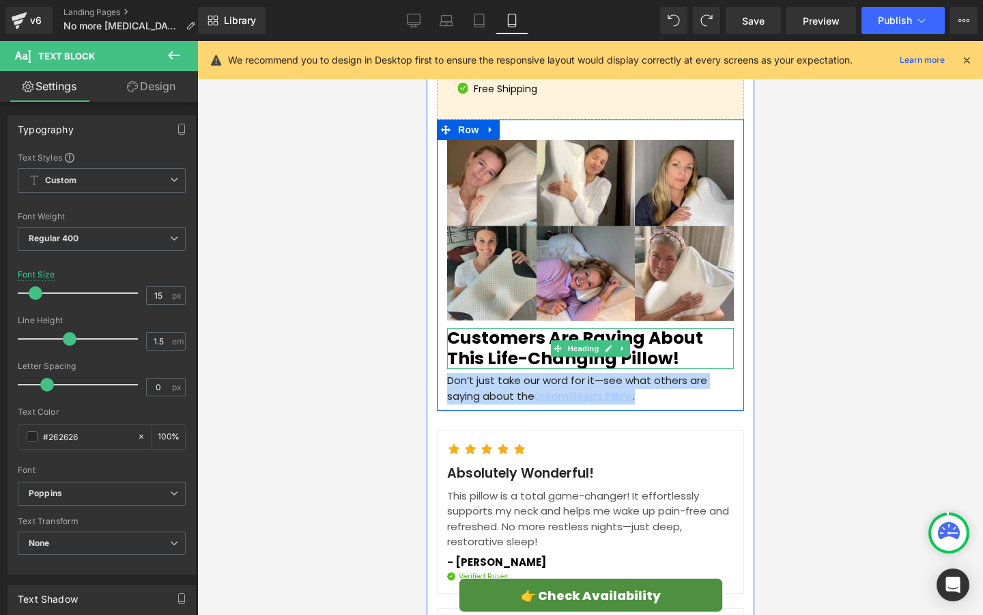
click at [511, 328] on h2 "Customers Are Raving About This Life-Changing Pillow!" at bounding box center [590, 348] width 287 height 41
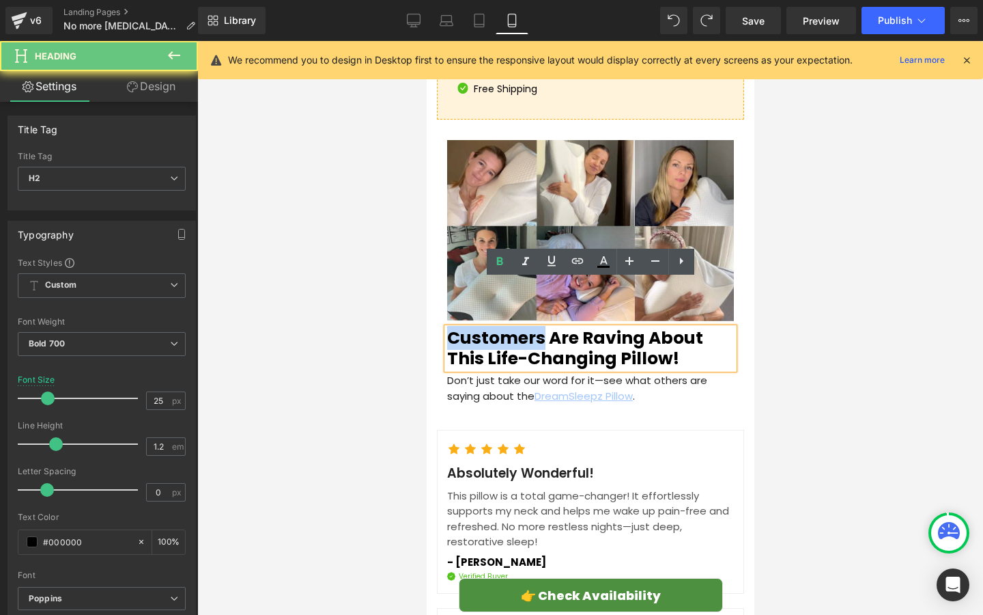
click at [511, 328] on h2 "Customers Are Raving About This Life-Changing Pillow!" at bounding box center [590, 348] width 287 height 41
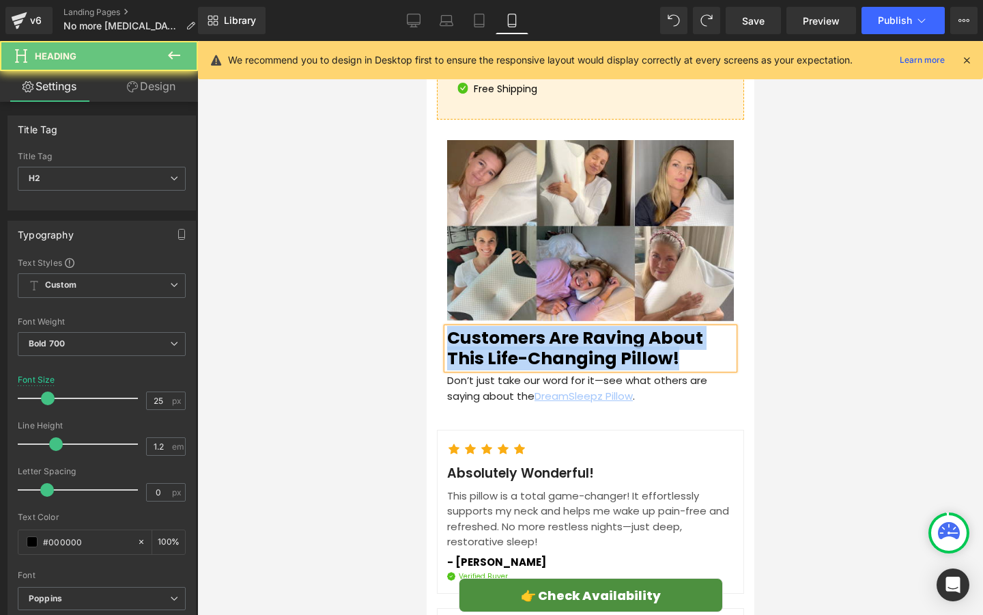
paste div
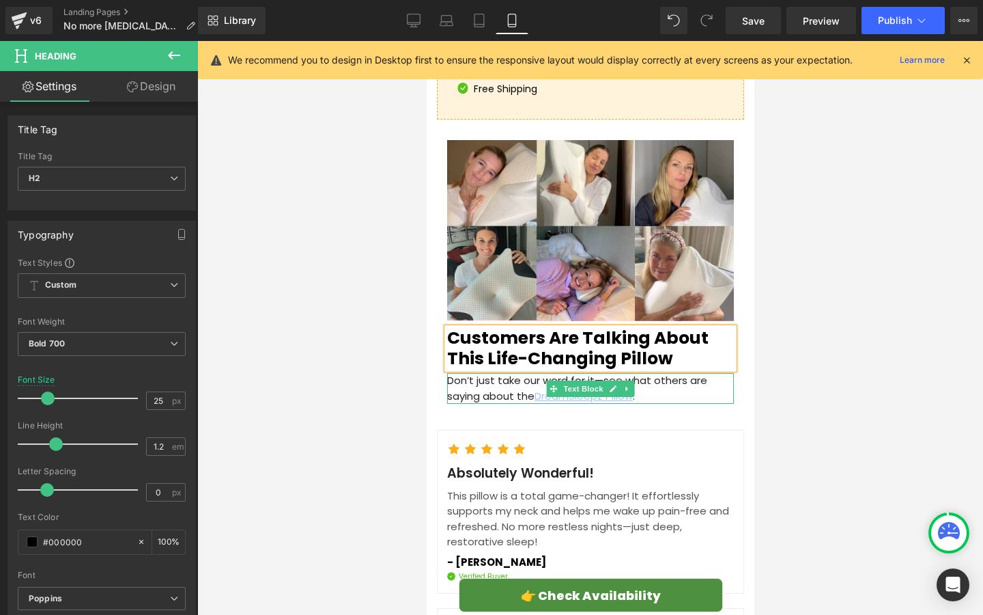
click at [492, 373] on p "Don’t just take our word for it—see what others are saying about the DreamSleep…" at bounding box center [590, 388] width 287 height 31
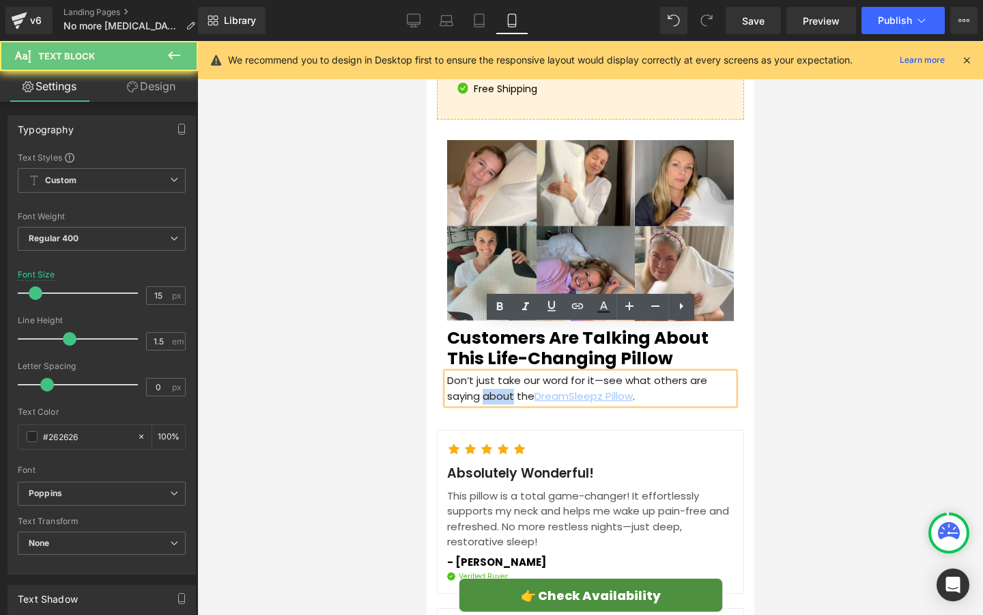
click at [492, 373] on p "Don’t just take our word for it—see what others are saying about the DreamSleep…" at bounding box center [590, 388] width 287 height 31
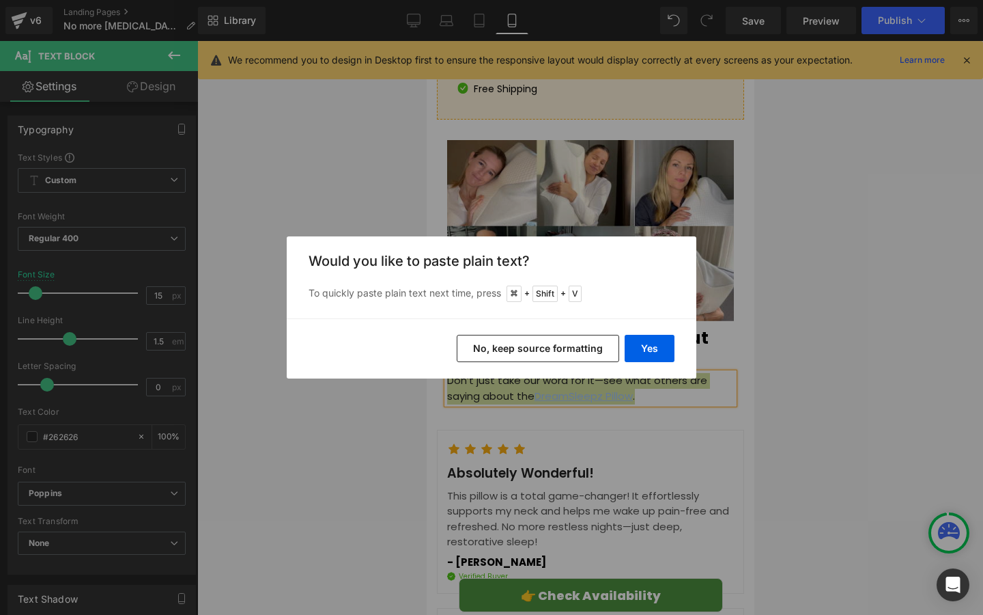
click at [581, 347] on button "No, keep source formatting" at bounding box center [538, 348] width 163 height 27
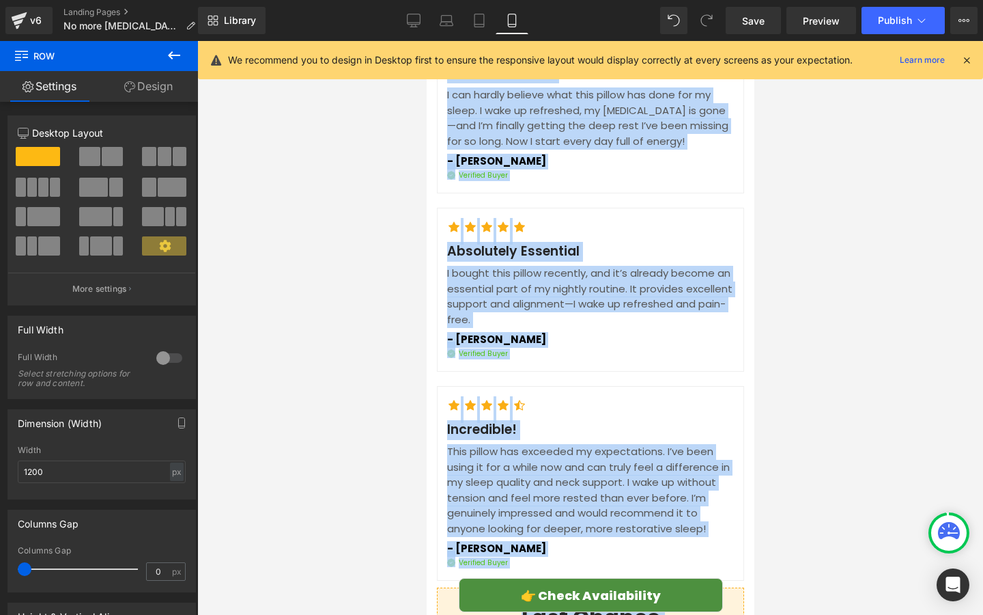
scroll to position [5115, 0]
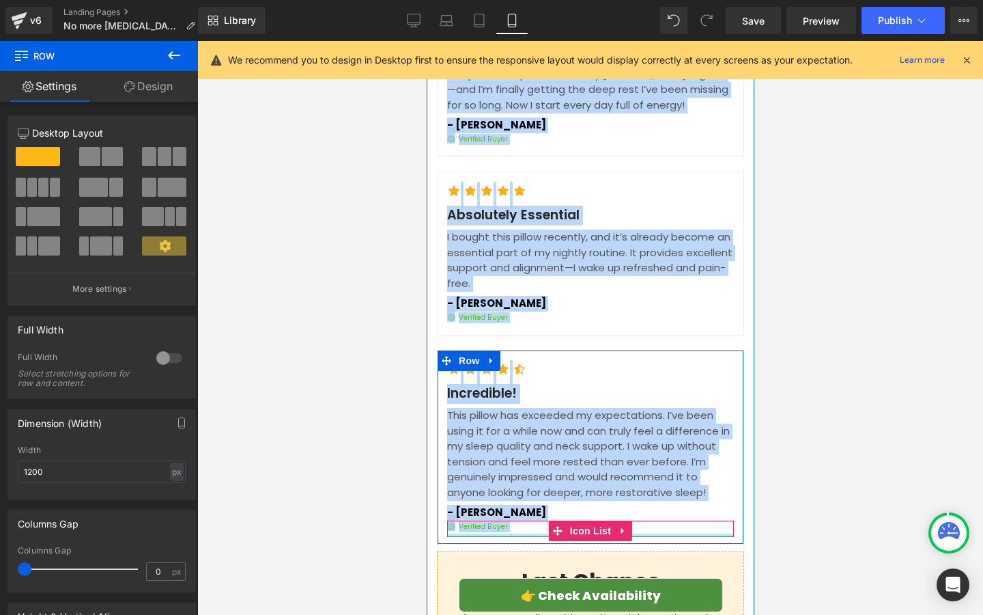
drag, startPoint x: 446, startPoint y: 361, endPoint x: 534, endPoint y: 468, distance: 139.3
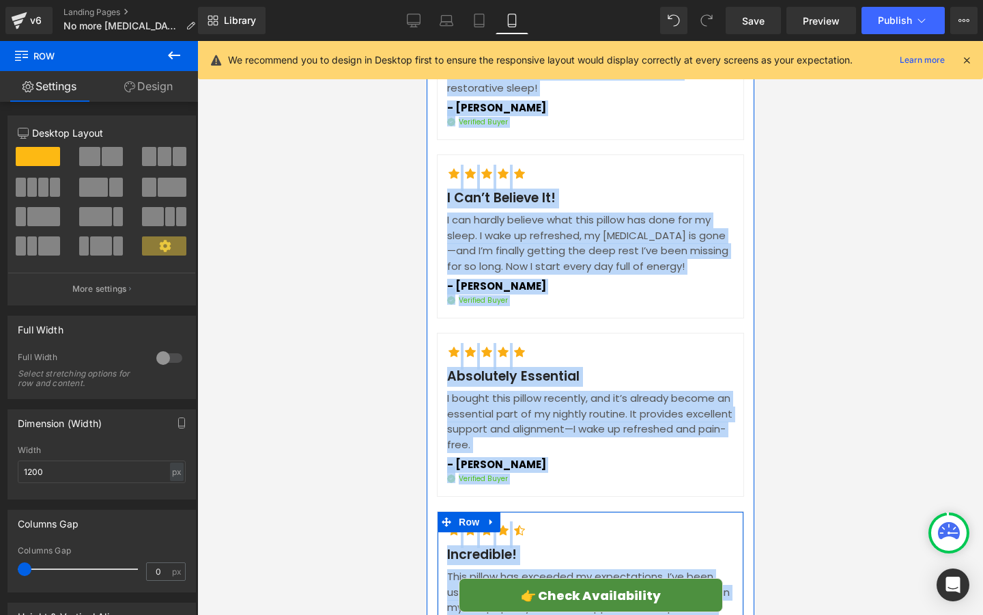
scroll to position [4623, 0]
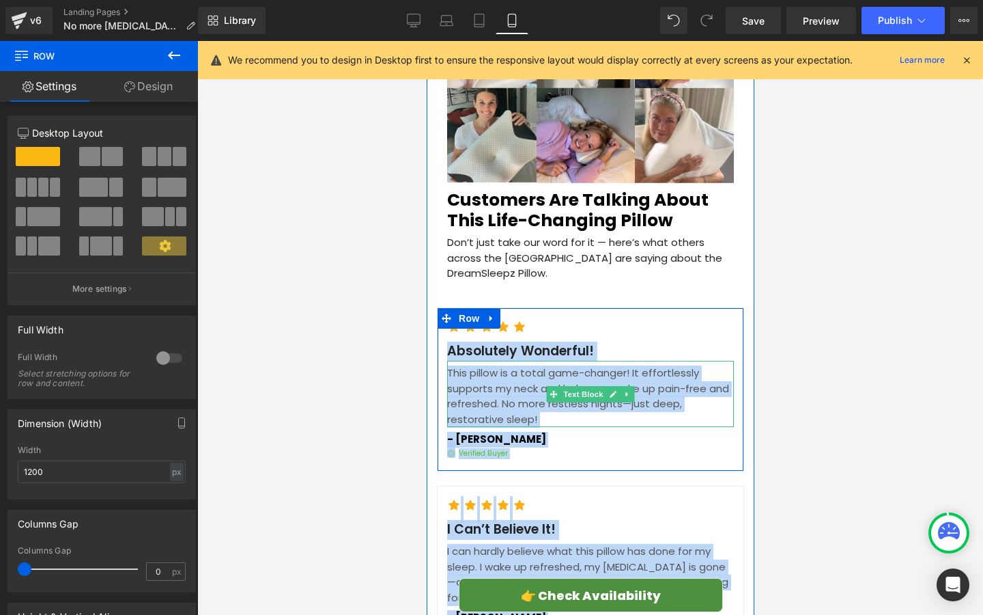
click at [477, 341] on p "Absolutely Wonderful!" at bounding box center [590, 351] width 287 height 20
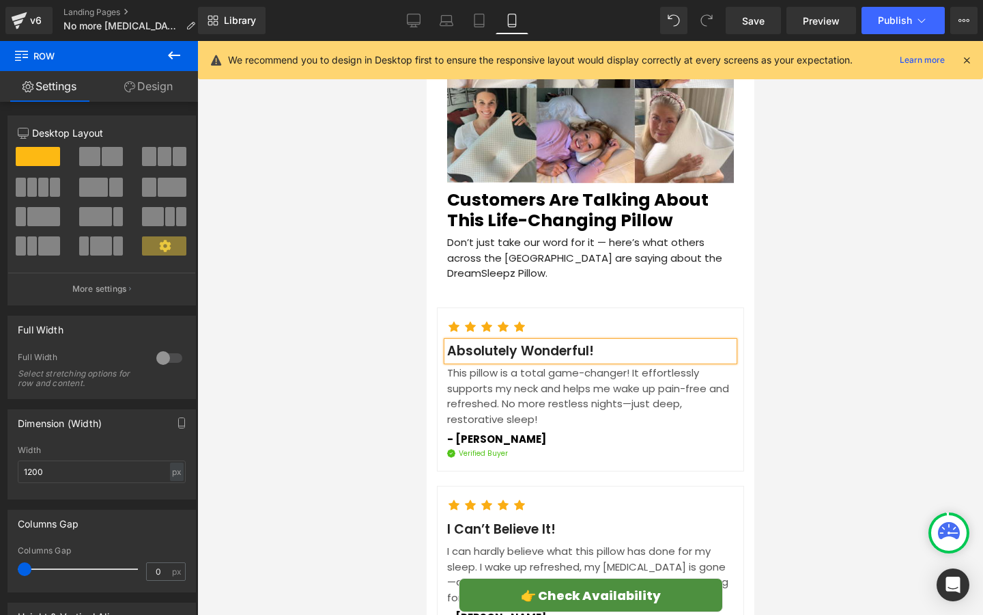
click at [477, 341] on p "Absolutely Wonderful!" at bounding box center [590, 351] width 287 height 20
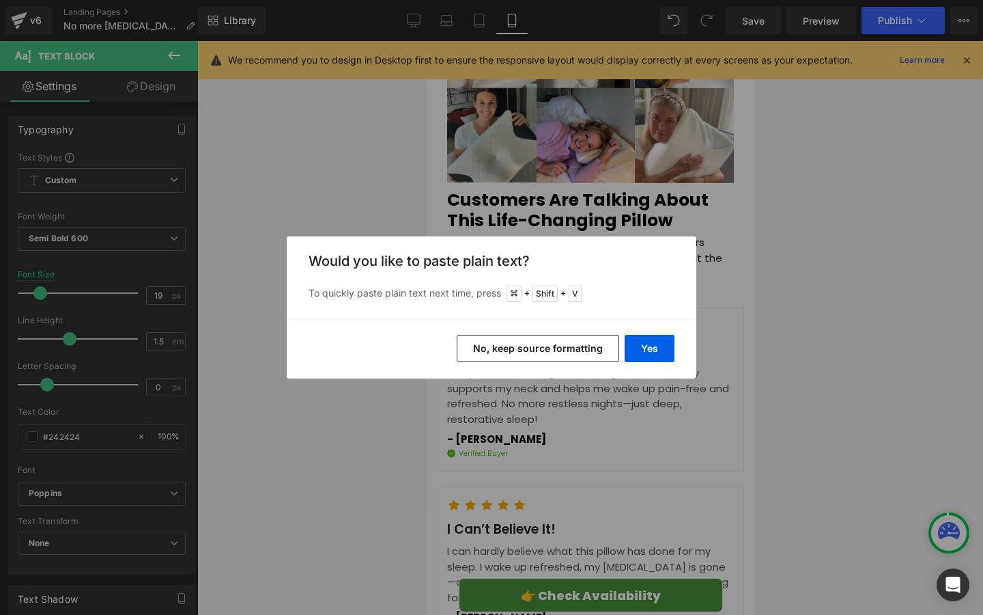
click at [498, 341] on button "No, keep source formatting" at bounding box center [538, 348] width 163 height 27
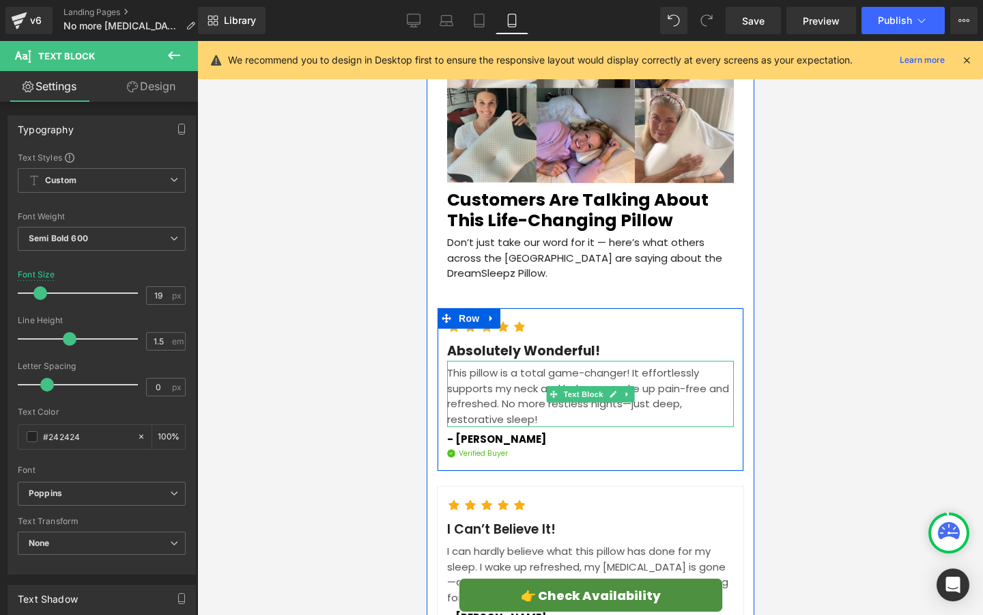
click at [482, 365] on p "This pillow is a total game-changer! It effortlessly supports my neck and helps…" at bounding box center [590, 395] width 287 height 61
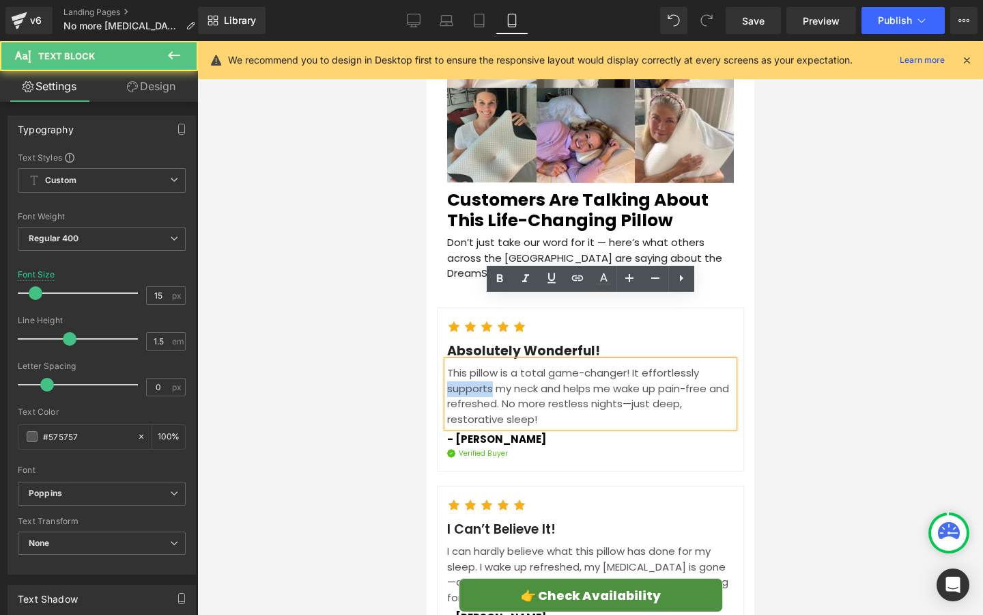
click at [482, 365] on p "This pillow is a total game-changer! It effortlessly supports my neck and helps…" at bounding box center [590, 395] width 287 height 61
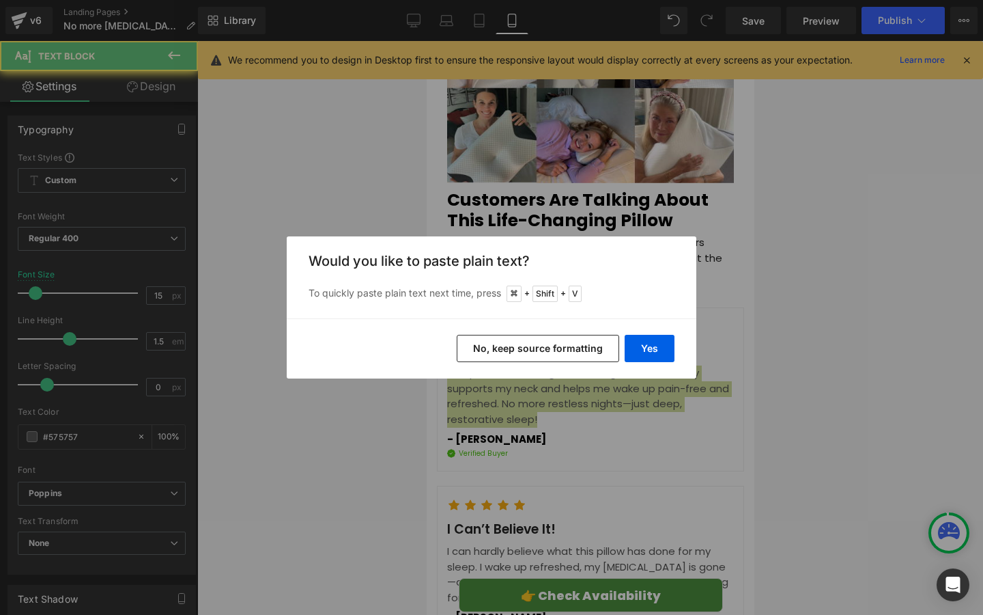
click at [524, 344] on button "No, keep source formatting" at bounding box center [538, 348] width 163 height 27
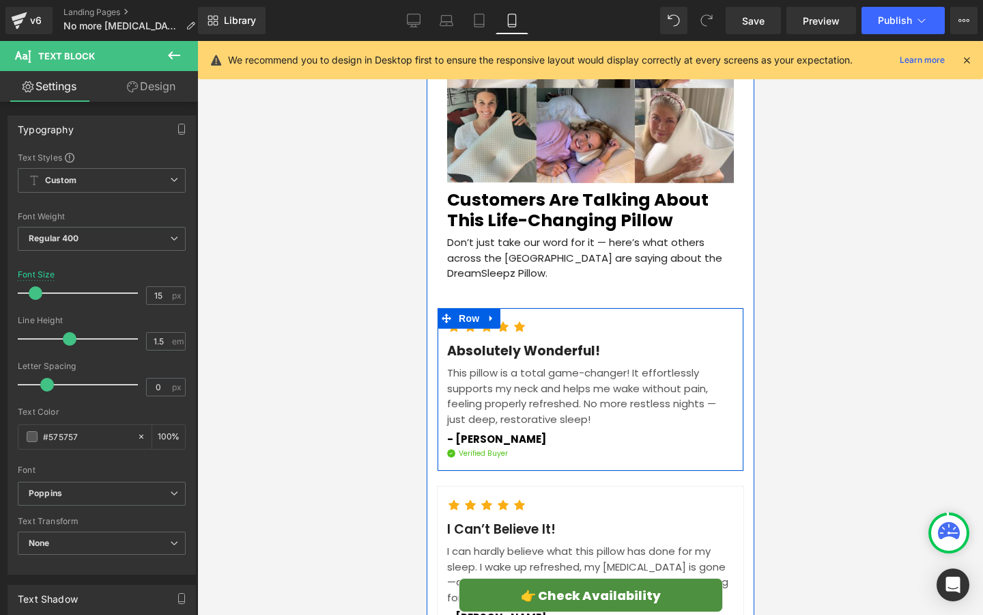
click at [461, 432] on strong "- [PERSON_NAME]" at bounding box center [496, 439] width 99 height 14
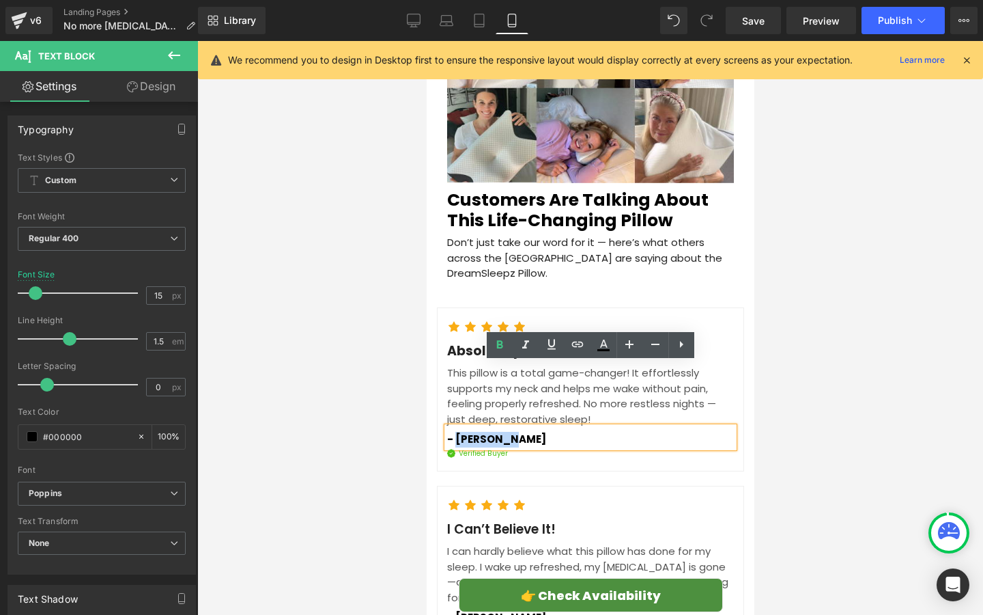
drag, startPoint x: 455, startPoint y: 374, endPoint x: 514, endPoint y: 376, distance: 58.1
click at [514, 432] on p "- [PERSON_NAME]" at bounding box center [590, 440] width 287 height 16
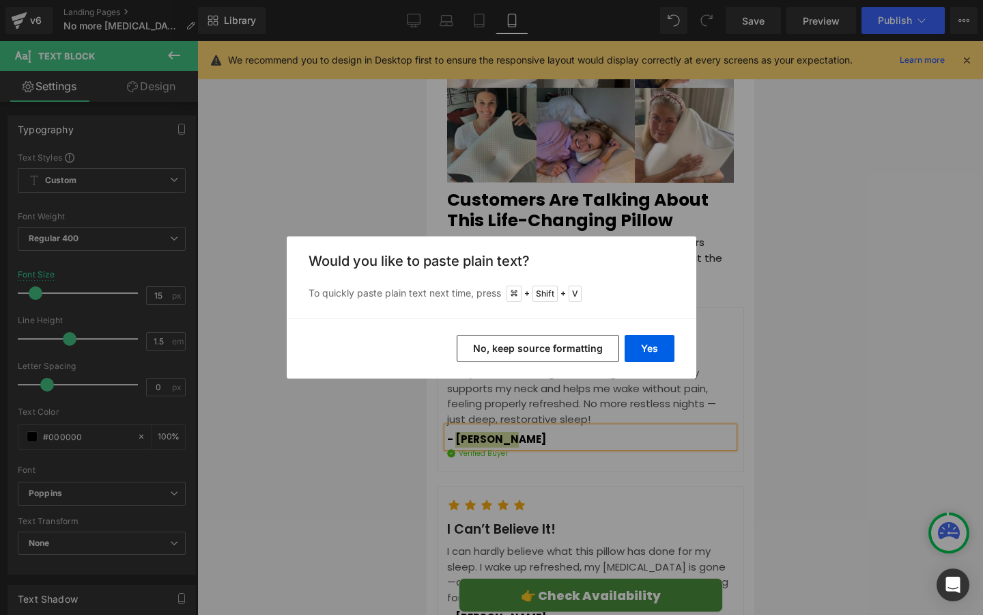
click at [521, 339] on button "No, keep source formatting" at bounding box center [538, 348] width 163 height 27
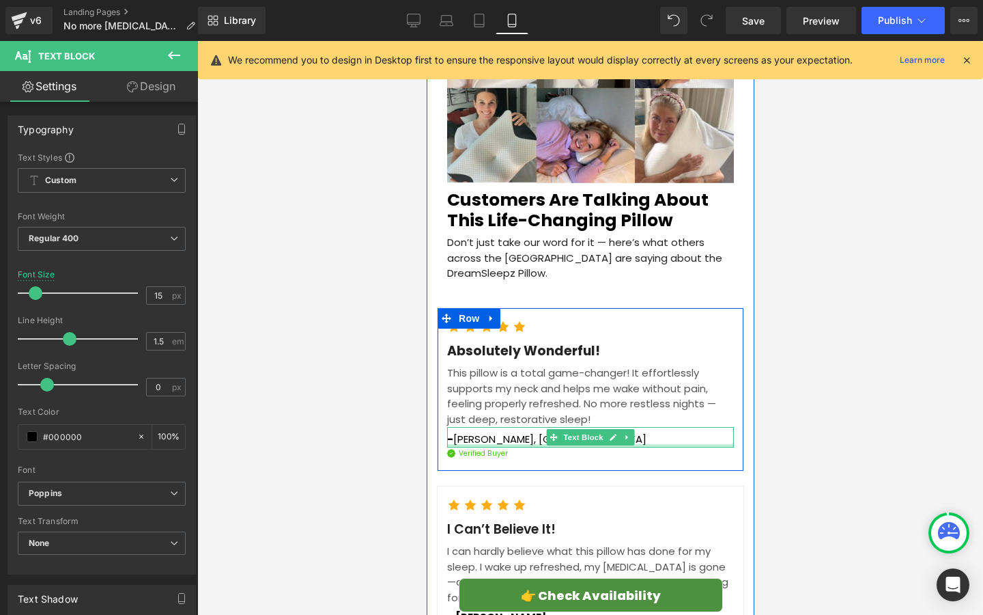
click at [468, 444] on div at bounding box center [590, 445] width 287 height 3
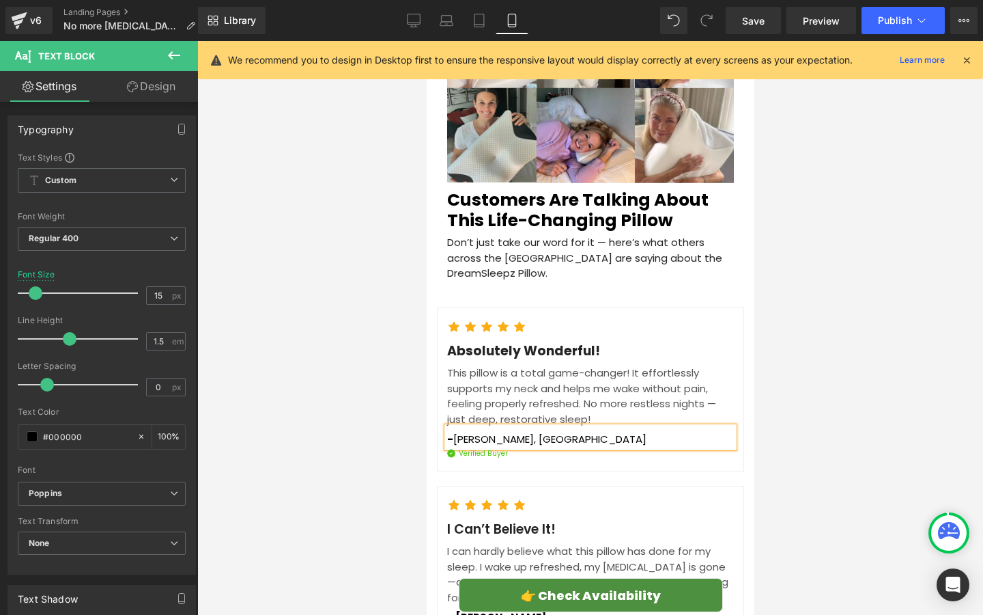
click at [468, 432] on span "[PERSON_NAME], [GEOGRAPHIC_DATA]" at bounding box center [549, 439] width 193 height 14
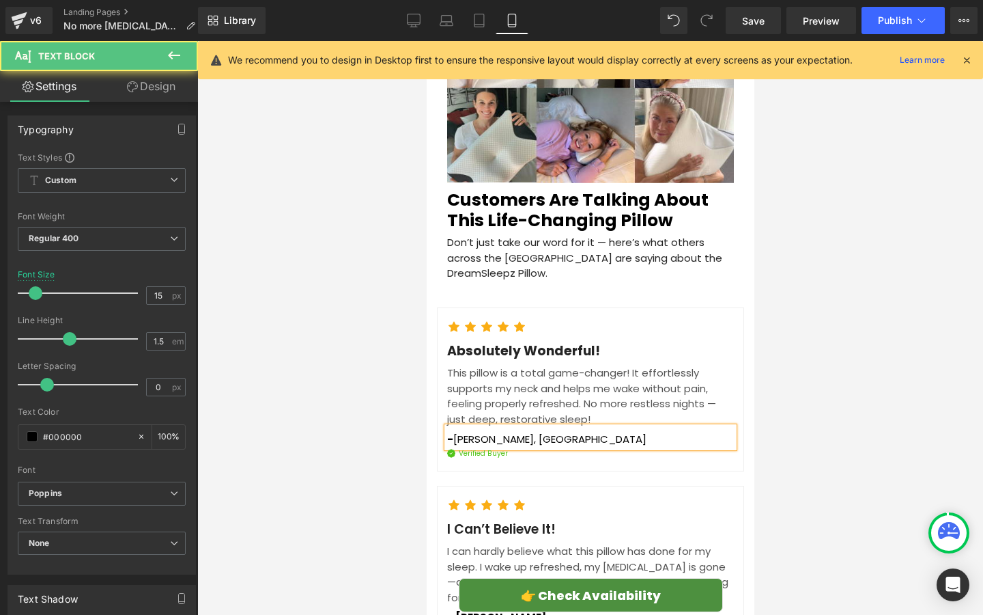
click at [544, 432] on span "[PERSON_NAME], [GEOGRAPHIC_DATA]" at bounding box center [549, 439] width 193 height 14
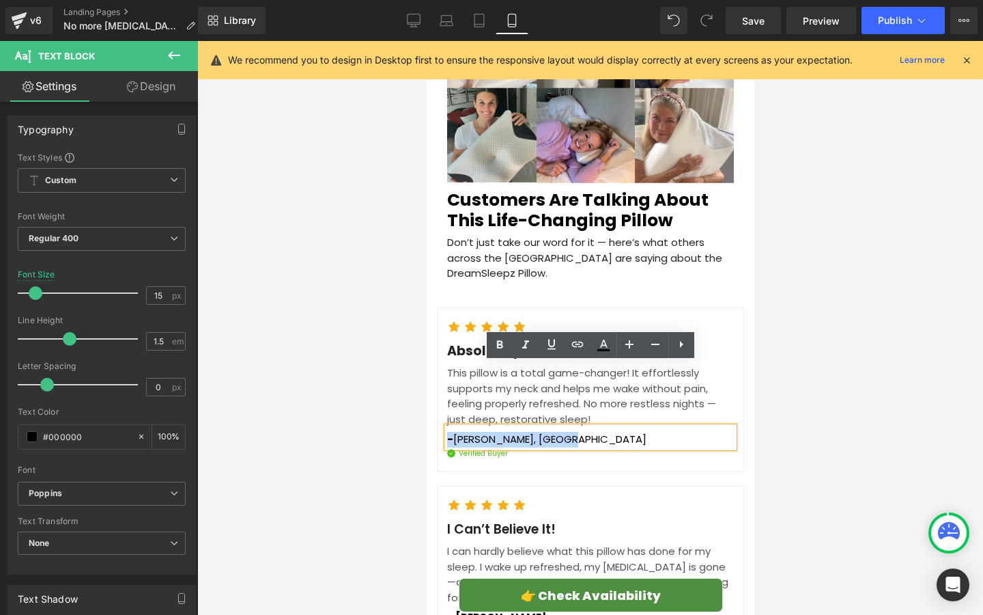
drag, startPoint x: 565, startPoint y: 377, endPoint x: 434, endPoint y: 379, distance: 131.1
click at [509, 348] on link at bounding box center [500, 345] width 26 height 26
click at [485, 432] on span "[PERSON_NAME], [GEOGRAPHIC_DATA]" at bounding box center [548, 439] width 193 height 14
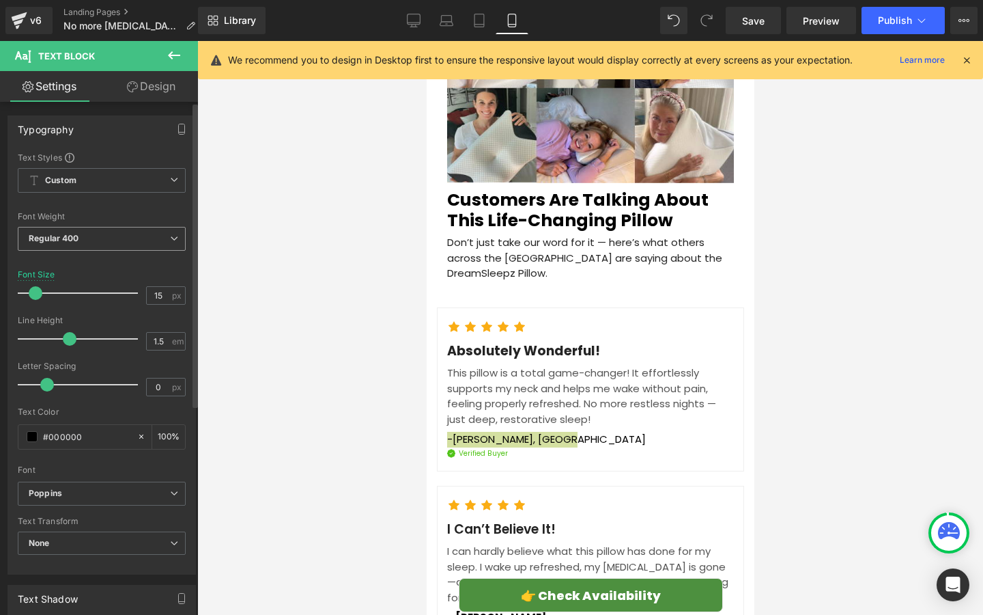
click at [132, 234] on span "Regular 400" at bounding box center [102, 239] width 168 height 24
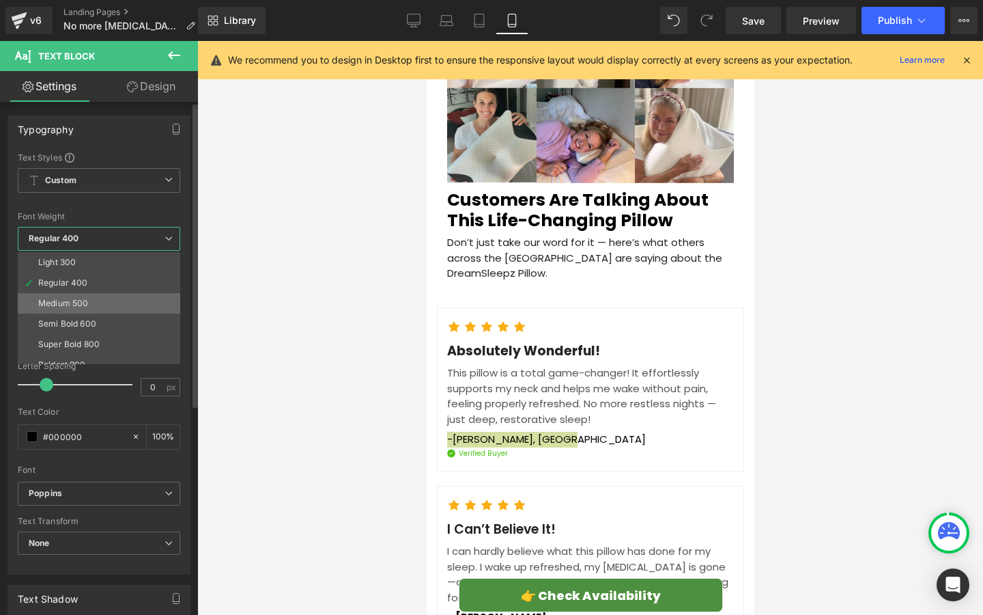
scroll to position [55, 0]
click at [124, 313] on li "Semi Bold 600" at bounding box center [102, 310] width 169 height 20
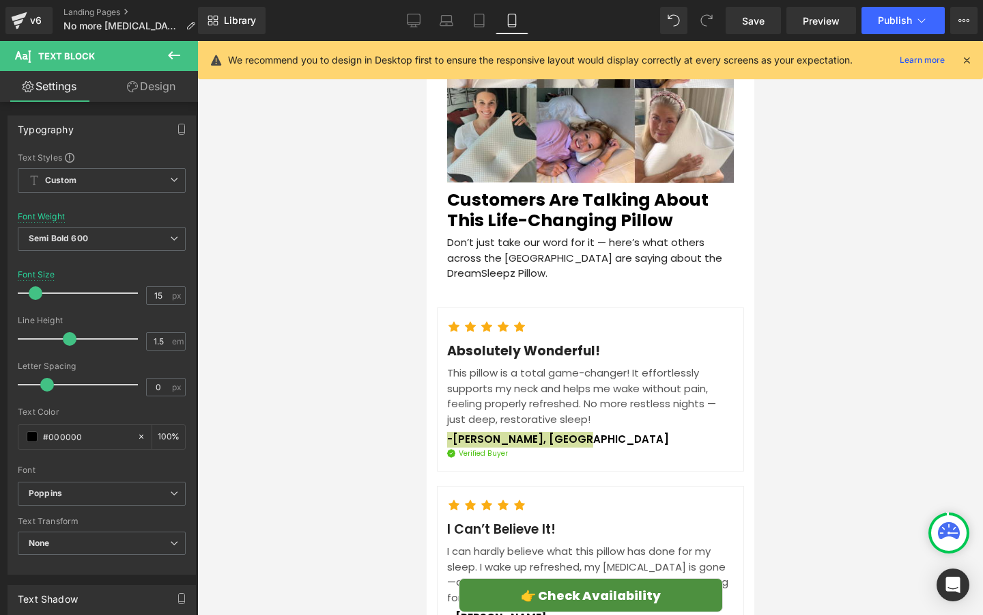
click at [230, 357] on div at bounding box center [590, 328] width 786 height 574
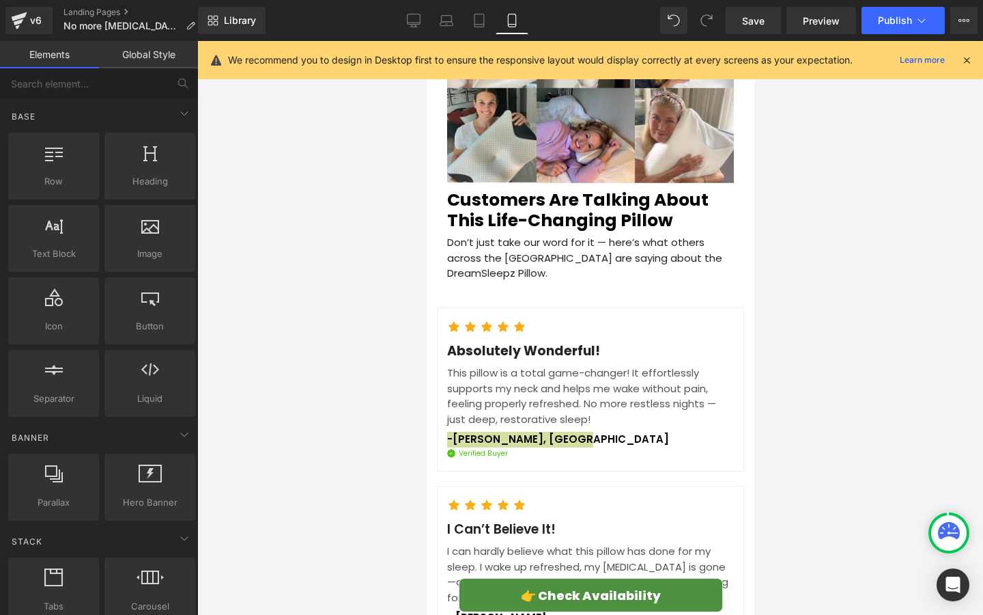
click at [285, 356] on div at bounding box center [590, 328] width 786 height 574
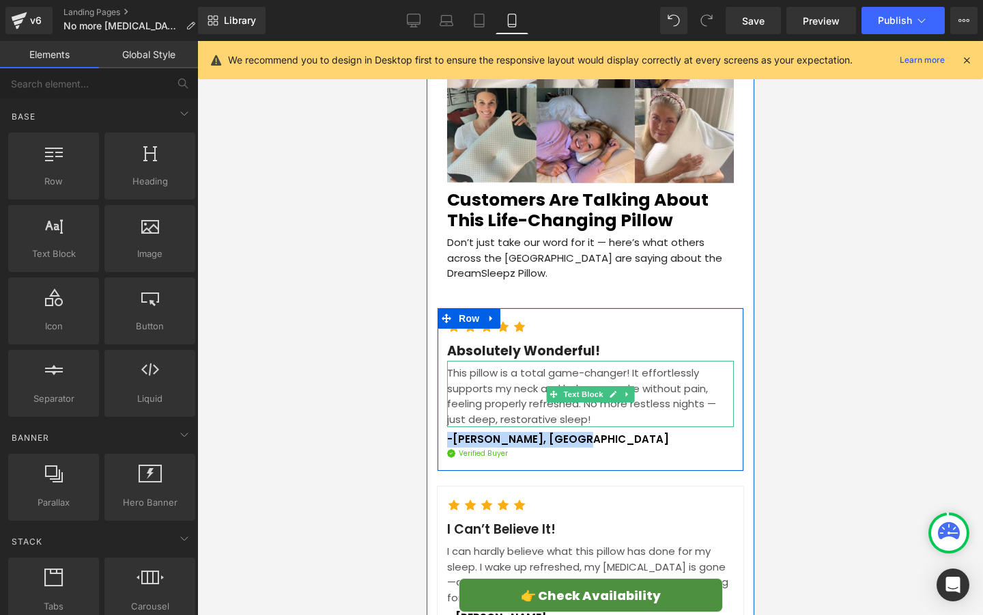
click at [474, 365] on p "This pillow is a total game-changer! It effortlessly supports my neck and helps…" at bounding box center [590, 395] width 287 height 61
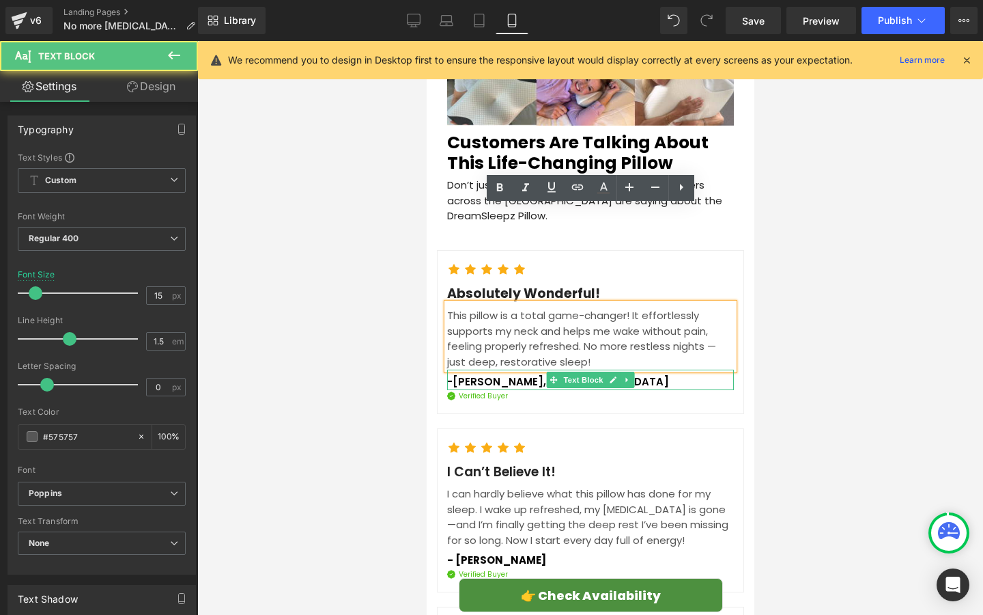
scroll to position [4714, 0]
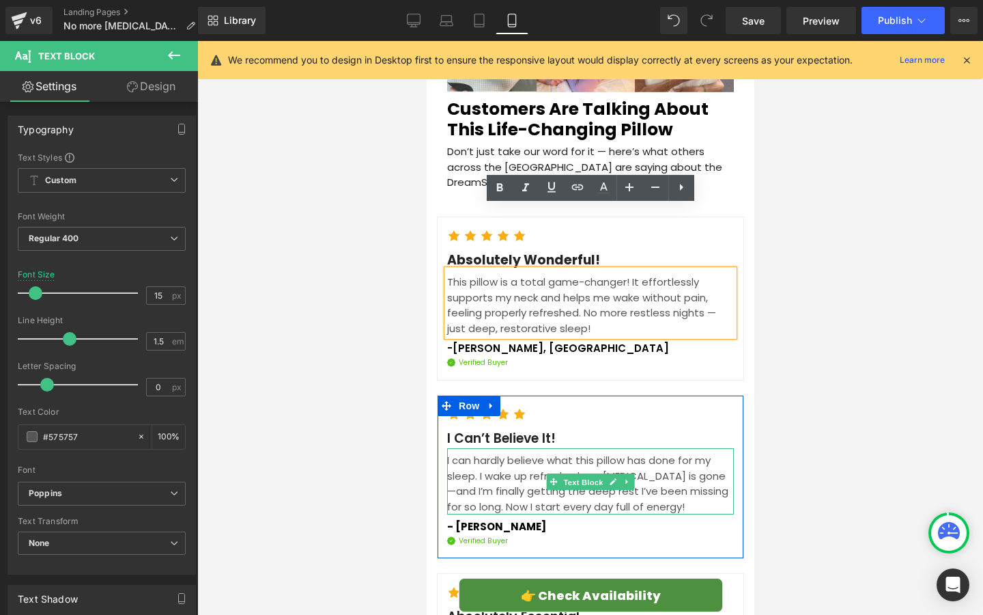
click at [561, 473] on span "Text Block" at bounding box center [582, 481] width 45 height 16
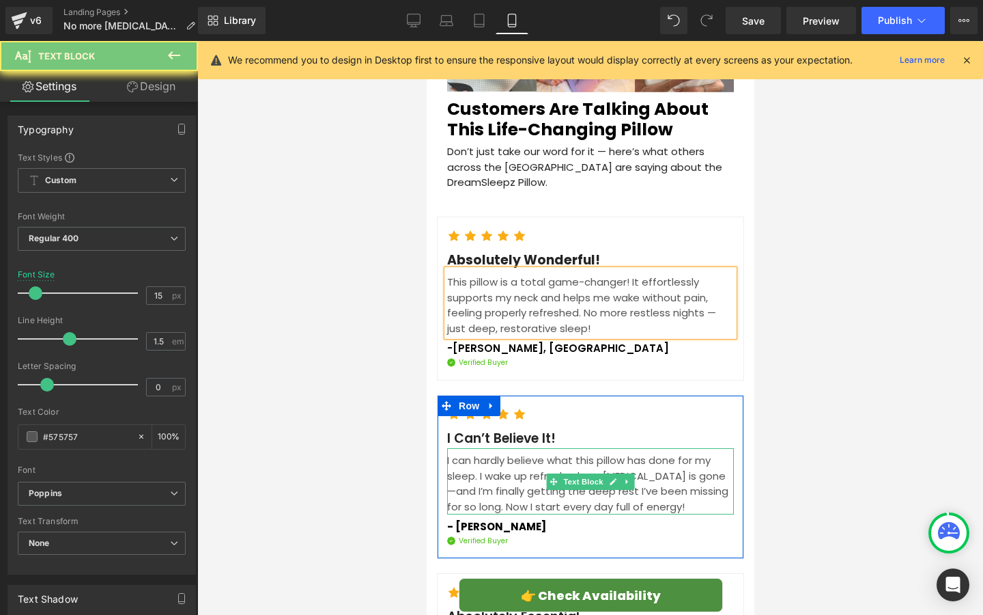
click at [508, 453] on p "I can hardly believe what this pillow has done for my sleep. I wake up refreshe…" at bounding box center [590, 483] width 287 height 61
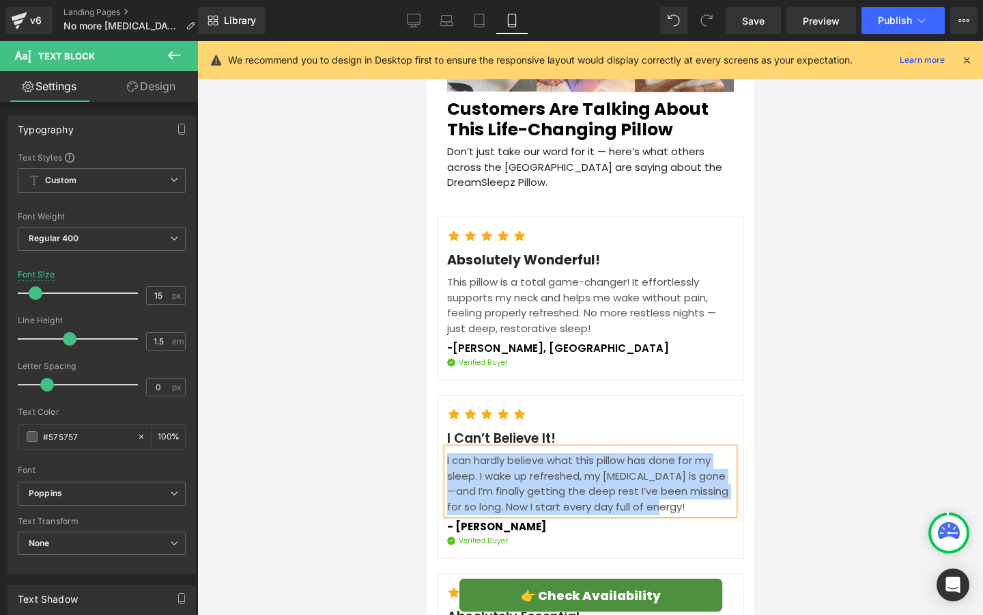
paste div
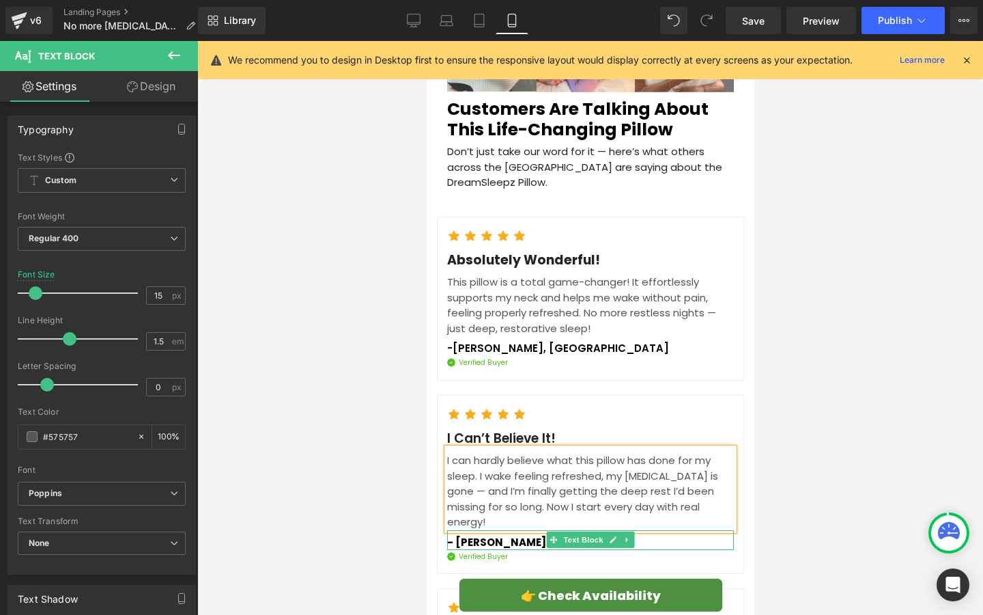
click at [464, 535] on strong "- [PERSON_NAME]" at bounding box center [496, 542] width 99 height 14
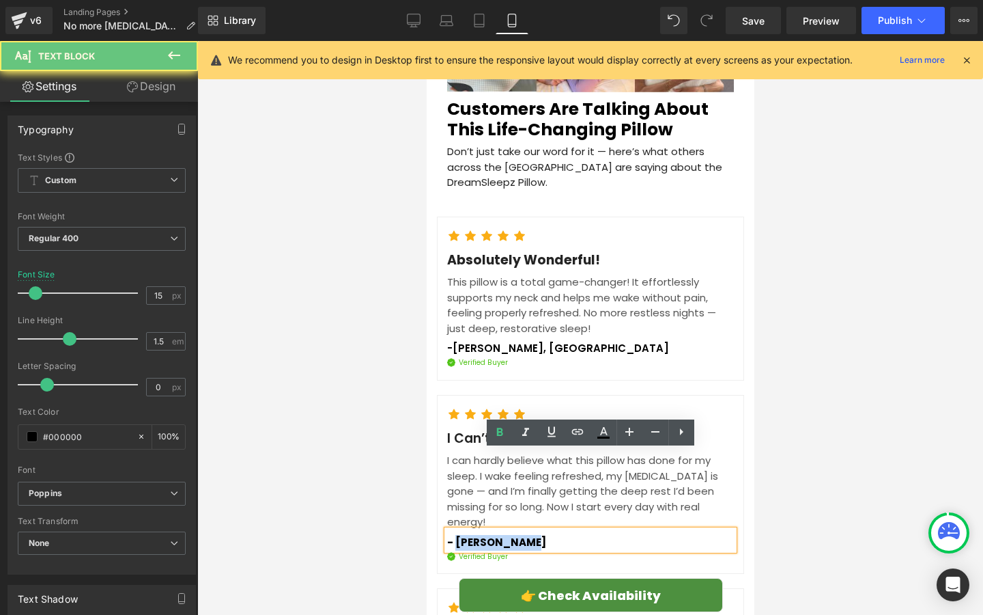
drag, startPoint x: 455, startPoint y: 462, endPoint x: 533, endPoint y: 462, distance: 77.2
click at [533, 535] on p "- [PERSON_NAME]" at bounding box center [590, 543] width 287 height 16
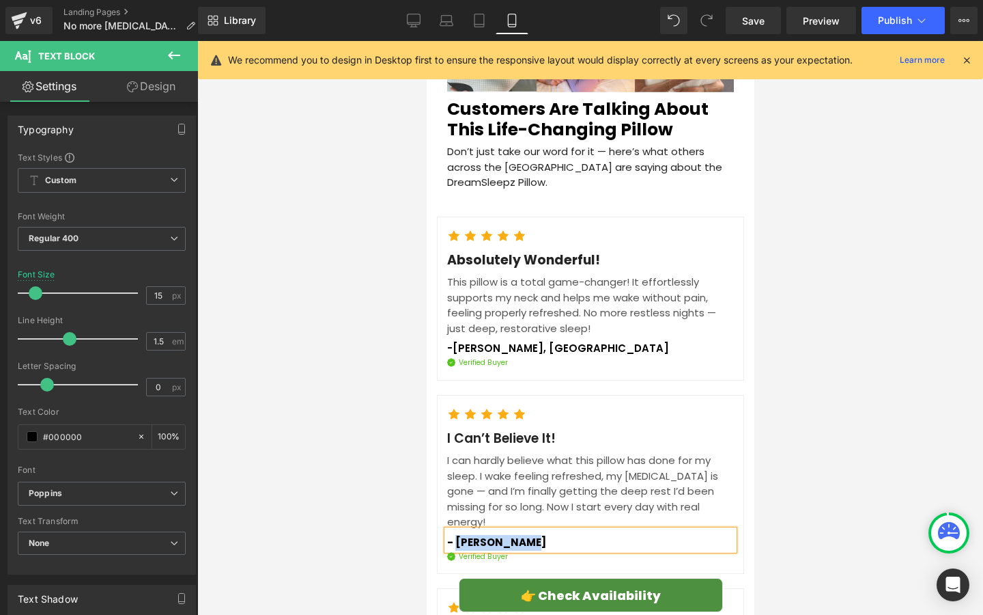
paste div
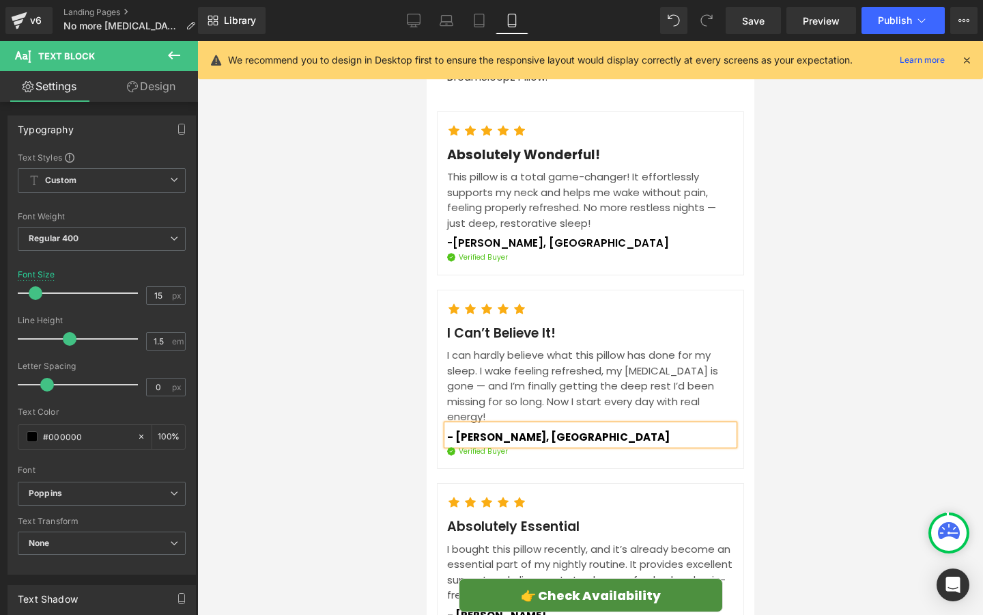
scroll to position [4831, 0]
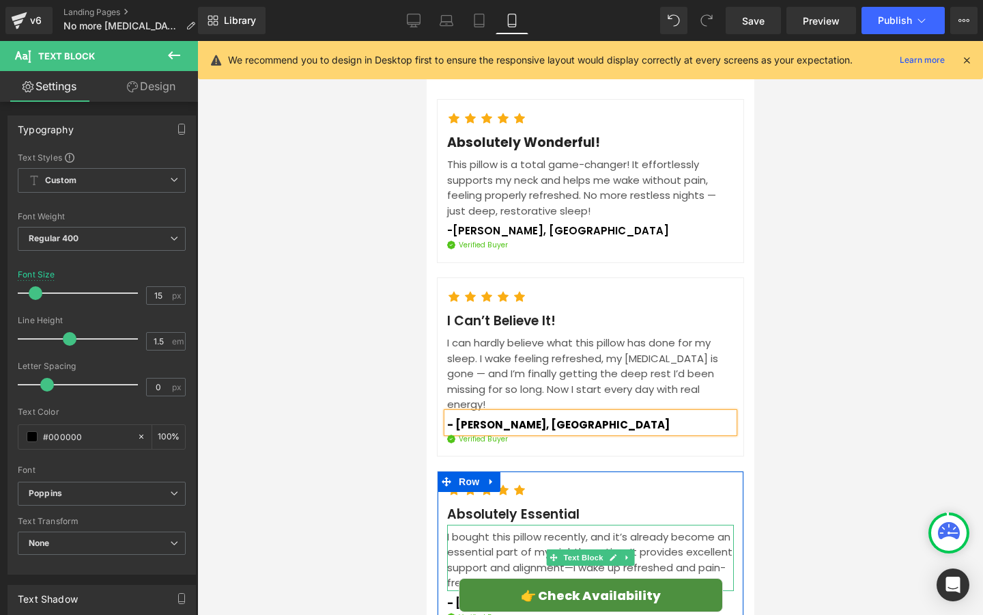
click at [471, 529] on p "I bought this pillow recently, and it’s already become an essential part of my …" at bounding box center [590, 559] width 287 height 61
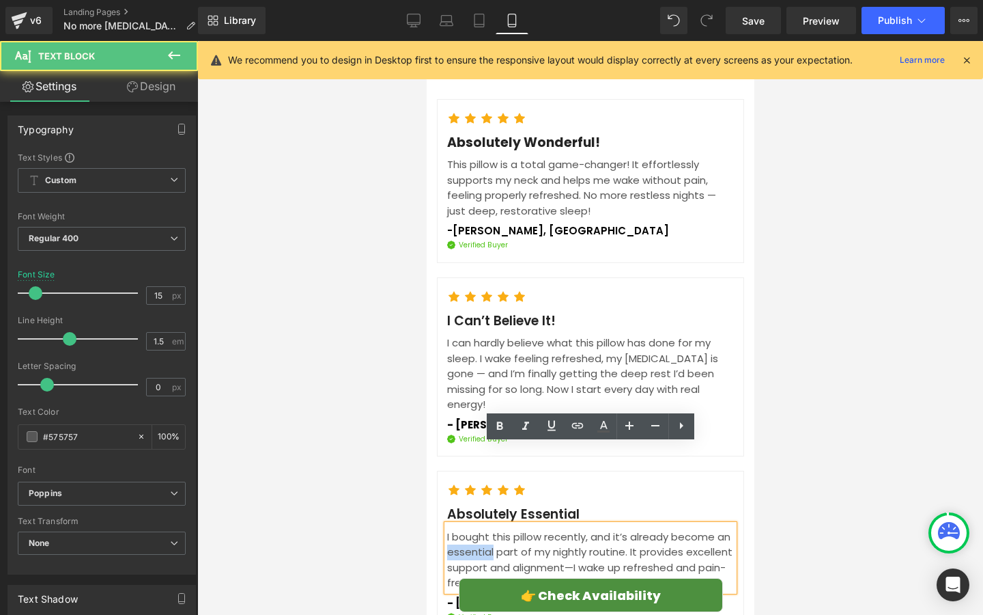
click at [471, 529] on p "I bought this pillow recently, and it’s already become an essential part of my …" at bounding box center [590, 559] width 287 height 61
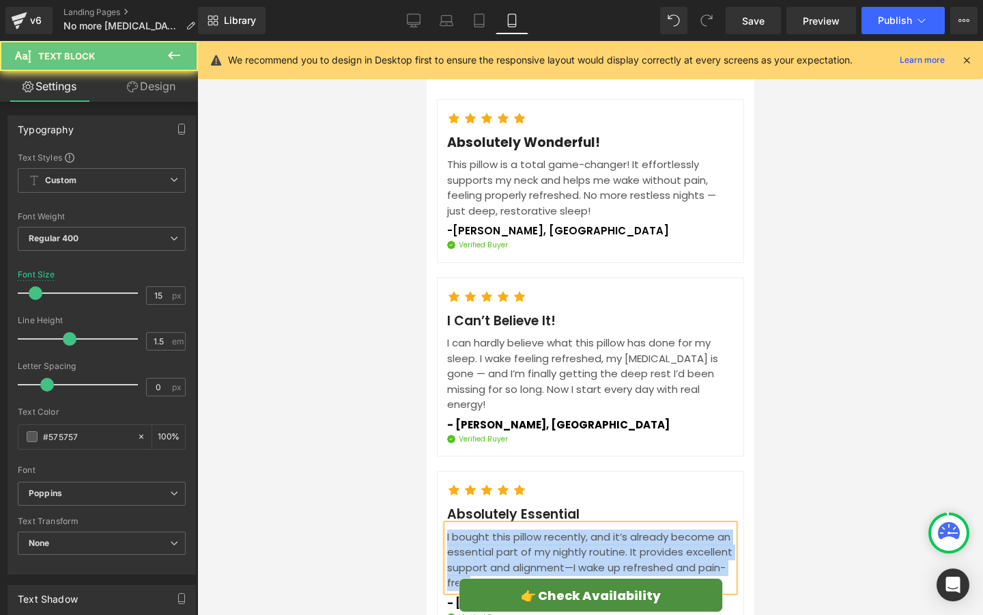
paste div
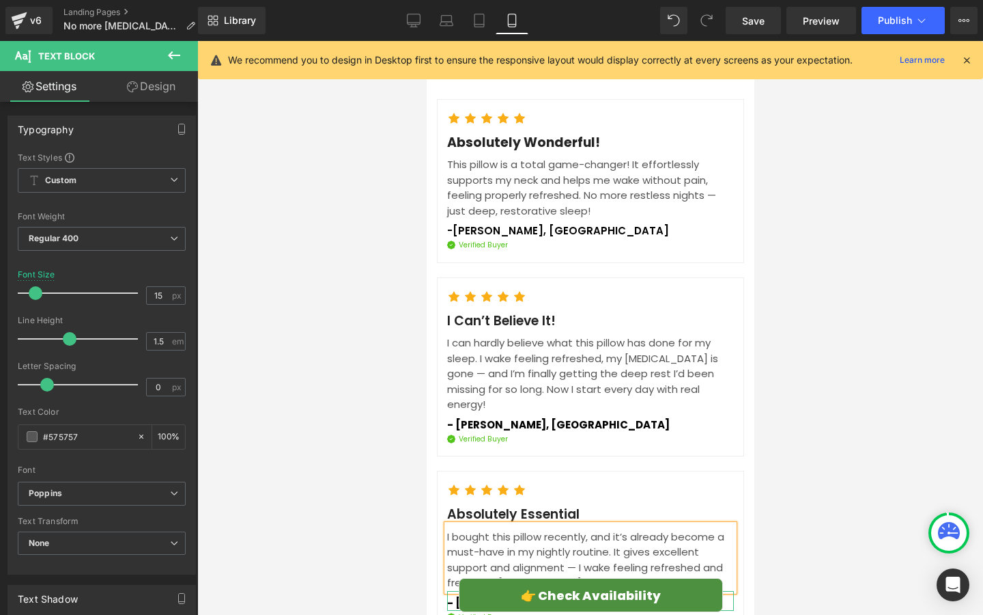
click at [471, 595] on strong "- [PERSON_NAME]" at bounding box center [496, 602] width 99 height 14
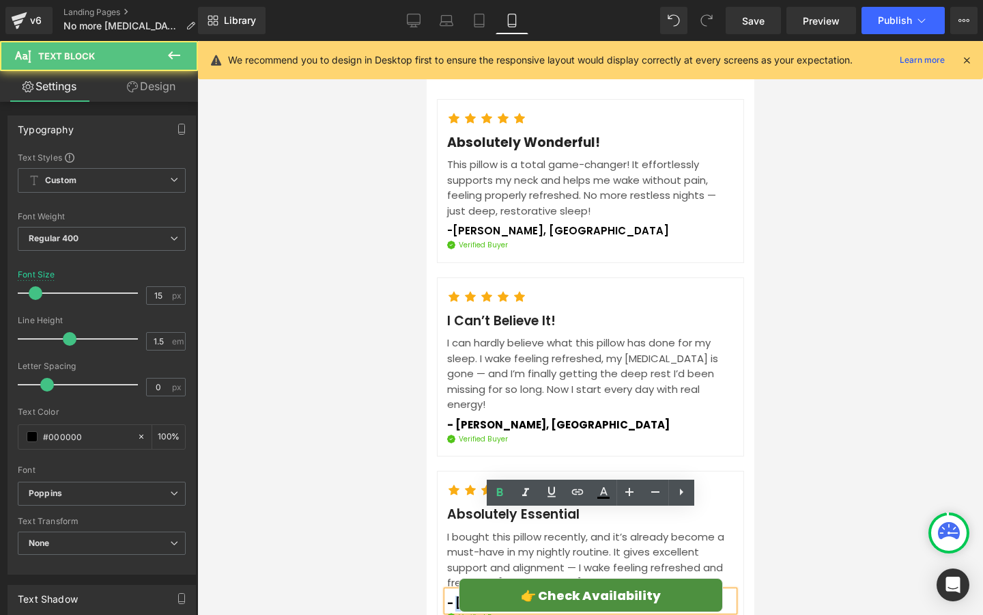
click at [471, 595] on strong "- [PERSON_NAME]" at bounding box center [496, 602] width 99 height 14
click at [464, 595] on strong "- [PERSON_NAME]" at bounding box center [496, 602] width 99 height 14
drag, startPoint x: 455, startPoint y: 522, endPoint x: 548, endPoint y: 522, distance: 92.9
click at [548, 595] on p "- [PERSON_NAME]" at bounding box center [590, 603] width 287 height 16
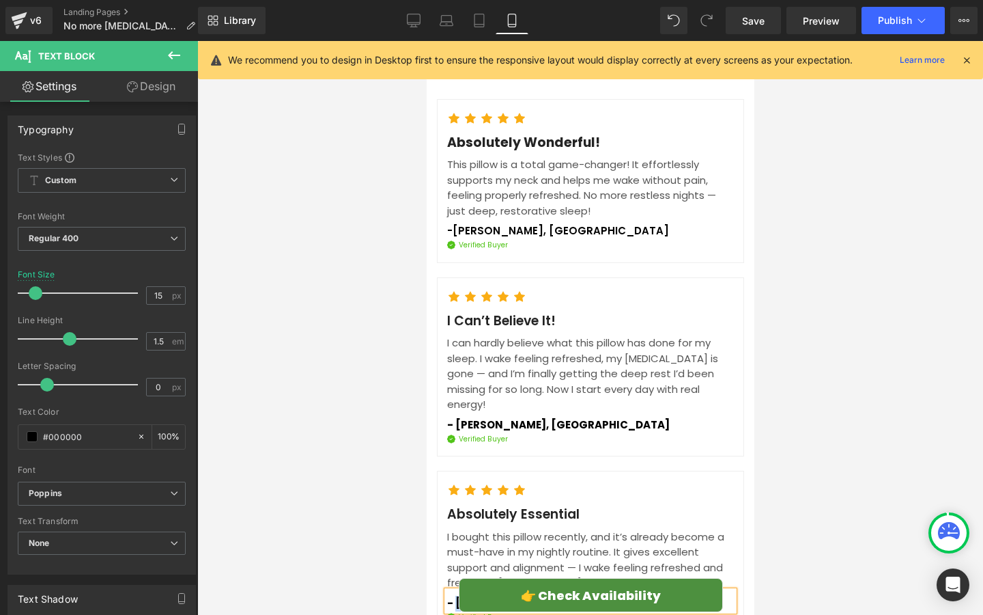
paste div
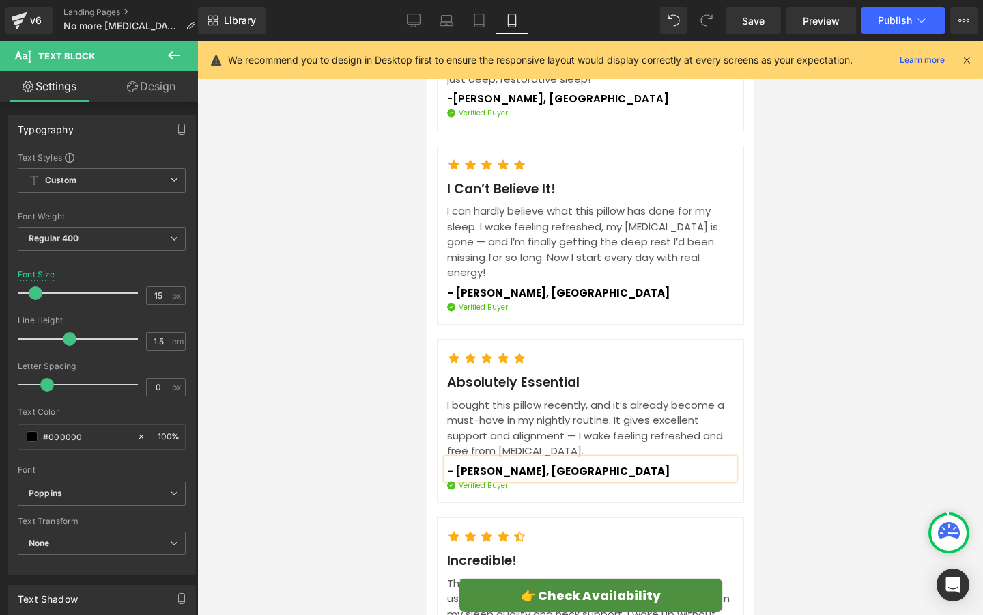
scroll to position [4965, 0]
click at [465, 574] on p "This pillow has exceeded my expectations. I’ve been using it for a while now an…" at bounding box center [590, 620] width 287 height 92
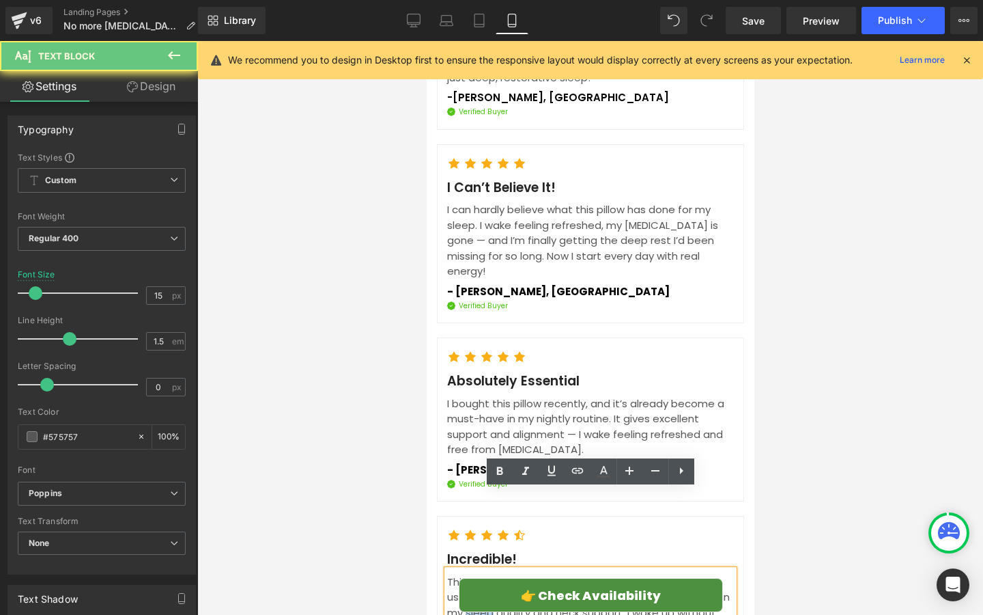
click at [465, 574] on p "This pillow has exceeded my expectations. I’ve been using it for a while now an…" at bounding box center [590, 620] width 287 height 92
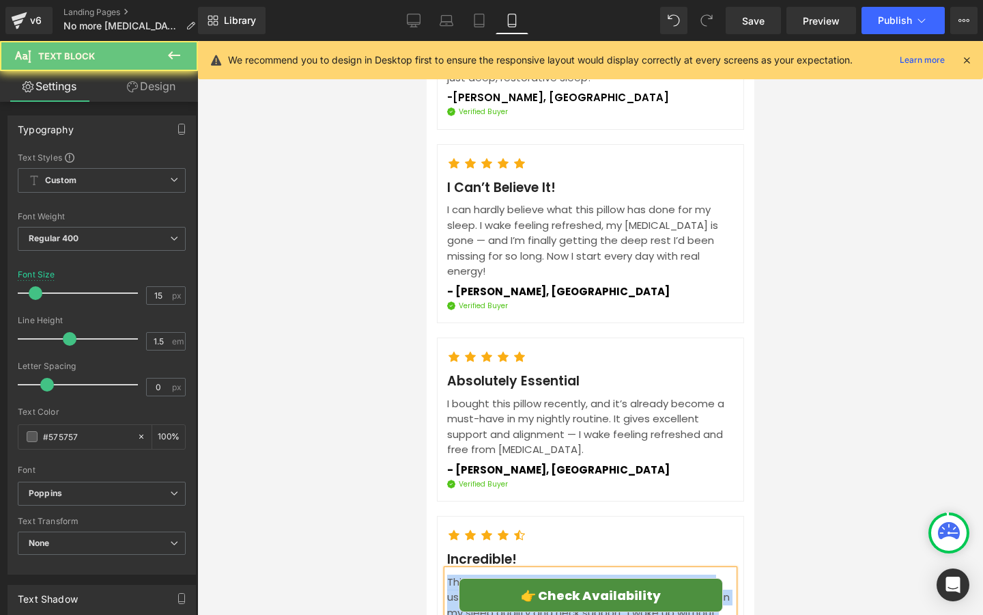
paste div
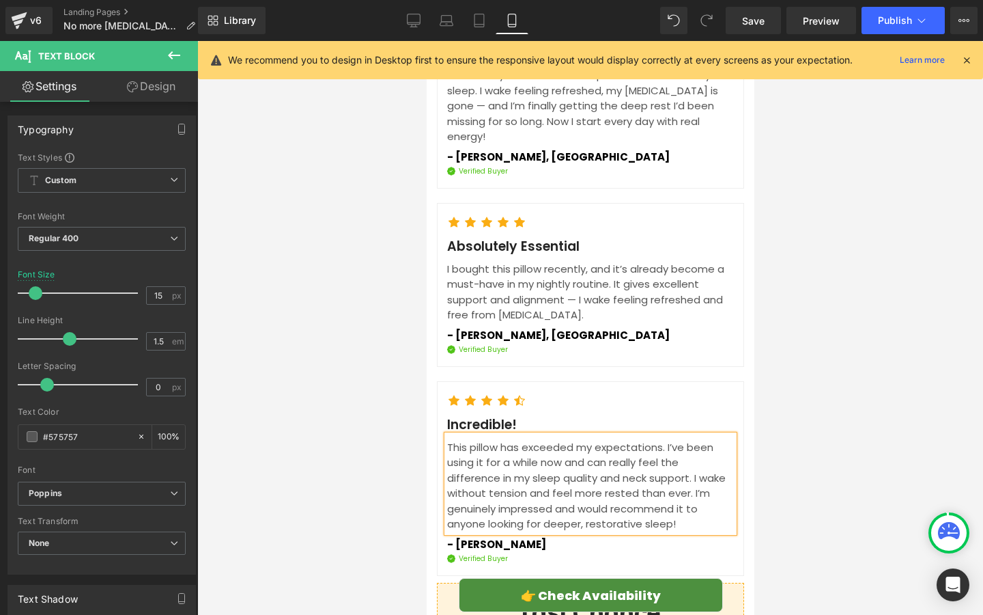
scroll to position [5112, 0]
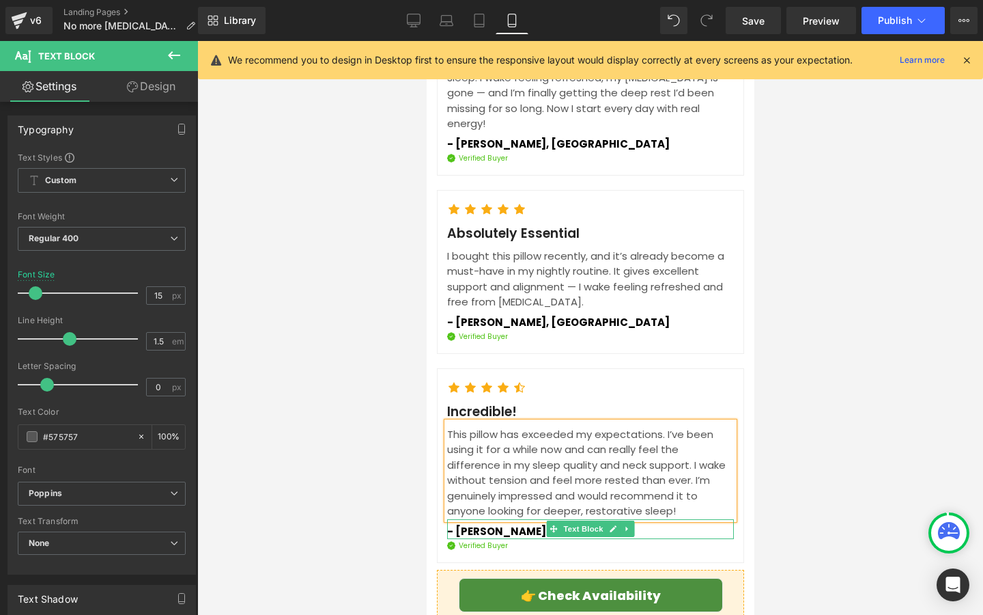
click at [464, 524] on strong "- [PERSON_NAME]" at bounding box center [496, 531] width 99 height 14
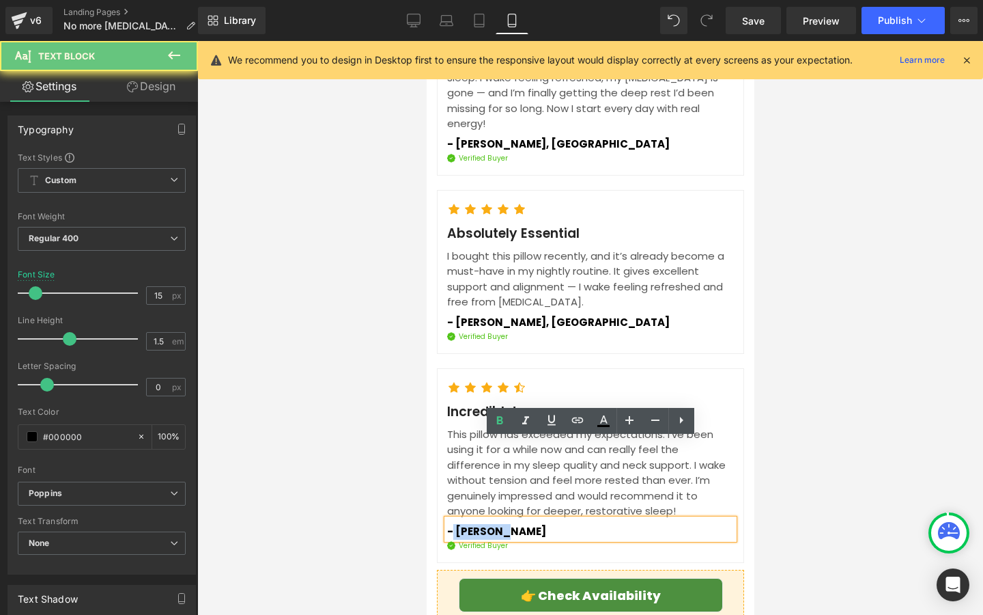
drag, startPoint x: 451, startPoint y: 450, endPoint x: 503, endPoint y: 450, distance: 51.9
click at [503, 524] on strong "- [PERSON_NAME]" at bounding box center [496, 531] width 99 height 14
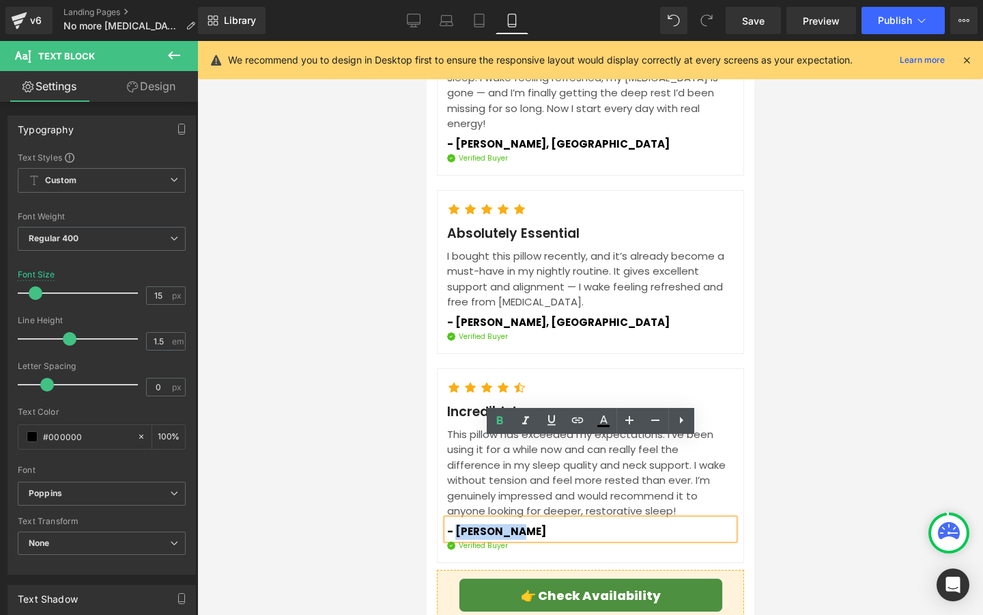
drag, startPoint x: 516, startPoint y: 450, endPoint x: 455, endPoint y: 453, distance: 60.2
click at [455, 524] on p "- [PERSON_NAME]" at bounding box center [590, 532] width 287 height 16
paste div
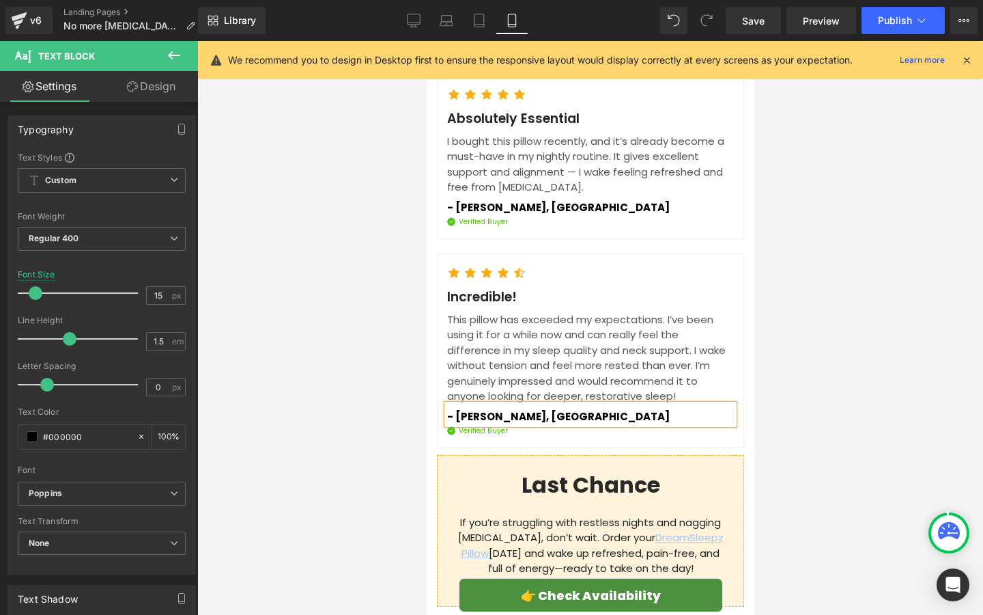
scroll to position [5246, 0]
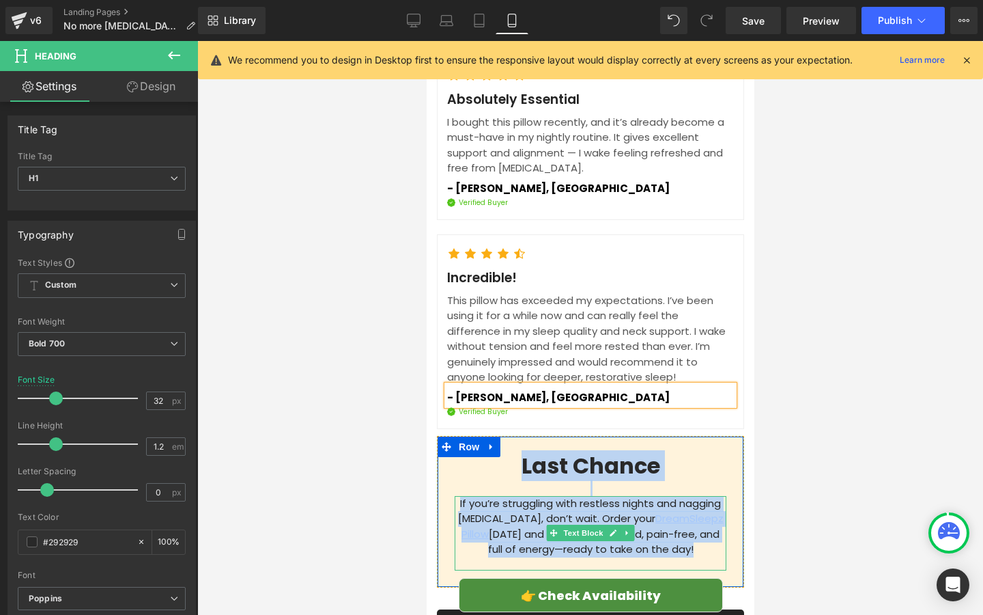
drag, startPoint x: 503, startPoint y: 377, endPoint x: 696, endPoint y: 480, distance: 219.0
click at [696, 480] on div "Last Chance Heading If you’re struggling with restless nights and nagging [MEDI…" at bounding box center [590, 511] width 292 height 117
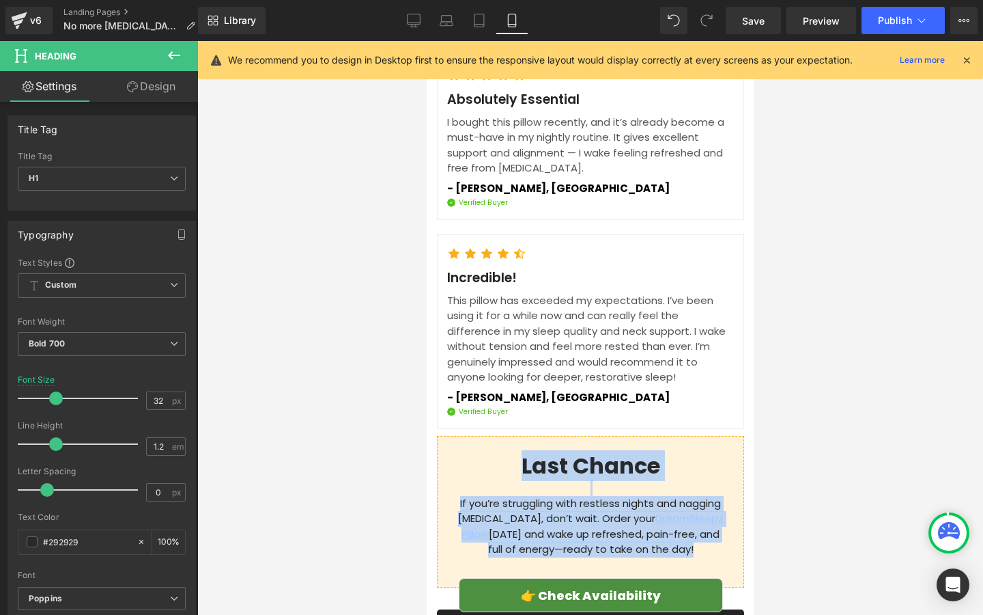
click at [546, 496] on p "If you’re struggling with restless nights and nagging [MEDICAL_DATA], don’t wai…" at bounding box center [590, 526] width 272 height 61
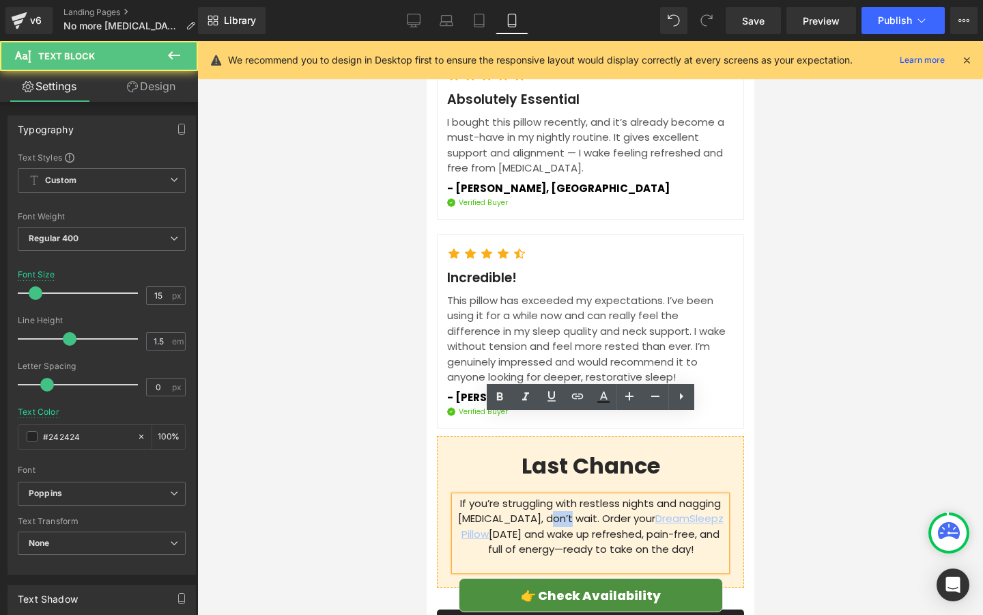
click at [546, 496] on p "If you’re struggling with restless nights and nagging [MEDICAL_DATA], don’t wai…" at bounding box center [590, 526] width 272 height 61
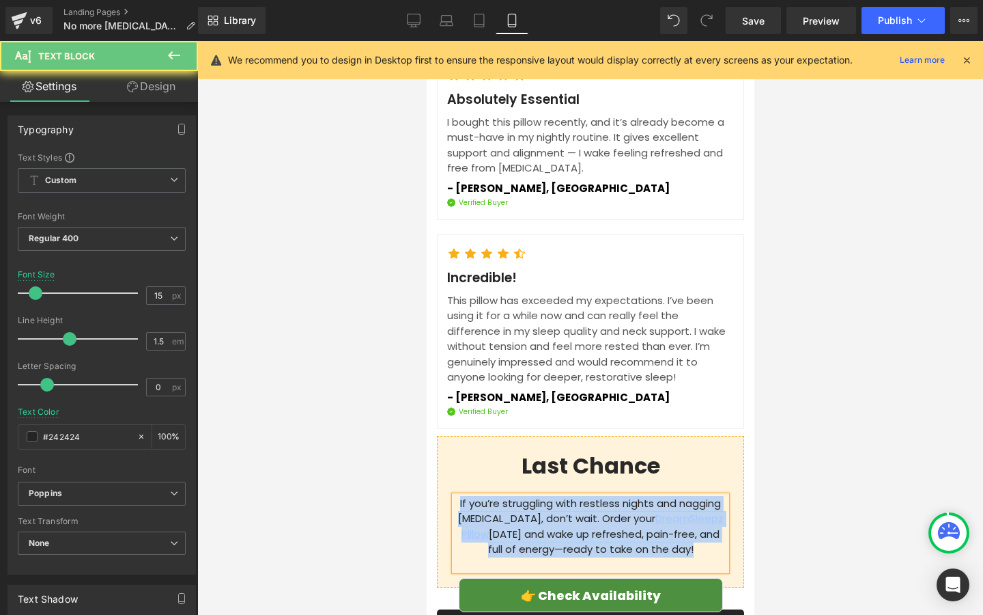
paste div
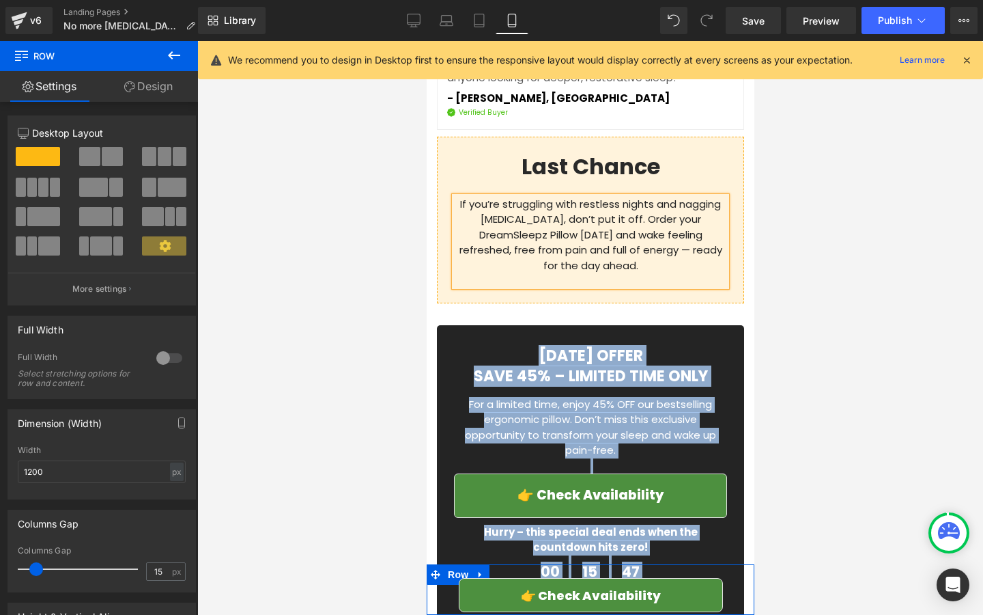
scroll to position [5547, 0]
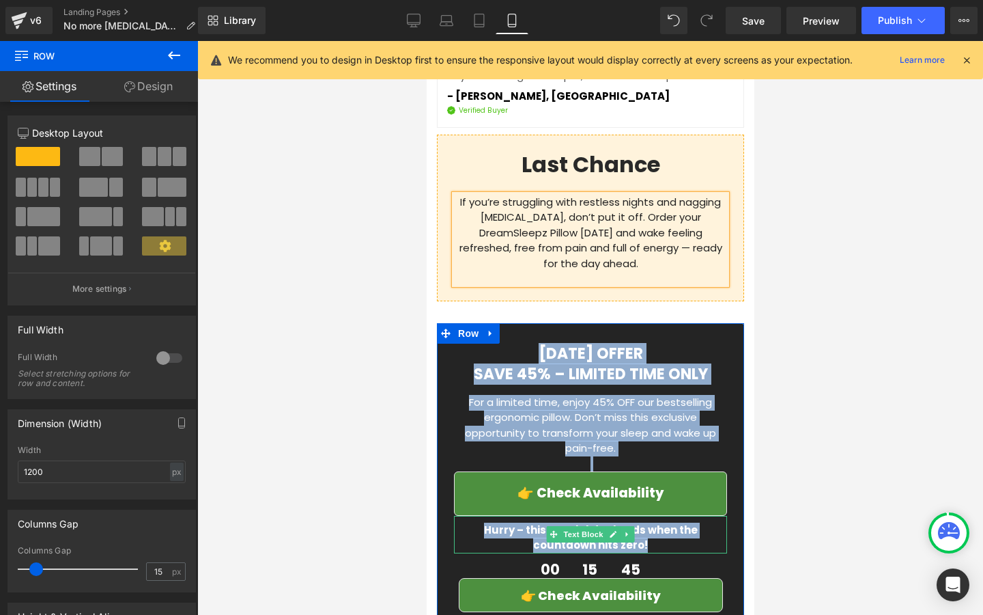
drag, startPoint x: 523, startPoint y: 382, endPoint x: 633, endPoint y: 452, distance: 130.5
click at [633, 452] on div "[DATE] OFFER Heading SAVE 45% – LIMITED TIME ONLY Heading For a limited time, e…" at bounding box center [589, 470] width 307 height 295
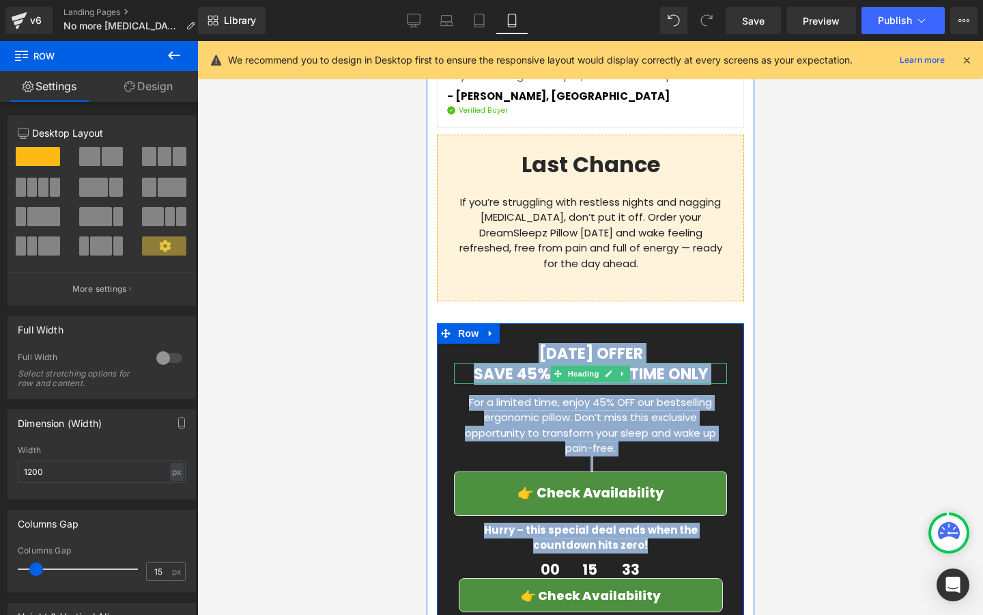
click at [668, 365] on h3 "SAVE 45% – LIMITED TIME ONLY" at bounding box center [589, 374] width 273 height 18
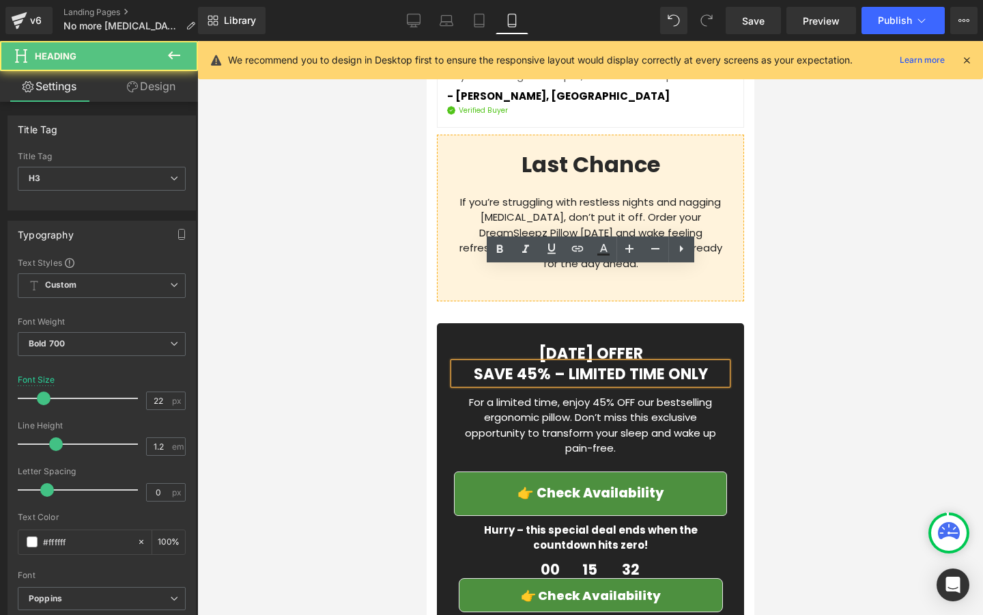
click at [703, 365] on h3 "SAVE 45% – LIMITED TIME ONLY" at bounding box center [589, 374] width 273 height 18
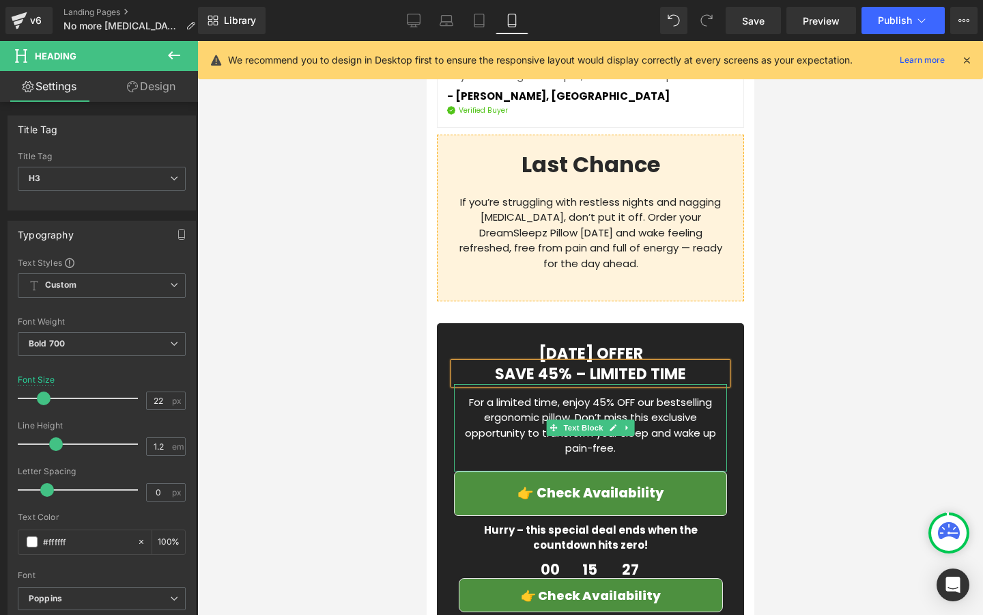
click at [511, 395] on p "For a limited time, enjoy 45% OFF our bestselling ergonomic pillow. Don’t miss …" at bounding box center [589, 433] width 273 height 77
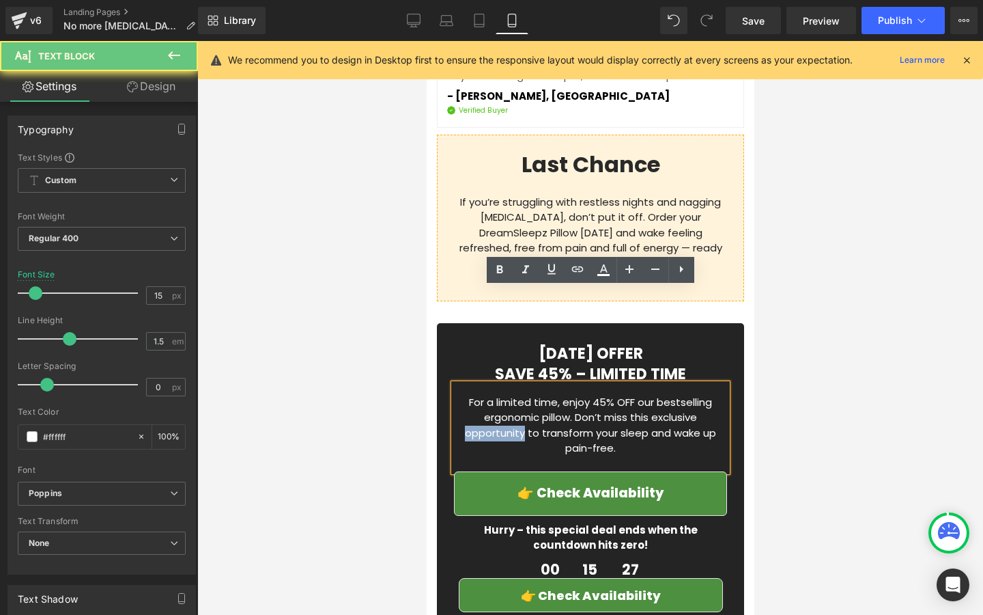
click at [511, 395] on p "For a limited time, enjoy 45% OFF our bestselling ergonomic pillow. Don’t miss …" at bounding box center [589, 433] width 273 height 77
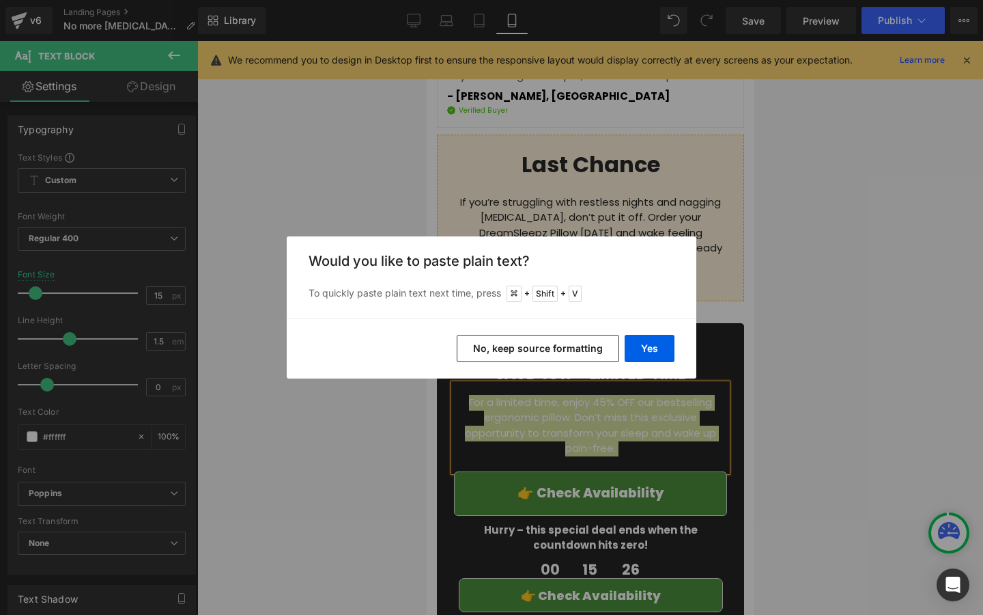
click at [578, 354] on button "No, keep source formatting" at bounding box center [538, 348] width 163 height 27
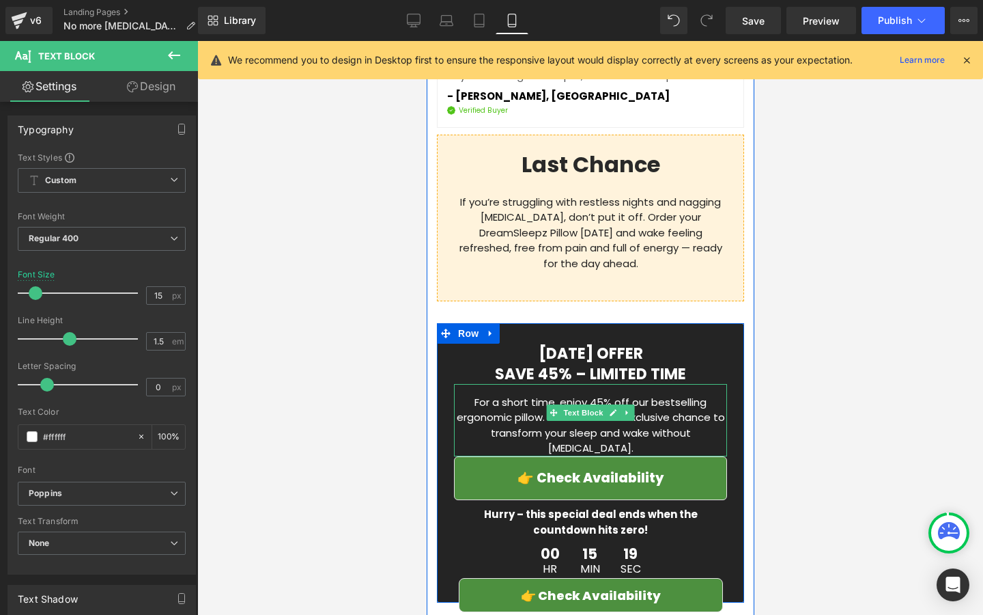
click at [716, 395] on p "For a short time, enjoy 45% off our bestselling ergonomic pillow. Don’t miss th…" at bounding box center [589, 425] width 273 height 61
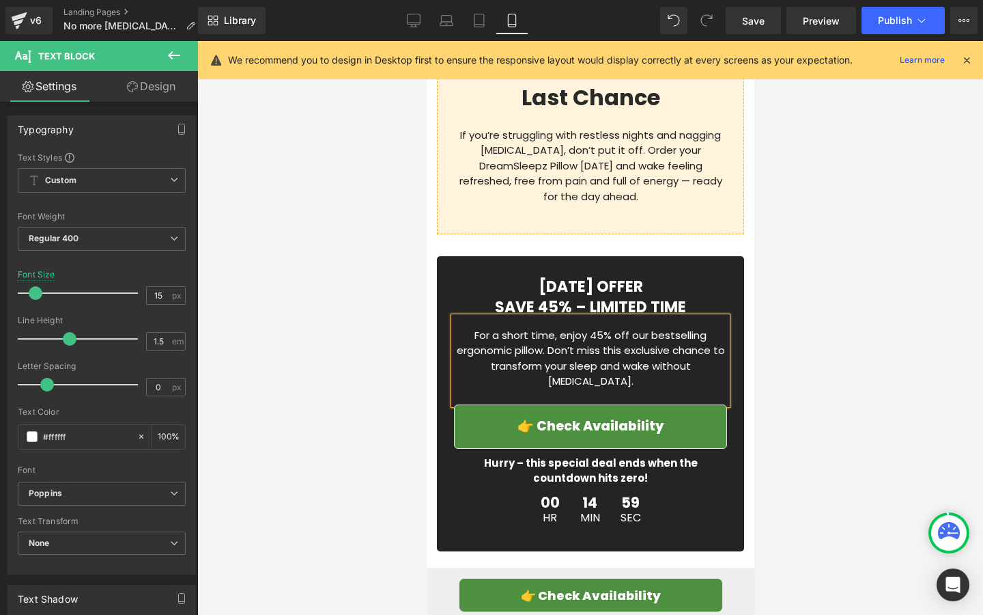
scroll to position [5626, 0]
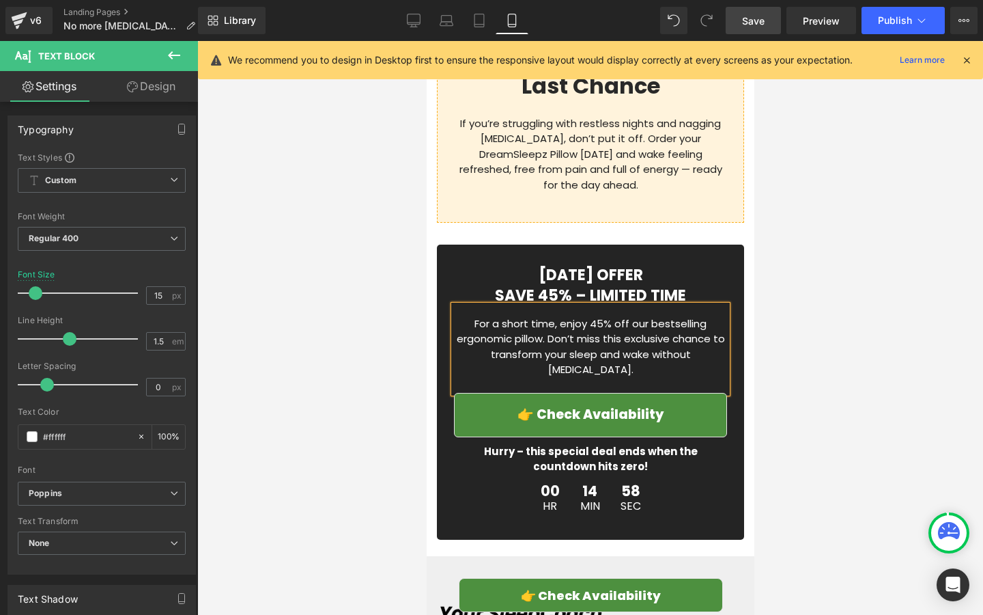
click at [763, 20] on span "Save" at bounding box center [753, 21] width 23 height 14
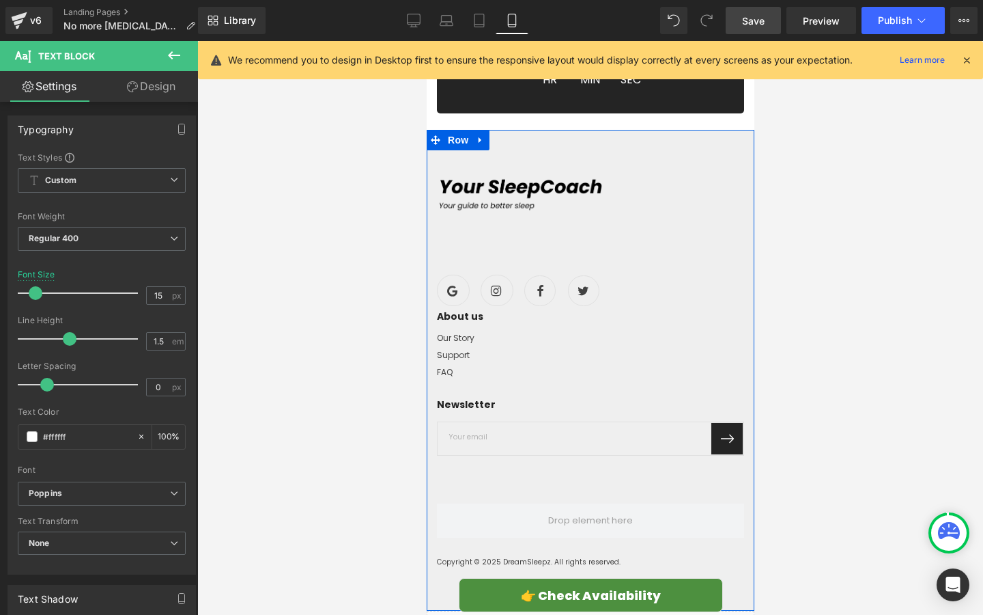
scroll to position [6091, 0]
